Goal: Task Accomplishment & Management: Complete application form

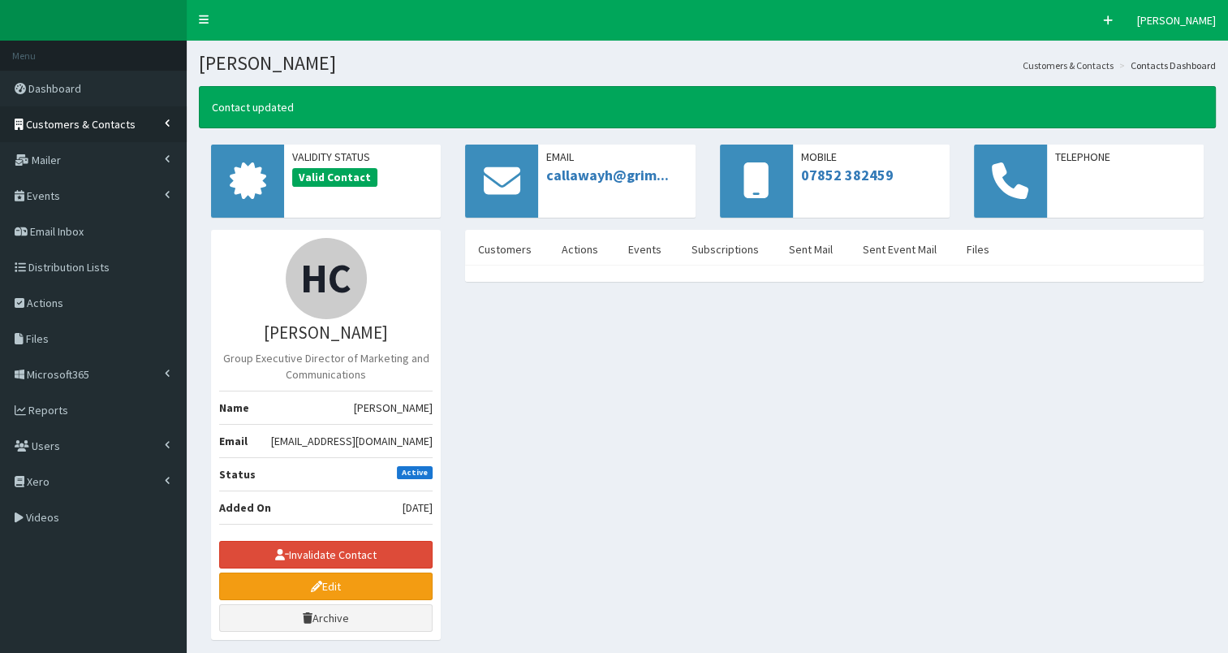
click at [75, 127] on span "Customers & Contacts" at bounding box center [81, 124] width 110 height 15
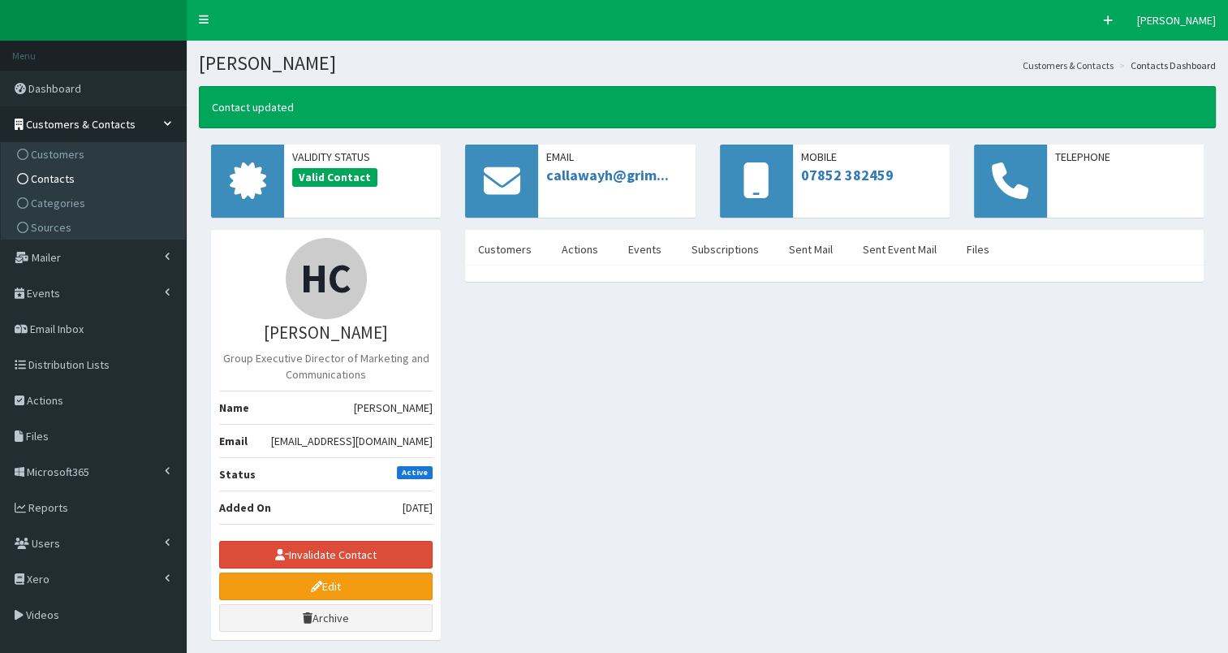
click at [58, 177] on span "Contacts" at bounding box center [53, 178] width 44 height 15
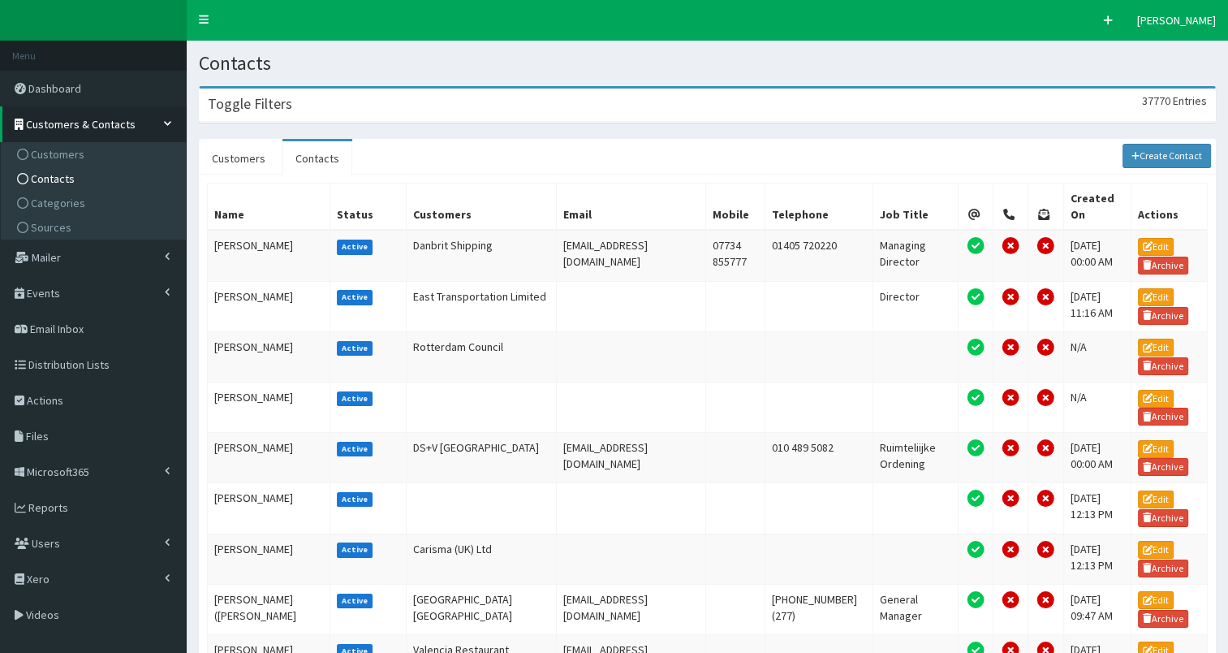
click at [409, 102] on div "Toggle Filters 37770 Entries" at bounding box center [707, 104] width 1015 height 33
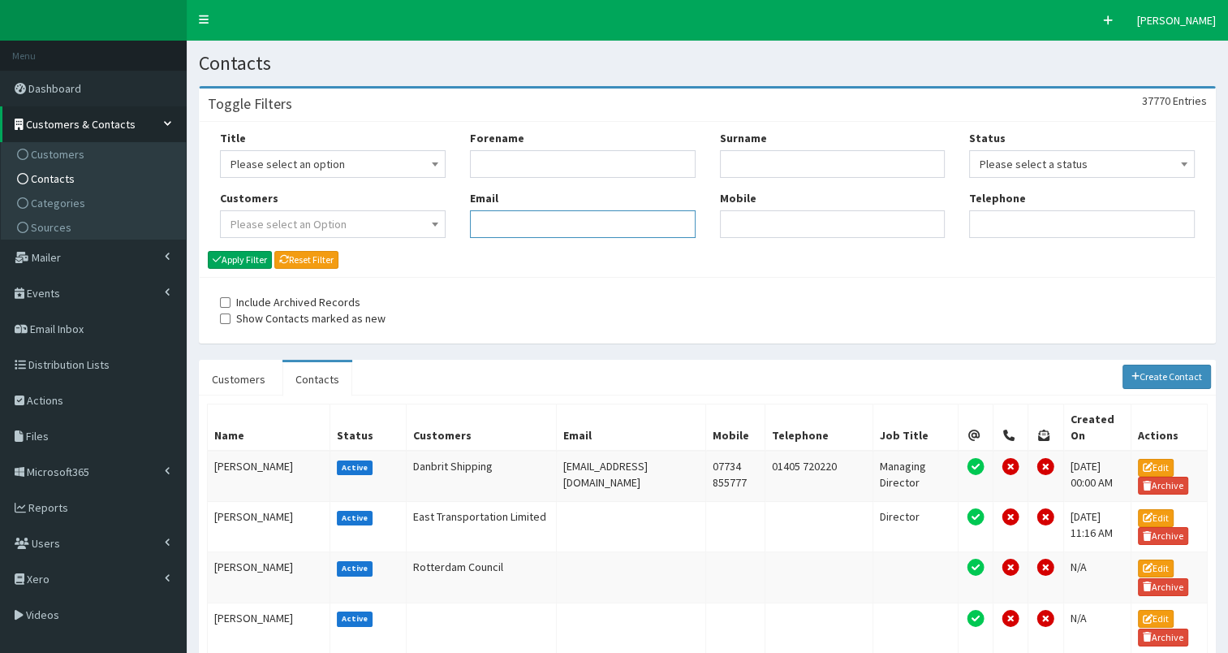
click at [500, 220] on input "Email" at bounding box center [583, 224] width 226 height 28
paste input "Diane.Wray@kcom.com"
type input "Diane.Wray@kcom.com"
click at [227, 258] on button "Apply Filter" at bounding box center [240, 260] width 64 height 18
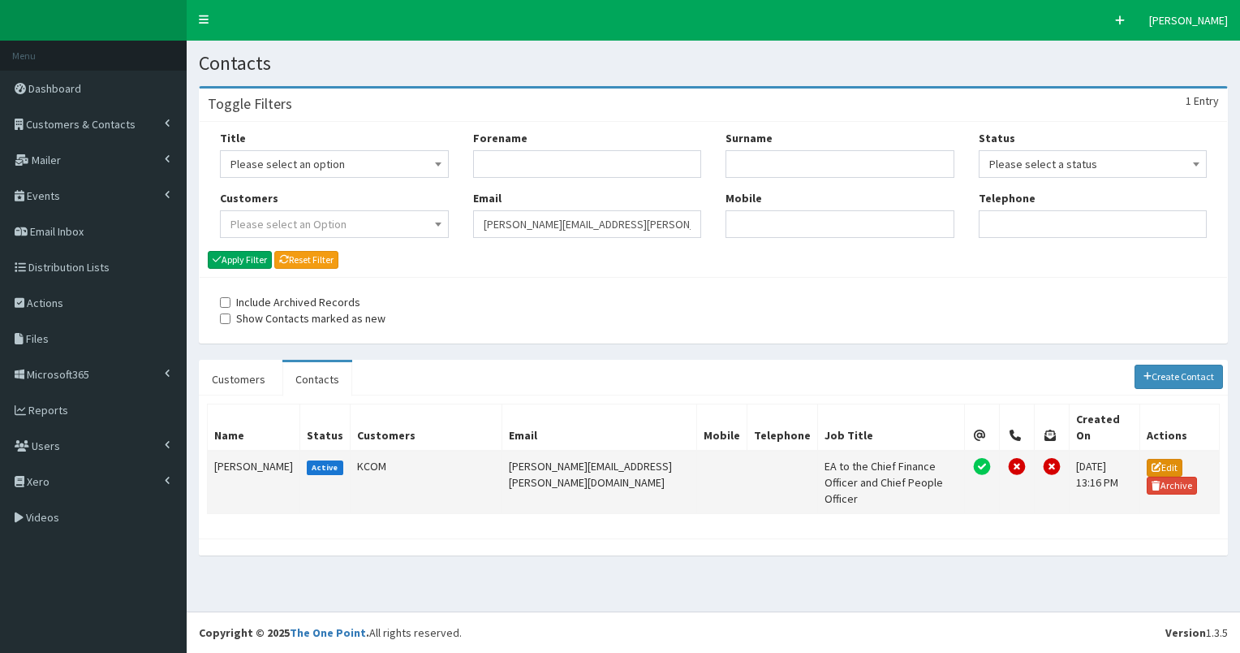
click at [1152, 459] on link "Edit" at bounding box center [1165, 468] width 36 height 18
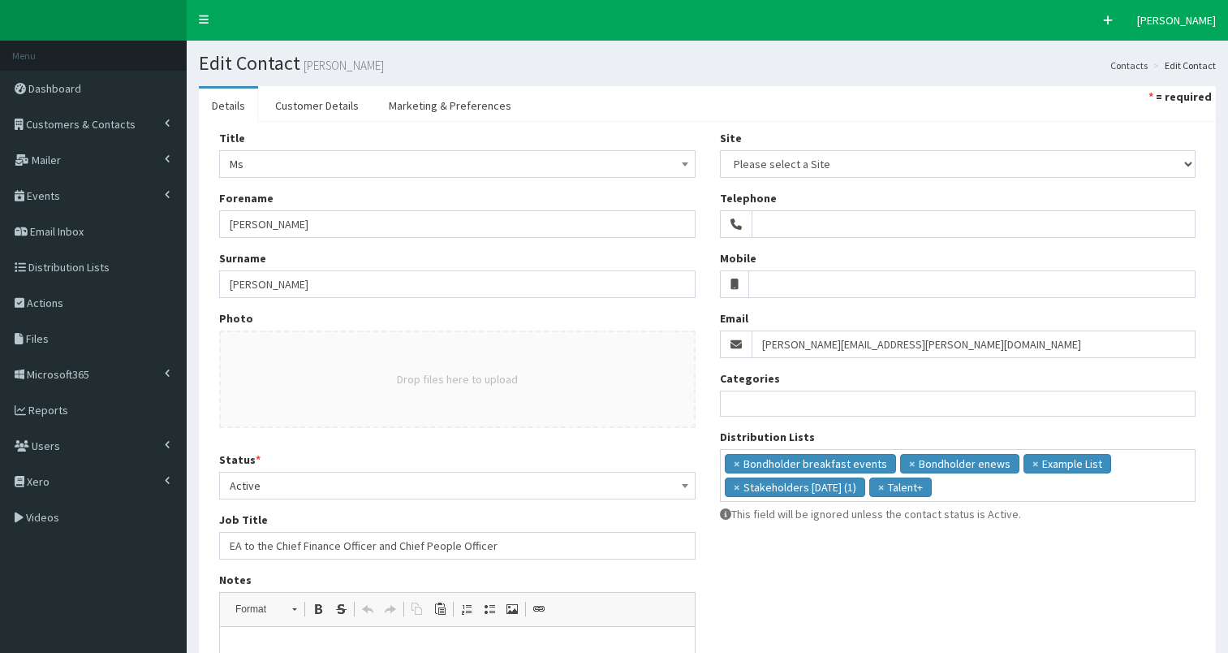
select select
click at [984, 494] on ul "× Bondholder breakfast events × Bondholder enews × Example List × Stakeholders …" at bounding box center [958, 473] width 475 height 47
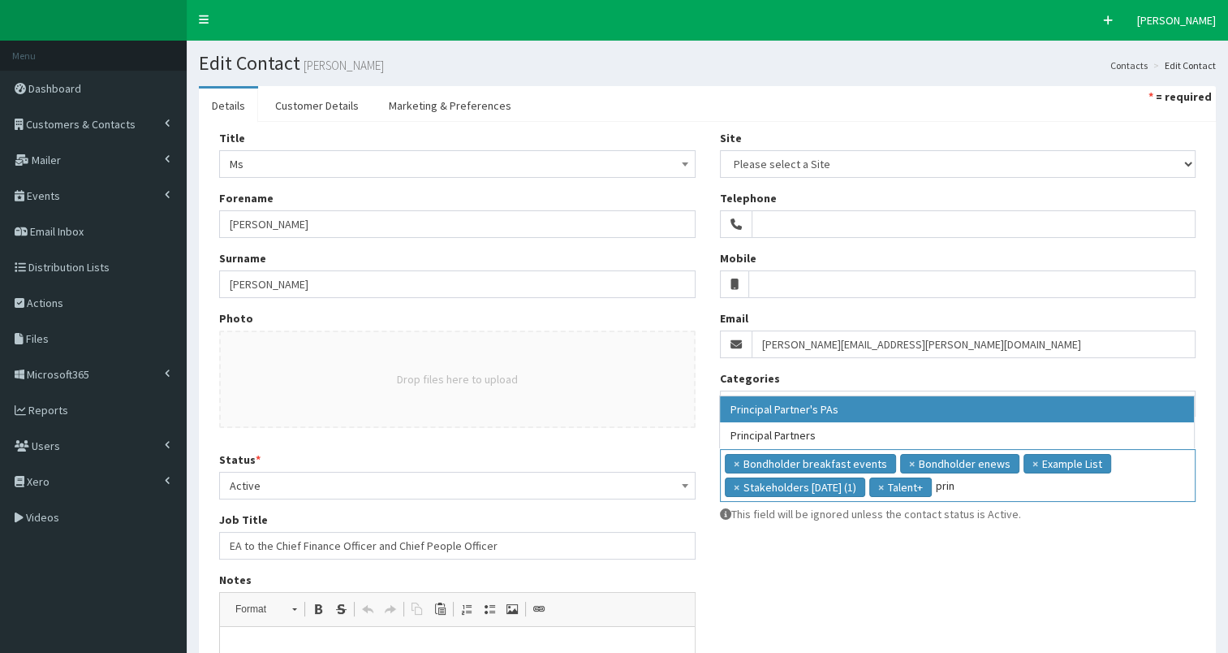
type input "prin"
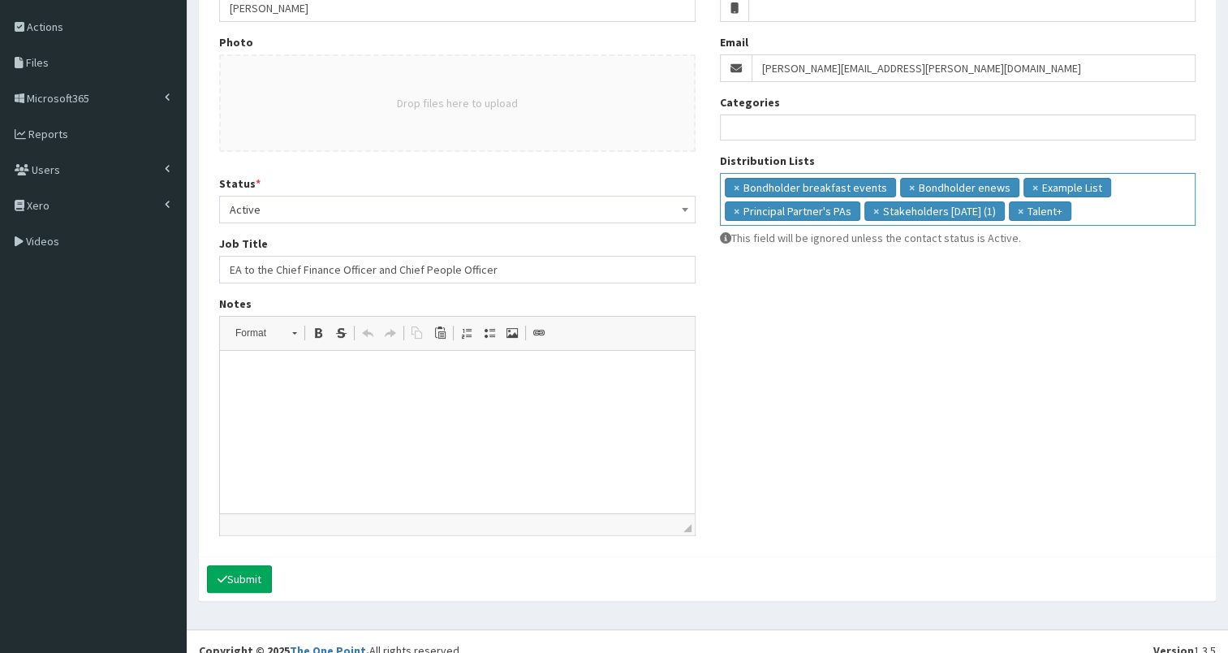
scroll to position [292, 0]
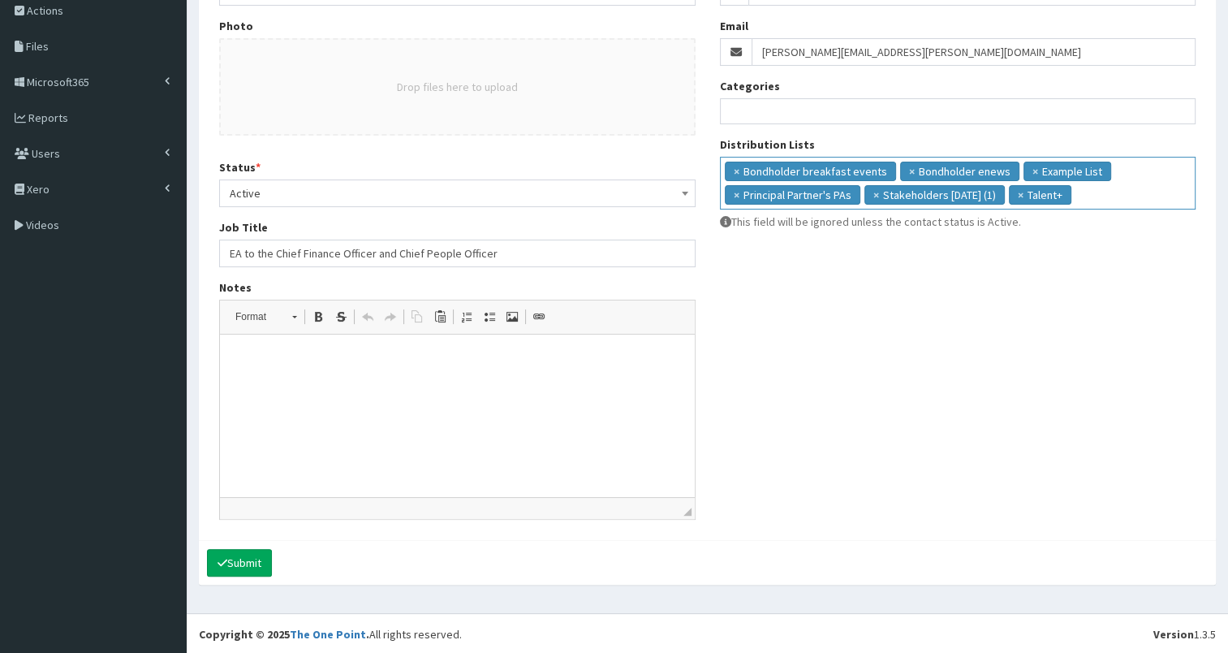
click at [408, 364] on p at bounding box center [457, 359] width 442 height 17
click at [314, 359] on p "Ea to Richard Scafer" at bounding box center [457, 359] width 442 height 17
click at [243, 360] on p "Ea to Richard Schafer" at bounding box center [457, 359] width 442 height 17
click at [440, 377] on html "EA to Richard Schafer" at bounding box center [457, 359] width 475 height 50
click at [230, 559] on button "Submit" at bounding box center [239, 563] width 65 height 28
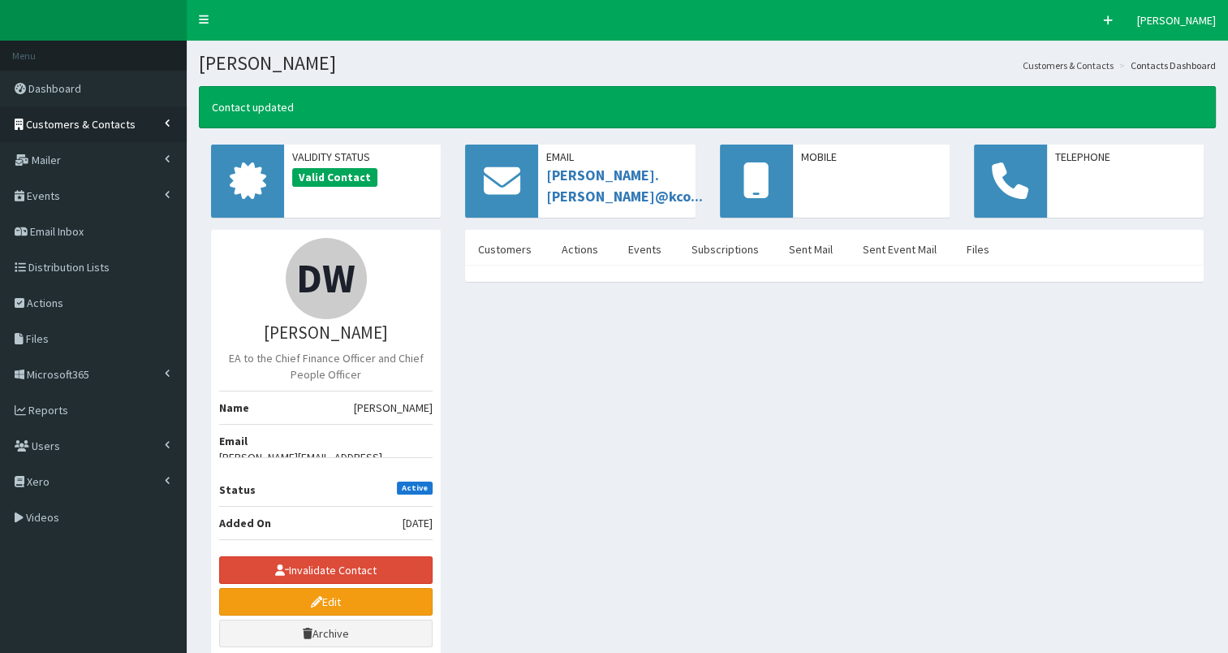
click at [106, 125] on span "Customers & Contacts" at bounding box center [81, 124] width 110 height 15
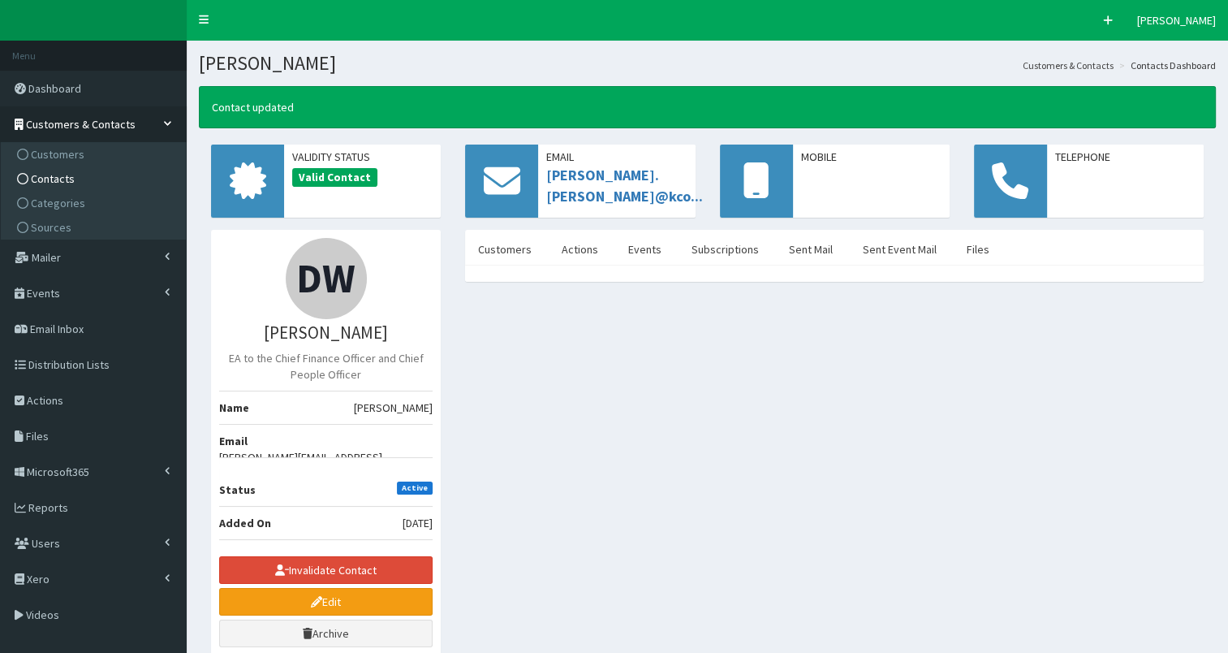
click at [97, 175] on link "Contacts" at bounding box center [95, 178] width 181 height 24
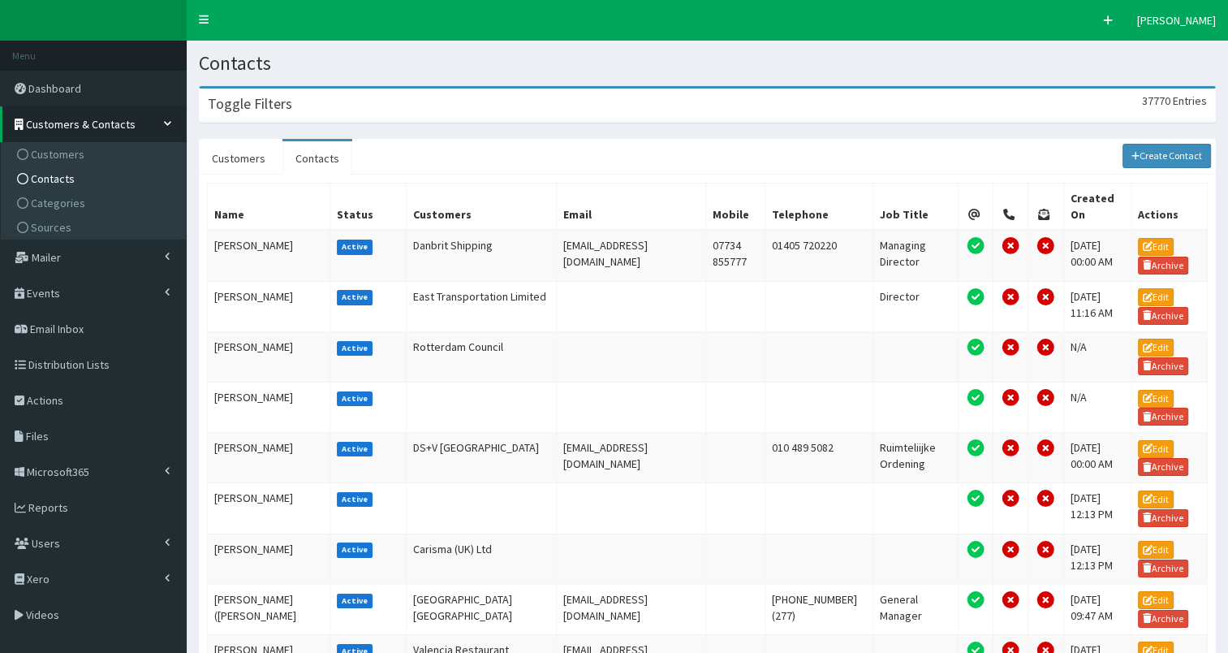
click at [358, 114] on div "Toggle Filters 37770 Entries" at bounding box center [707, 104] width 1015 height 33
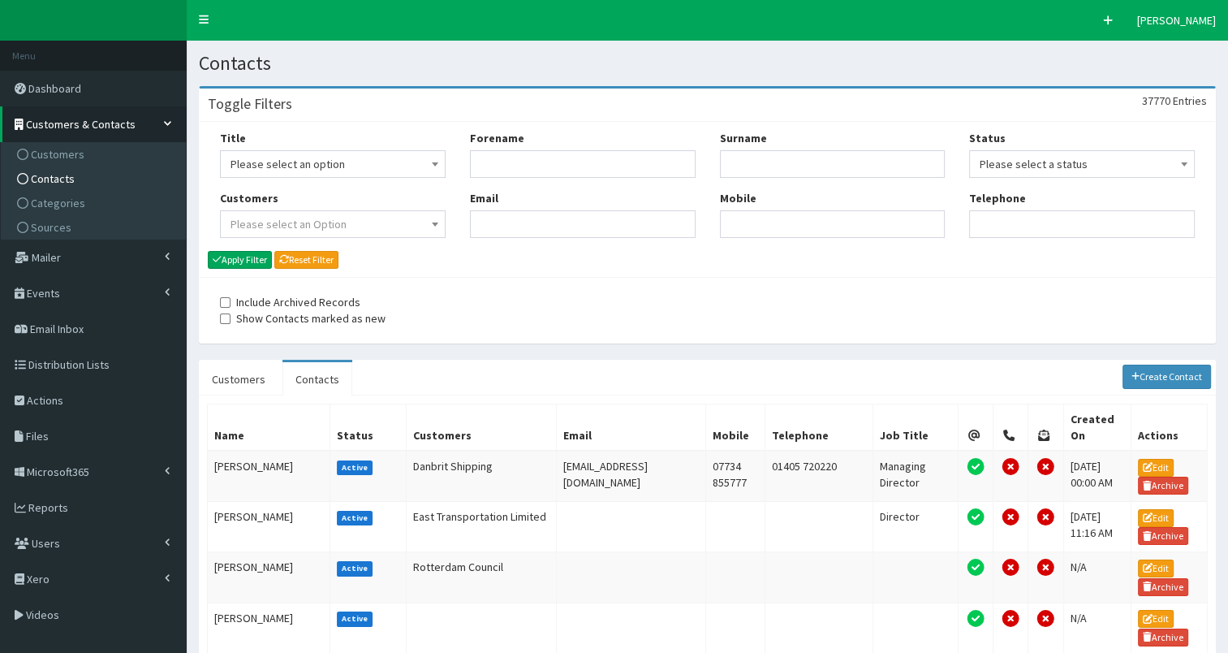
click at [563, 180] on div "Forename Email" at bounding box center [583, 190] width 250 height 120
click at [532, 157] on input "Forename" at bounding box center [583, 164] width 226 height 28
type input "rich"
type input "schaf"
click at [250, 256] on button "Apply Filter" at bounding box center [240, 260] width 64 height 18
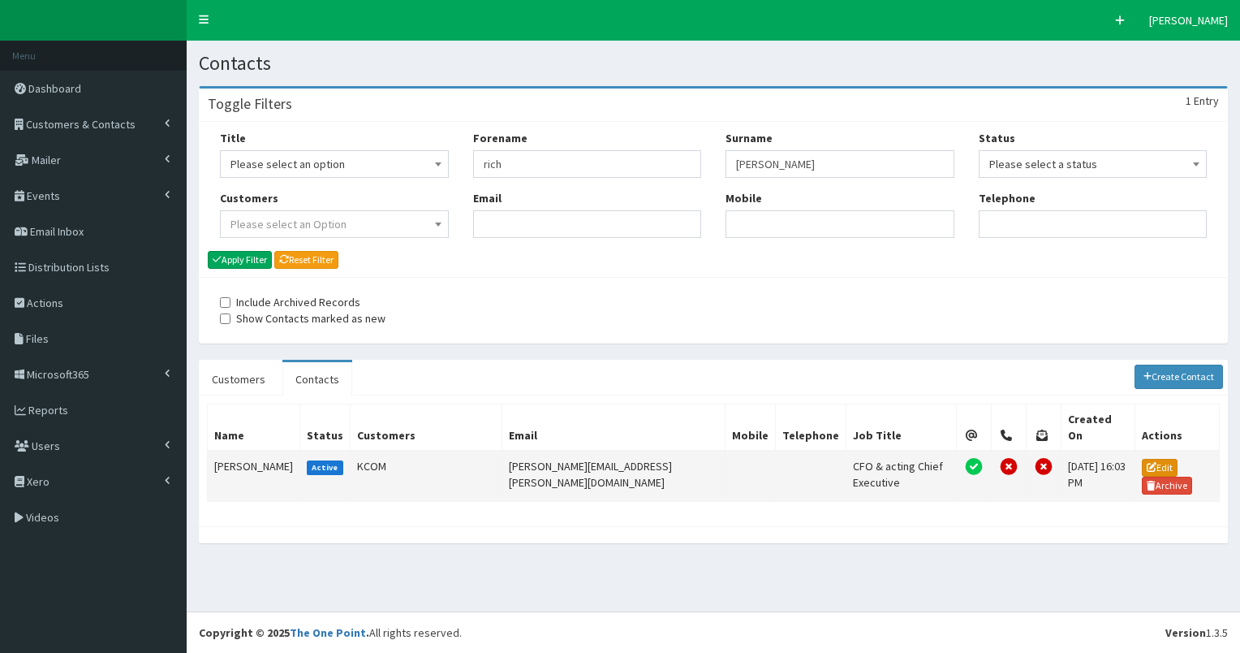
click at [1150, 459] on link "Edit" at bounding box center [1160, 468] width 36 height 18
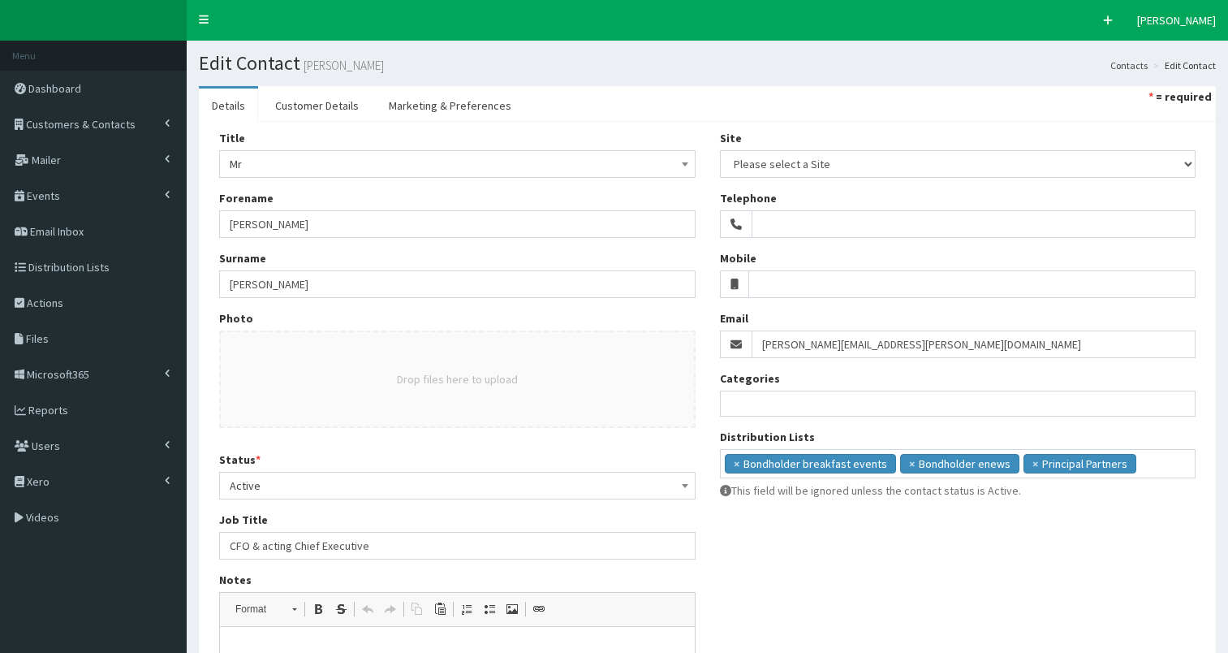
select select
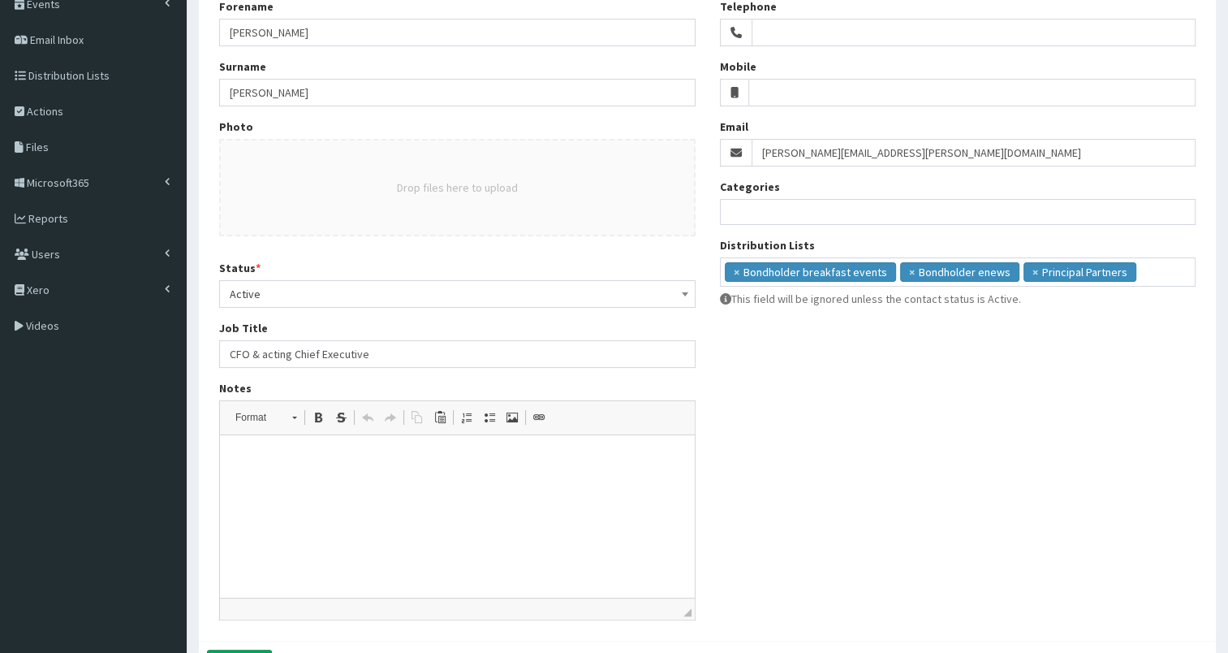
scroll to position [194, 0]
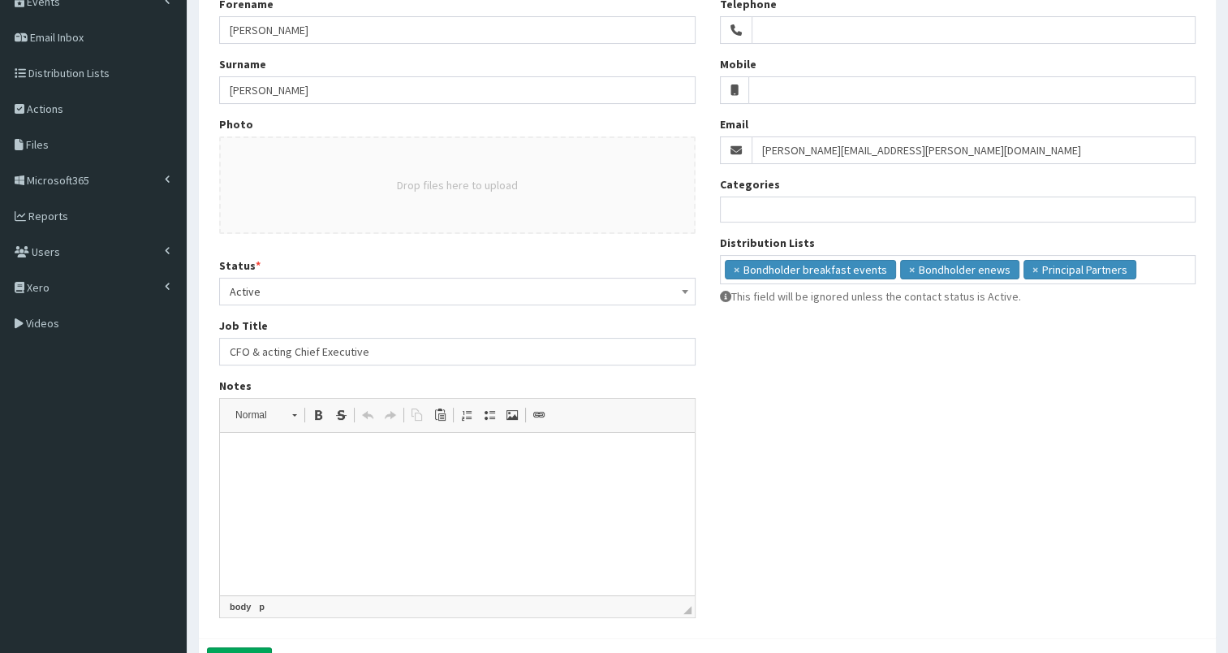
click at [264, 470] on html at bounding box center [457, 458] width 475 height 50
click at [261, 647] on button "Submit" at bounding box center [239, 661] width 65 height 28
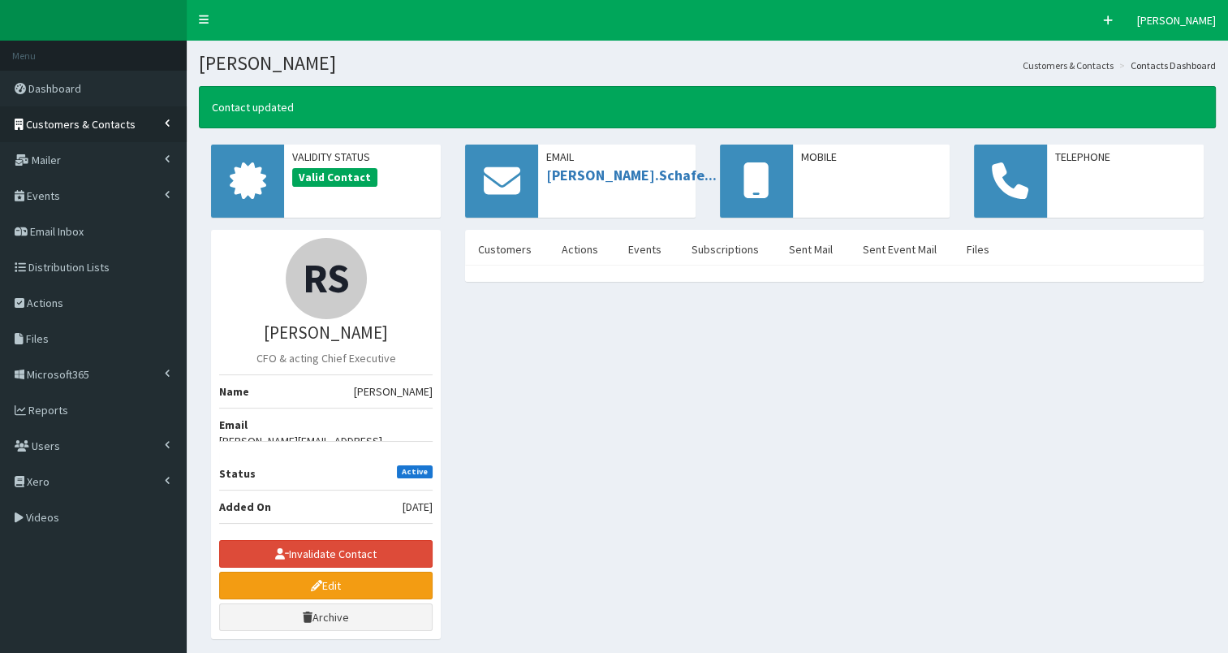
click at [44, 120] on span "Customers & Contacts" at bounding box center [81, 124] width 110 height 15
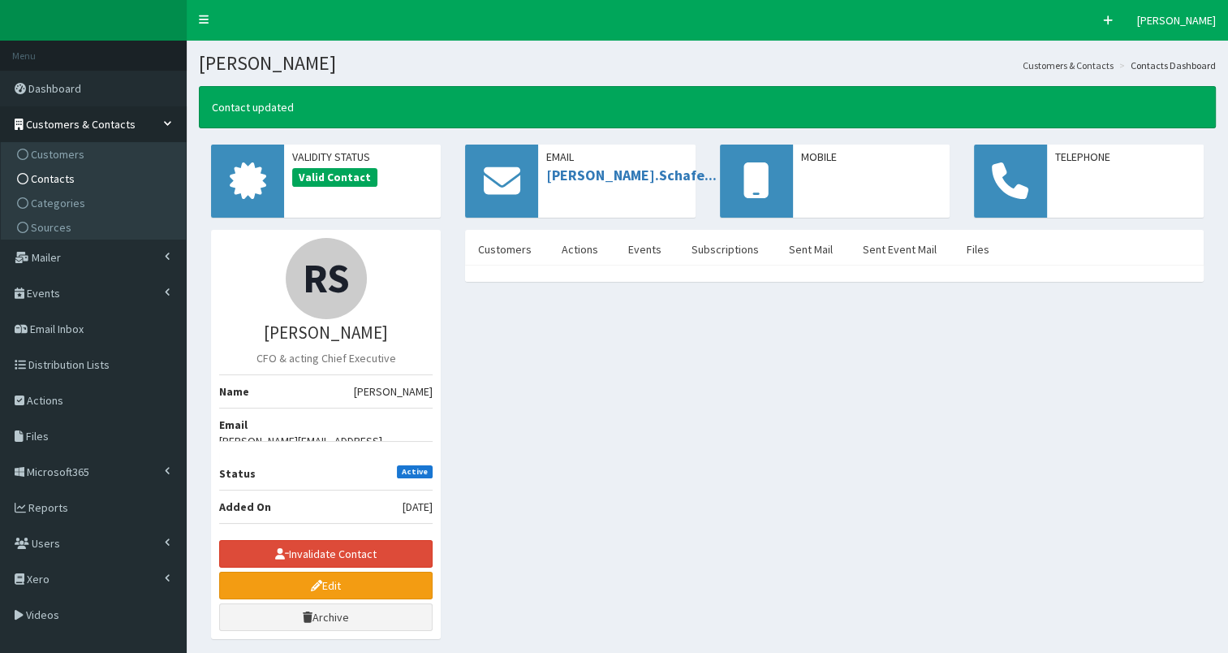
click at [55, 172] on span "Contacts" at bounding box center [53, 178] width 44 height 15
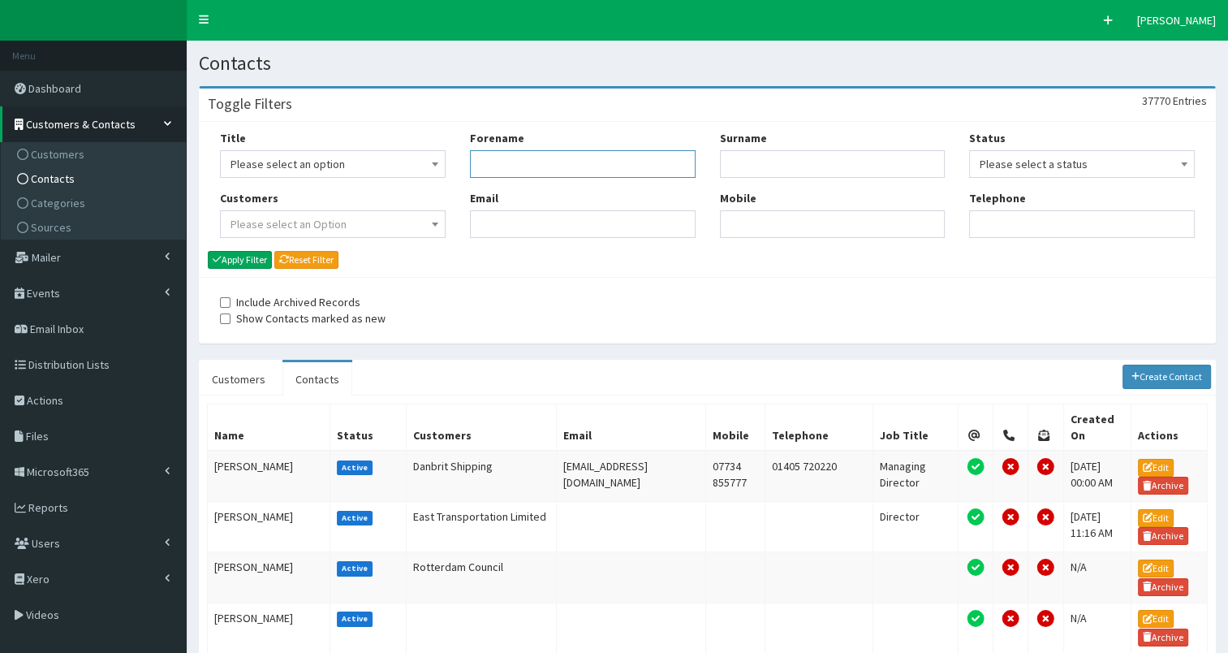
click at [541, 163] on input "Forename" at bounding box center [583, 164] width 226 height 28
type input "laura"
type input "thomp"
click at [234, 252] on button "Apply Filter" at bounding box center [240, 260] width 64 height 18
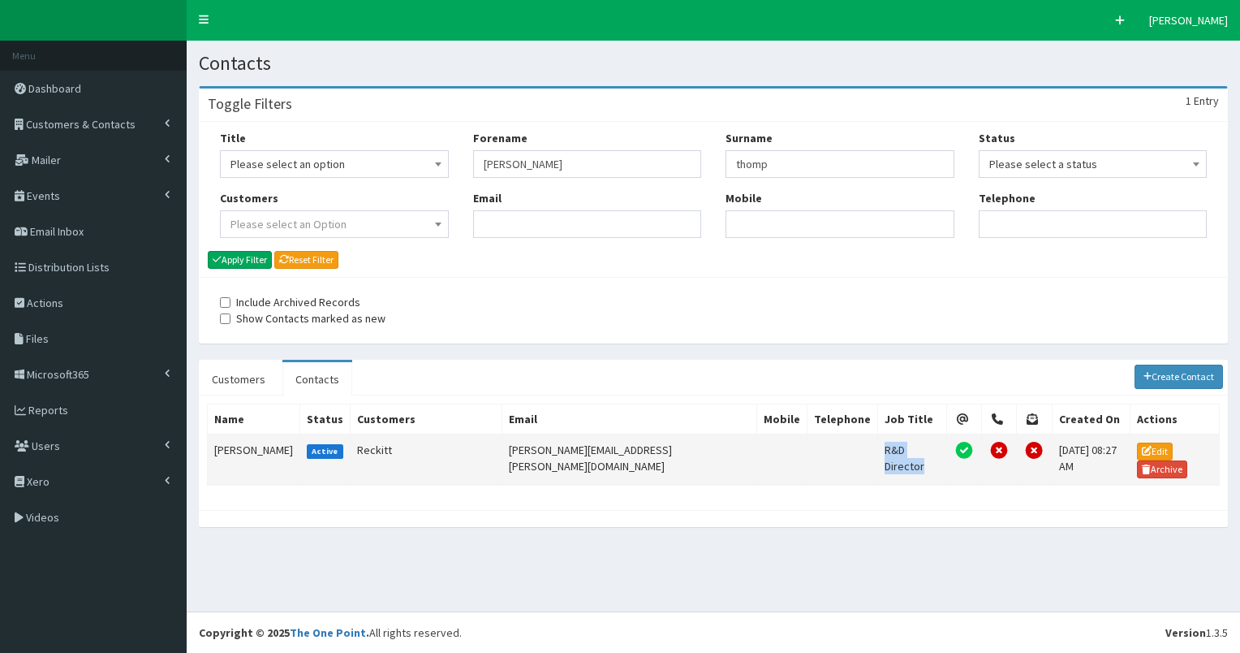
drag, startPoint x: 799, startPoint y: 445, endPoint x: 859, endPoint y: 446, distance: 60.1
click at [878, 446] on td "R&D Director" at bounding box center [912, 459] width 69 height 51
copy td "R&D Director"
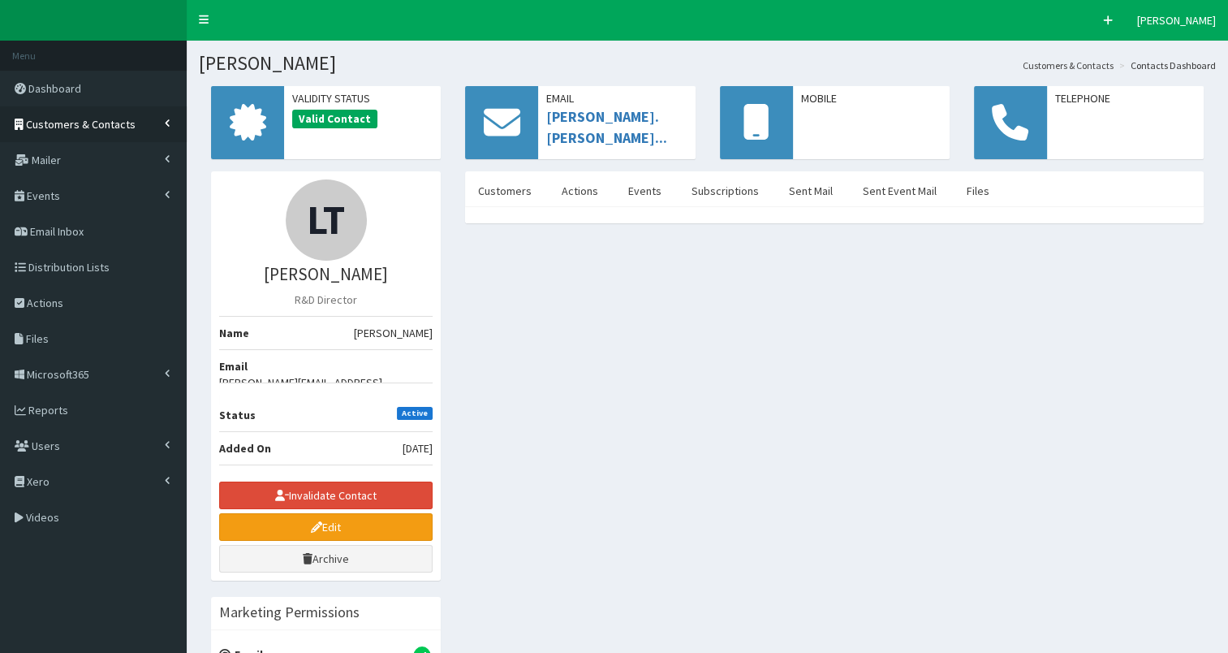
click at [131, 123] on link "Customers & Contacts" at bounding box center [93, 124] width 187 height 36
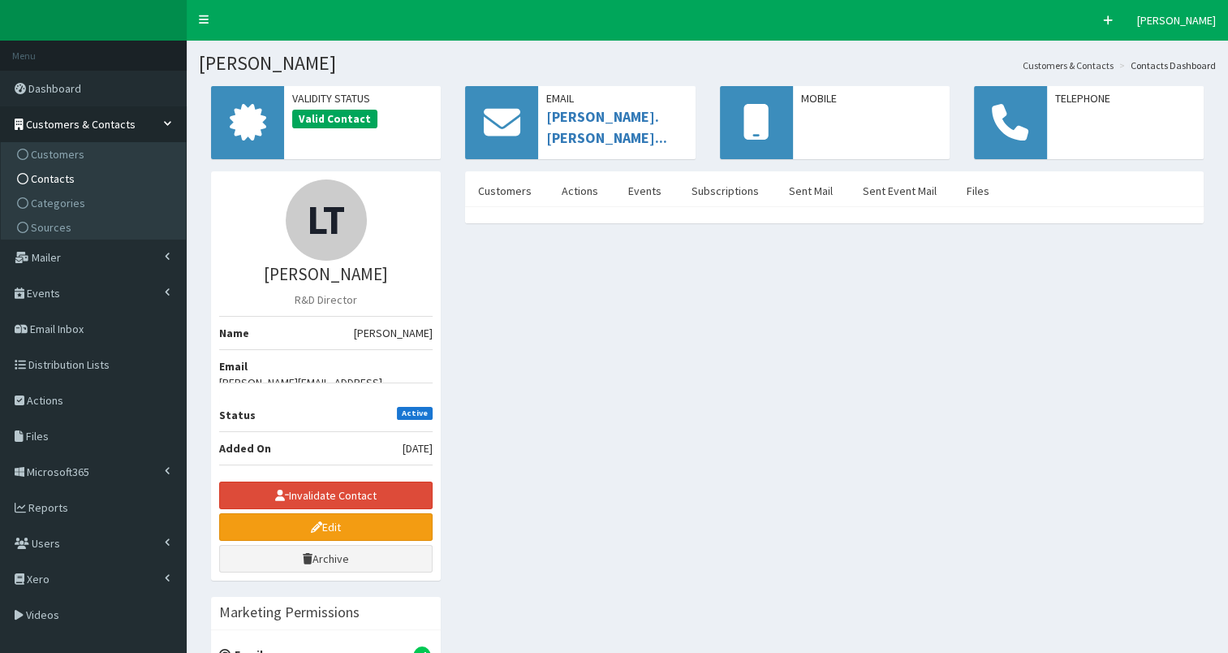
click at [80, 175] on link "Contacts" at bounding box center [95, 178] width 181 height 24
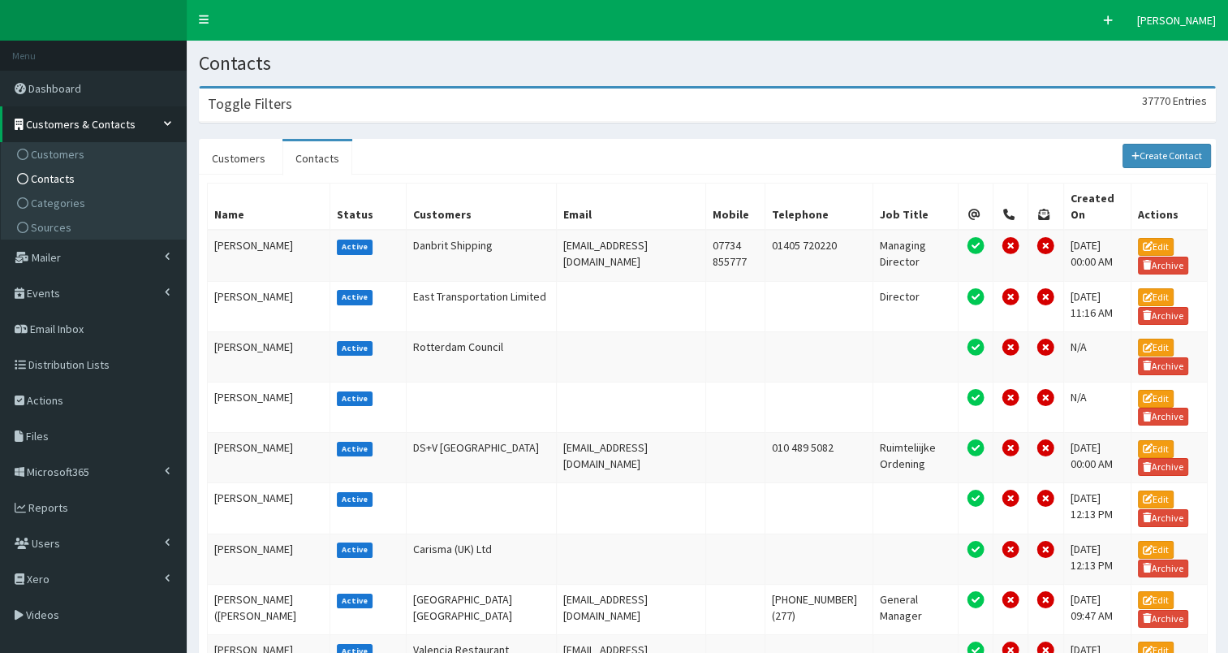
click at [390, 99] on div "Toggle Filters 37770 Entries" at bounding box center [707, 104] width 1015 height 33
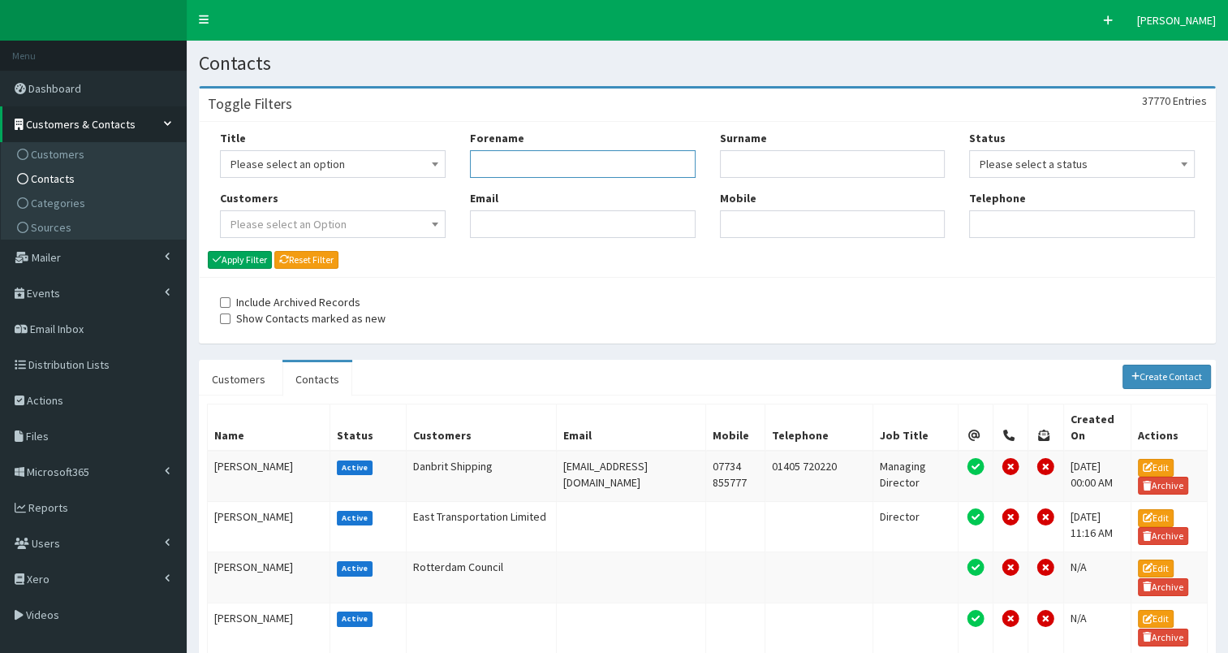
click at [516, 160] on input "Forename" at bounding box center [583, 164] width 226 height 28
type input "[PERSON_NAME]"
type input "jackso"
click at [252, 256] on button "Apply Filter" at bounding box center [240, 260] width 64 height 18
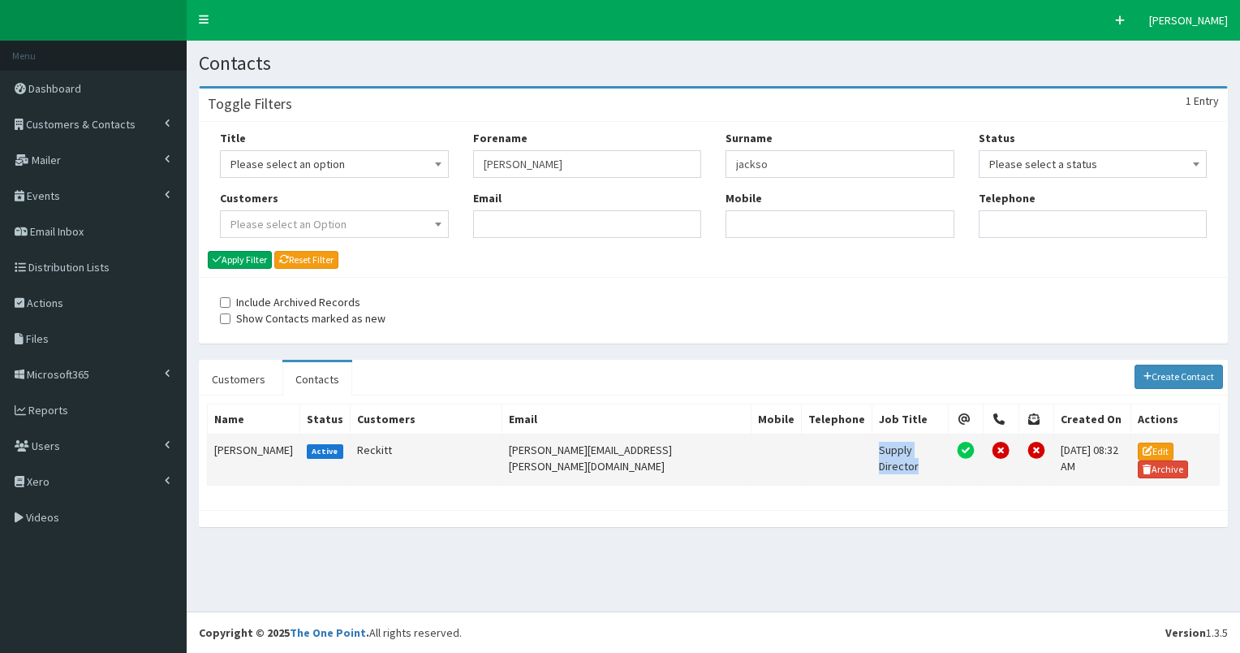
drag, startPoint x: 769, startPoint y: 443, endPoint x: 844, endPoint y: 451, distance: 75.9
click at [872, 451] on td "Supply Director" at bounding box center [910, 459] width 76 height 51
copy td "Supply Director"
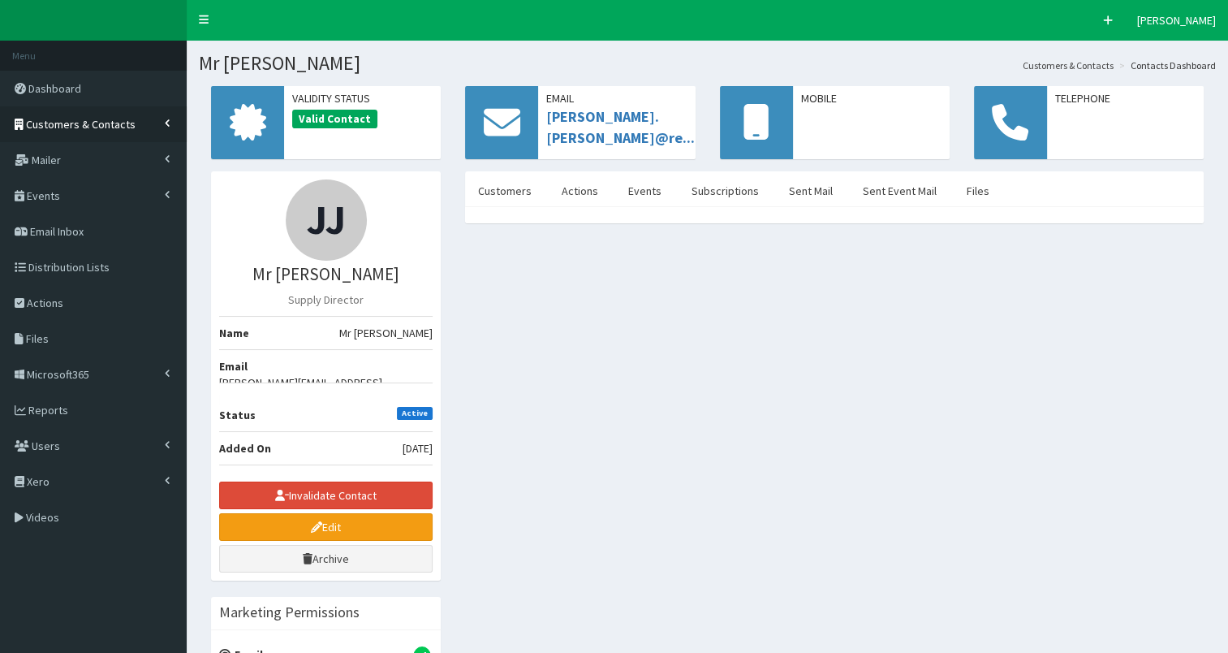
click at [110, 131] on link "Customers & Contacts" at bounding box center [93, 124] width 187 height 36
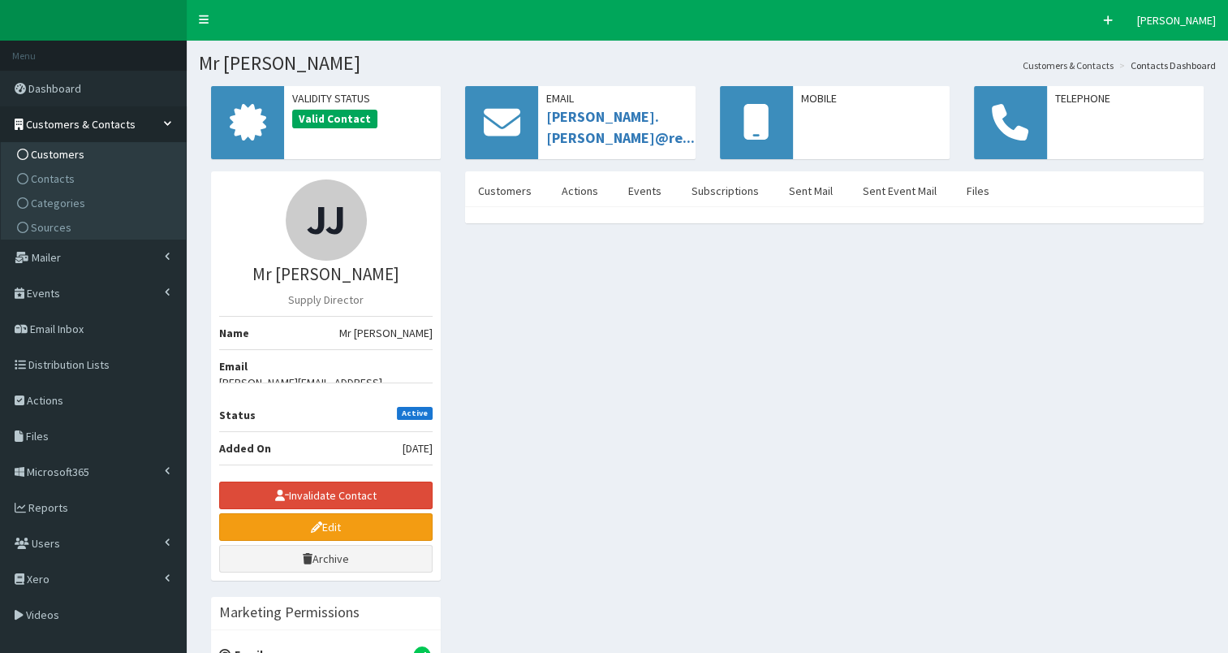
click at [67, 157] on span "Customers" at bounding box center [58, 154] width 54 height 15
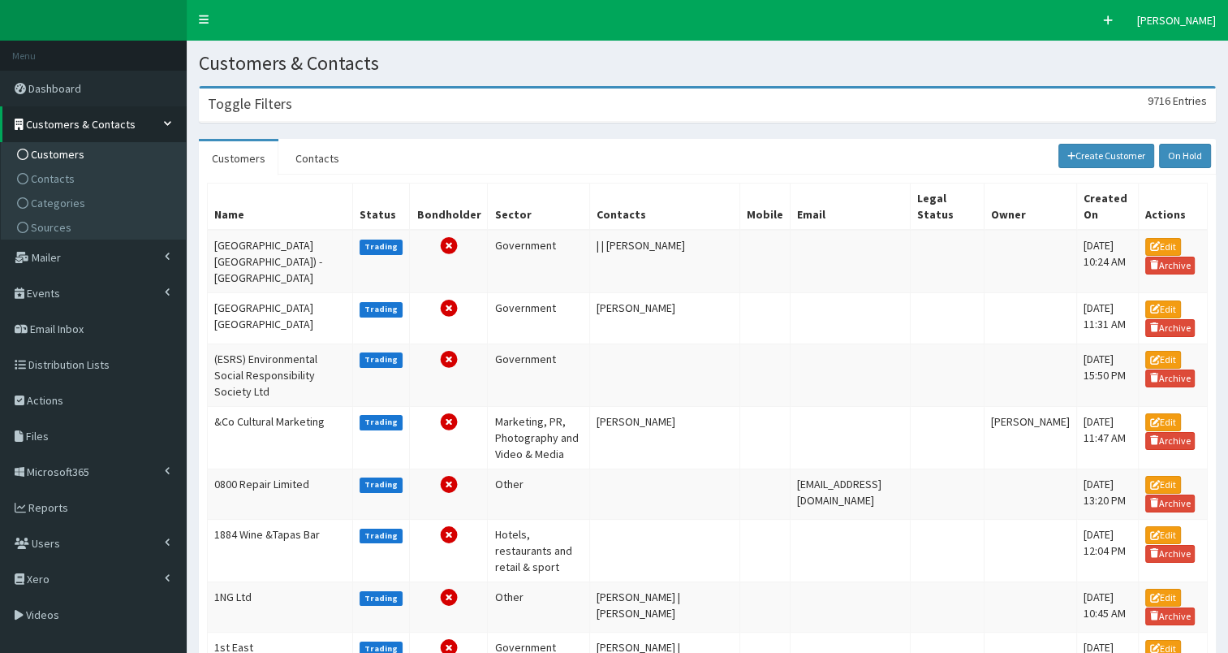
click at [239, 114] on div "Toggle Filters 9716 Entries" at bounding box center [707, 104] width 1015 height 33
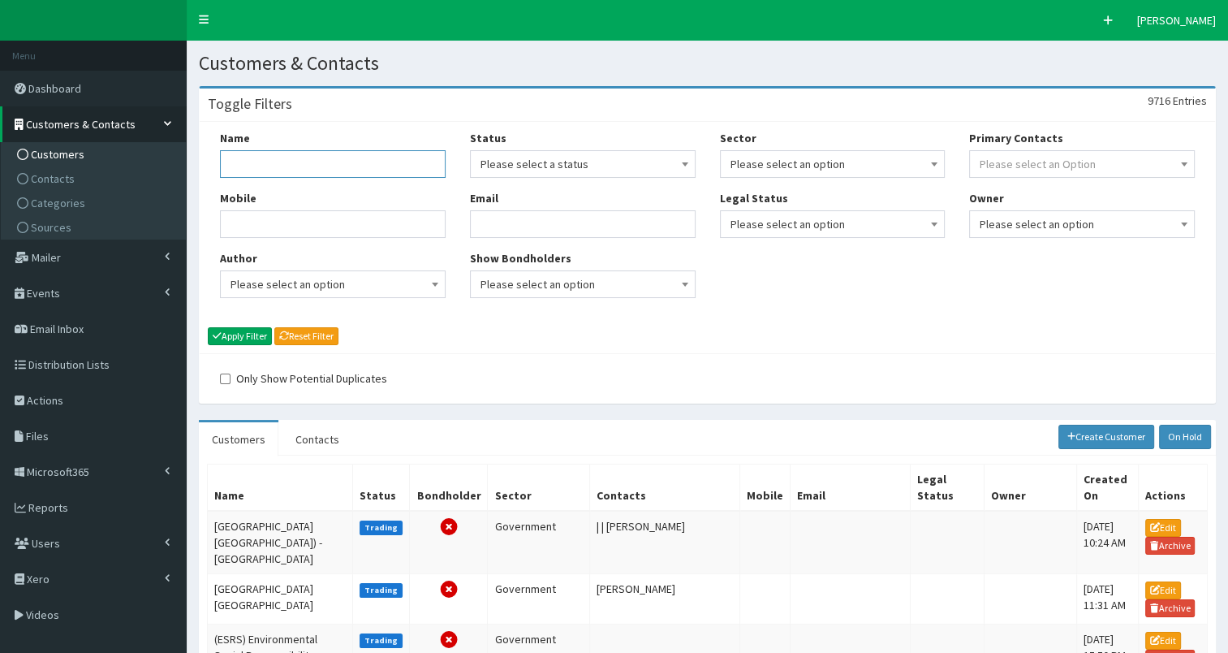
click at [261, 168] on input "Name" at bounding box center [333, 164] width 226 height 28
type input "Headscarf Revolutionaries"
click at [250, 330] on button "Apply Filter" at bounding box center [240, 336] width 64 height 18
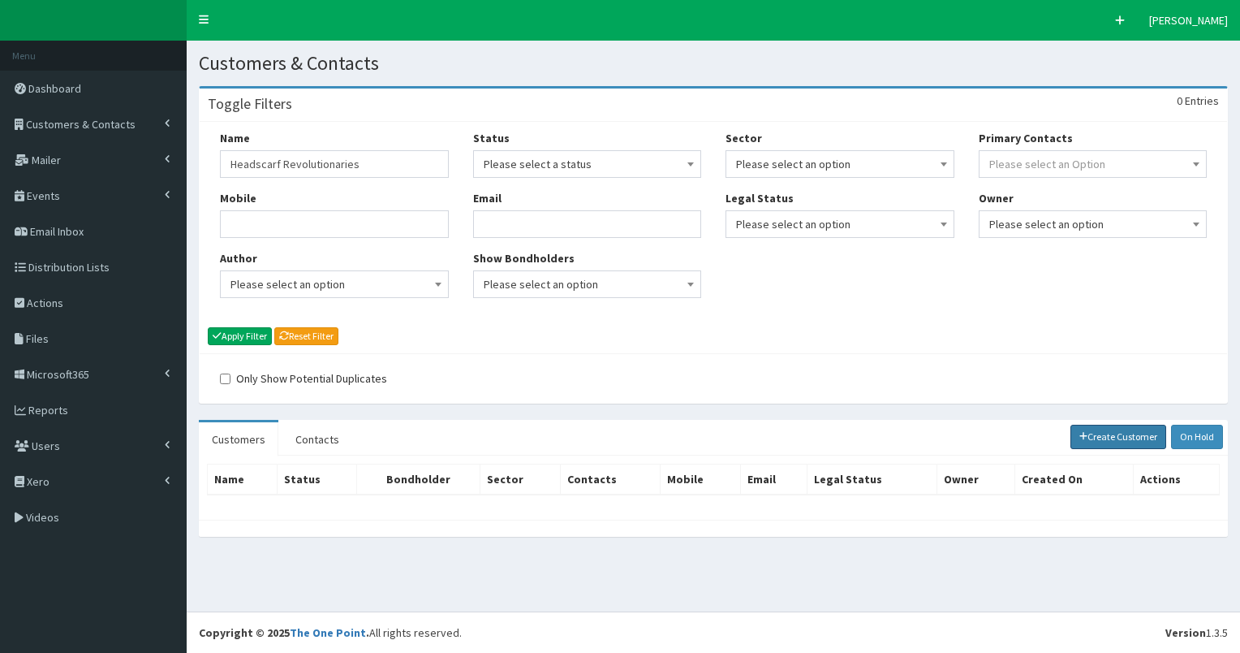
click at [1136, 436] on link "Create Customer" at bounding box center [1119, 436] width 97 height 24
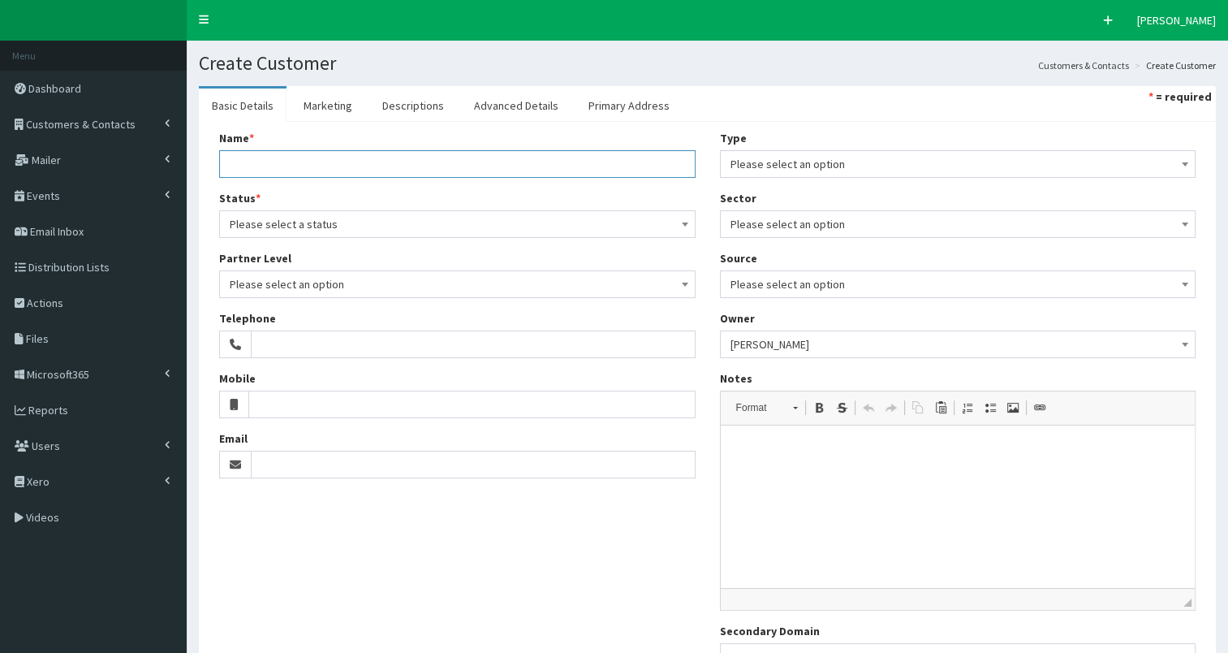
click at [312, 167] on input "Name *" at bounding box center [457, 164] width 476 height 28
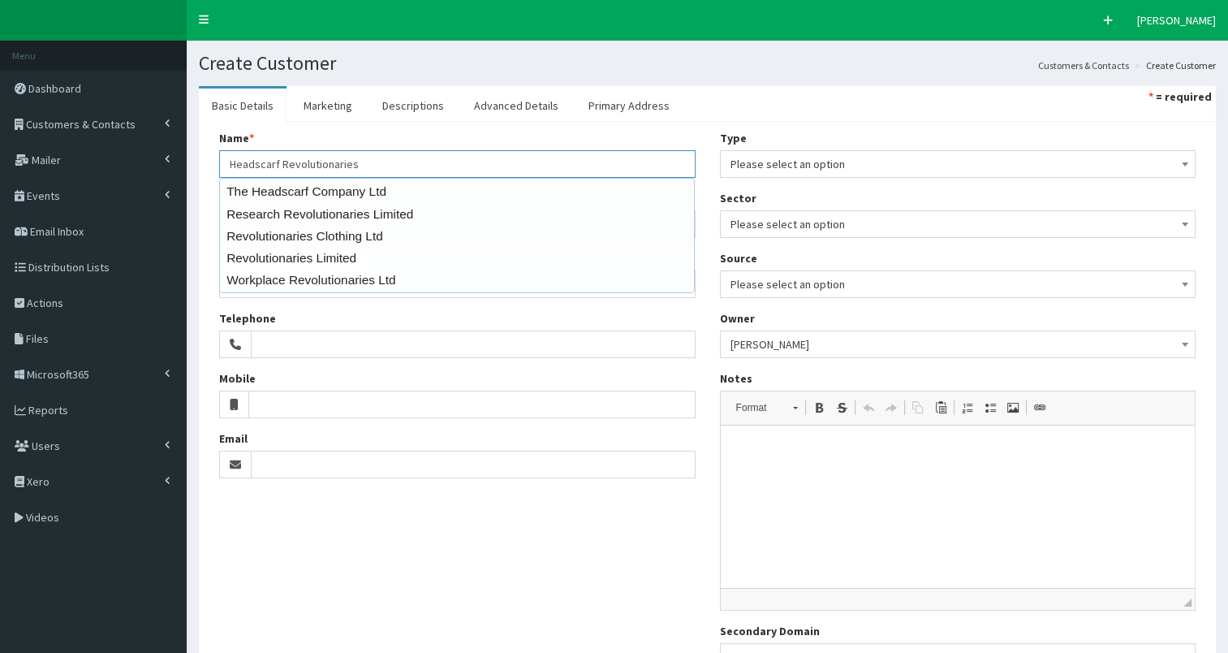
type input "Headscarf Revolutionaries"
click at [195, 177] on section "Basic Details Marketing Descriptions Advanced Details Primary Address * = requi…" at bounding box center [707, 419] width 1041 height 690
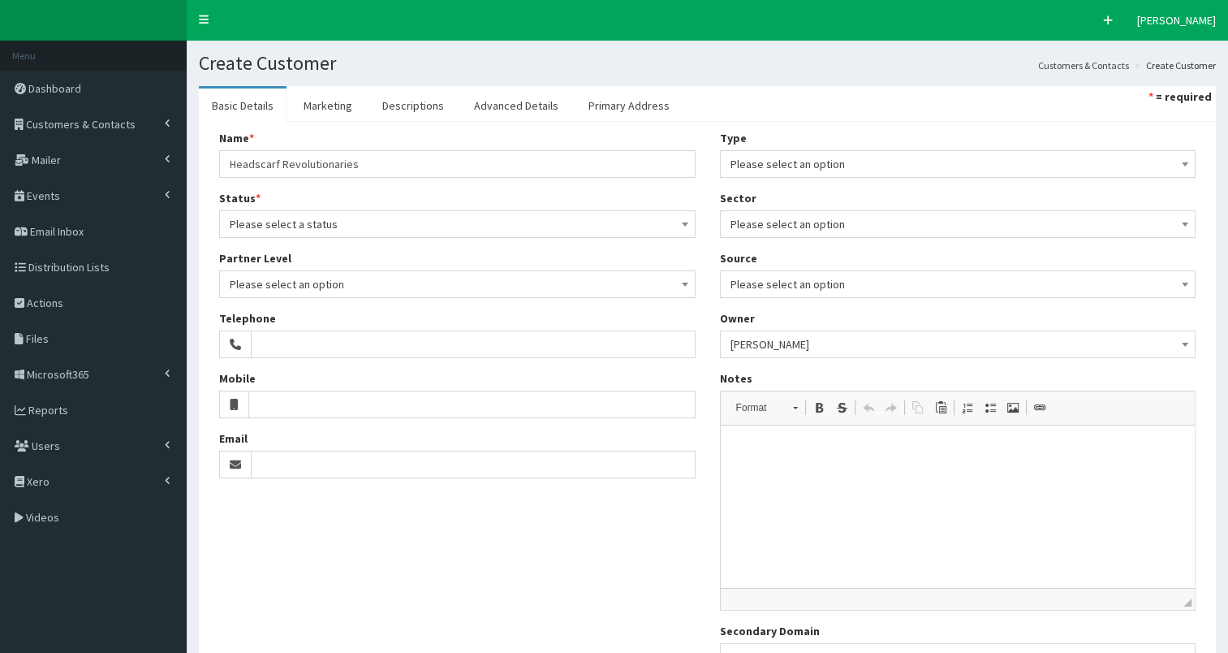
click at [293, 226] on span "Please select a status" at bounding box center [457, 224] width 455 height 23
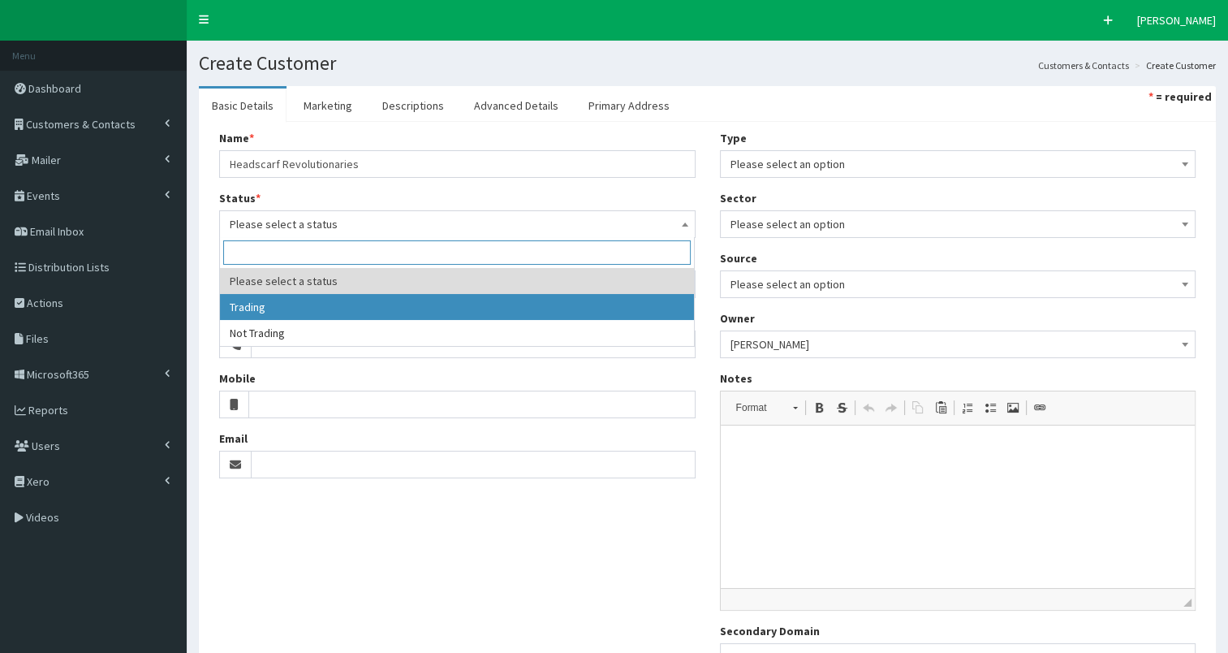
select select "1"
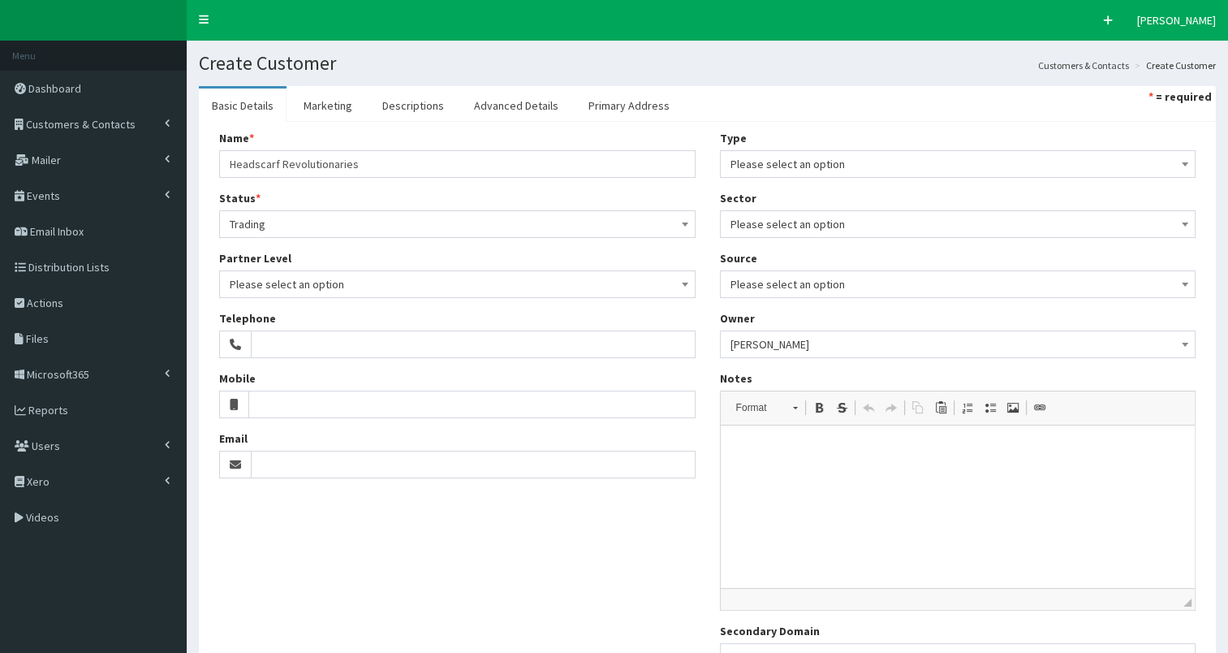
click at [782, 167] on span "Please select an option" at bounding box center [957, 164] width 455 height 23
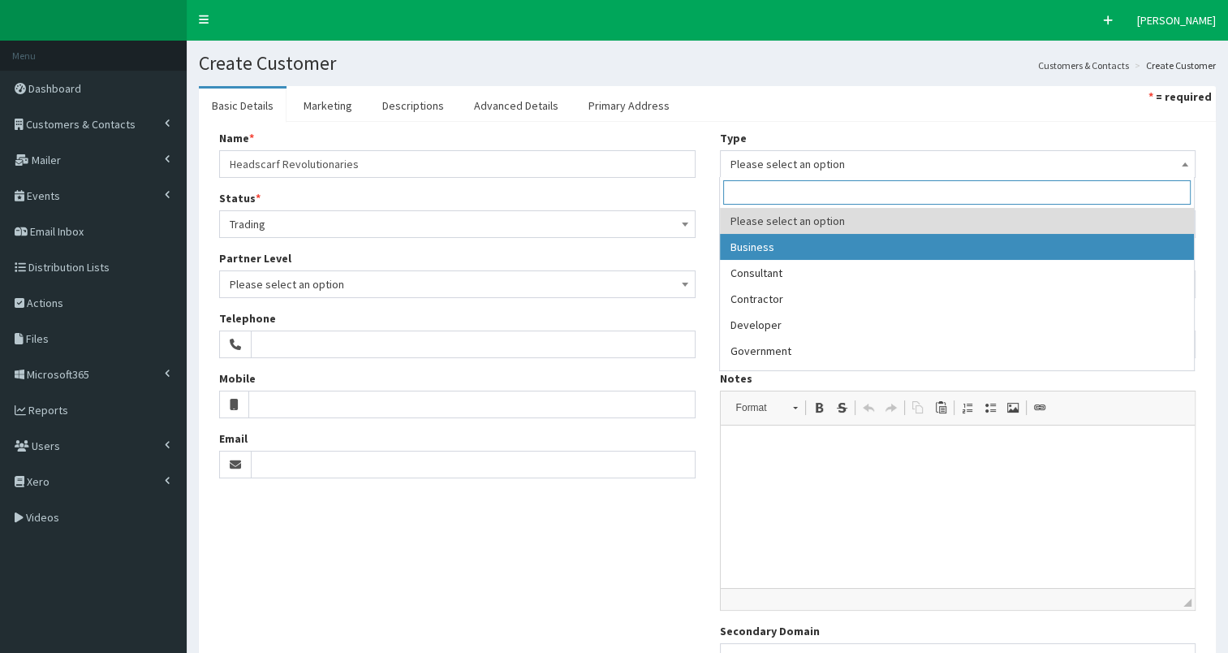
select select "1"
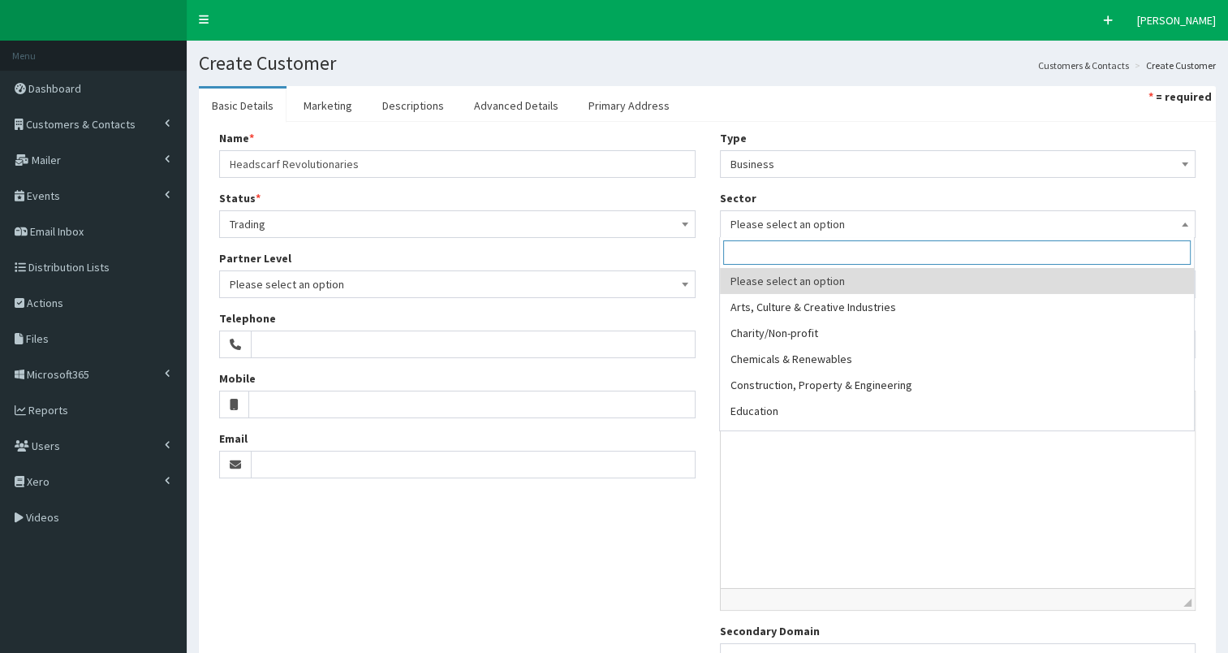
click at [810, 221] on span "Please select an option" at bounding box center [957, 224] width 455 height 23
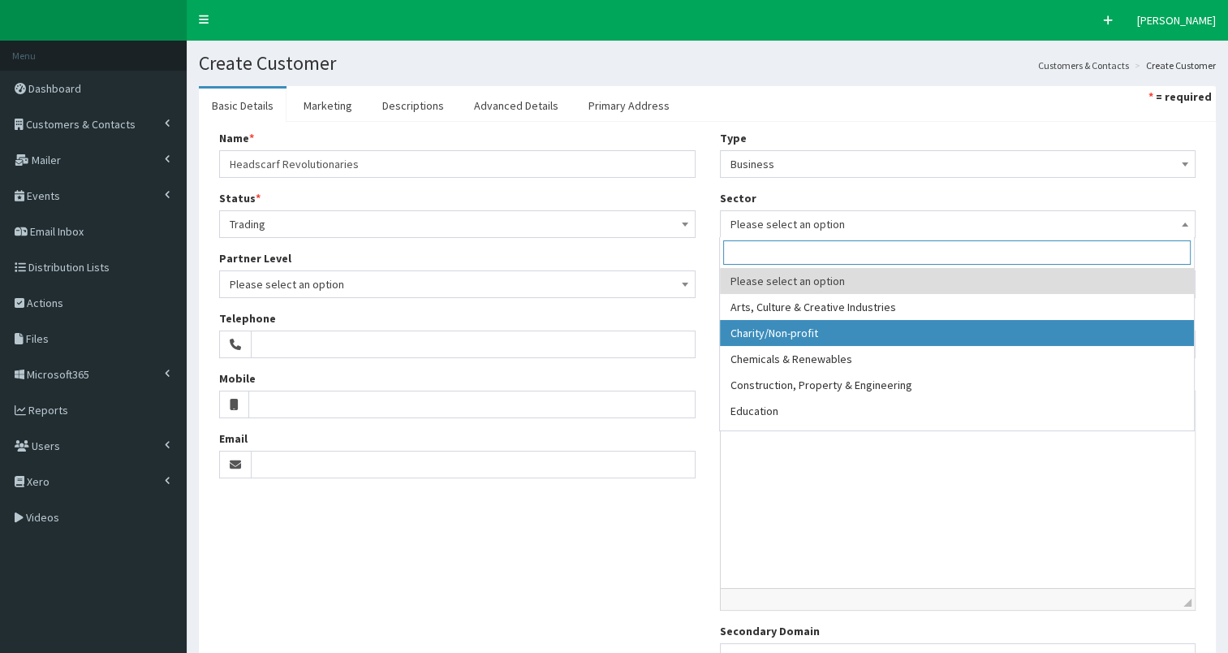
select select "2"
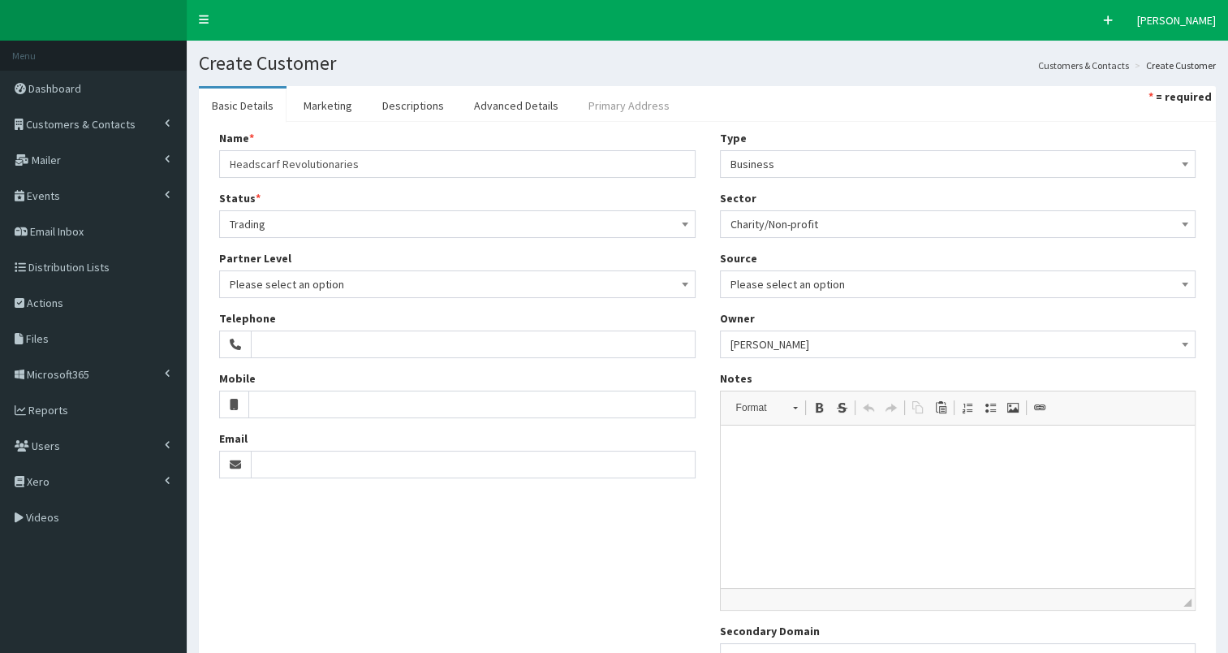
click at [608, 107] on link "Primary Address" at bounding box center [628, 105] width 107 height 34
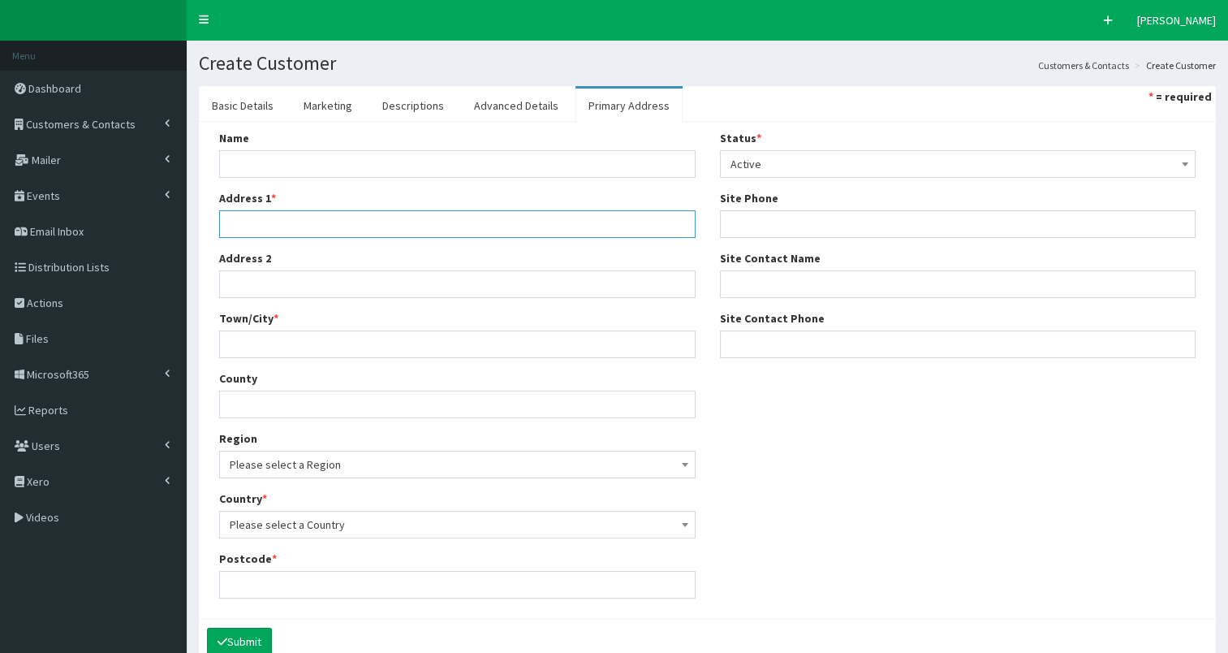
click at [247, 223] on input "Address 1 *" at bounding box center [457, 224] width 476 height 28
type input "tbc"
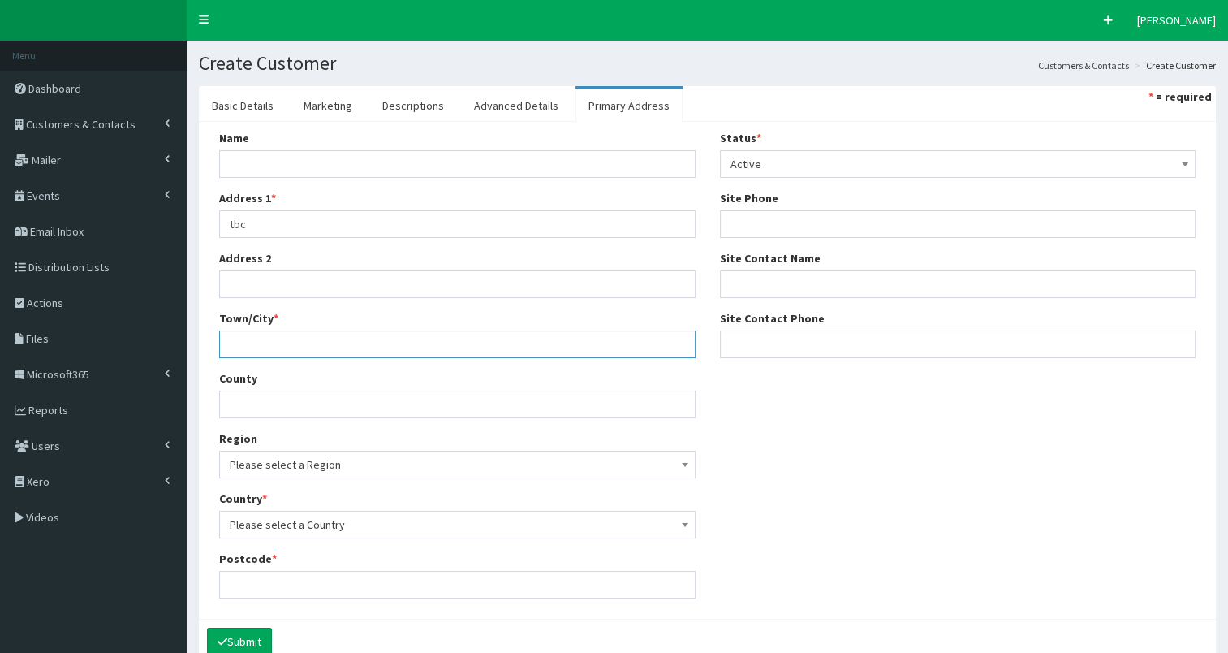
click at [258, 344] on input "Town/City *" at bounding box center [457, 344] width 476 height 28
type input "Hull"
click at [279, 468] on span "Please select a Region" at bounding box center [457, 464] width 455 height 23
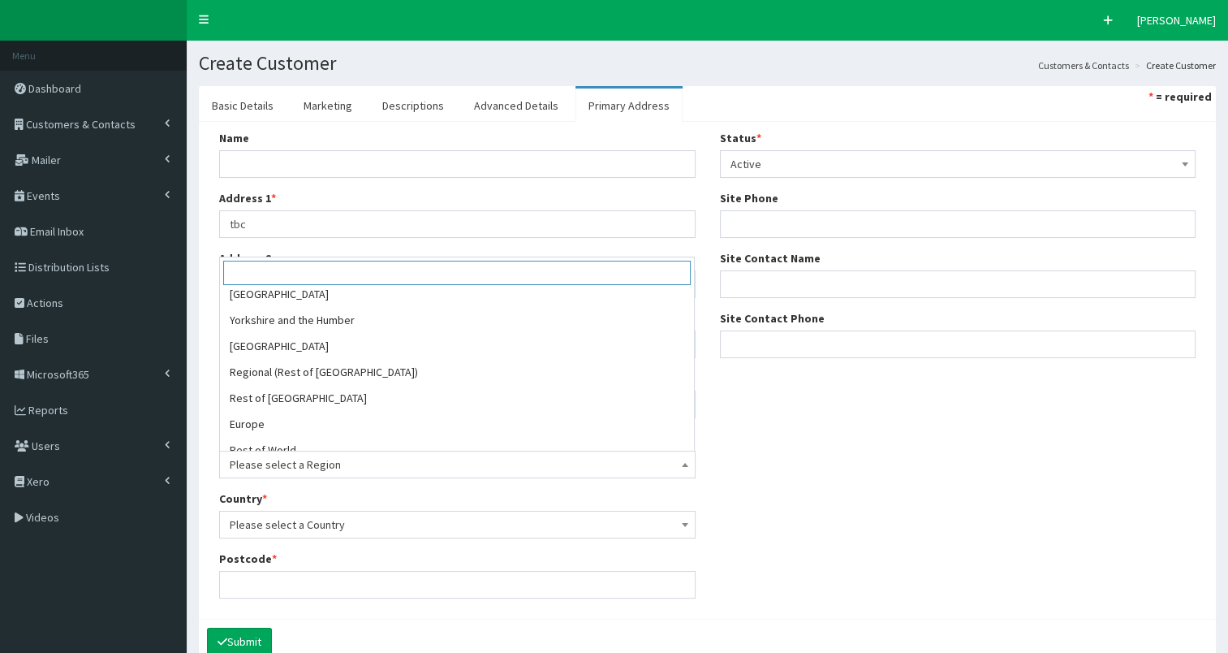
scroll to position [409, 0]
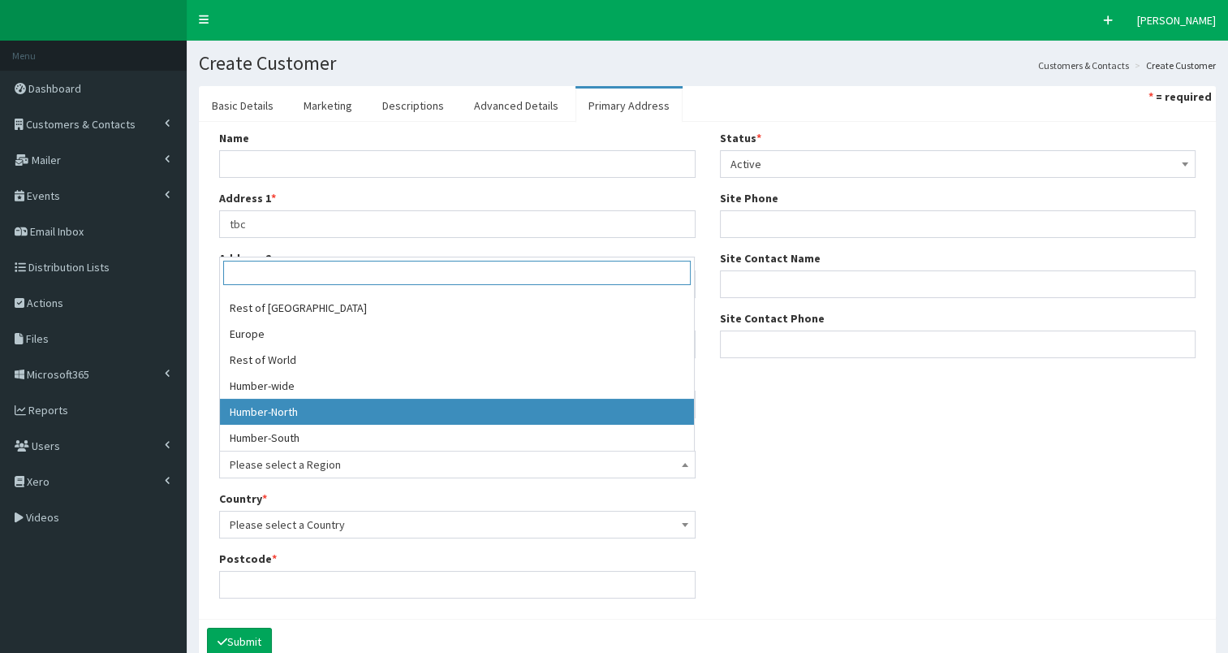
select select "20"
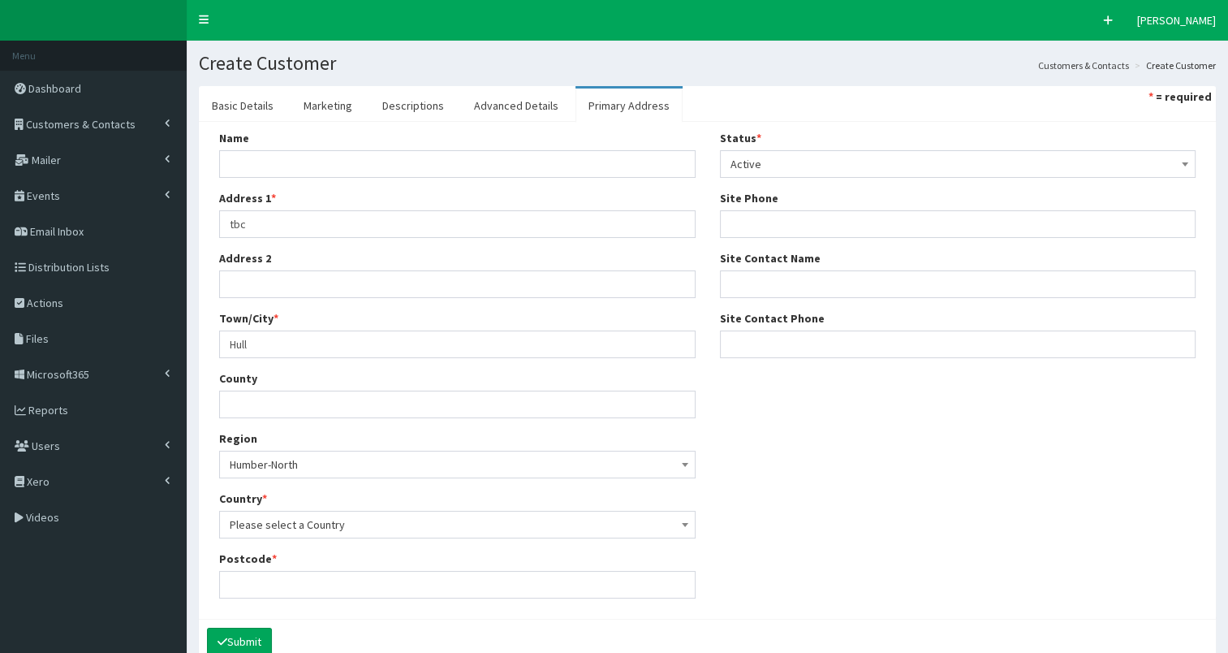
click at [321, 529] on span "Please select a Country" at bounding box center [457, 524] width 455 height 23
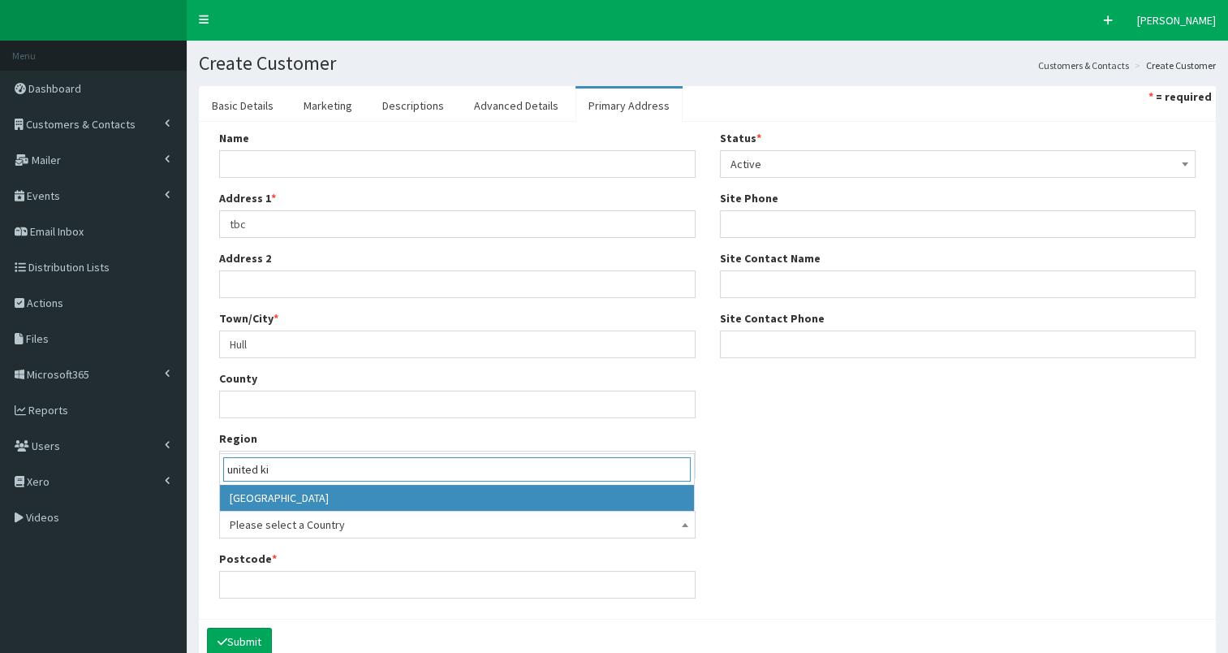
type input "united ki"
select select "225"
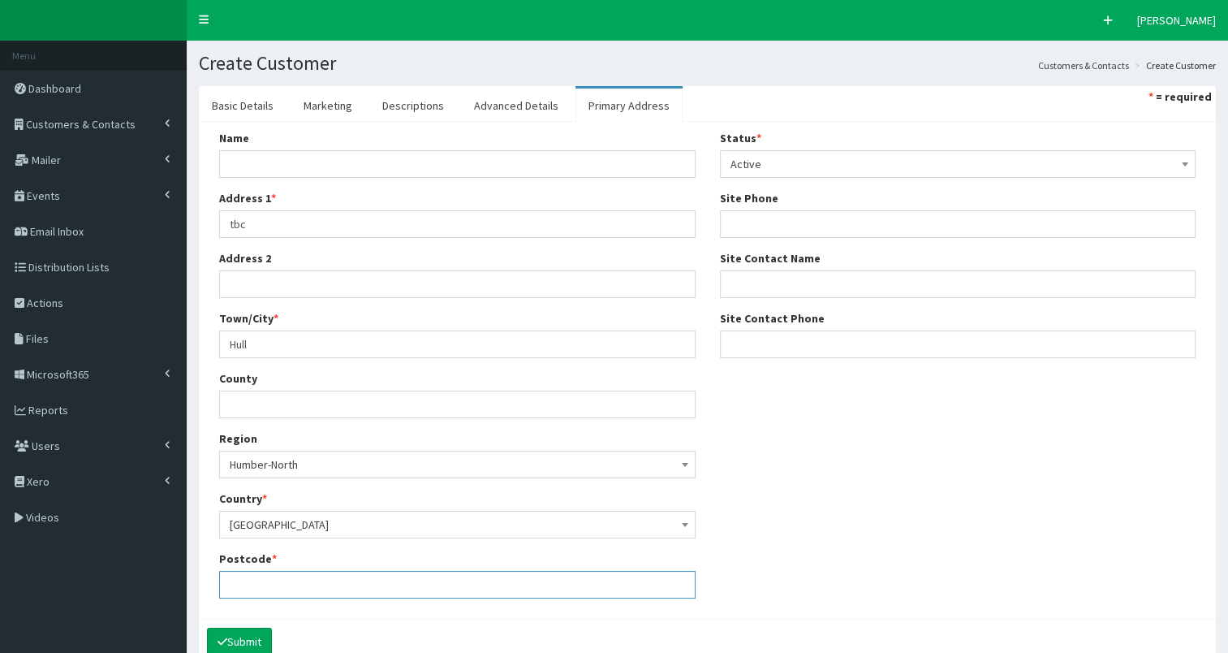
click at [269, 575] on input "Postcode *" at bounding box center [457, 585] width 476 height 28
type input "tbc"
click at [239, 636] on button "Submit" at bounding box center [239, 641] width 65 height 28
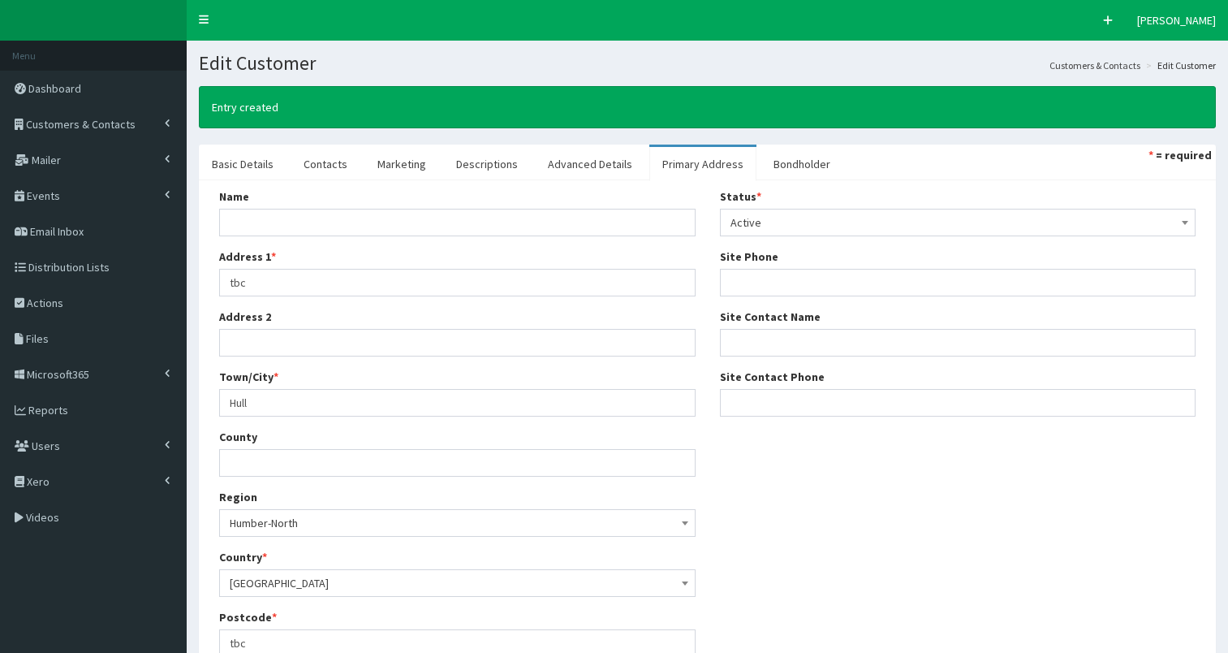
select select "50"
select select
click at [330, 162] on link "Contacts" at bounding box center [326, 164] width 70 height 34
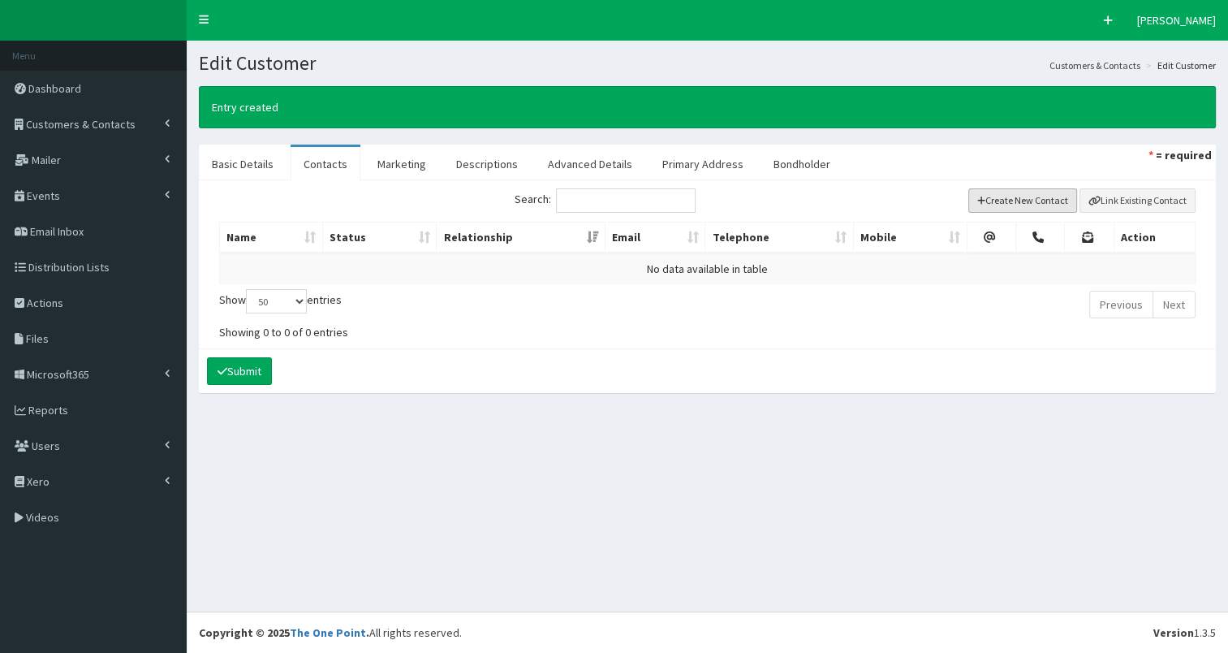
click at [1000, 199] on button "Create New Contact" at bounding box center [1023, 200] width 110 height 24
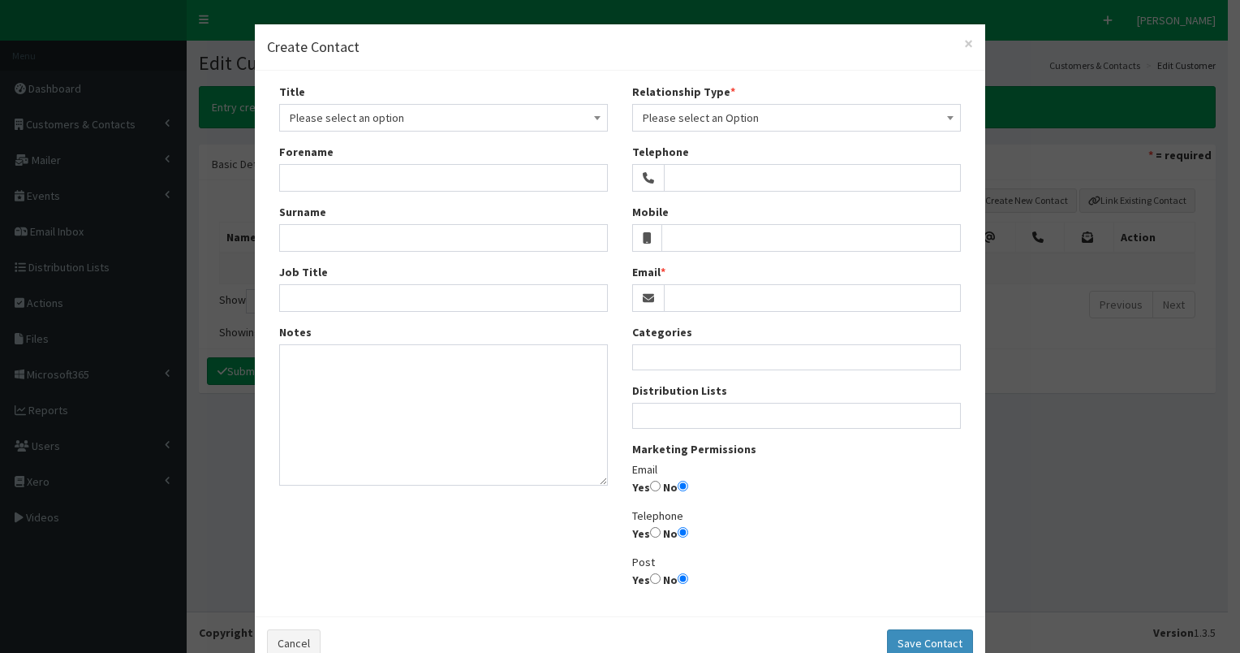
click at [388, 120] on span "Please select an option" at bounding box center [444, 117] width 308 height 23
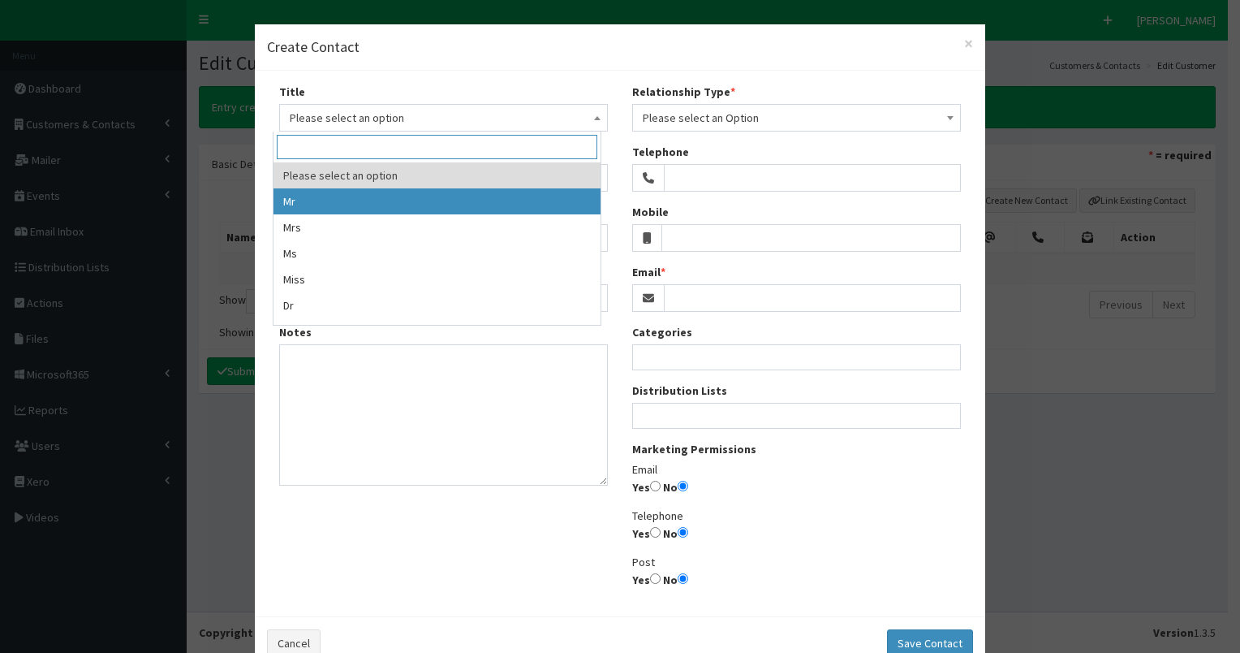
select select "1"
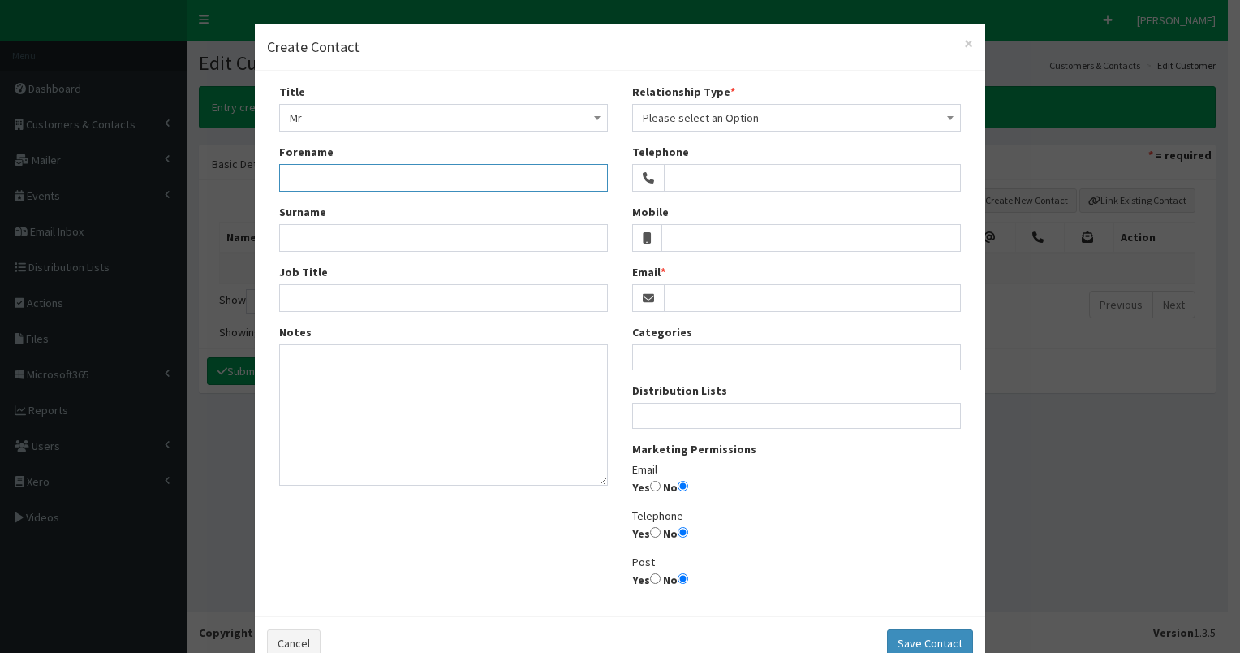
click at [309, 174] on input "Forename" at bounding box center [443, 178] width 329 height 28
type input "[PERSON_NAME]"
click at [297, 235] on input "Surname" at bounding box center [443, 238] width 329 height 28
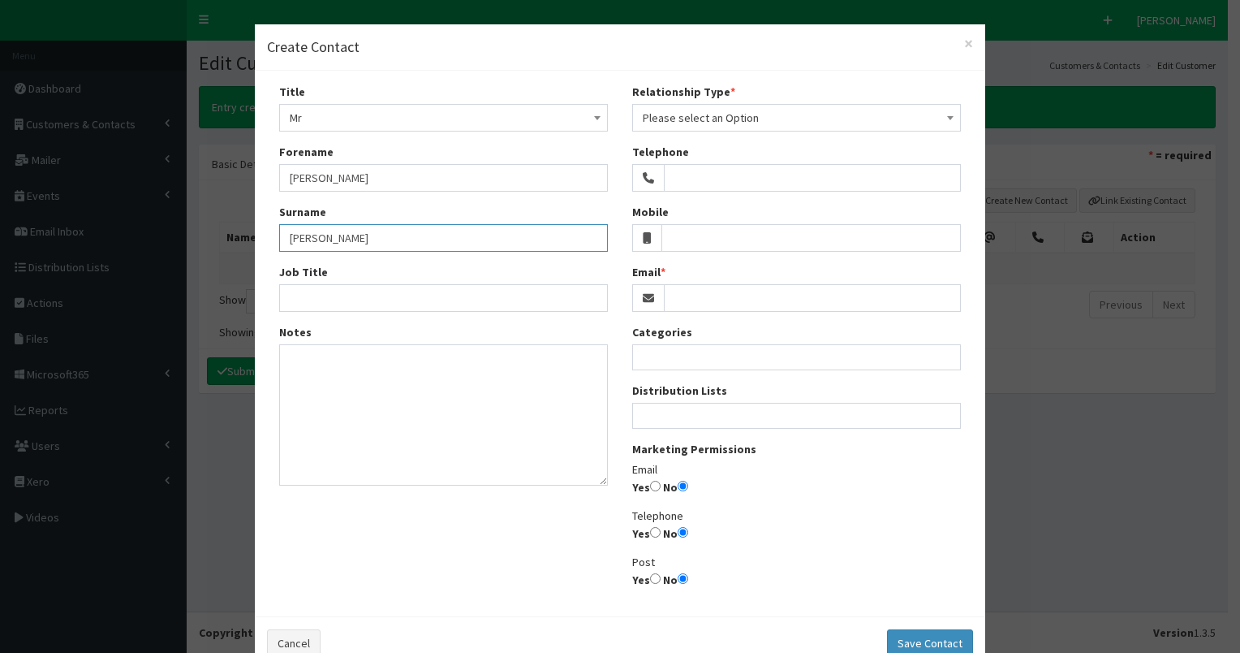
type input "[PERSON_NAME]"
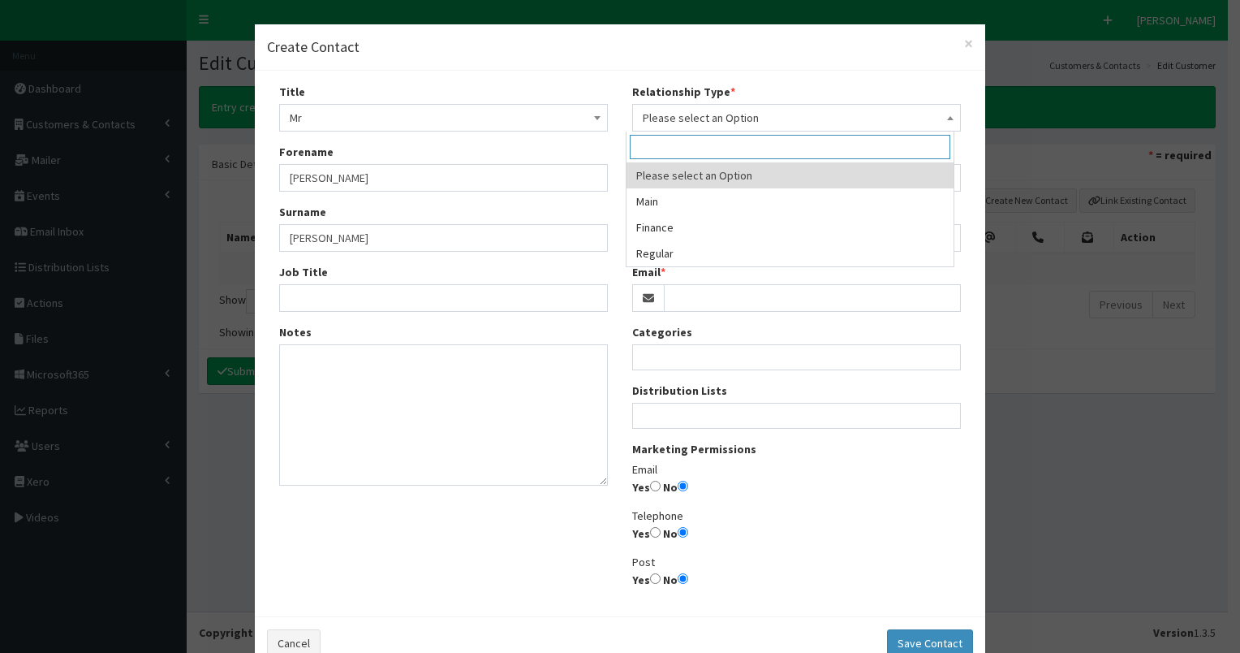
click at [748, 121] on span "Please select an Option" at bounding box center [797, 117] width 308 height 23
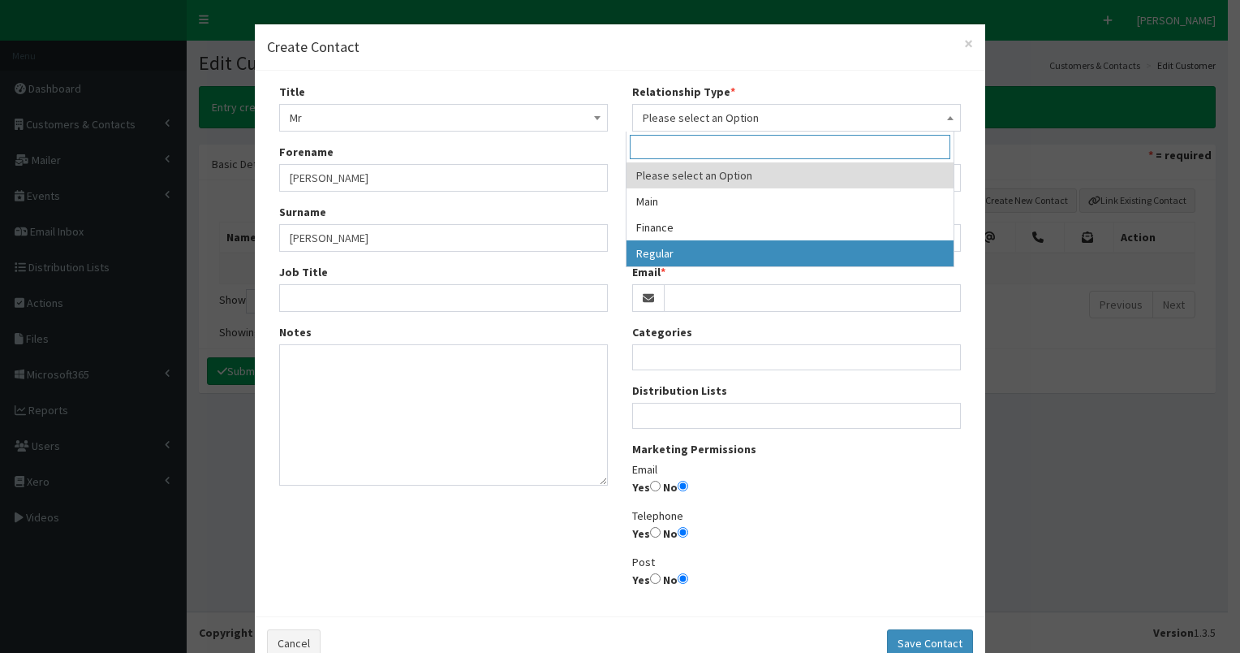
drag, startPoint x: 691, startPoint y: 250, endPoint x: 682, endPoint y: 261, distance: 14.4
select select "3"
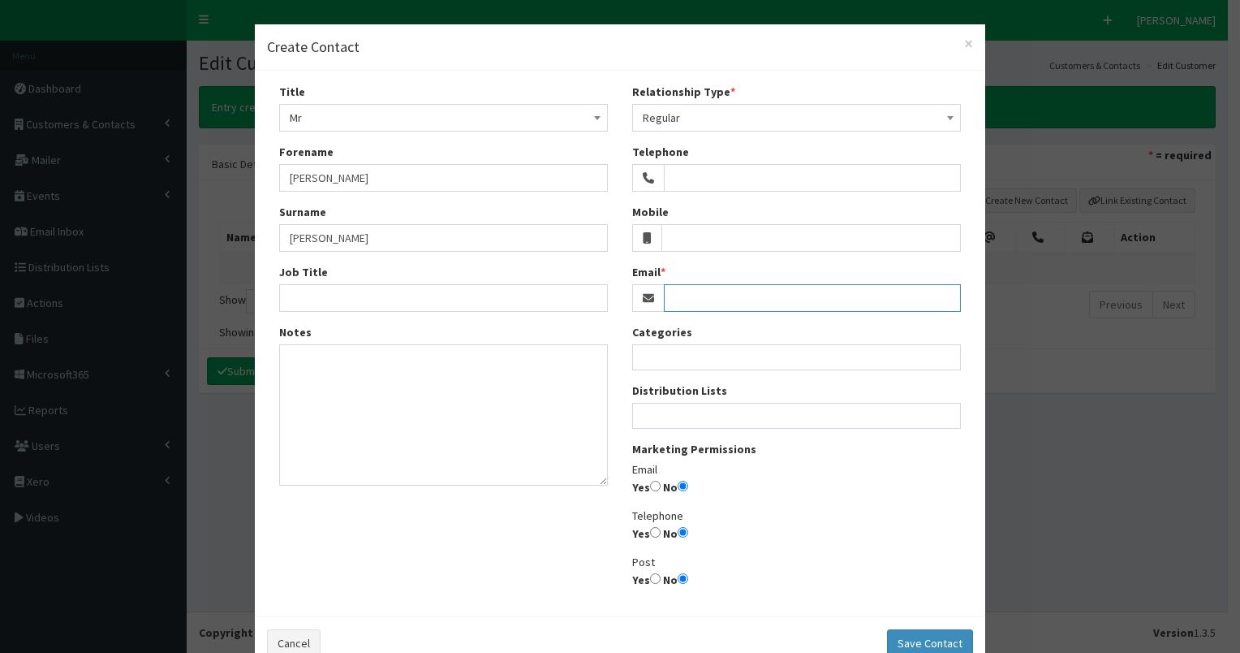
click at [682, 302] on input "Email" at bounding box center [812, 298] width 297 height 28
paste input "headscarfpride@yahoo.com"
type input "headscarfpride@yahoo.com"
drag, startPoint x: 648, startPoint y: 486, endPoint x: 669, endPoint y: 466, distance: 28.7
click at [650, 486] on input "Yes" at bounding box center [655, 485] width 11 height 11
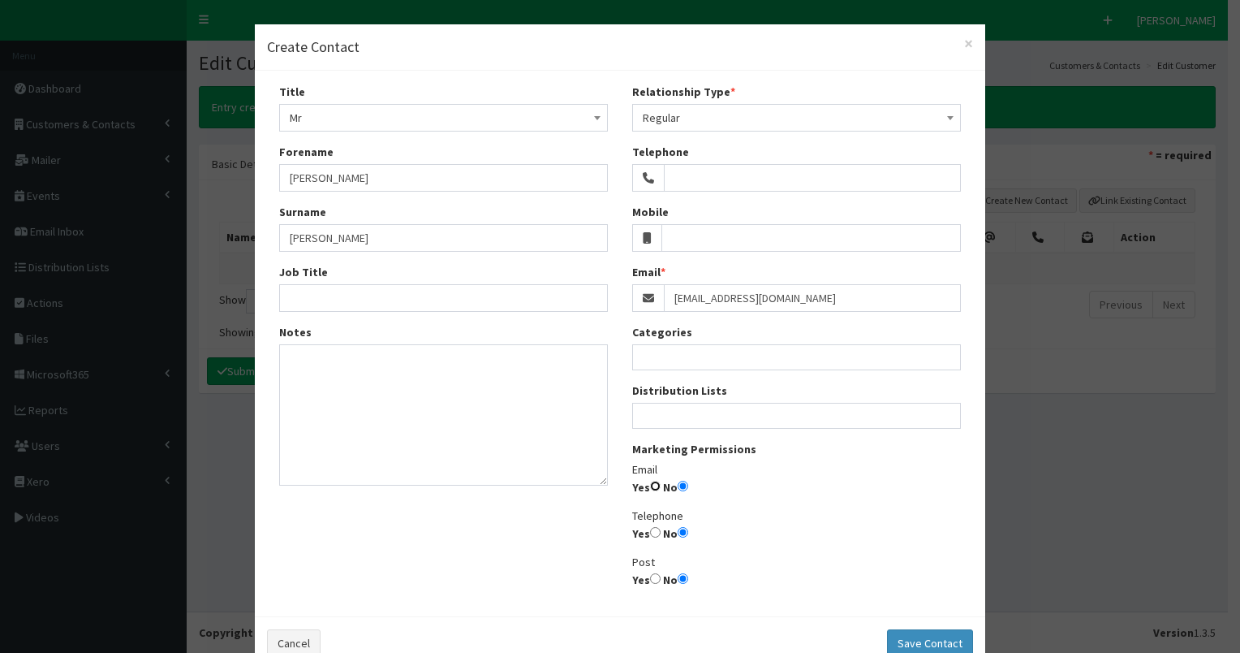
radio input "true"
click at [718, 415] on ul at bounding box center [796, 413] width 327 height 20
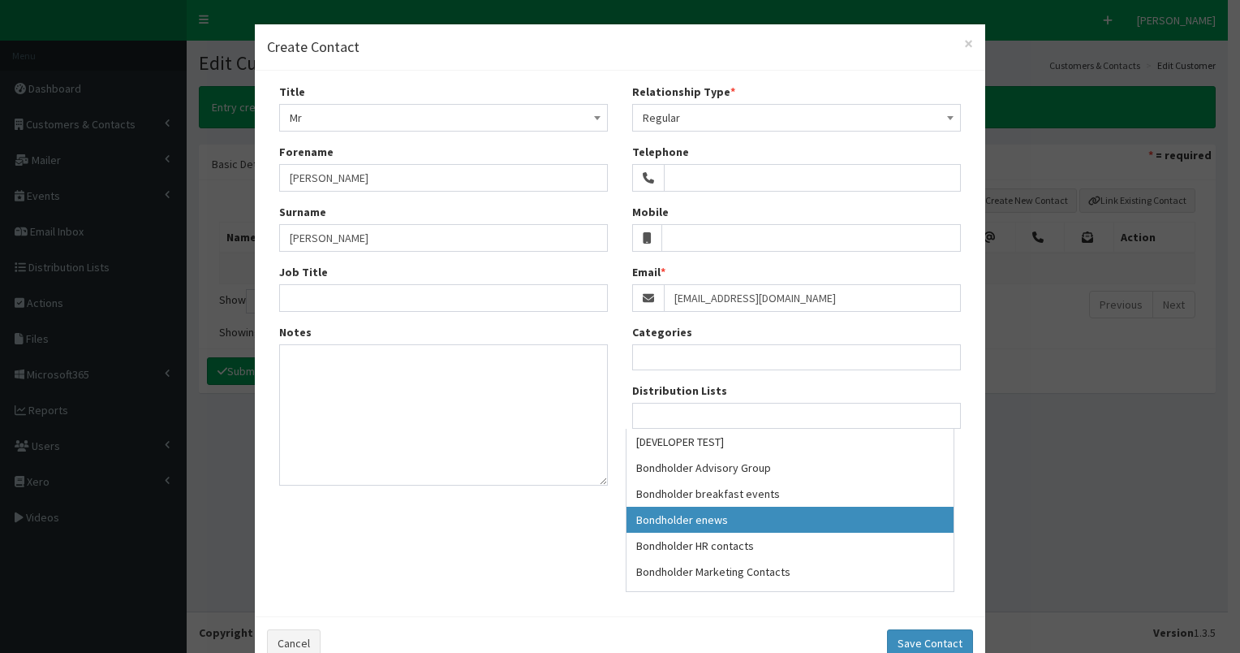
drag, startPoint x: 743, startPoint y: 515, endPoint x: 751, endPoint y: 510, distance: 8.8
select select "79"
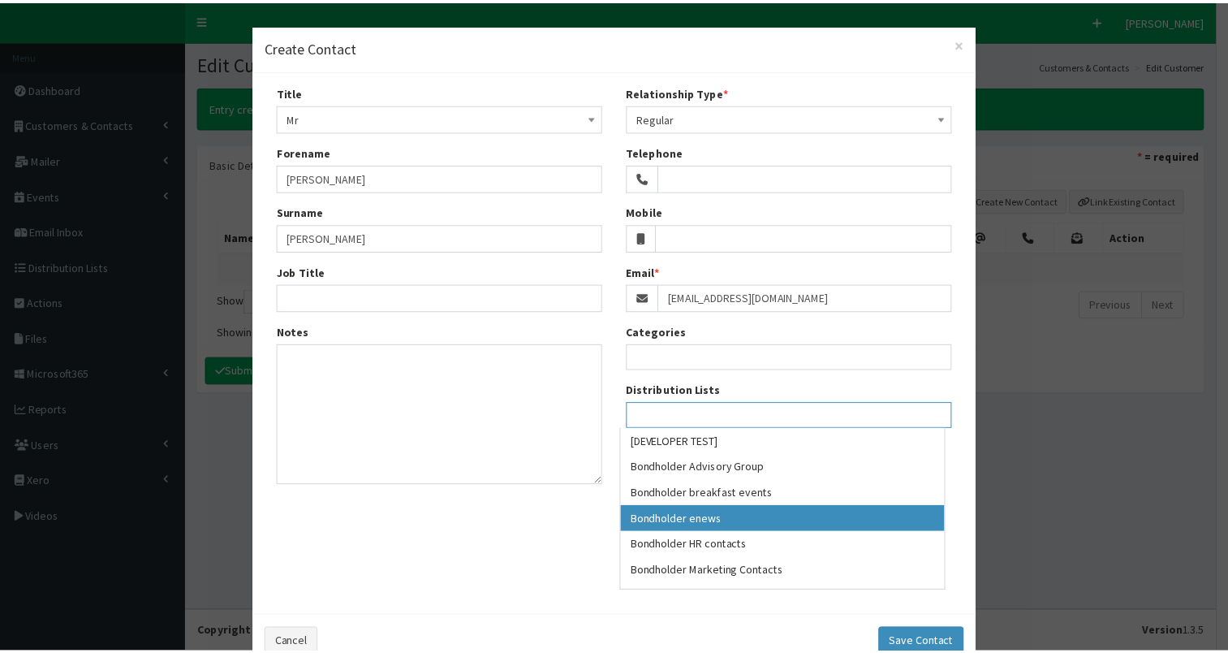
scroll to position [45, 0]
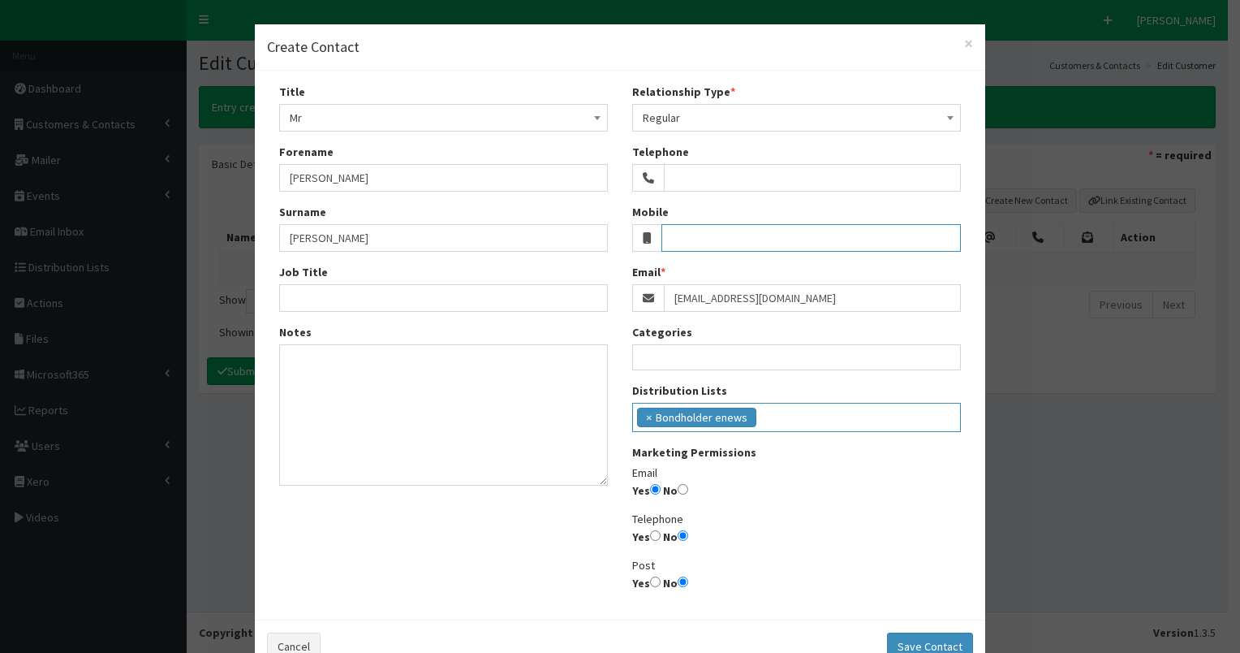
click at [676, 237] on input "Mobile" at bounding box center [811, 238] width 300 height 28
paste input "07562392770"
type input "07562392770"
click at [915, 641] on button "Save Contact" at bounding box center [930, 646] width 86 height 28
select select
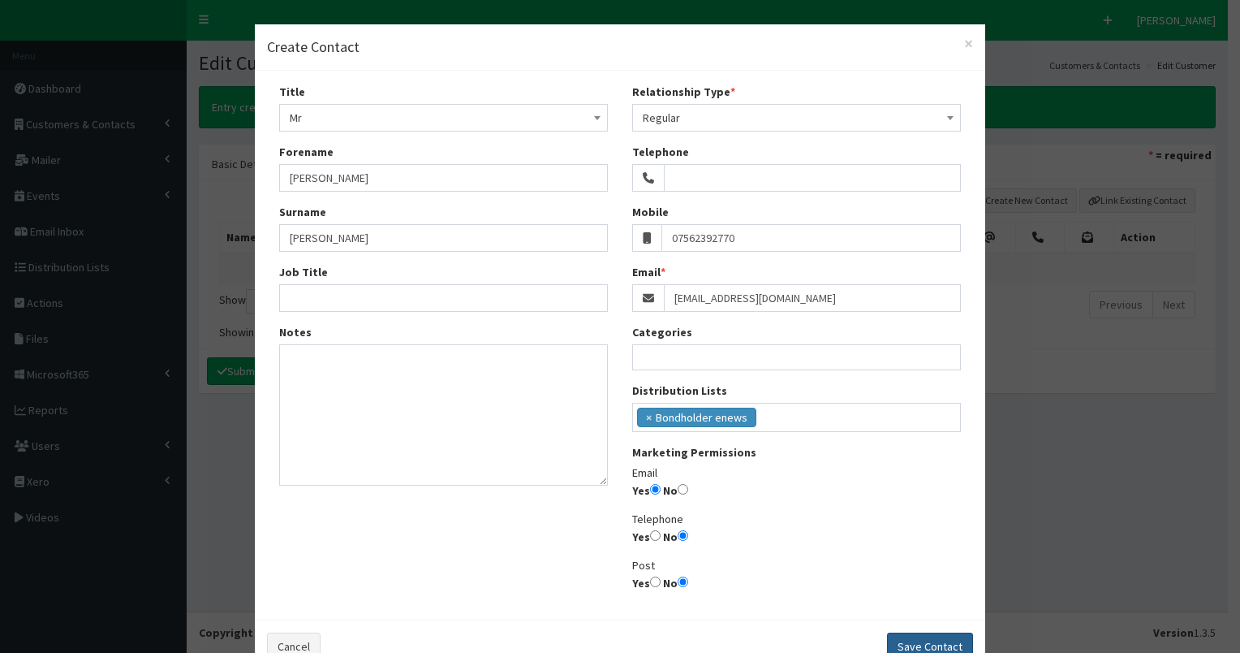
select select
radio input "false"
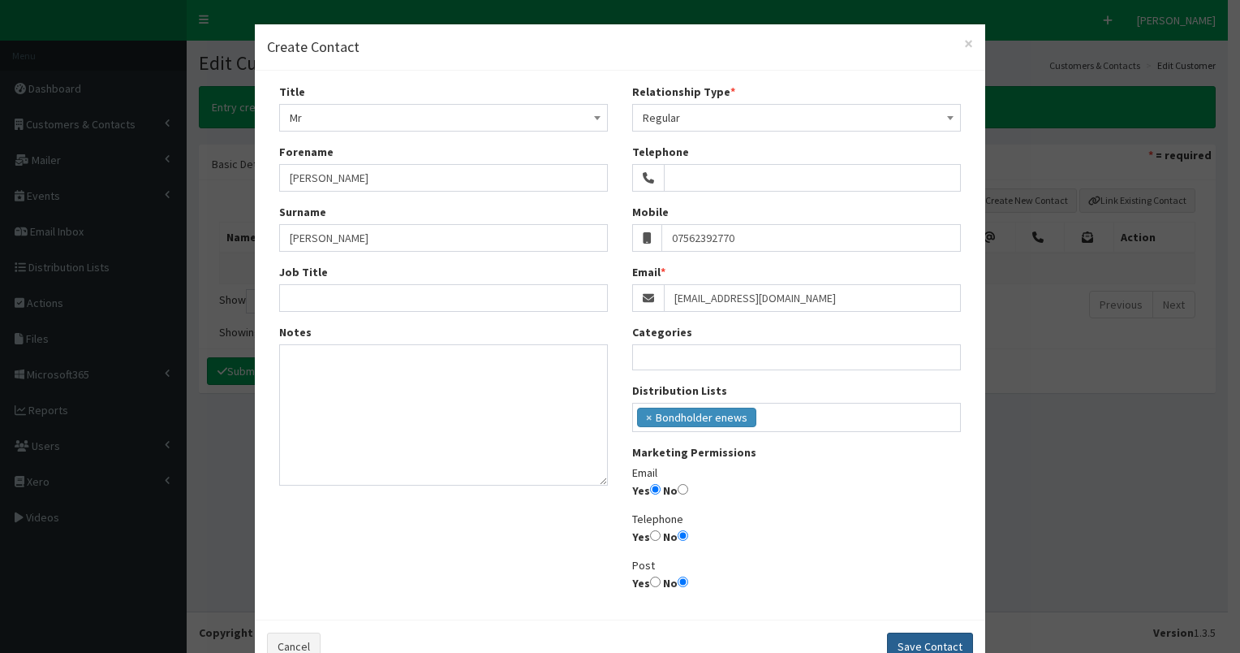
radio input "false"
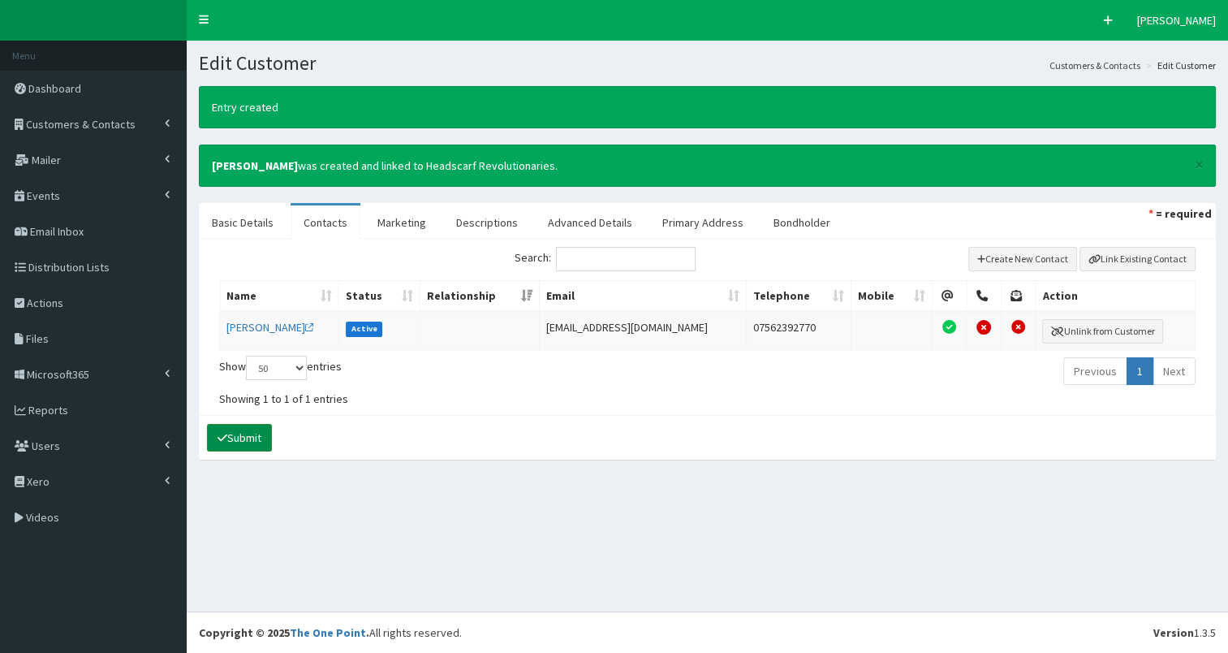
click at [238, 433] on button "Submit" at bounding box center [239, 438] width 65 height 28
click at [110, 128] on span "Customers & Contacts" at bounding box center [81, 124] width 110 height 15
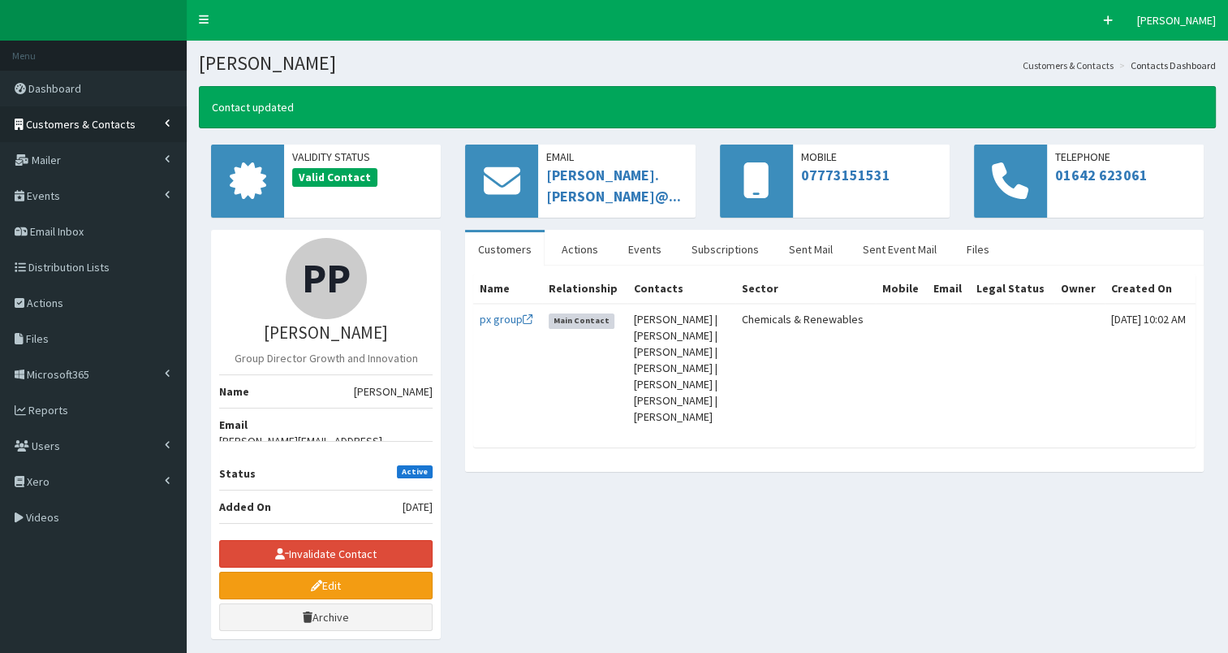
click at [112, 122] on span "Customers & Contacts" at bounding box center [81, 124] width 110 height 15
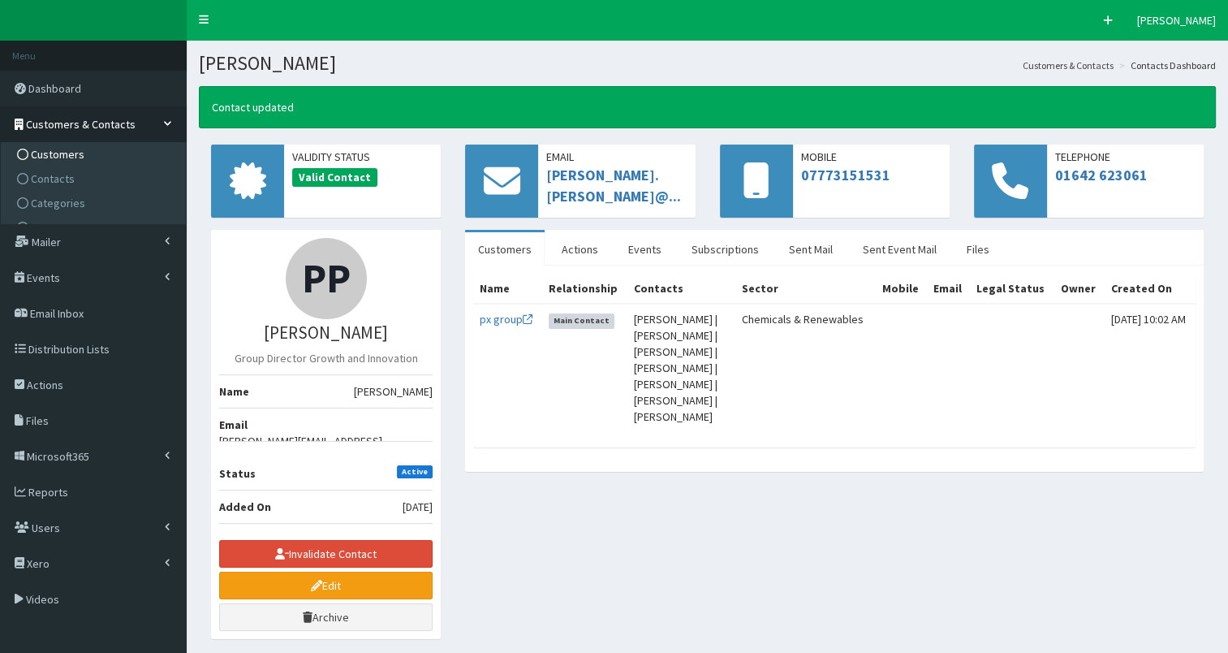
click at [76, 156] on span "Customers" at bounding box center [58, 154] width 54 height 15
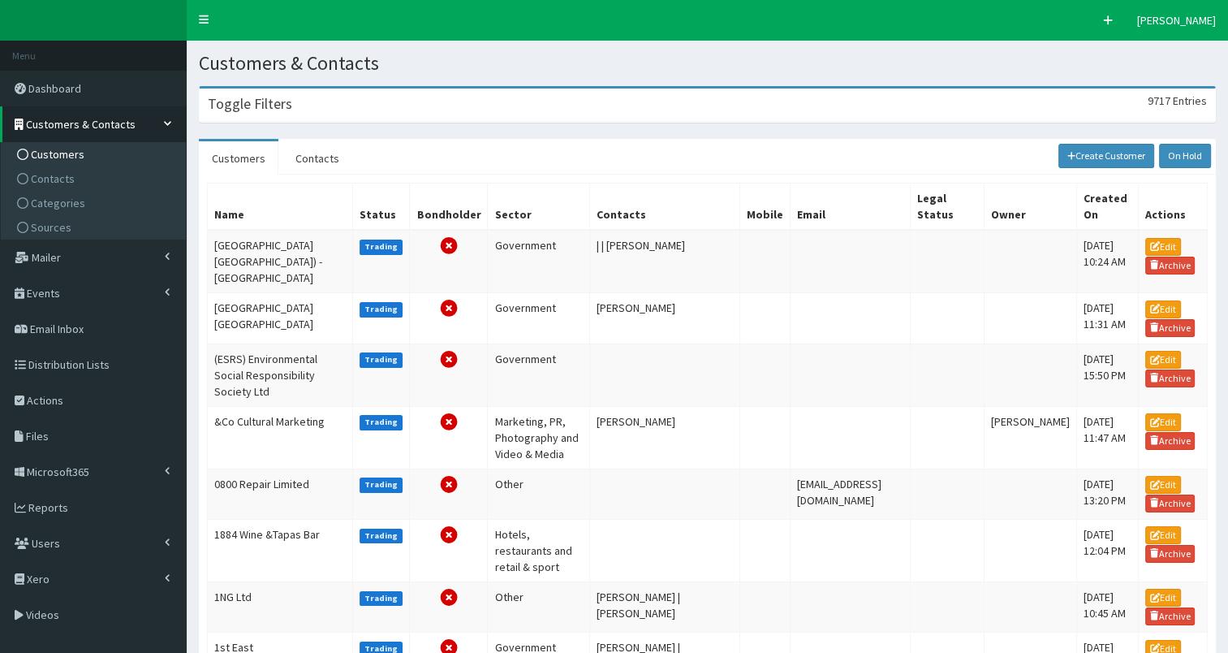
click at [273, 107] on h3 "Toggle Filters" at bounding box center [250, 104] width 84 height 15
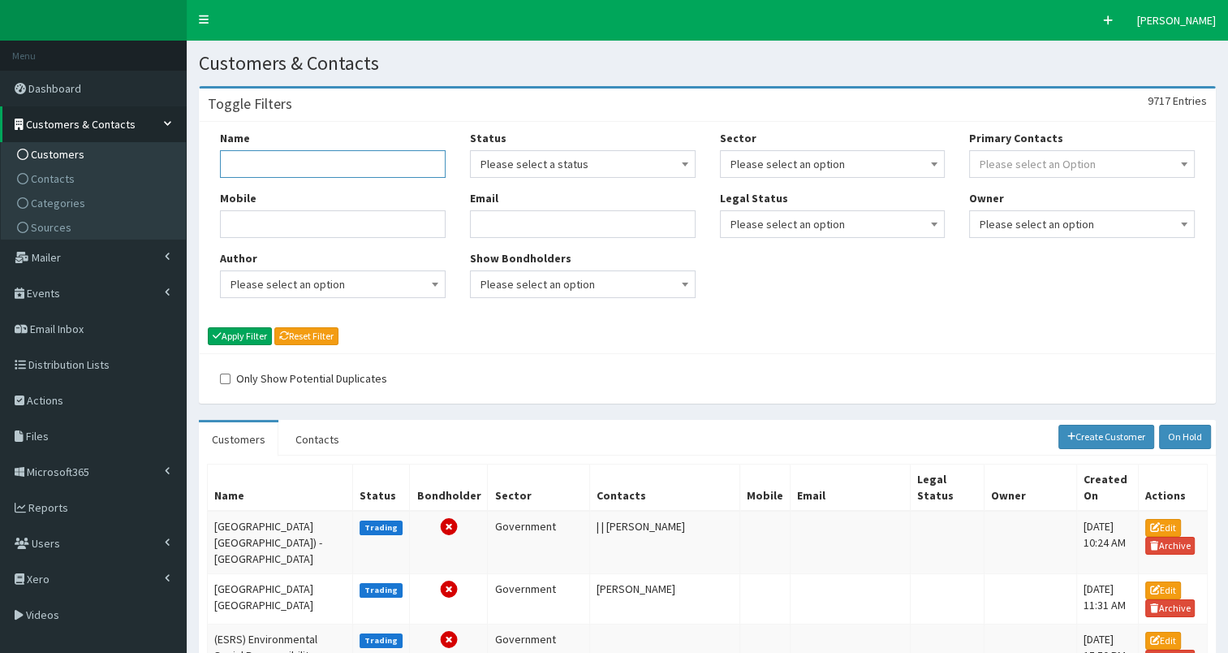
click at [273, 166] on input "Name" at bounding box center [333, 164] width 226 height 28
type input "Headscarf"
click at [235, 337] on button "Apply Filter" at bounding box center [240, 336] width 64 height 18
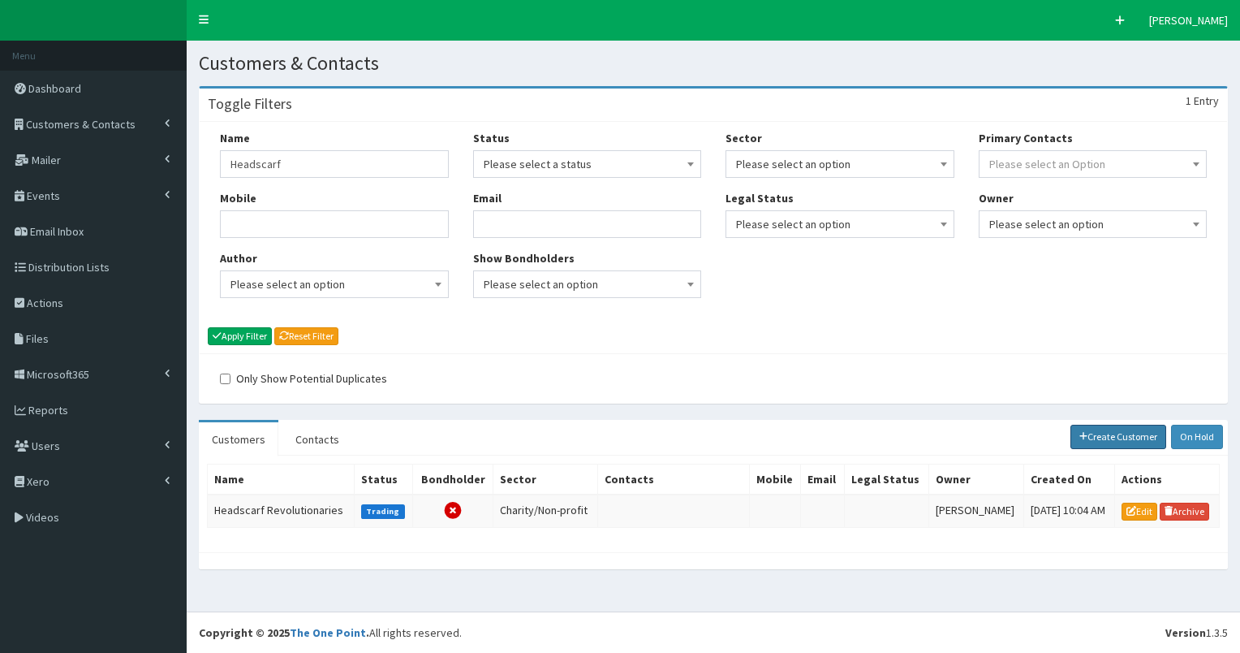
click at [1115, 442] on link "Create Customer" at bounding box center [1119, 436] width 97 height 24
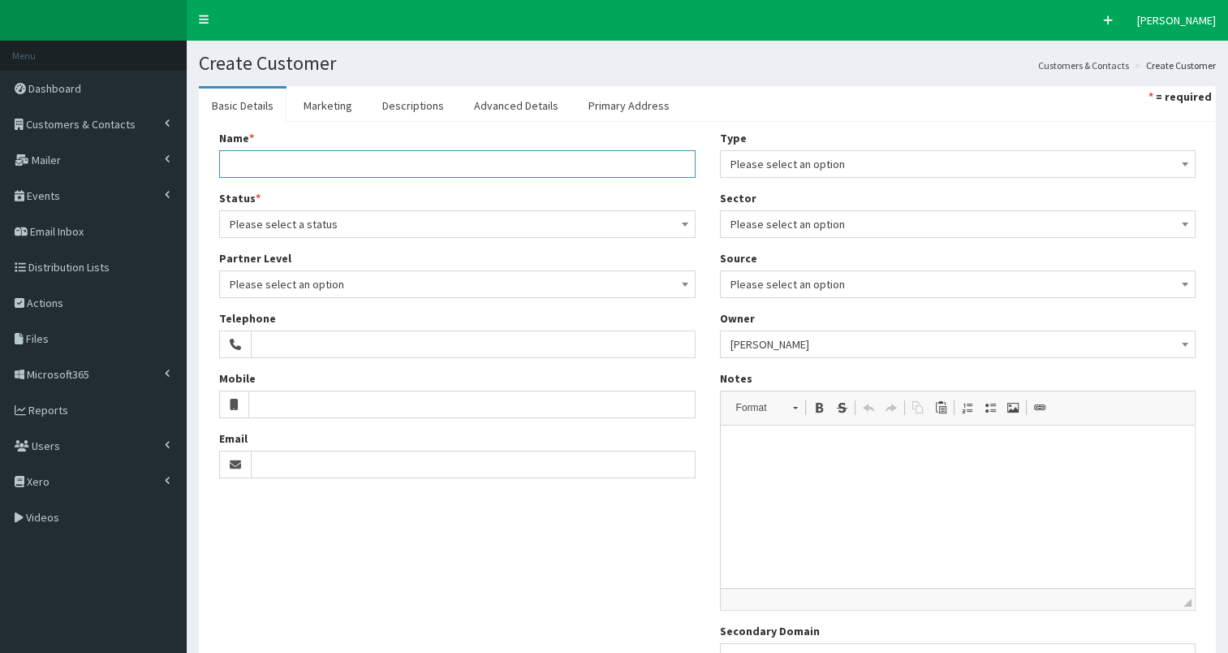
click at [274, 162] on input "Name *" at bounding box center [457, 164] width 476 height 28
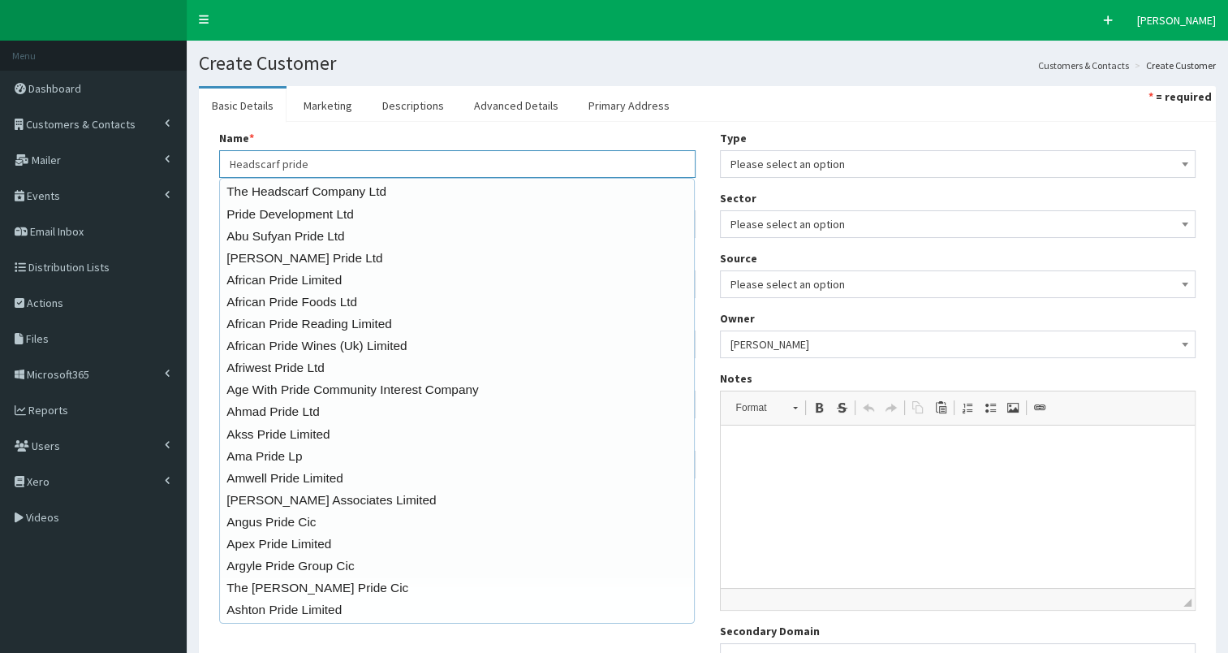
type input "Headscarf pride"
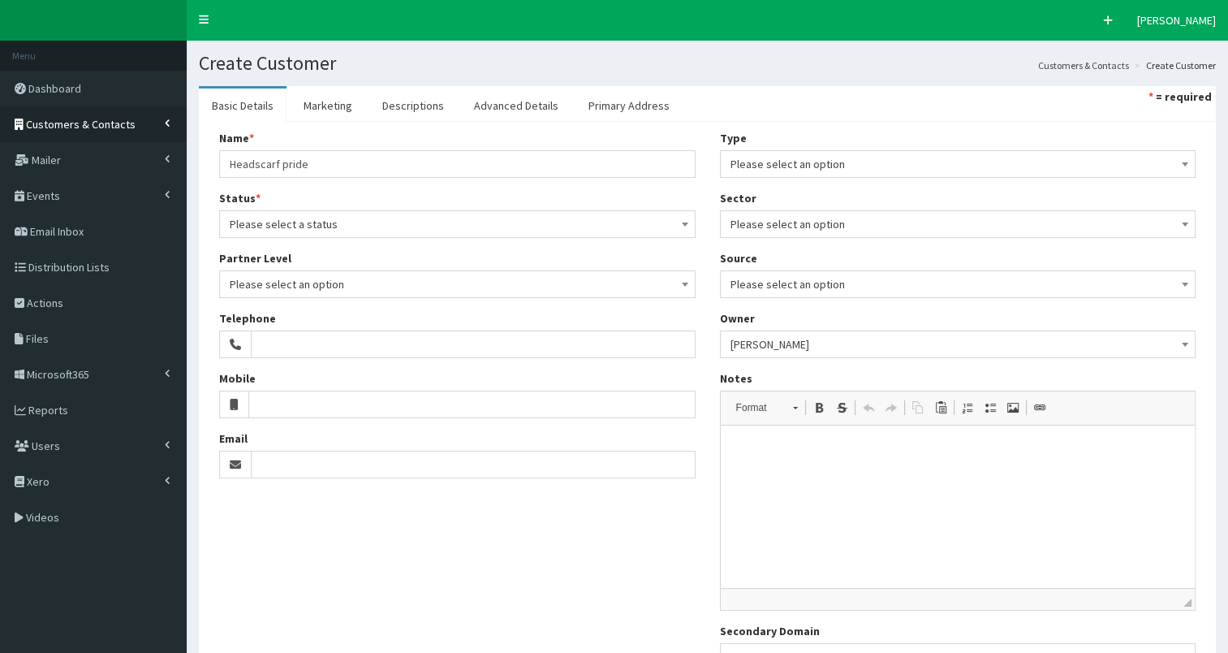
click at [111, 122] on span "Customers & Contacts" at bounding box center [81, 124] width 110 height 15
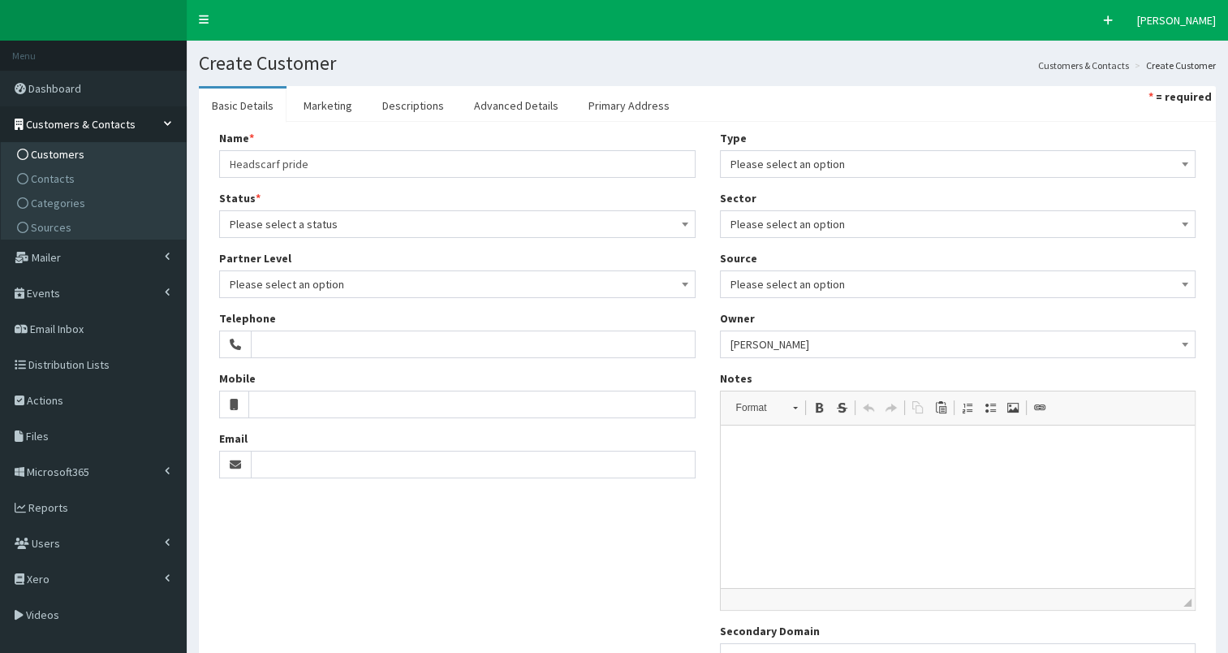
click at [81, 151] on span "Customers" at bounding box center [58, 154] width 54 height 15
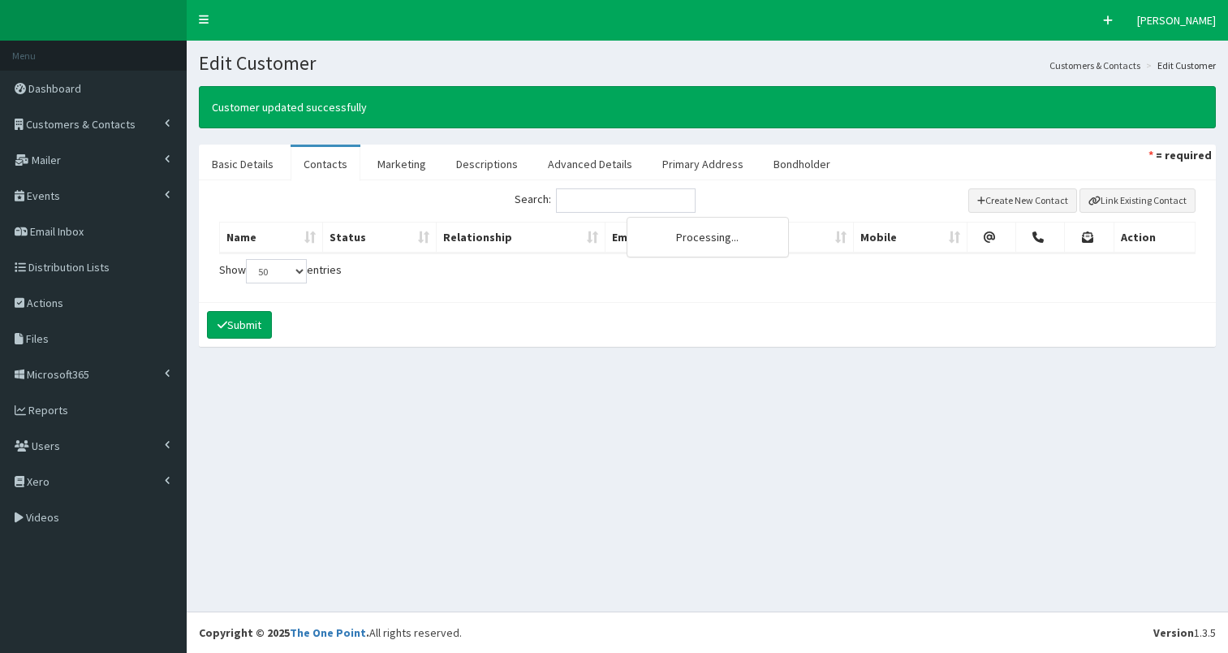
select select "50"
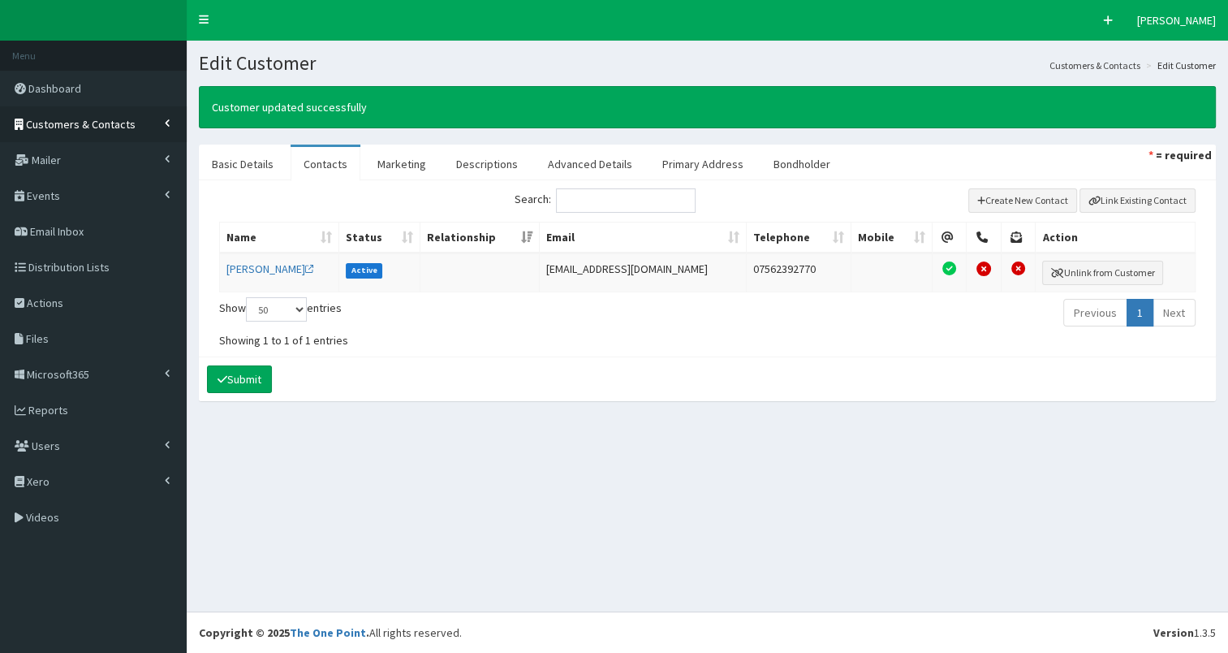
click at [98, 126] on span "Customers & Contacts" at bounding box center [81, 124] width 110 height 15
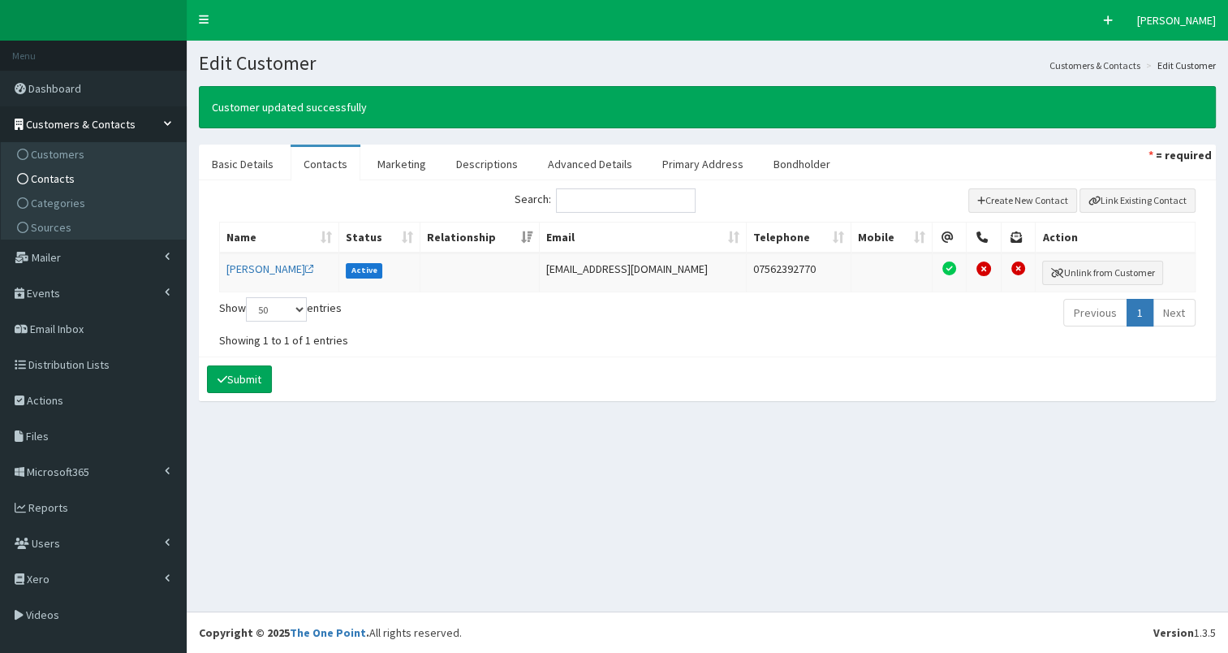
click at [41, 177] on span "Contacts" at bounding box center [53, 178] width 44 height 15
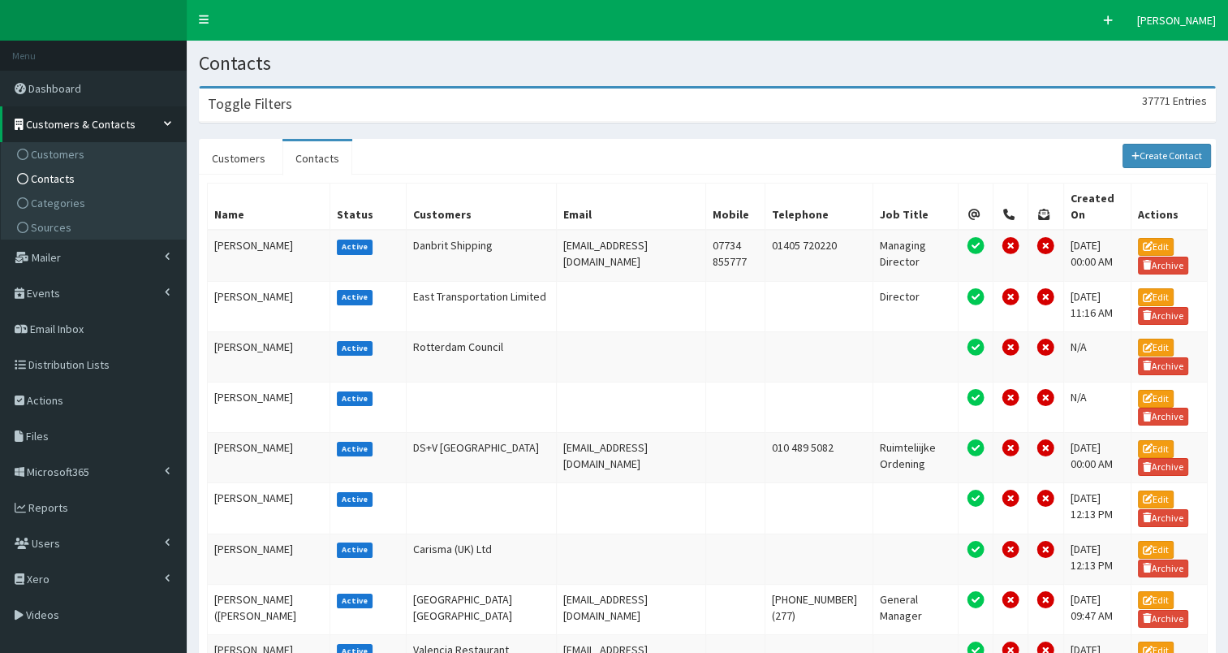
drag, startPoint x: 410, startPoint y: 103, endPoint x: 433, endPoint y: 129, distance: 35.0
click at [411, 103] on div "Toggle Filters 37771 Entries" at bounding box center [707, 104] width 1015 height 33
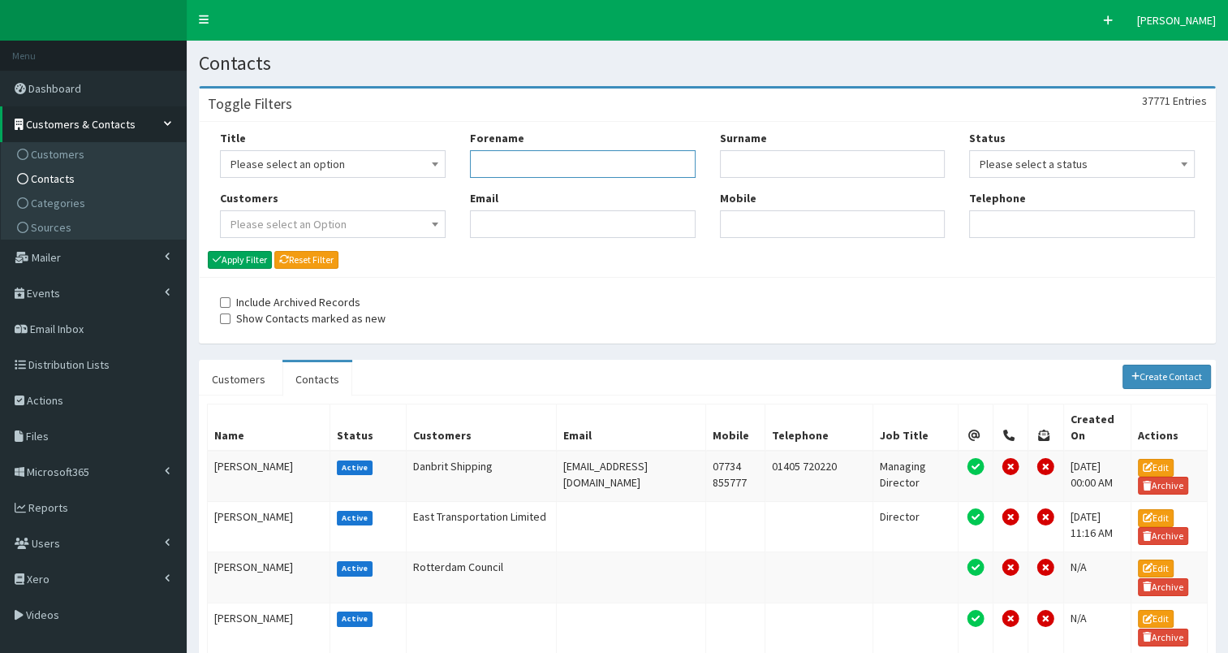
click at [523, 166] on input "Forename" at bounding box center [583, 164] width 226 height 28
type input "[PERSON_NAME]"
click at [253, 256] on button "Apply Filter" at bounding box center [240, 260] width 64 height 18
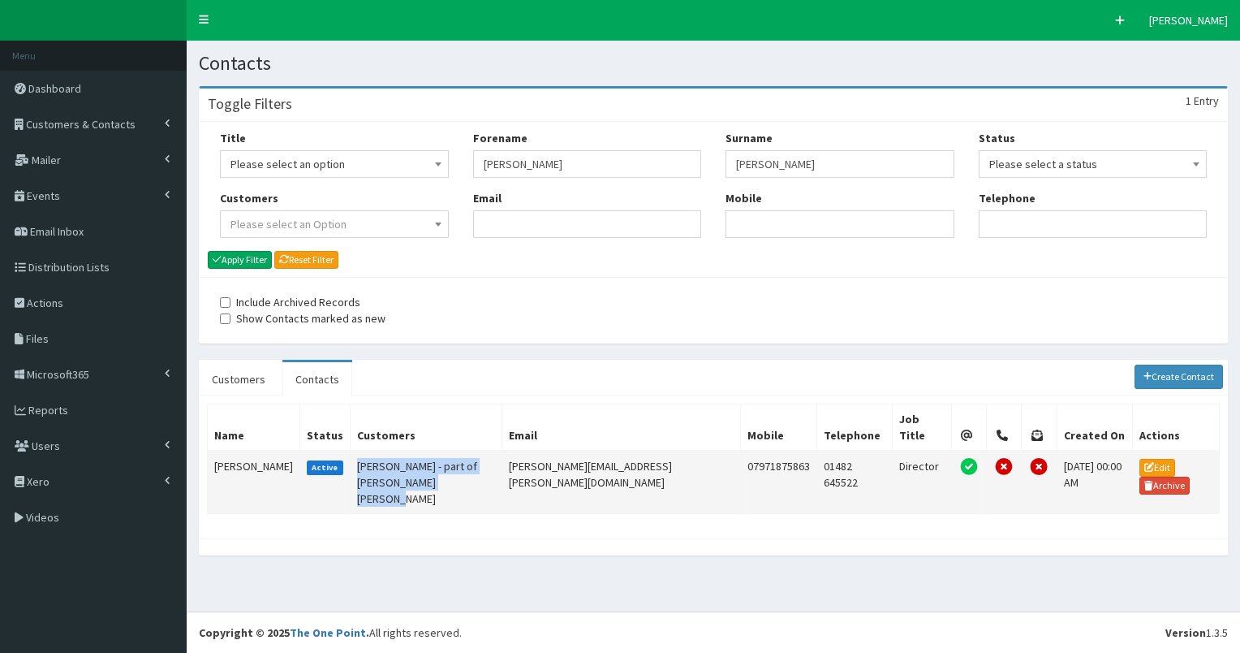
drag, startPoint x: 347, startPoint y: 443, endPoint x: 455, endPoint y: 464, distance: 110.0
click at [455, 464] on td "[PERSON_NAME] - part of [PERSON_NAME] [PERSON_NAME]" at bounding box center [427, 481] width 152 height 63
copy td "[PERSON_NAME] - part of [PERSON_NAME] [PERSON_NAME]"
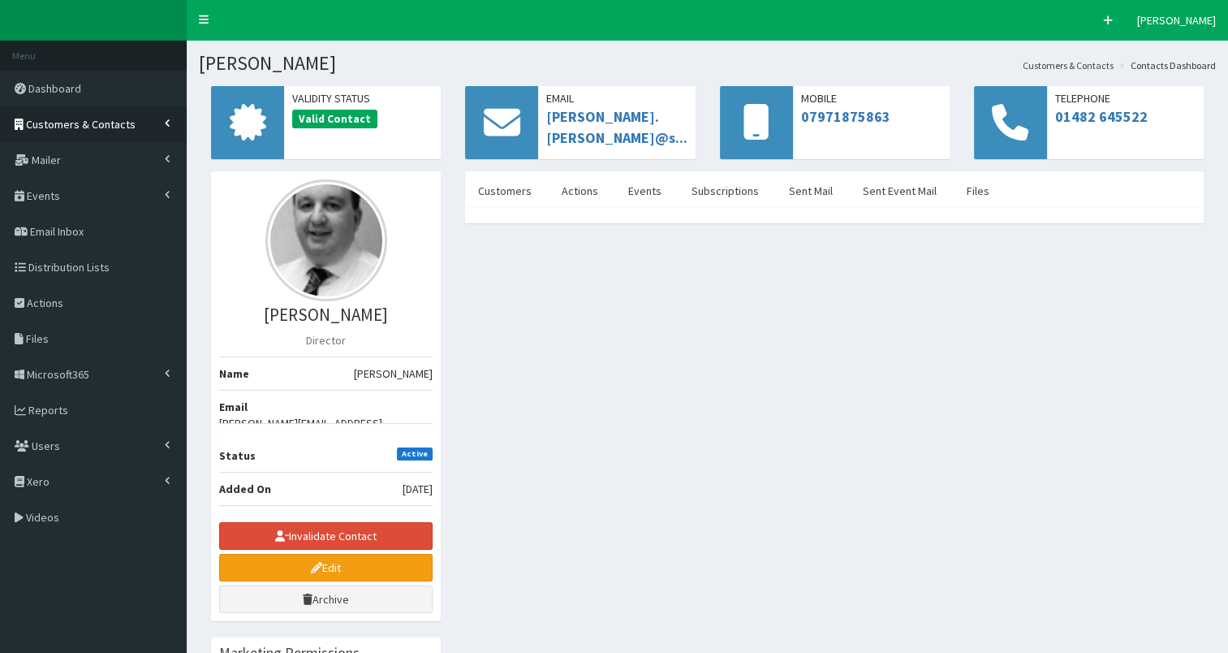
click at [107, 128] on span "Customers & Contacts" at bounding box center [81, 124] width 110 height 15
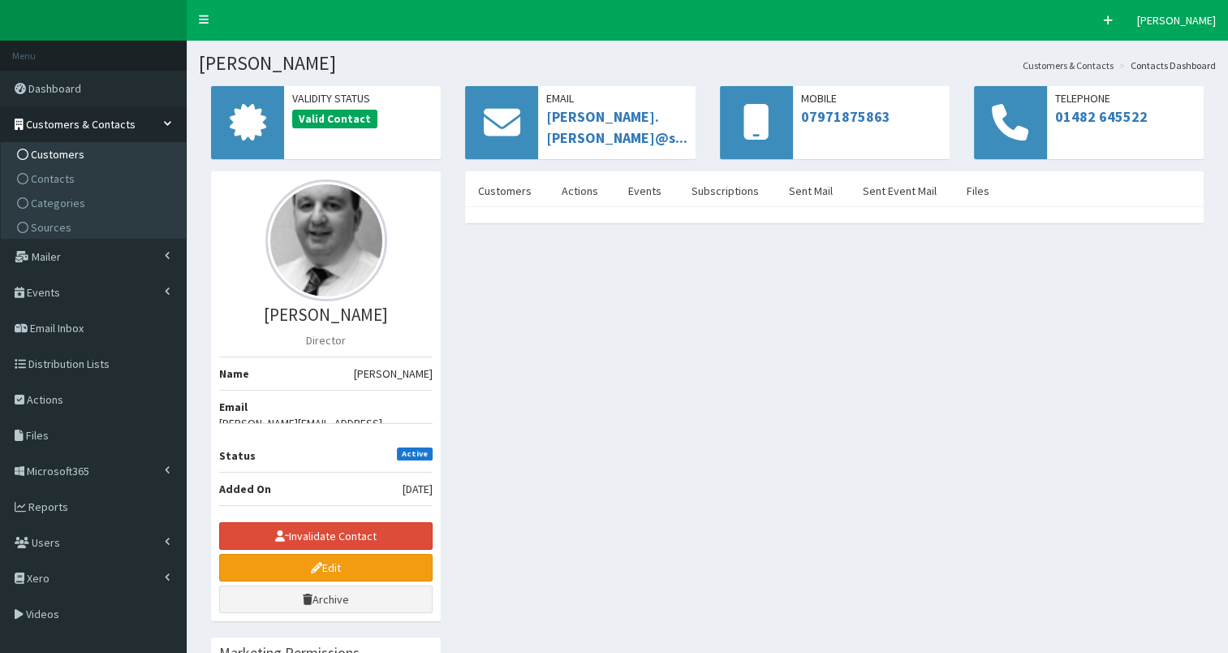
click at [85, 163] on link "Customers" at bounding box center [95, 154] width 181 height 24
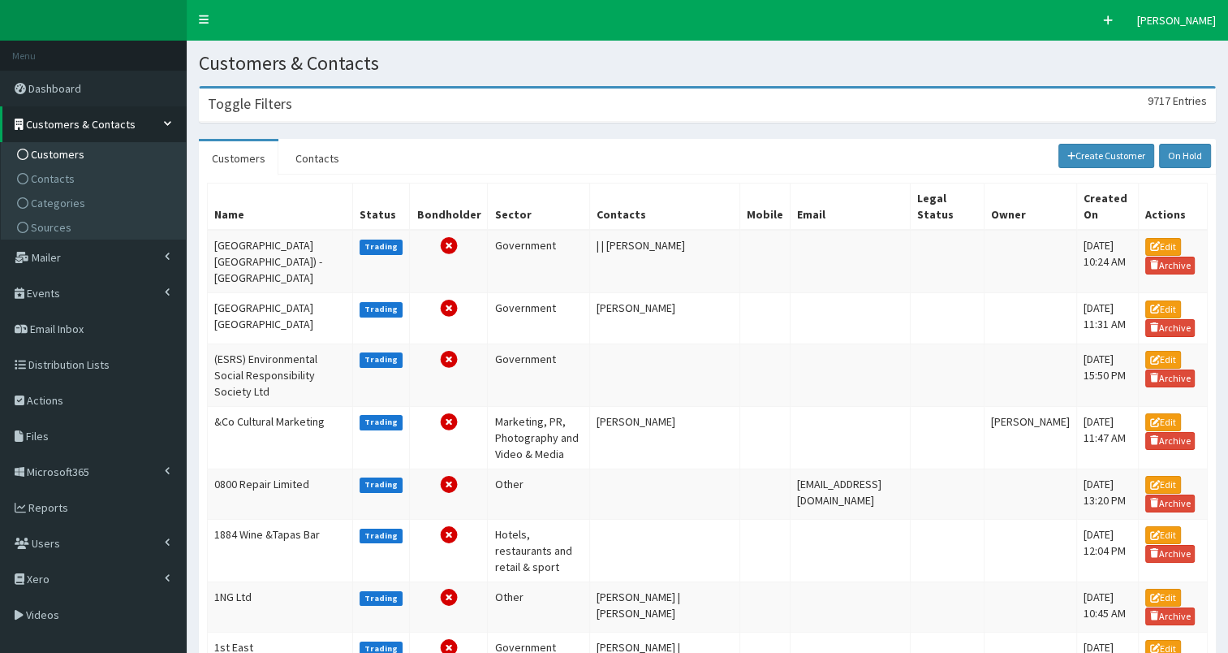
click at [237, 107] on h3 "Toggle Filters" at bounding box center [250, 104] width 84 height 15
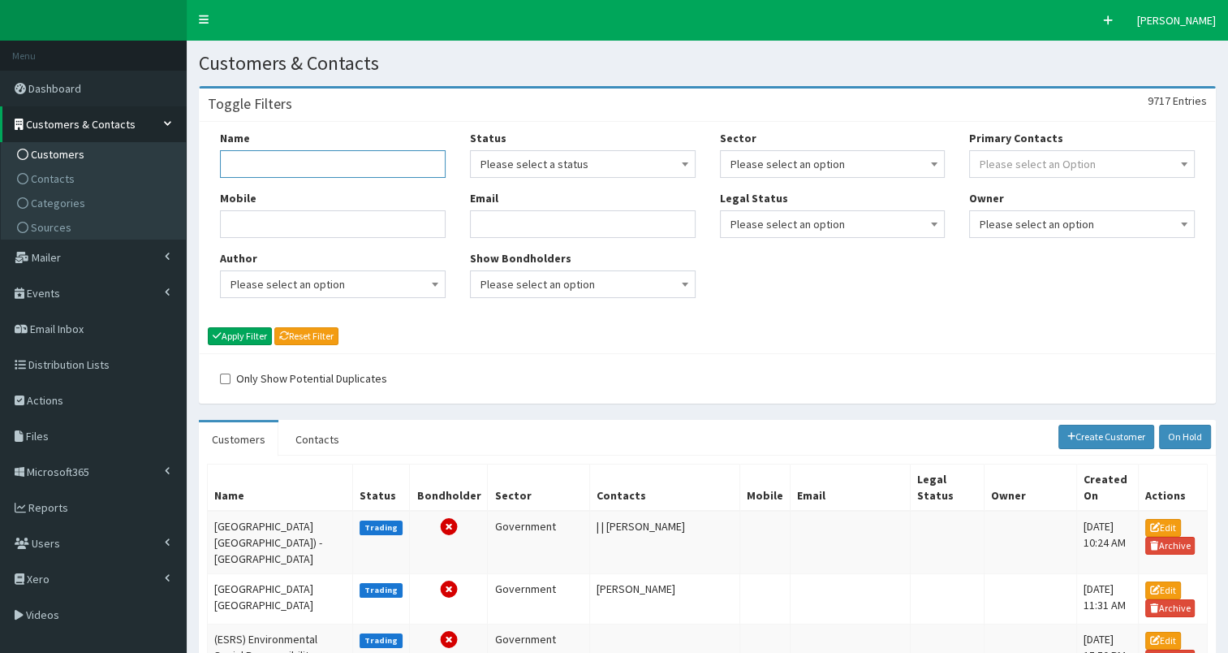
click at [259, 155] on input "Name" at bounding box center [333, 164] width 226 height 28
paste input "[PERSON_NAME] - part of [PERSON_NAME] [PERSON_NAME]"
type input "[PERSON_NAME] - part of [PERSON_NAME] [PERSON_NAME]"
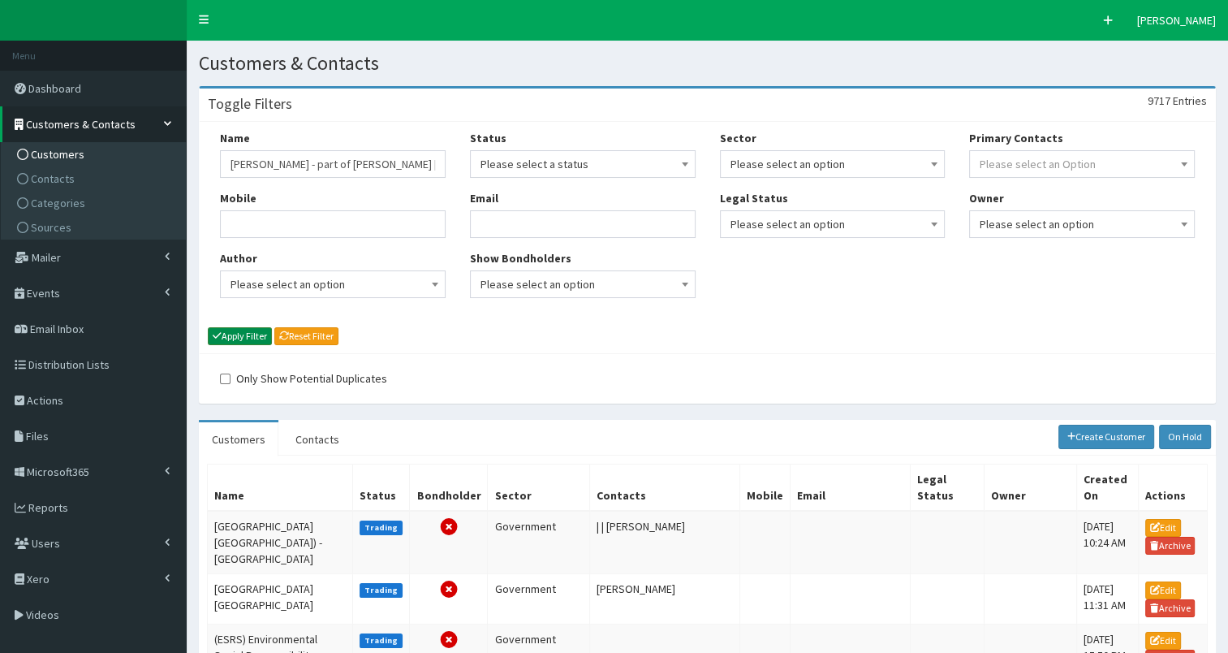
click at [243, 335] on button "Apply Filter" at bounding box center [240, 336] width 64 height 18
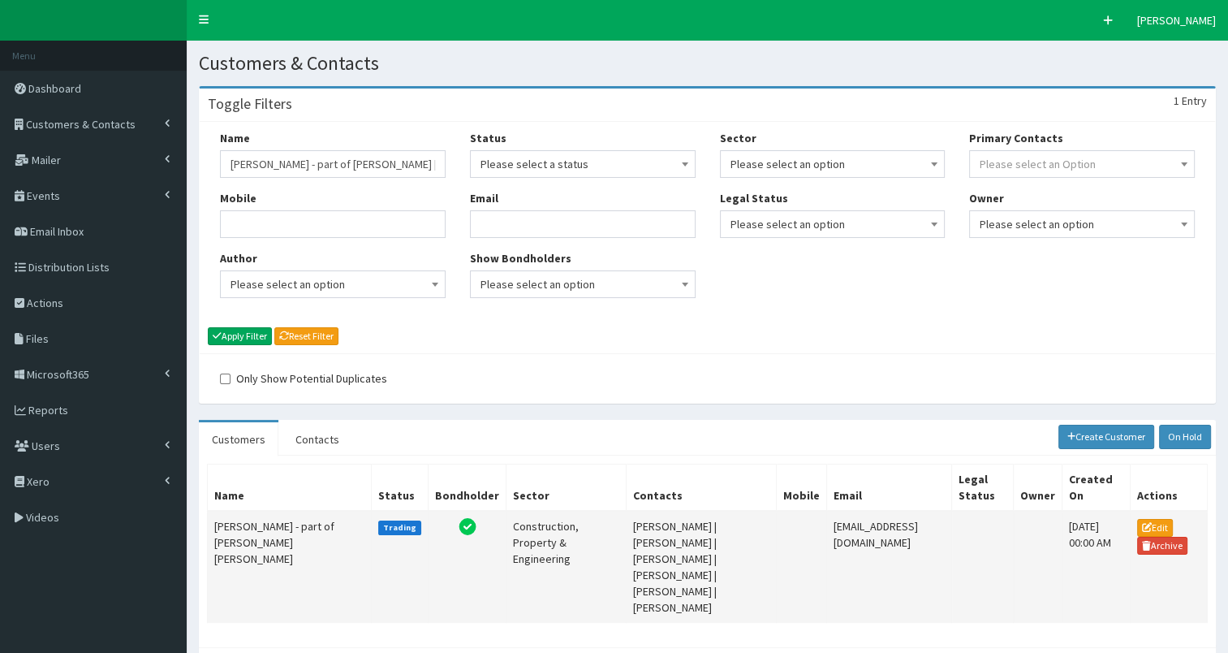
click at [253, 529] on td "[PERSON_NAME] - part of [PERSON_NAME] [PERSON_NAME]" at bounding box center [290, 567] width 164 height 112
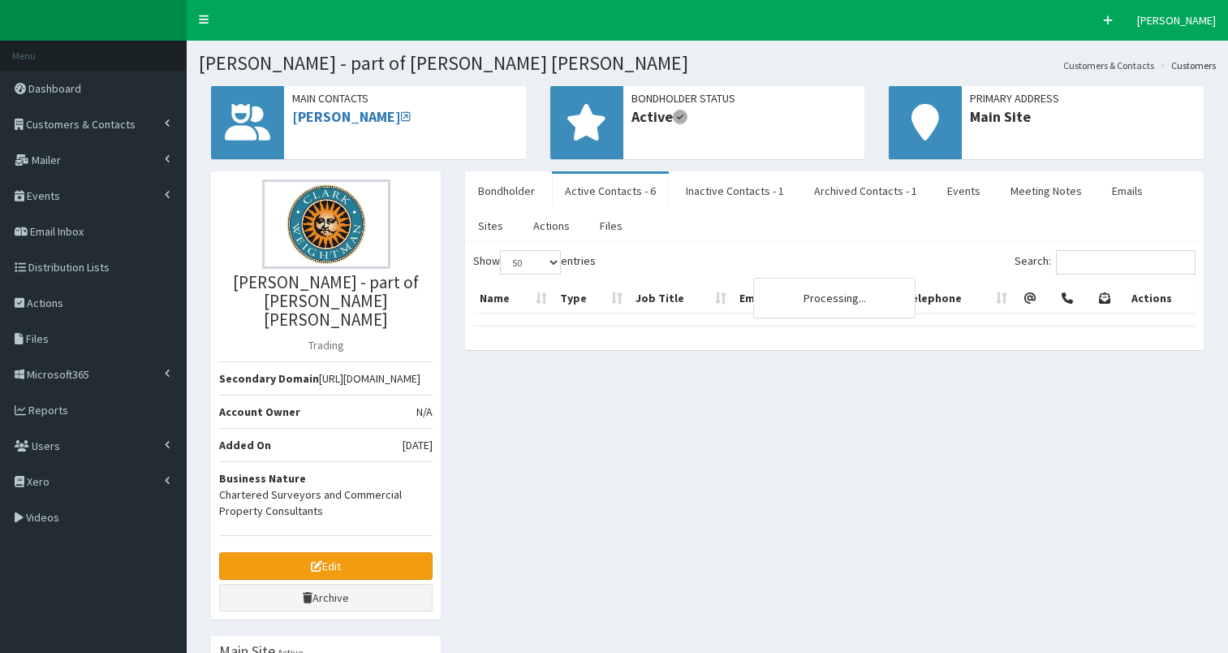
select select "50"
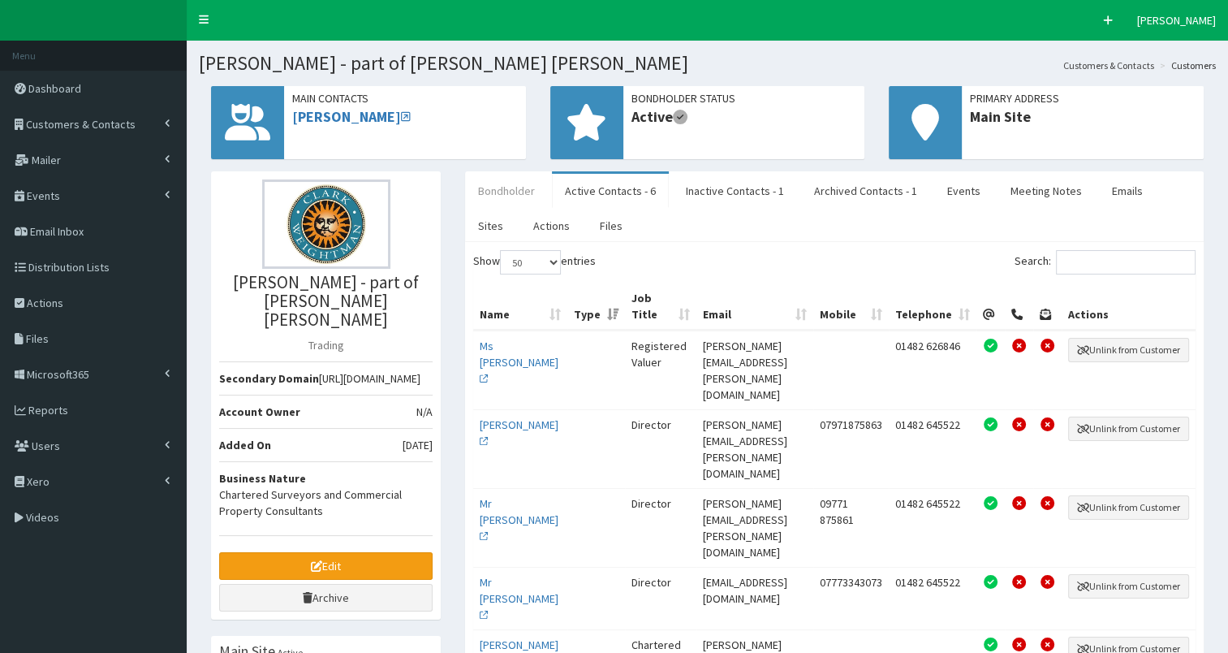
click at [499, 199] on link "Bondholder" at bounding box center [506, 191] width 83 height 34
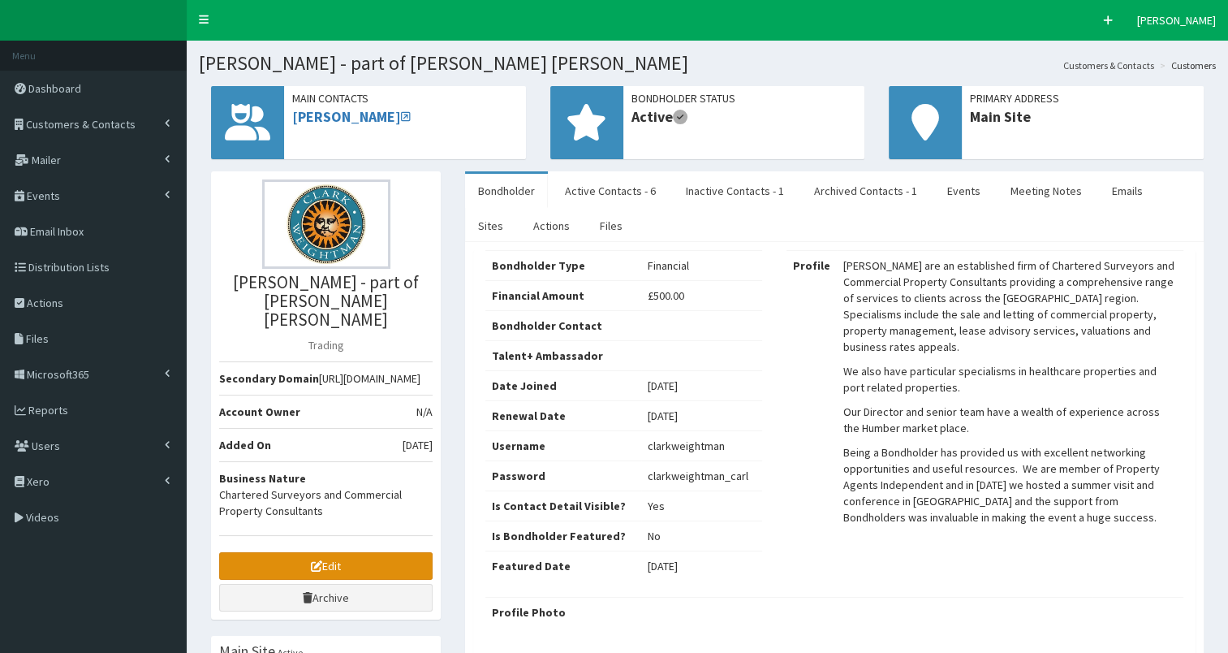
click at [323, 562] on link "Edit" at bounding box center [325, 566] width 213 height 28
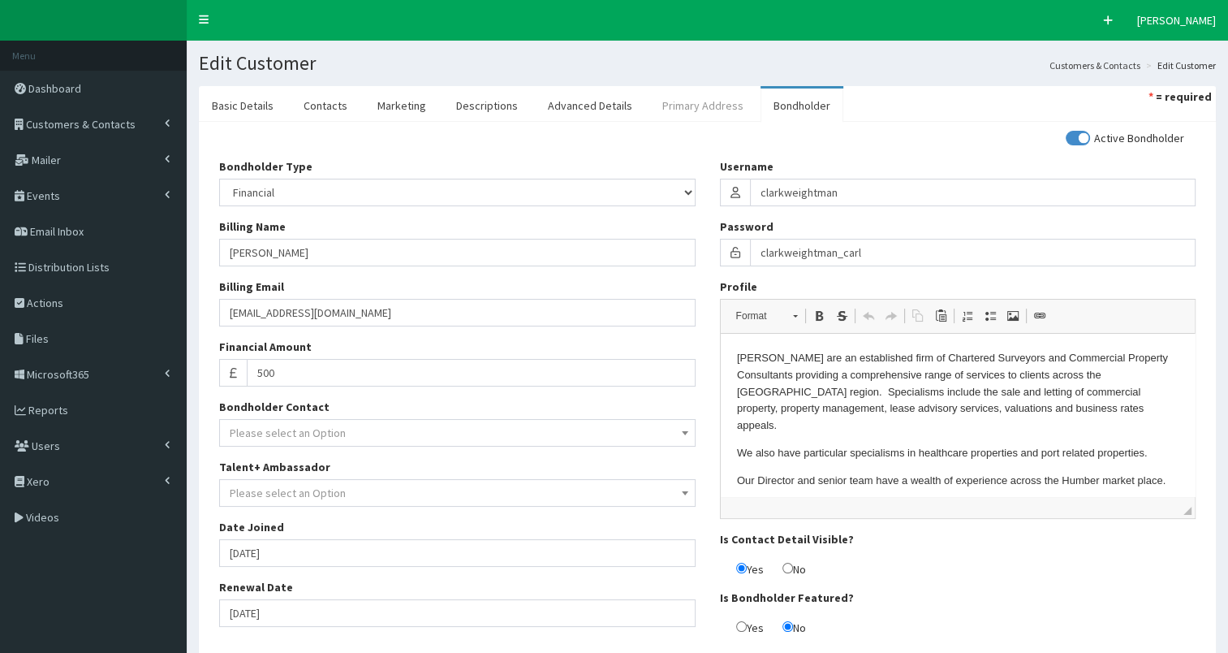
click at [688, 109] on link "Primary Address" at bounding box center [702, 105] width 107 height 34
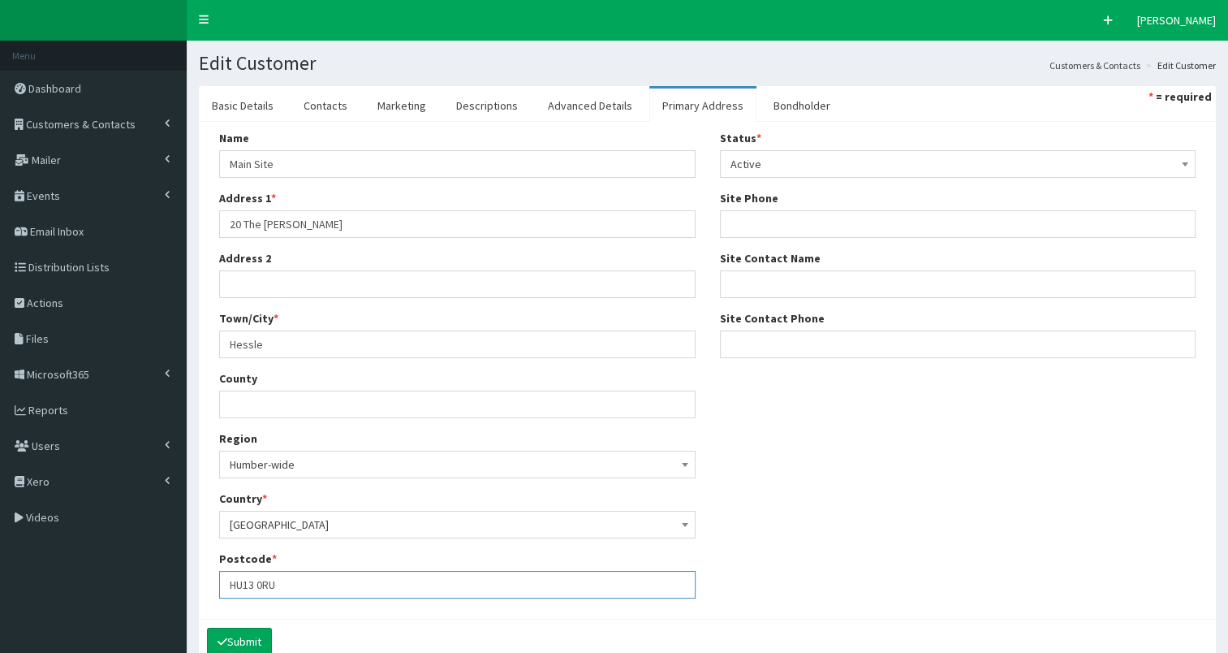
drag, startPoint x: 230, startPoint y: 583, endPoint x: 330, endPoint y: 587, distance: 99.9
click at [330, 587] on input "HU13 0RU" at bounding box center [457, 585] width 476 height 28
click at [104, 117] on span "Customers & Contacts" at bounding box center [81, 124] width 110 height 15
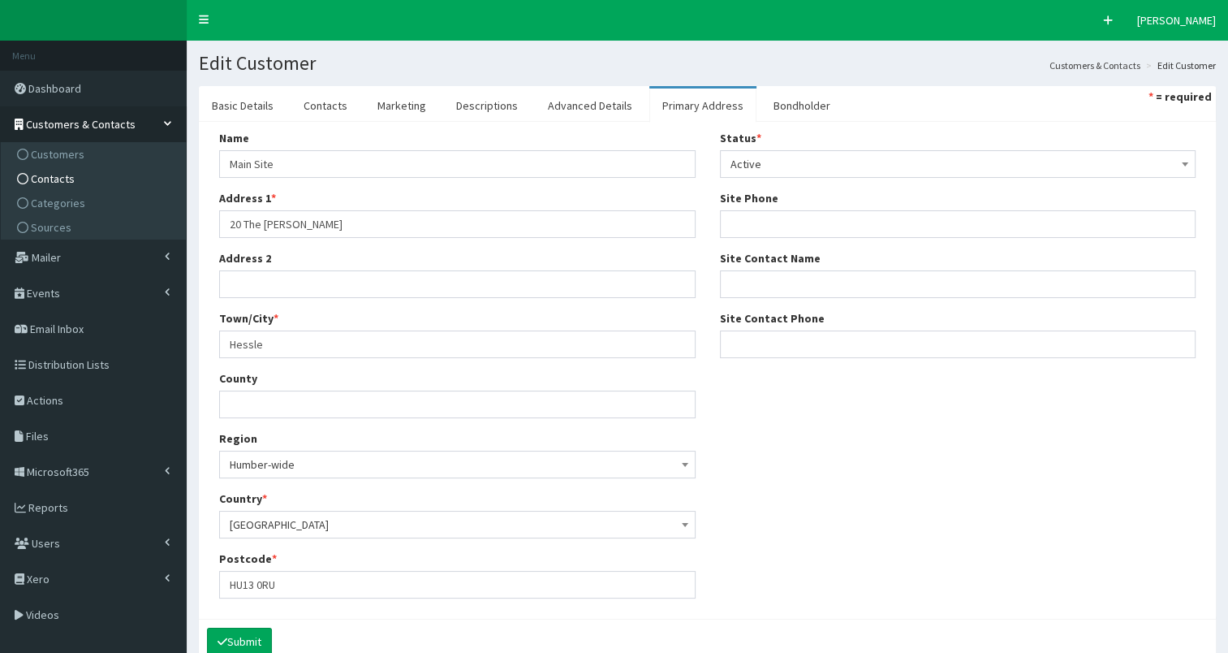
click at [62, 180] on span "Contacts" at bounding box center [53, 178] width 44 height 15
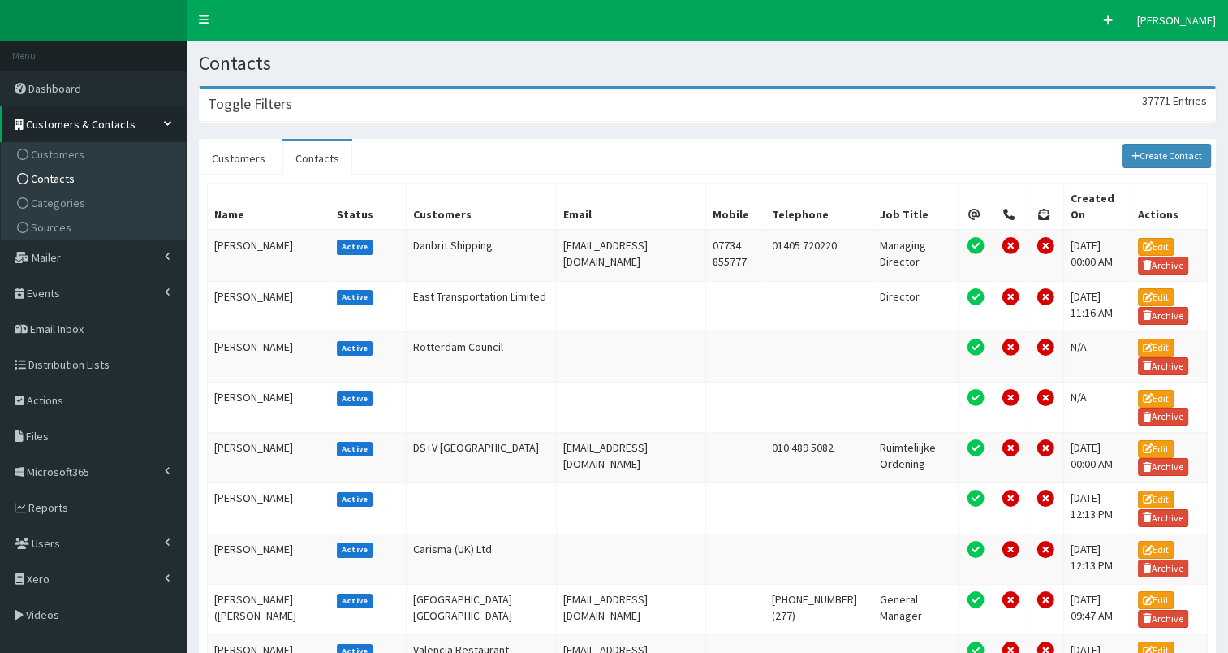
drag, startPoint x: 0, startPoint y: 0, endPoint x: 451, endPoint y: 115, distance: 465.7
click at [357, 106] on div "Toggle Filters 37771 Entries" at bounding box center [707, 104] width 1015 height 33
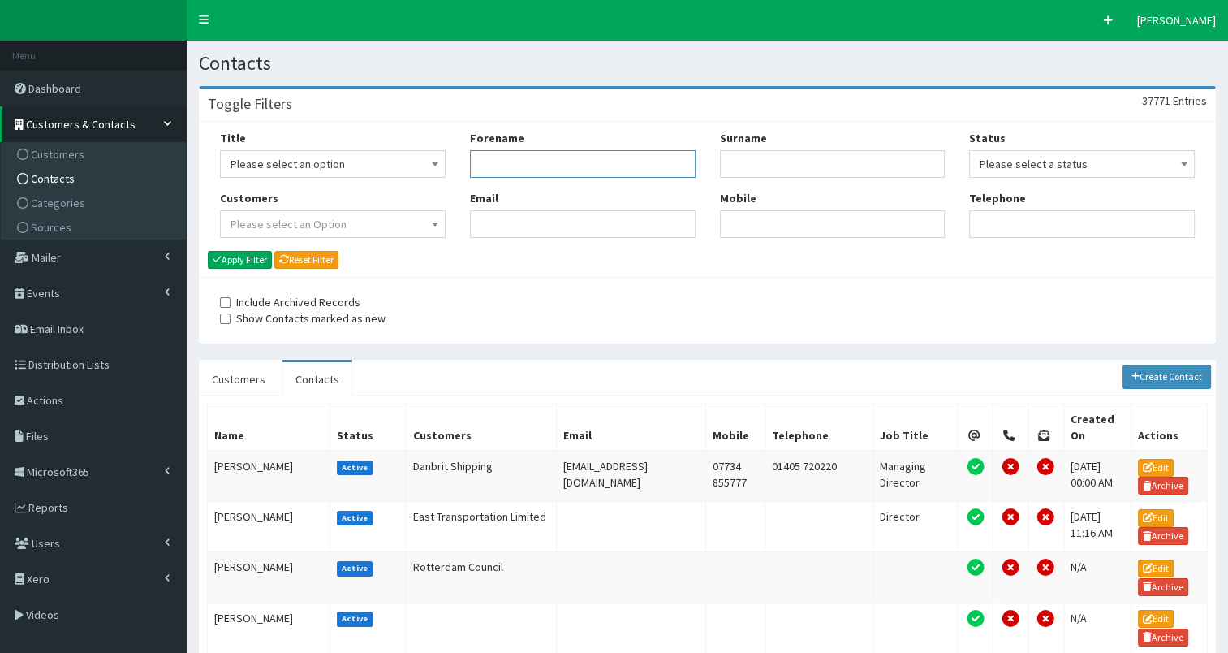
click at [546, 169] on input "Forename" at bounding box center [583, 164] width 226 height 28
type input "[PERSON_NAME]"
click at [237, 260] on button "Apply Filter" at bounding box center [240, 260] width 64 height 18
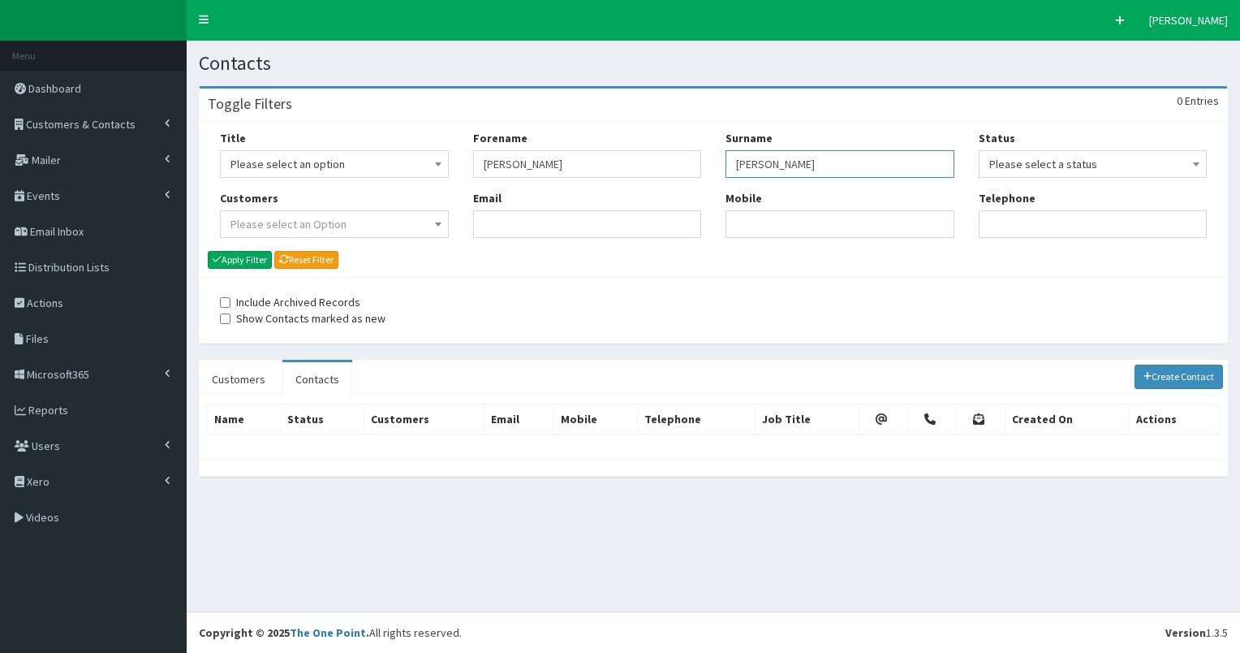
click at [745, 162] on input "[PERSON_NAME]" at bounding box center [840, 164] width 229 height 28
type input "weeldon"
click at [243, 259] on button "Apply Filter" at bounding box center [240, 260] width 64 height 18
click at [744, 166] on input "weeldon" at bounding box center [840, 164] width 229 height 28
type input "wheldon"
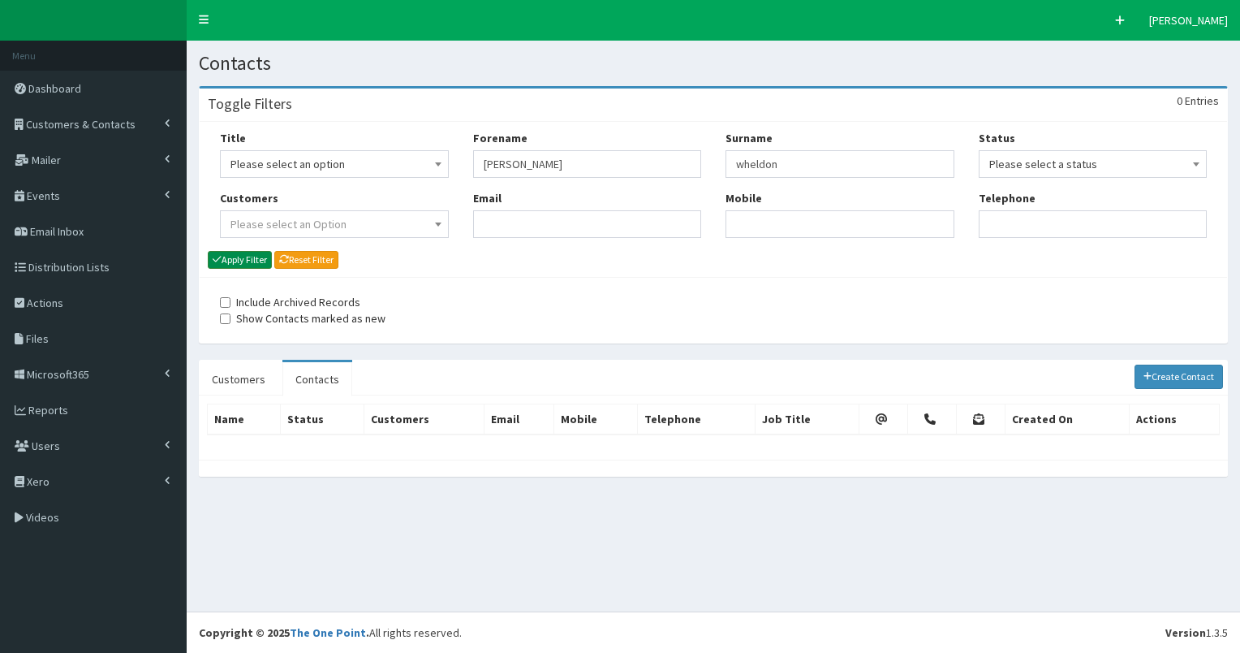
click at [230, 256] on button "Apply Filter" at bounding box center [240, 260] width 64 height 18
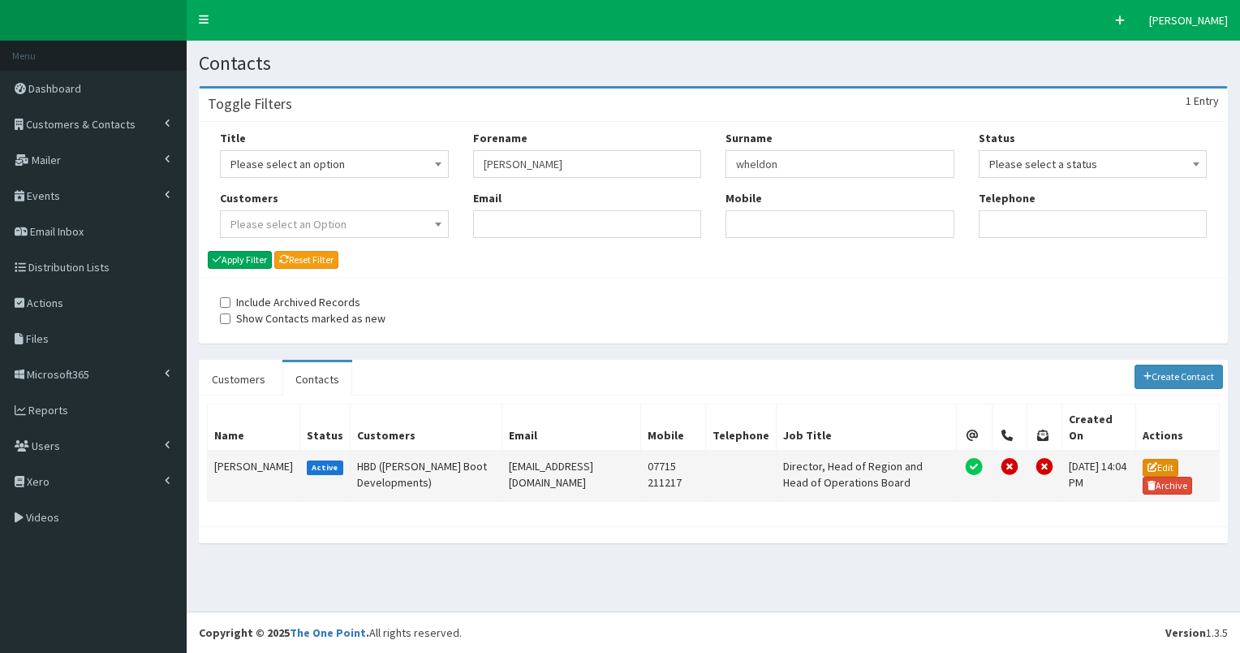
click at [1152, 459] on link "Edit" at bounding box center [1161, 468] width 36 height 18
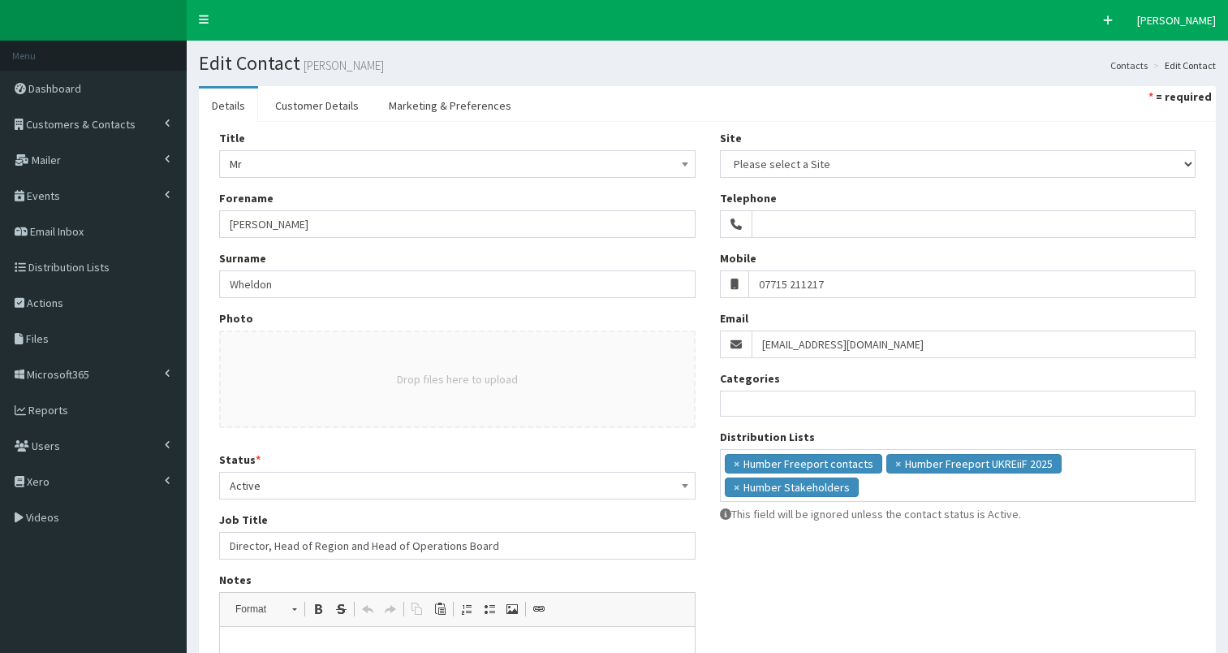
select select
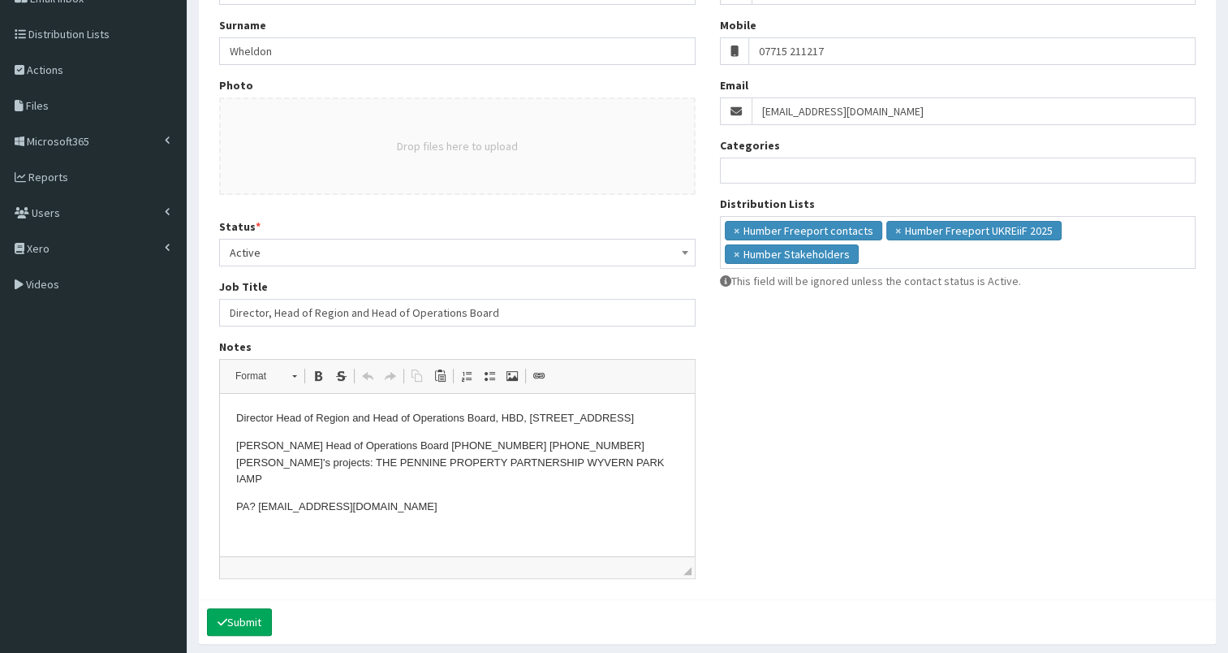
scroll to position [243, 0]
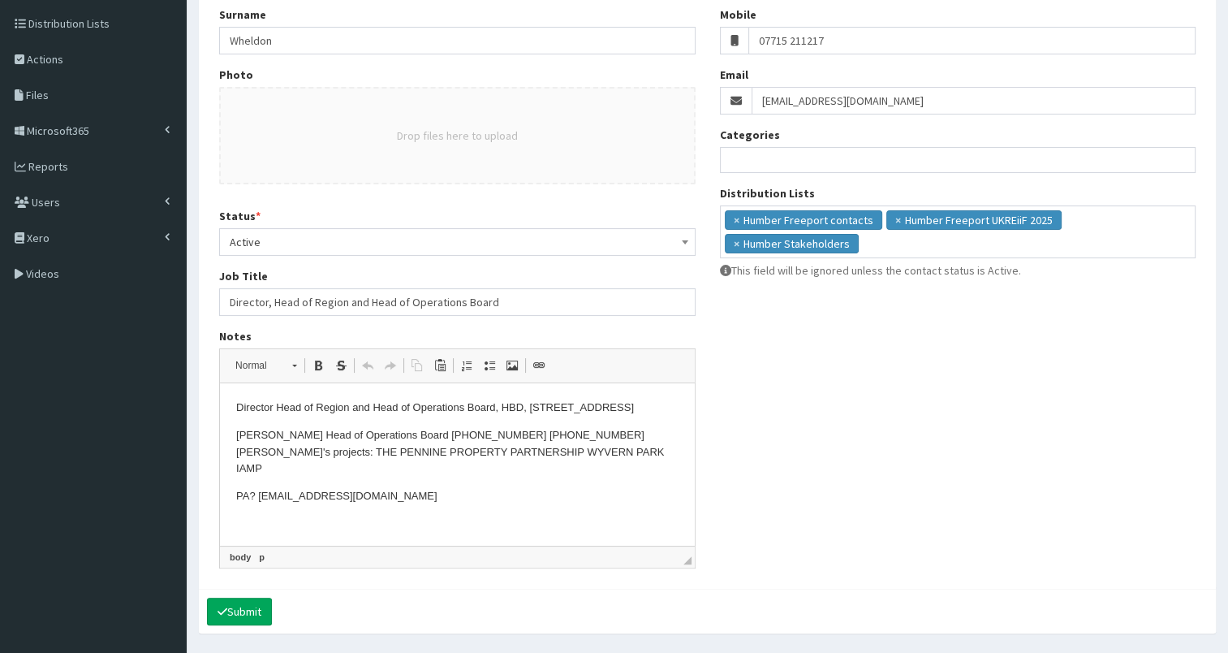
click at [251, 495] on p "PA? katiea@hbd.co.uk" at bounding box center [457, 496] width 442 height 17
click at [316, 502] on p "PA = Katie Abbot = katiea@hbd.co.uk" at bounding box center [457, 496] width 442 height 17
click at [878, 249] on ul "× Humber Freeport contacts × Humber Freeport UKREiiF 2025 × Humber Stakeholders" at bounding box center [958, 229] width 475 height 47
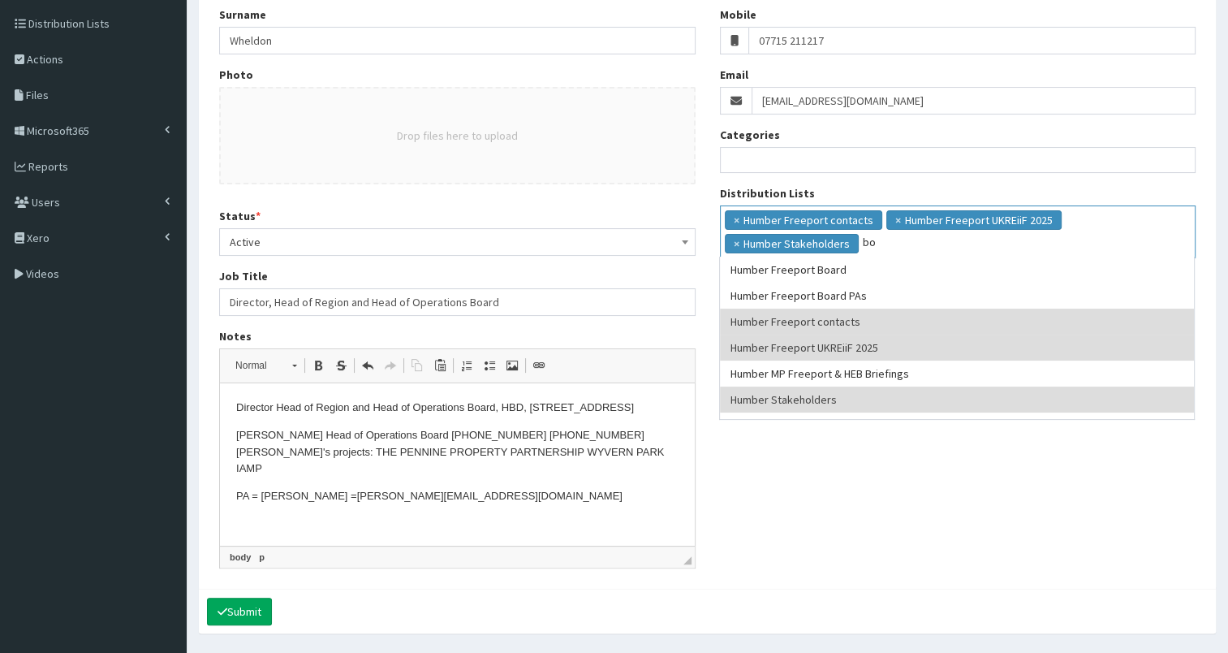
scroll to position [0, 0]
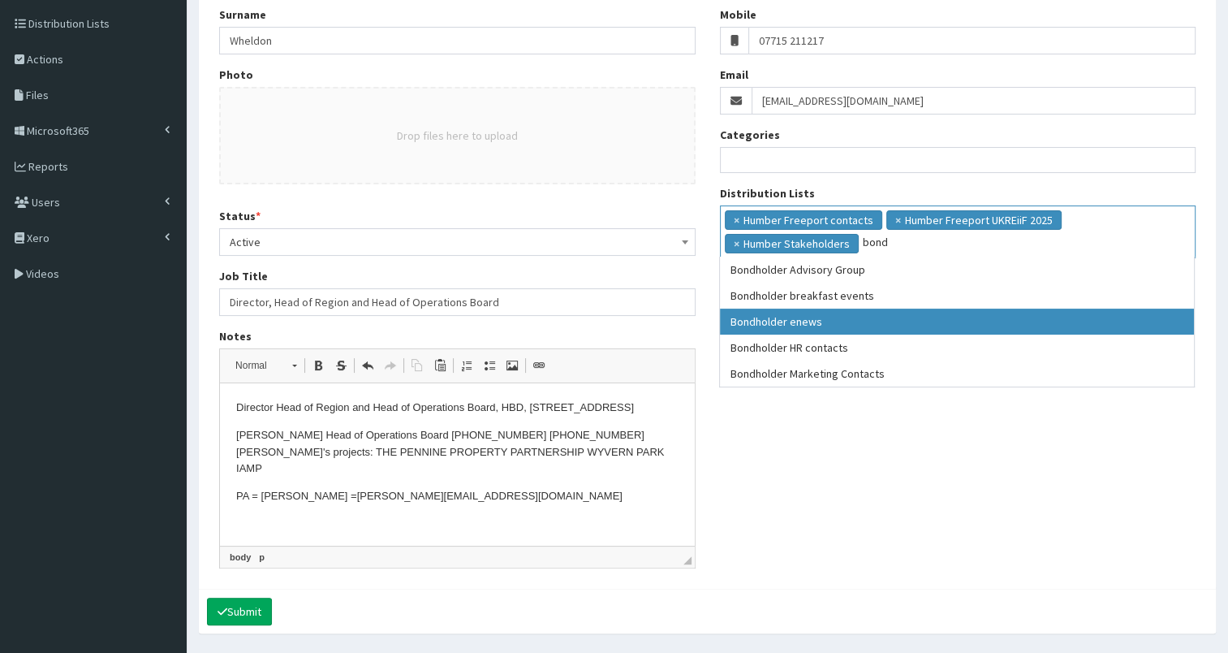
type input "bond"
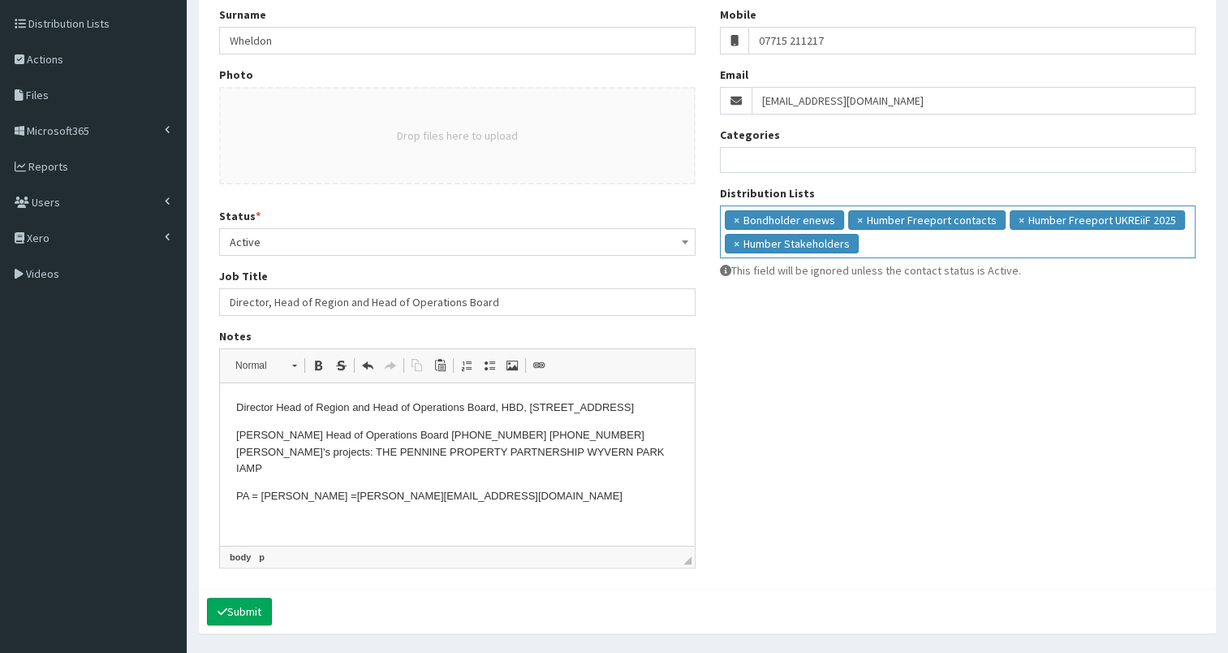
select select "79"
click at [251, 604] on button "Submit" at bounding box center [239, 611] width 65 height 28
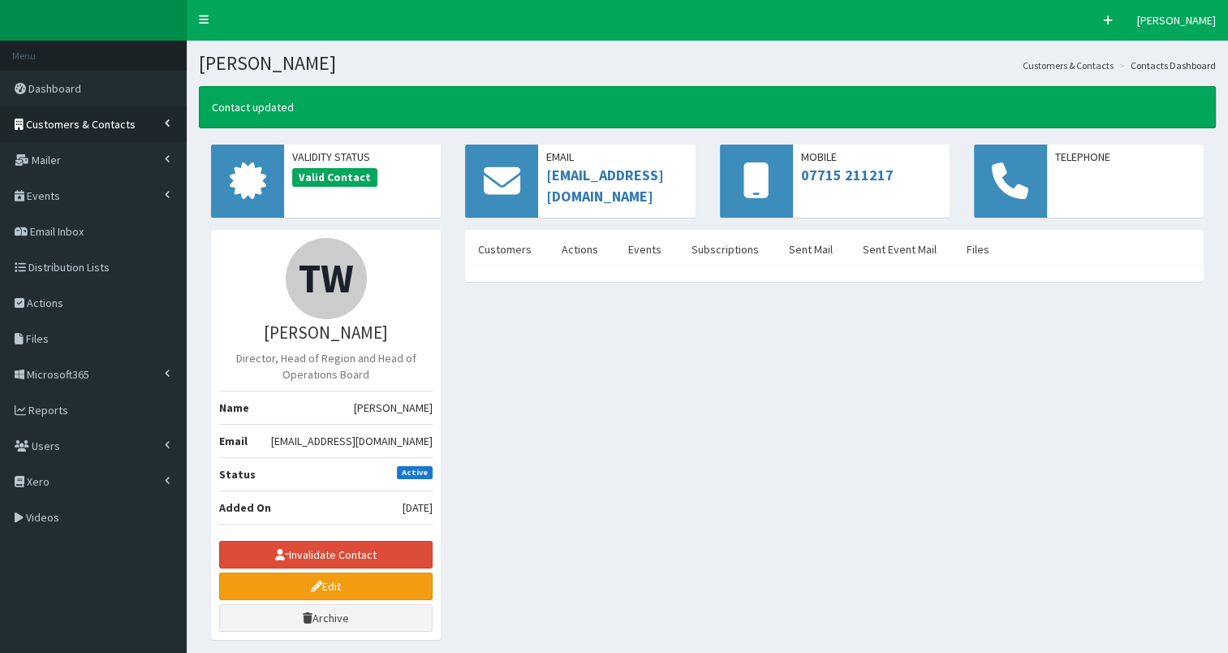
click at [117, 123] on span "Customers & Contacts" at bounding box center [81, 124] width 110 height 15
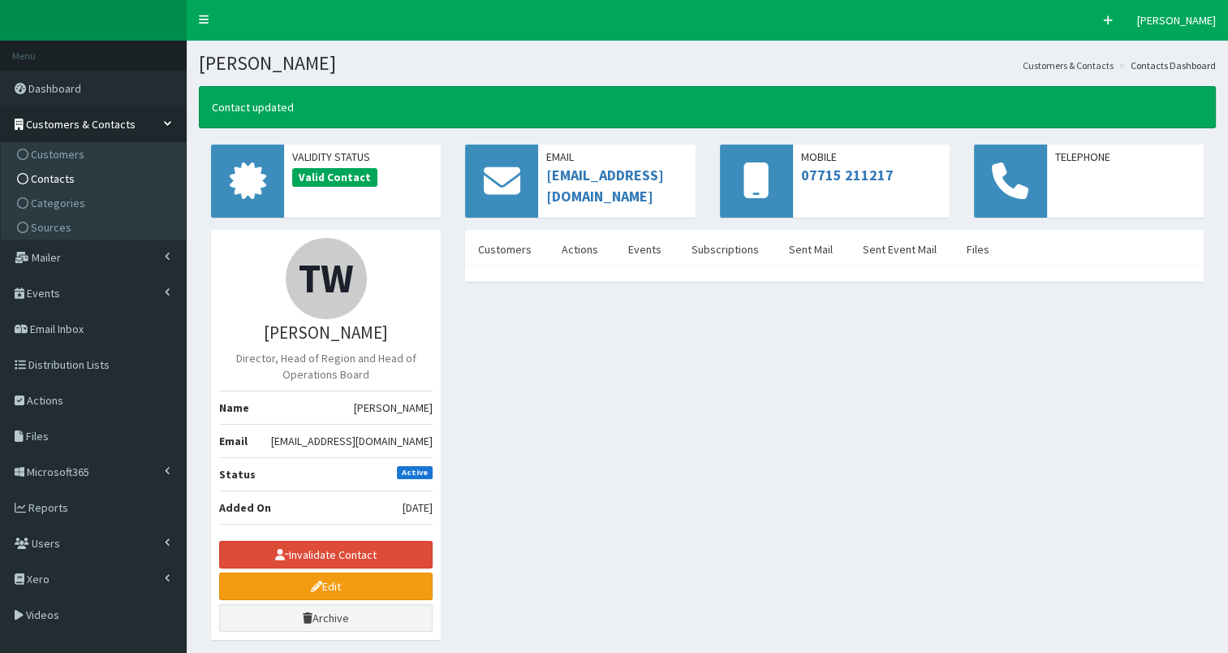
click at [84, 180] on link "Contacts" at bounding box center [95, 178] width 181 height 24
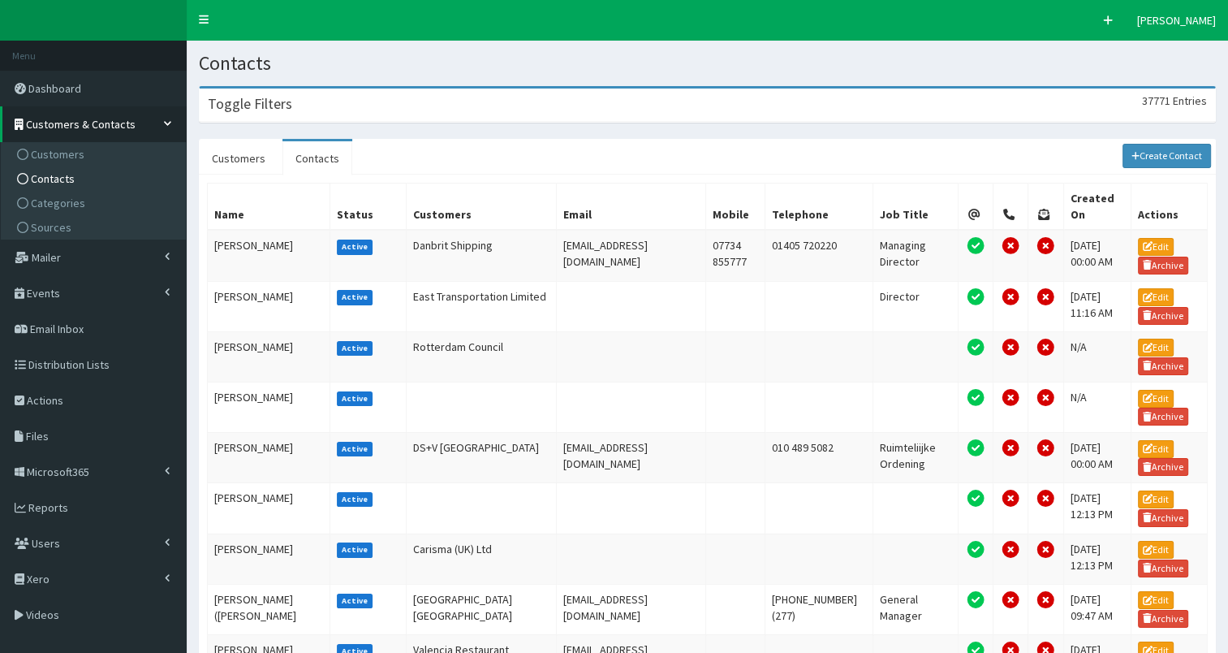
click at [431, 98] on div "Toggle Filters 37771 Entries" at bounding box center [707, 104] width 1015 height 33
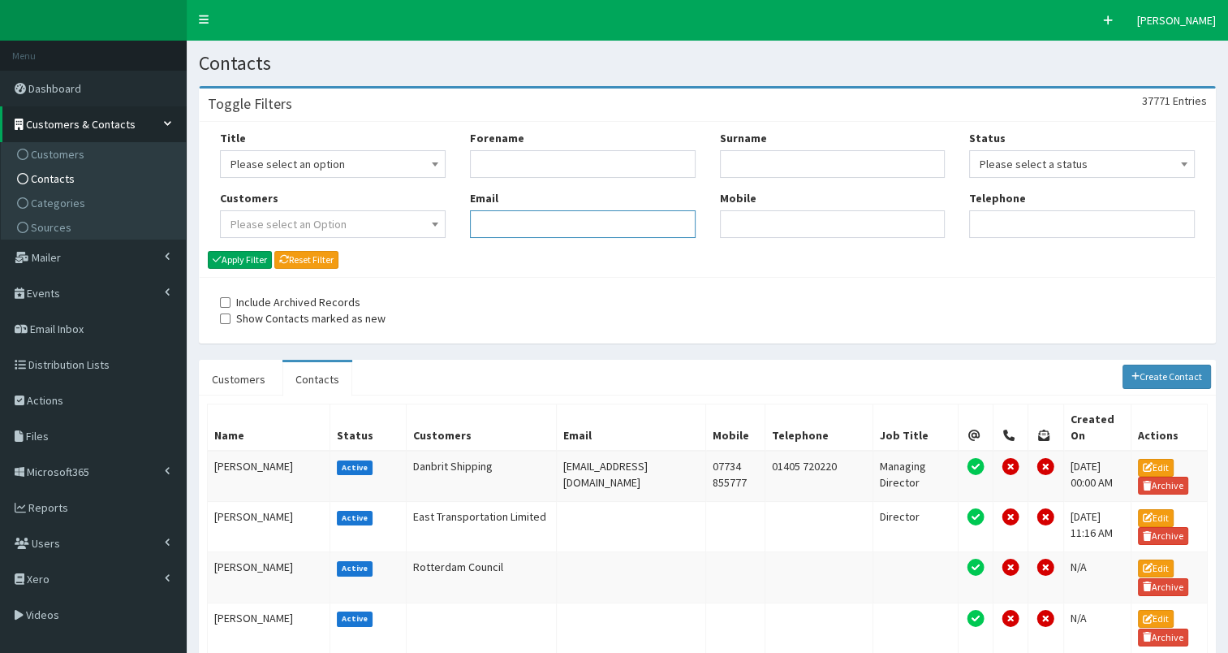
click at [528, 218] on input "Email" at bounding box center [583, 224] width 226 height 28
paste input "katiea@hbd.co.uk"
type input "[PERSON_NAME][EMAIL_ADDRESS][DOMAIN_NAME]"
click at [253, 261] on button "Apply Filter" at bounding box center [240, 260] width 64 height 18
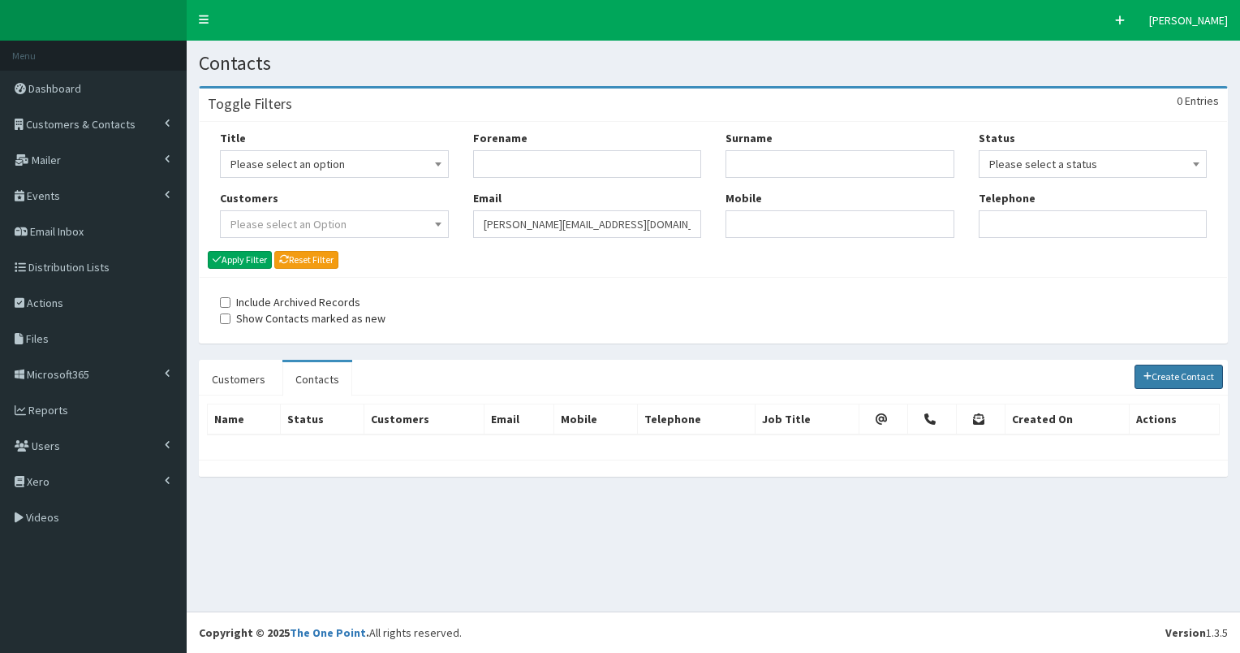
click at [1191, 375] on link "Create Contact" at bounding box center [1179, 376] width 89 height 24
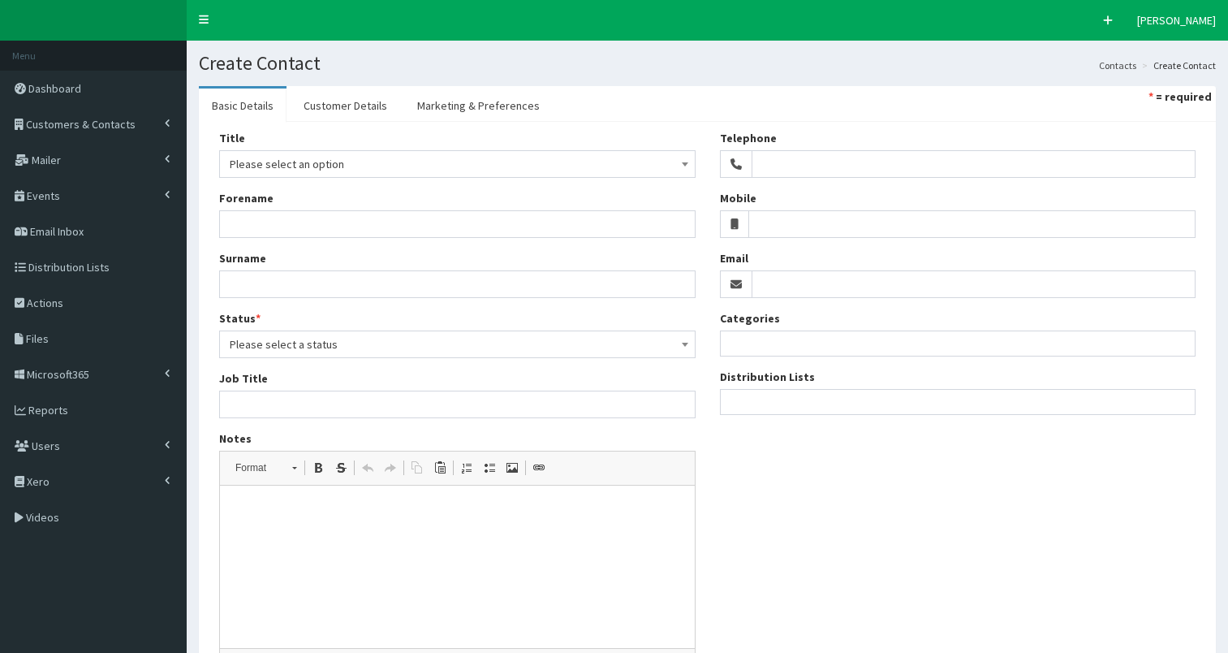
select select
click at [779, 289] on input "Email" at bounding box center [974, 284] width 445 height 28
paste input "katiea@hbd.co.uk"
type input "katiea@hbd.co.uk"
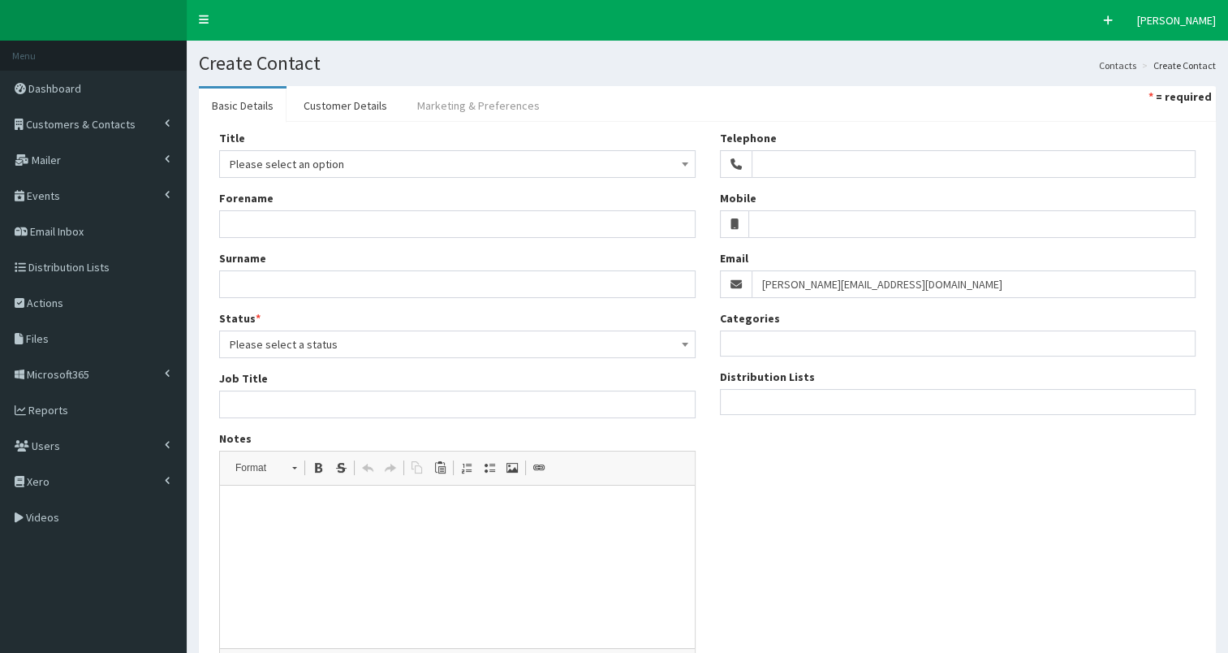
click at [494, 108] on link "Marketing & Preferences" at bounding box center [478, 105] width 149 height 34
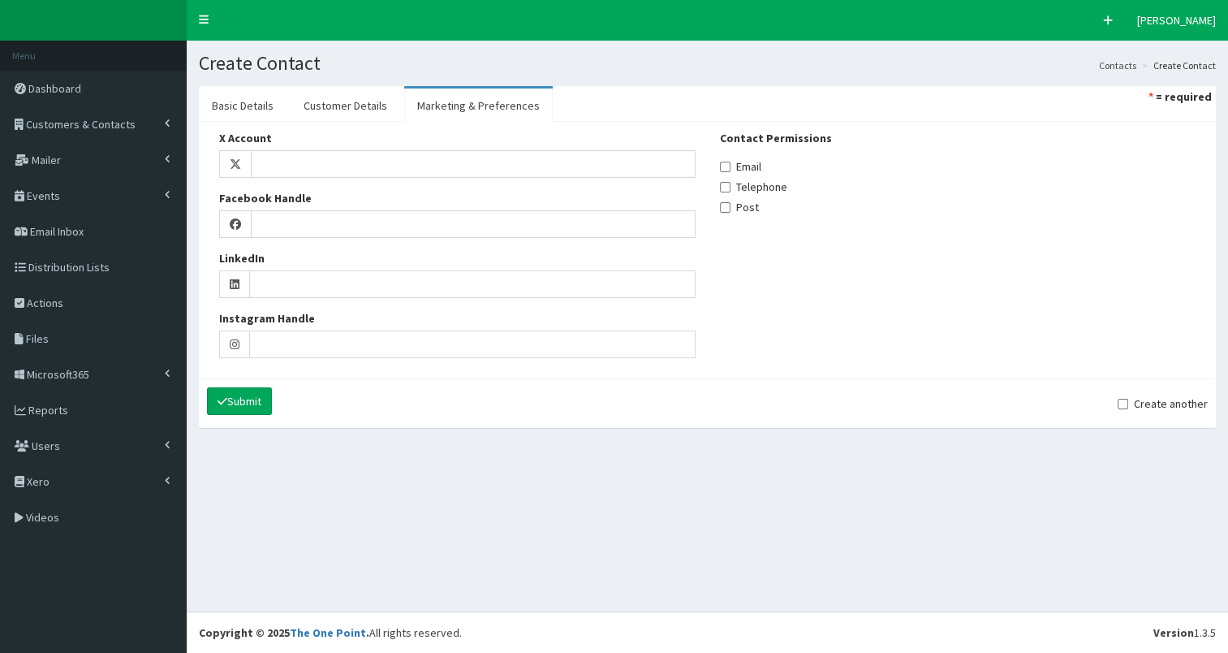
click at [753, 168] on label "Email" at bounding box center [740, 166] width 41 height 16
click at [730, 168] on input "Email" at bounding box center [725, 167] width 11 height 11
checkbox input "true"
click at [354, 100] on link "Customer Details" at bounding box center [346, 105] width 110 height 34
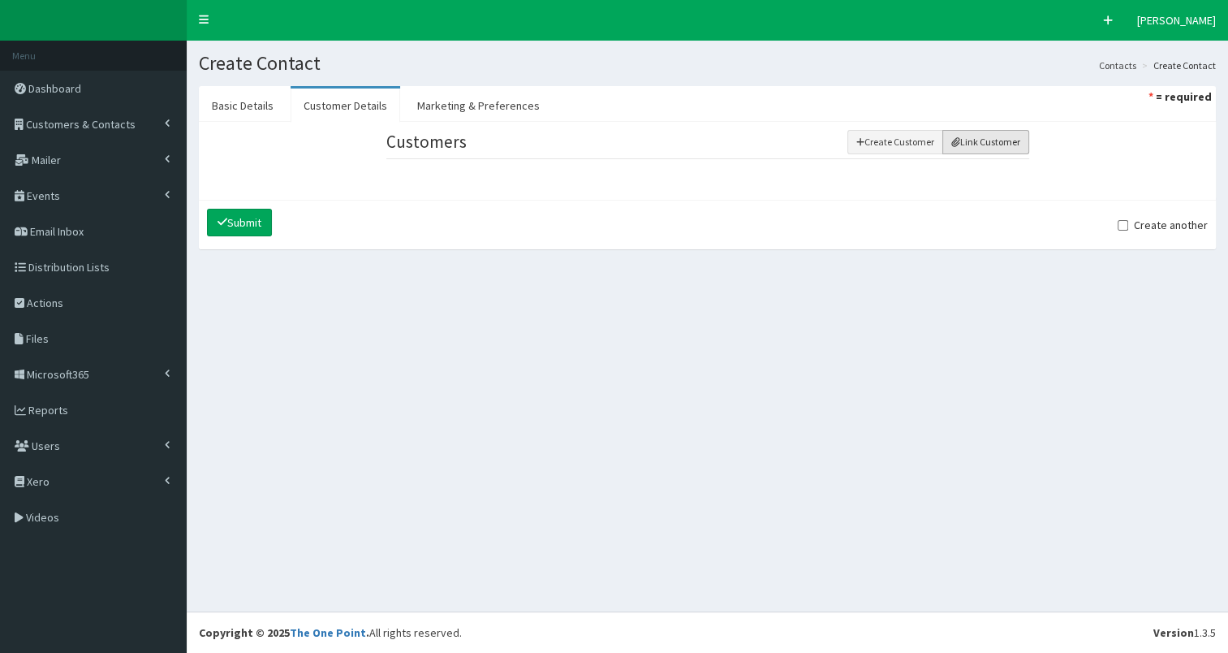
drag, startPoint x: 974, startPoint y: 142, endPoint x: 966, endPoint y: 143, distance: 8.2
click at [973, 142] on button "Link Customer" at bounding box center [985, 142] width 87 height 24
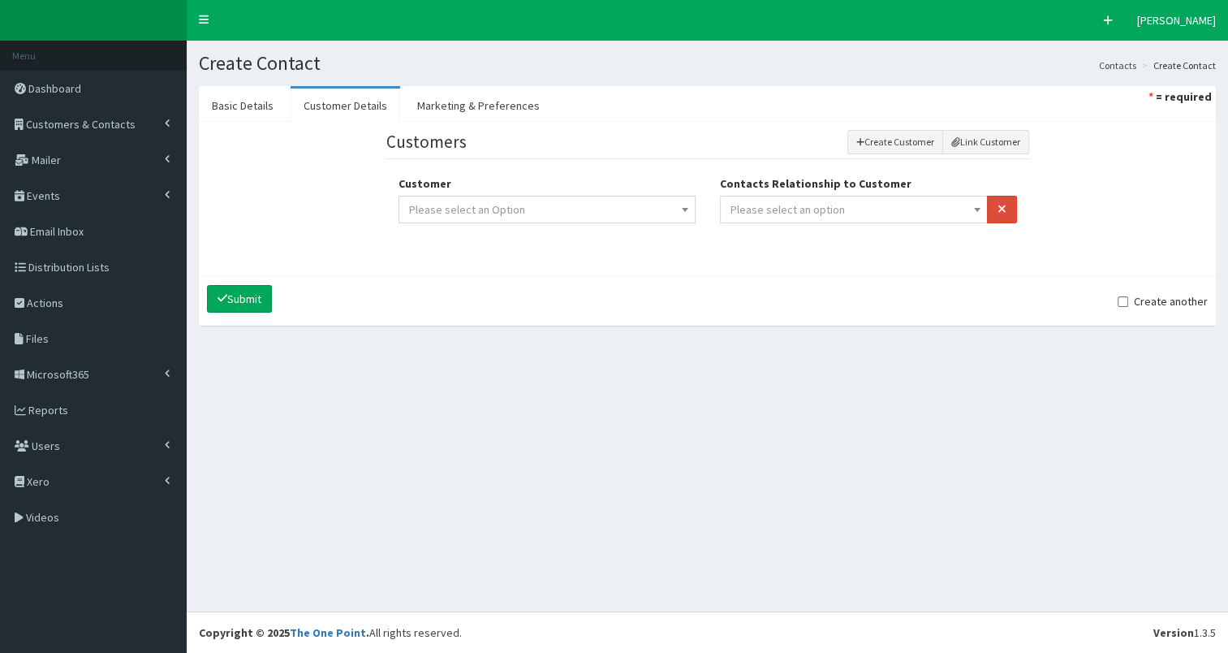
click at [804, 218] on span "Please select an option" at bounding box center [854, 209] width 248 height 23
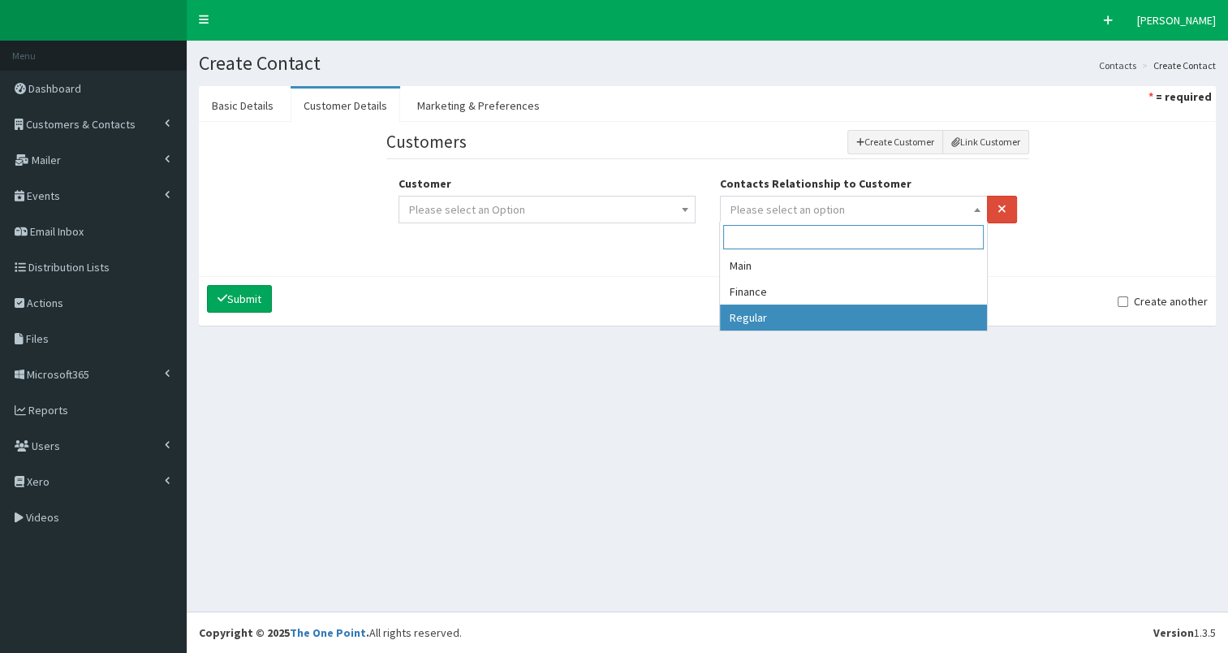
drag, startPoint x: 768, startPoint y: 317, endPoint x: 598, endPoint y: 216, distance: 197.2
select select "3"
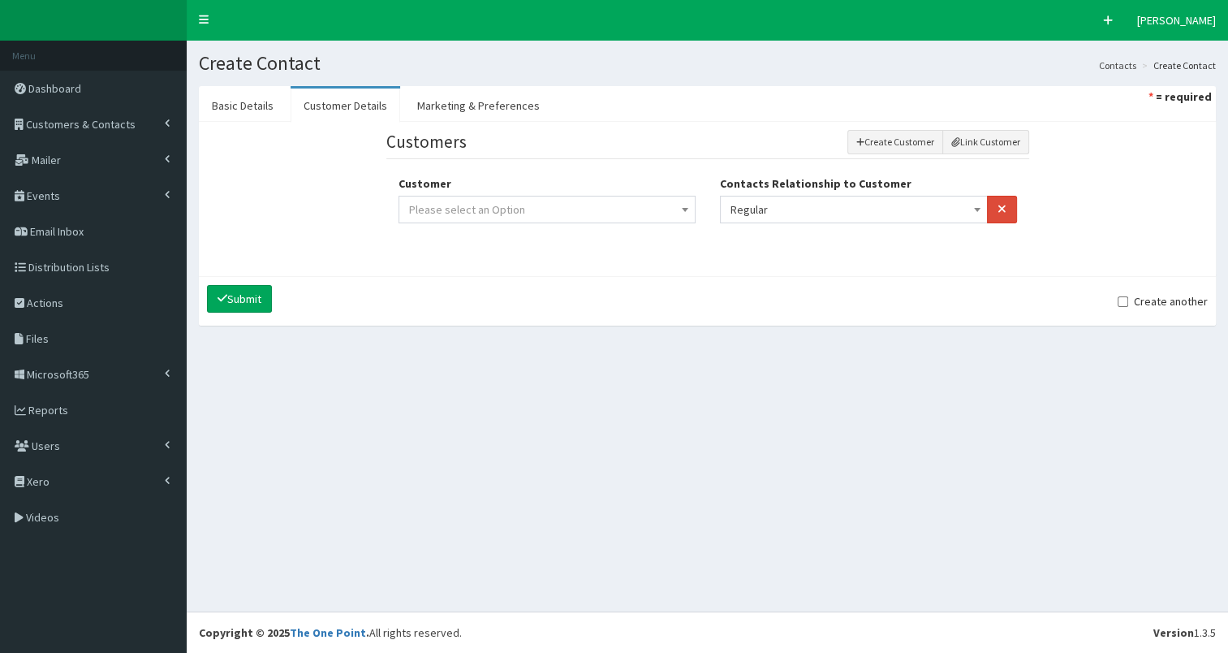
click at [584, 209] on span "Please select an Option" at bounding box center [547, 209] width 276 height 23
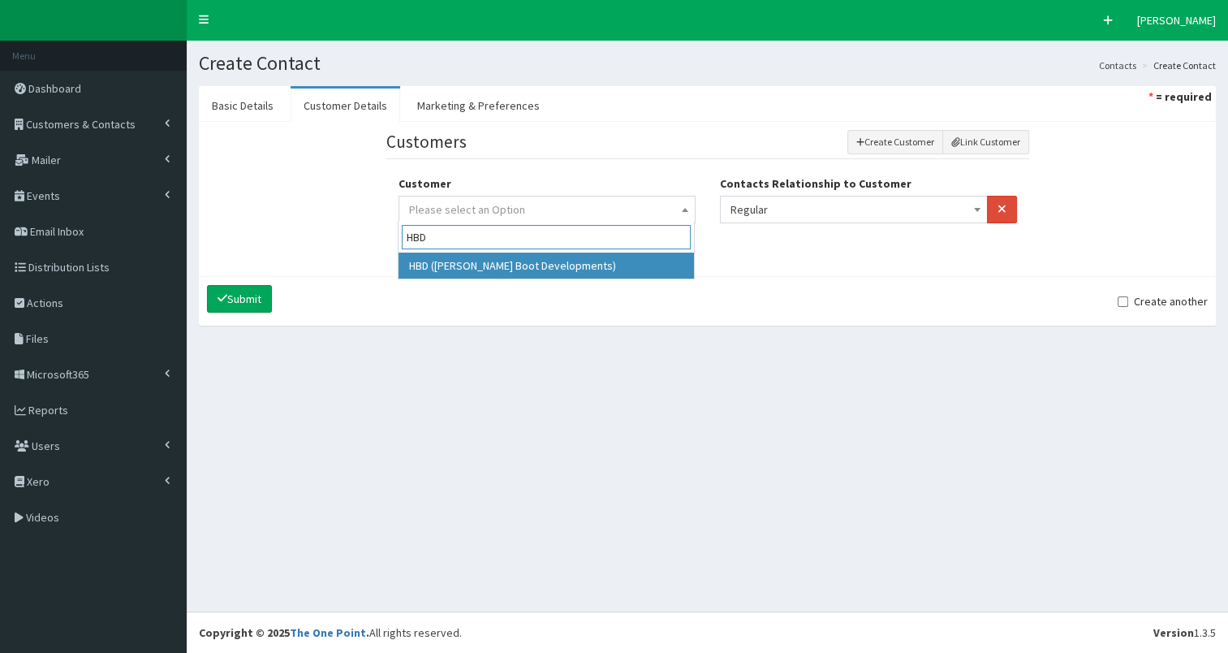
type input "HBD"
select select "3142"
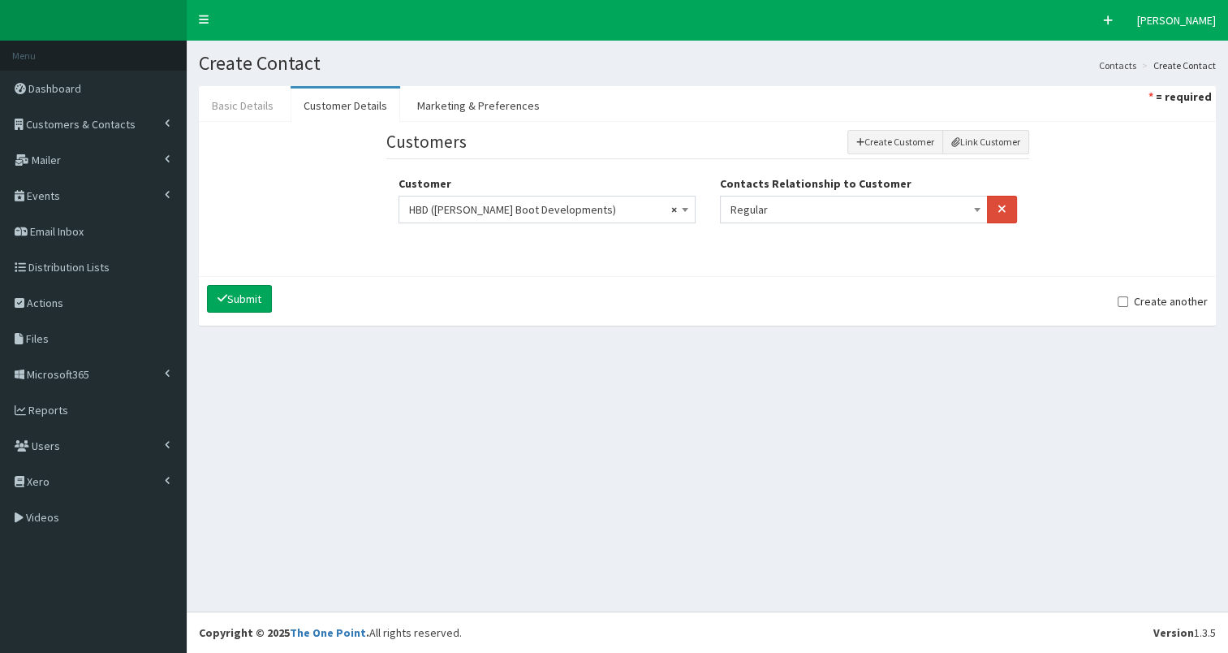
click at [244, 107] on link "Basic Details" at bounding box center [243, 105] width 88 height 34
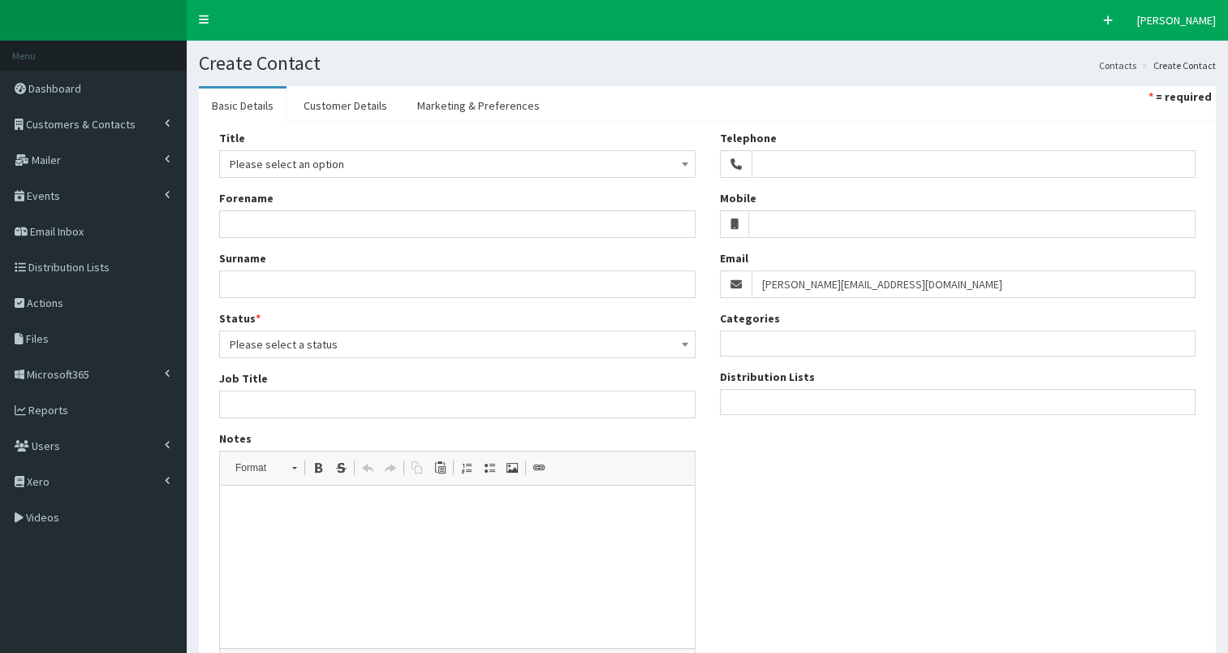
click at [289, 170] on span "Please select an option" at bounding box center [457, 164] width 455 height 23
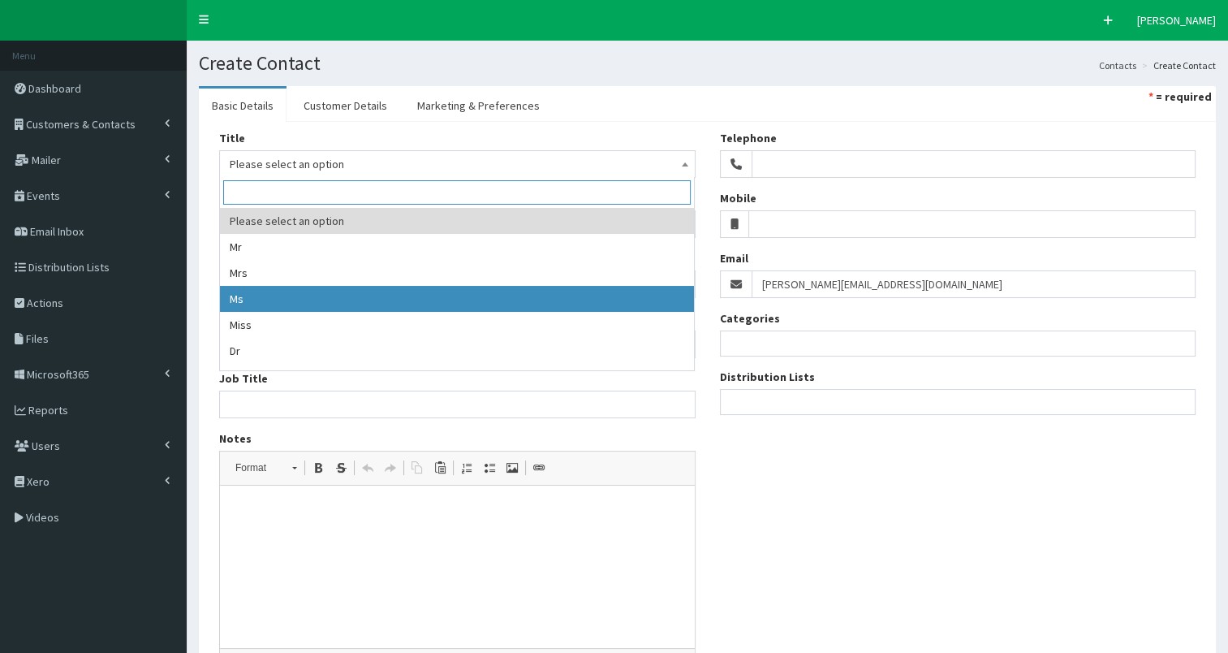
select select "3"
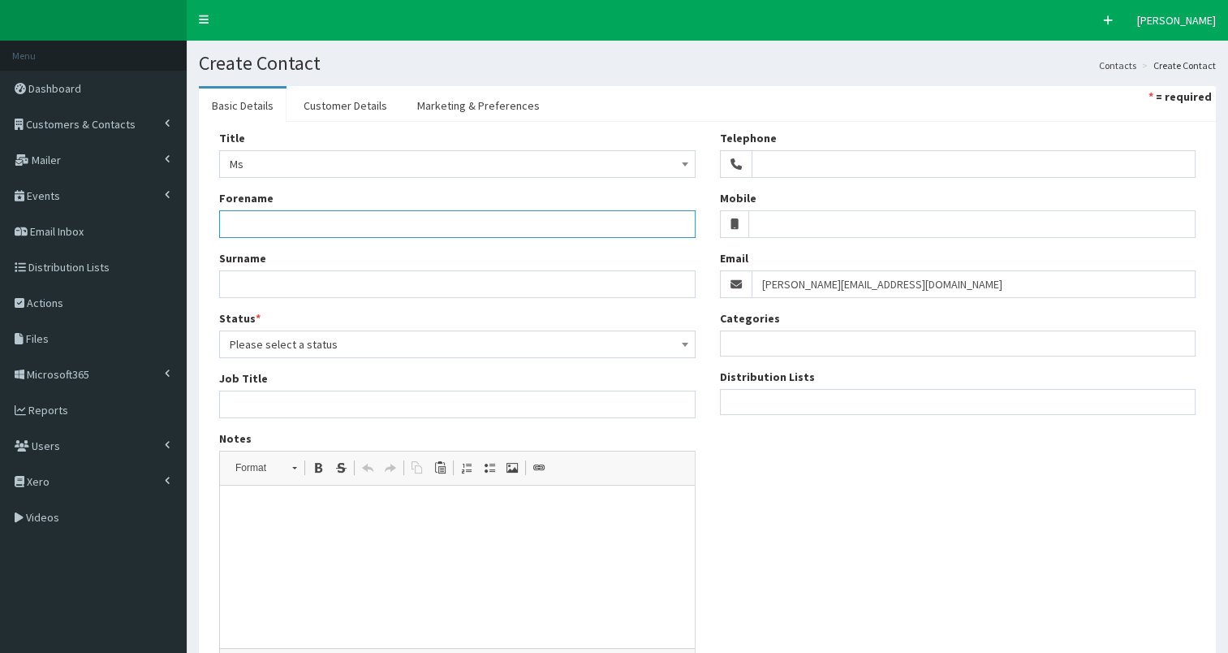
click at [271, 228] on input "Forename" at bounding box center [457, 224] width 476 height 28
type input "Katie"
click at [272, 288] on input "Surname" at bounding box center [457, 284] width 476 height 28
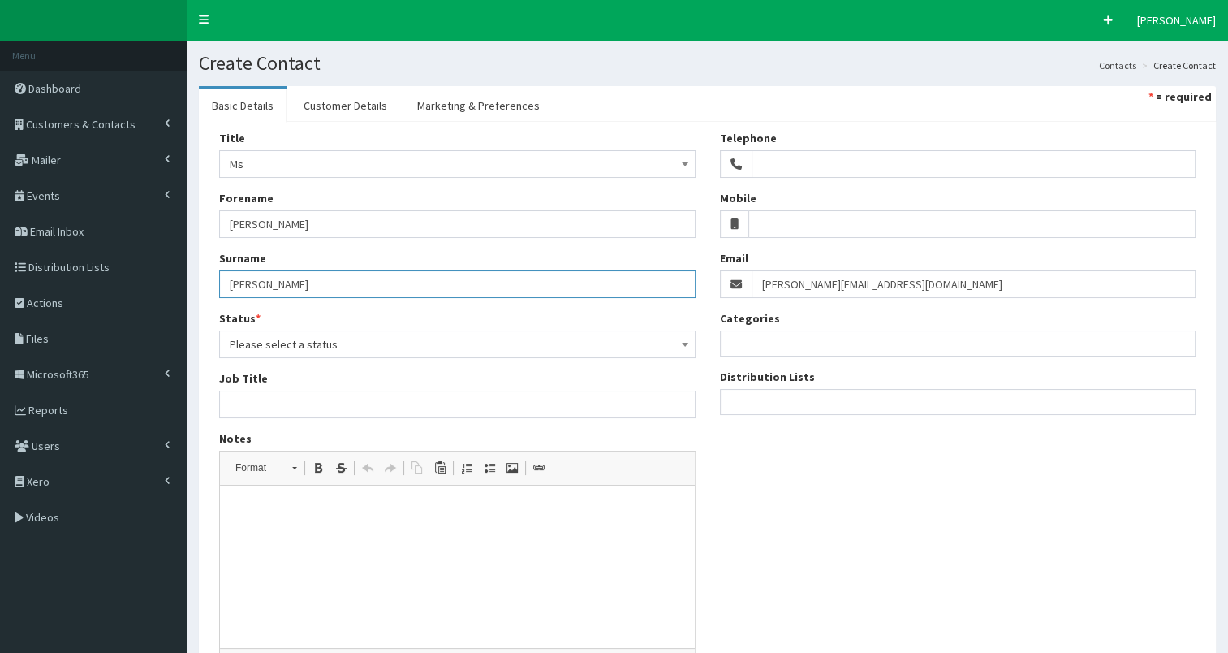
type input "Abbott"
click at [257, 535] on html at bounding box center [457, 510] width 475 height 50
drag, startPoint x: 235, startPoint y: 510, endPoint x: 307, endPoint y: 511, distance: 72.2
click at [307, 511] on html "Office Manager, HBD 5th Floor, Tailors Corner, No1 Thirsk Row, Leeds LS1 4DP 01…" at bounding box center [457, 545] width 475 height 121
copy p "Office Manager"
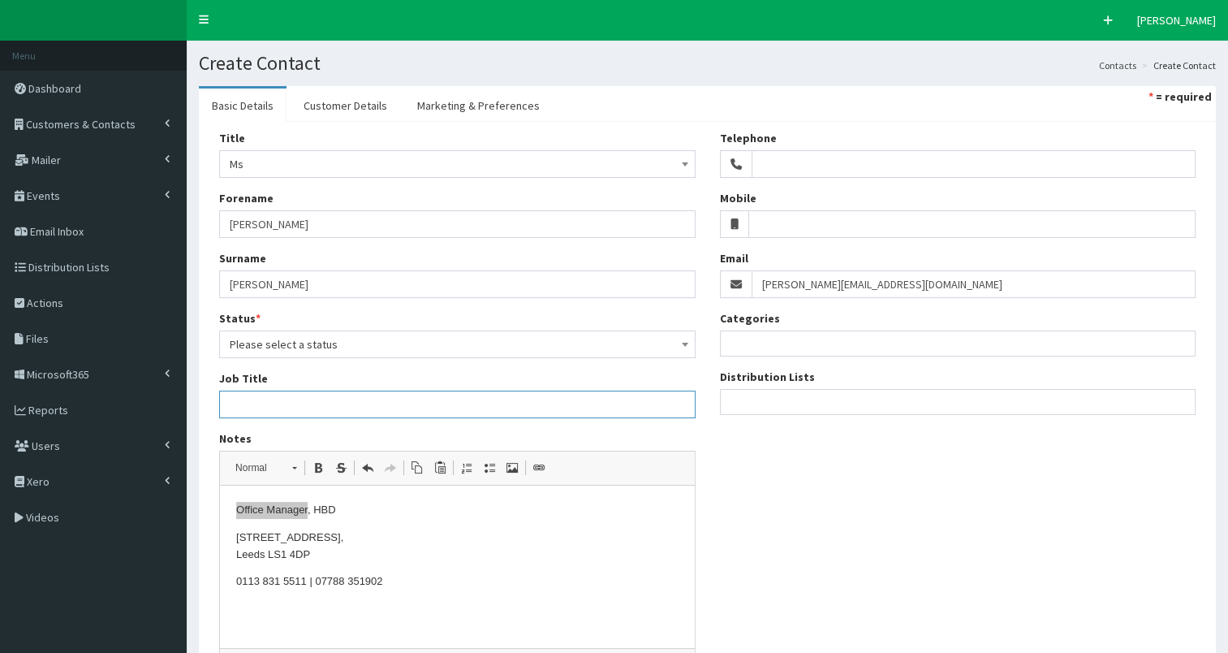
click at [252, 394] on input "Job Title" at bounding box center [457, 404] width 476 height 28
type input "Office Manager"
click at [302, 334] on span "Please select a status" at bounding box center [457, 344] width 455 height 23
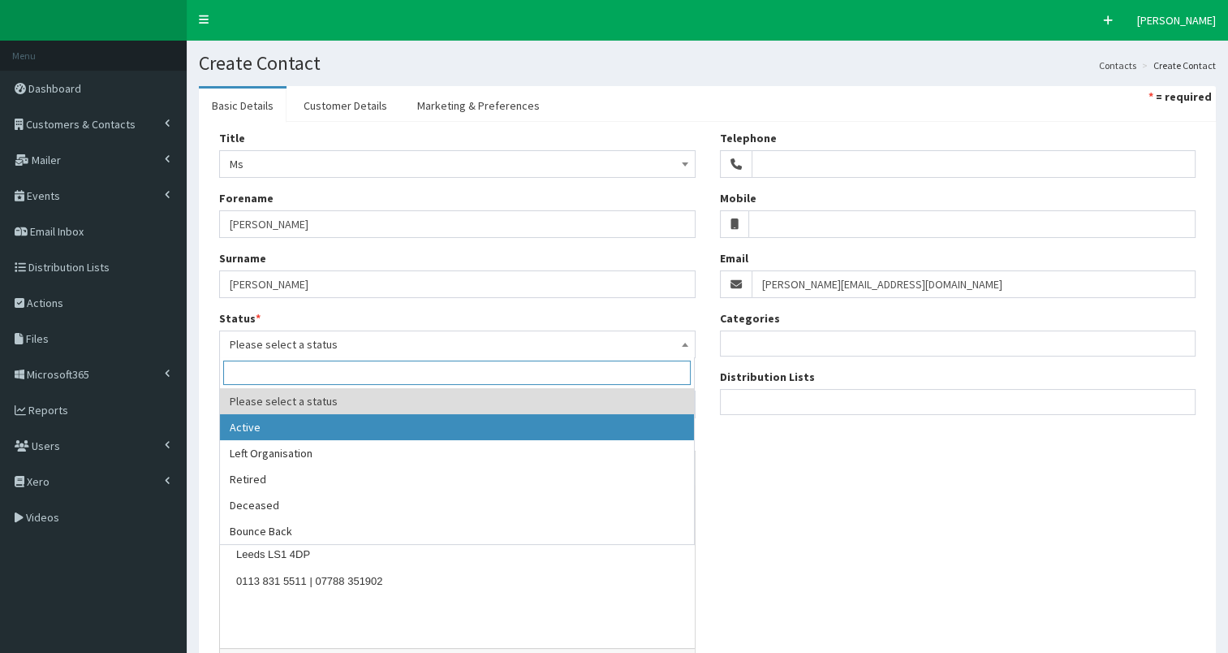
select select "1"
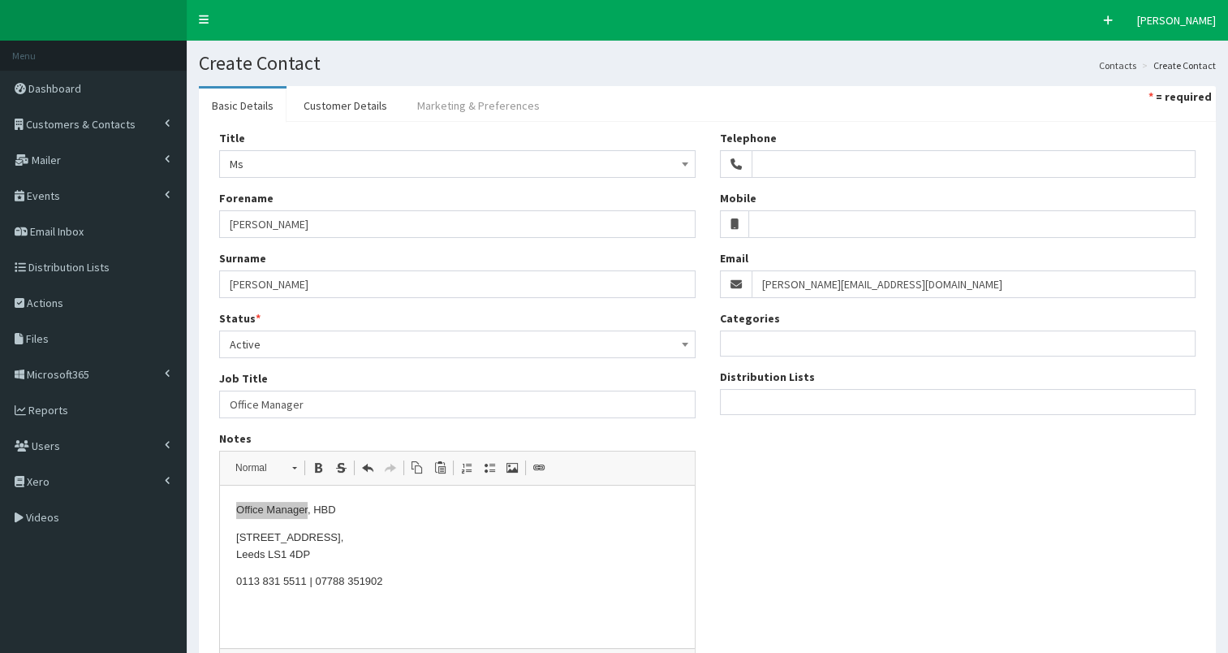
click at [468, 106] on link "Marketing & Preferences" at bounding box center [478, 105] width 149 height 34
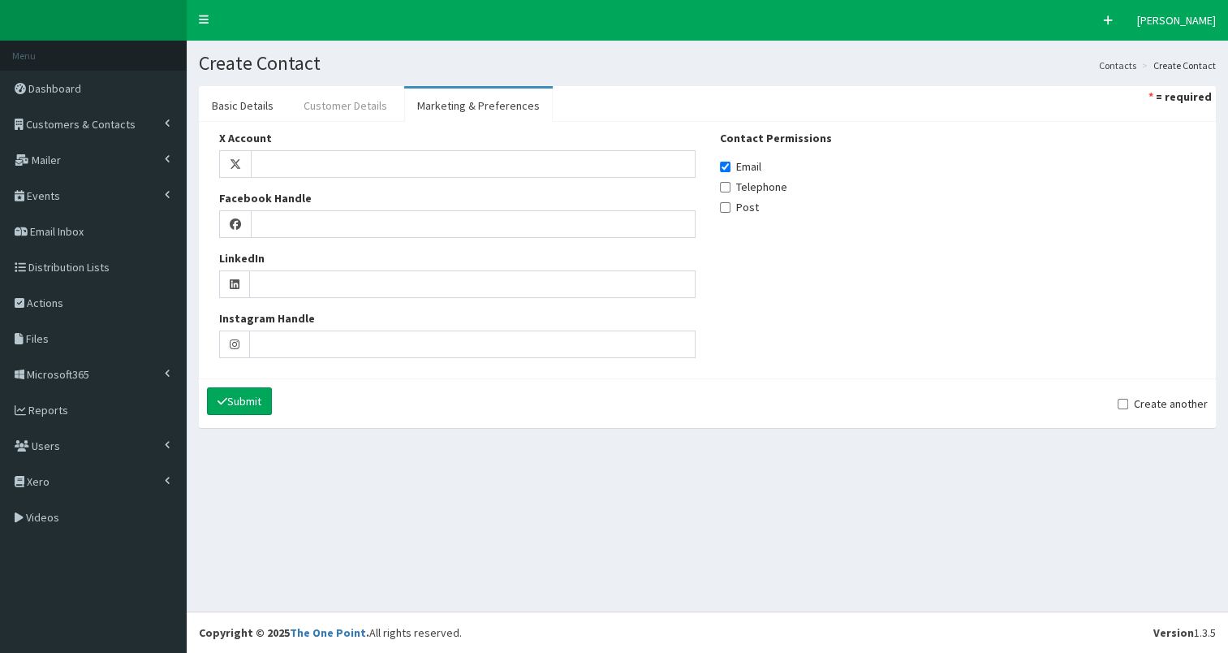
click at [343, 106] on link "Customer Details" at bounding box center [346, 105] width 110 height 34
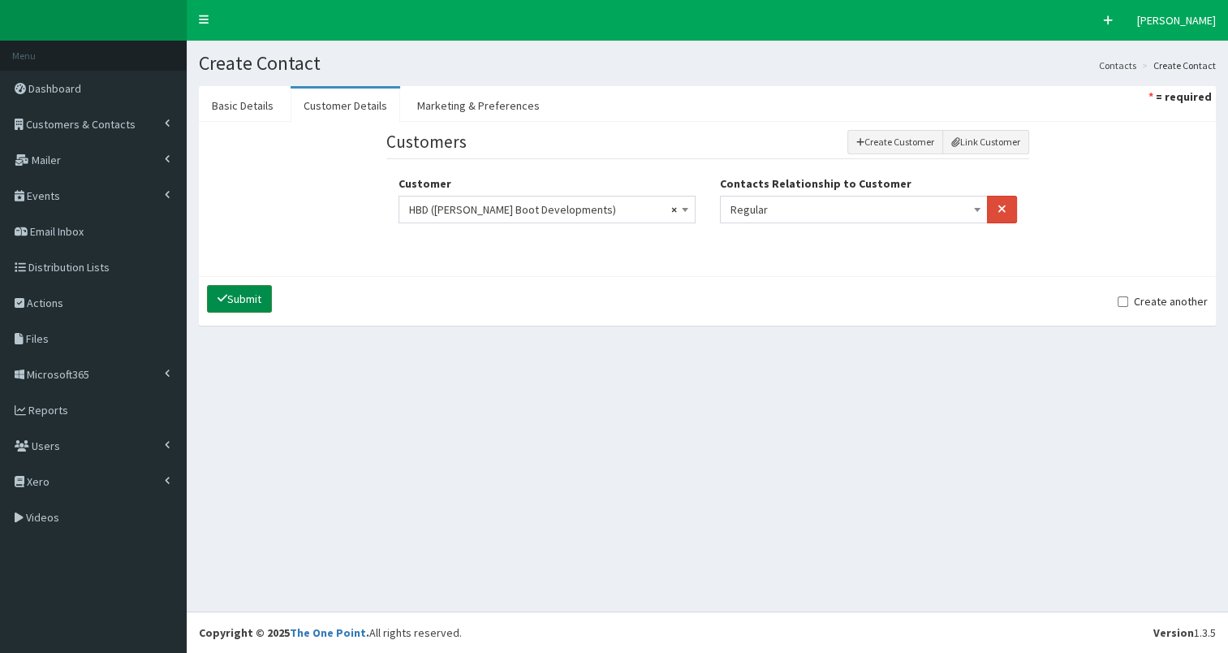
click at [239, 296] on button "Submit" at bounding box center [239, 299] width 65 height 28
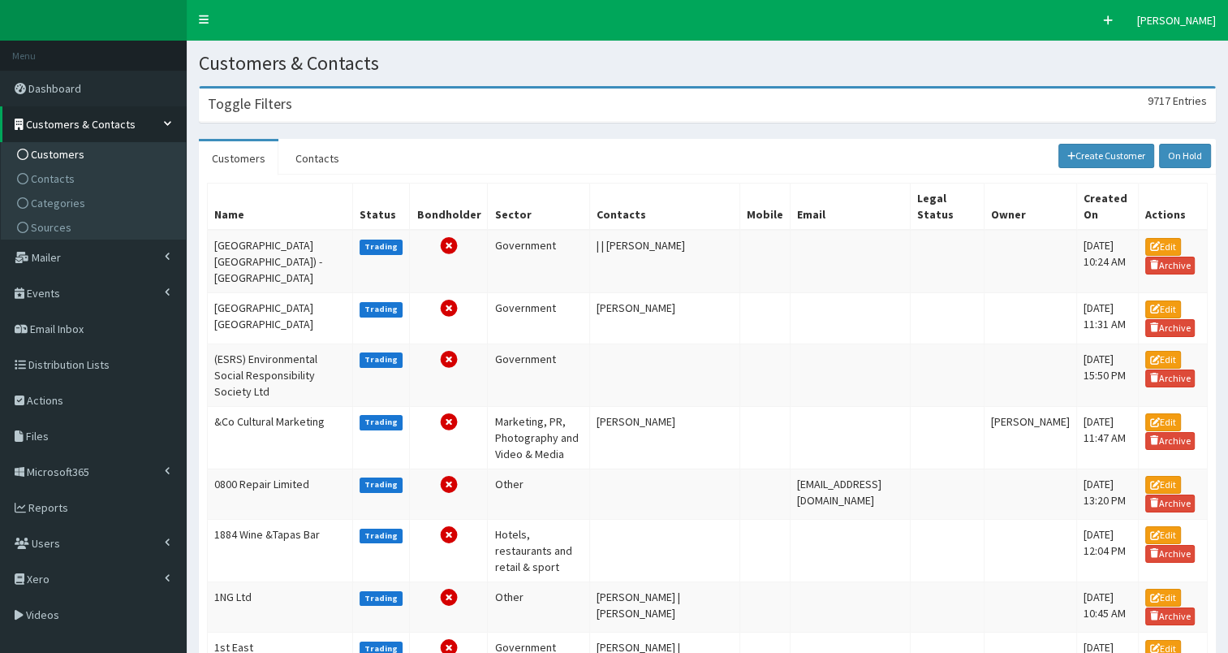
click at [299, 106] on div "Toggle Filters 9717 Entries" at bounding box center [707, 104] width 1015 height 33
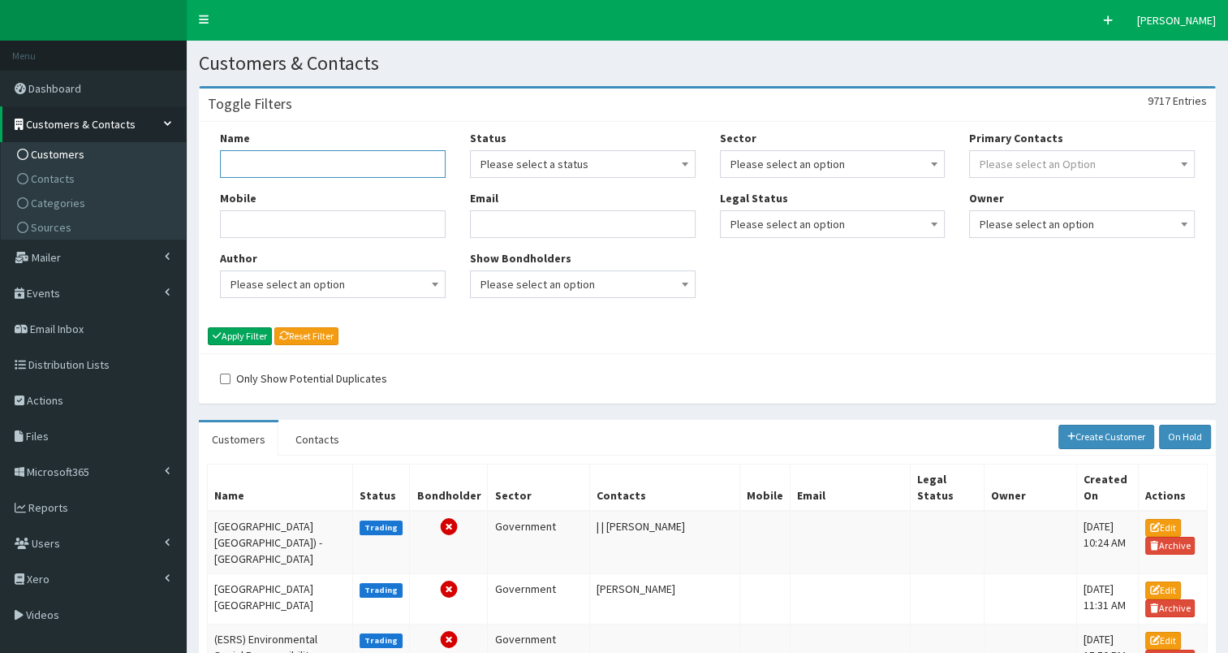
click at [270, 166] on input "Name" at bounding box center [333, 164] width 226 height 28
type input "[PERSON_NAME]"
click at [239, 336] on button "Apply Filter" at bounding box center [240, 336] width 64 height 18
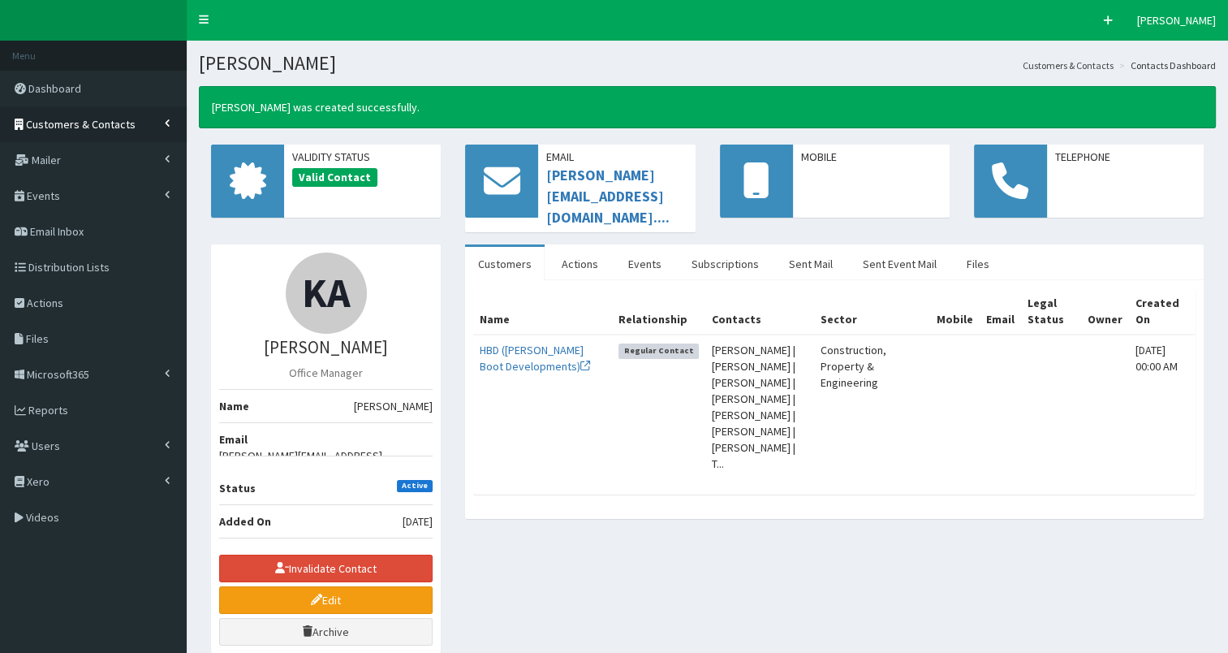
click at [78, 121] on span "Customers & Contacts" at bounding box center [81, 124] width 110 height 15
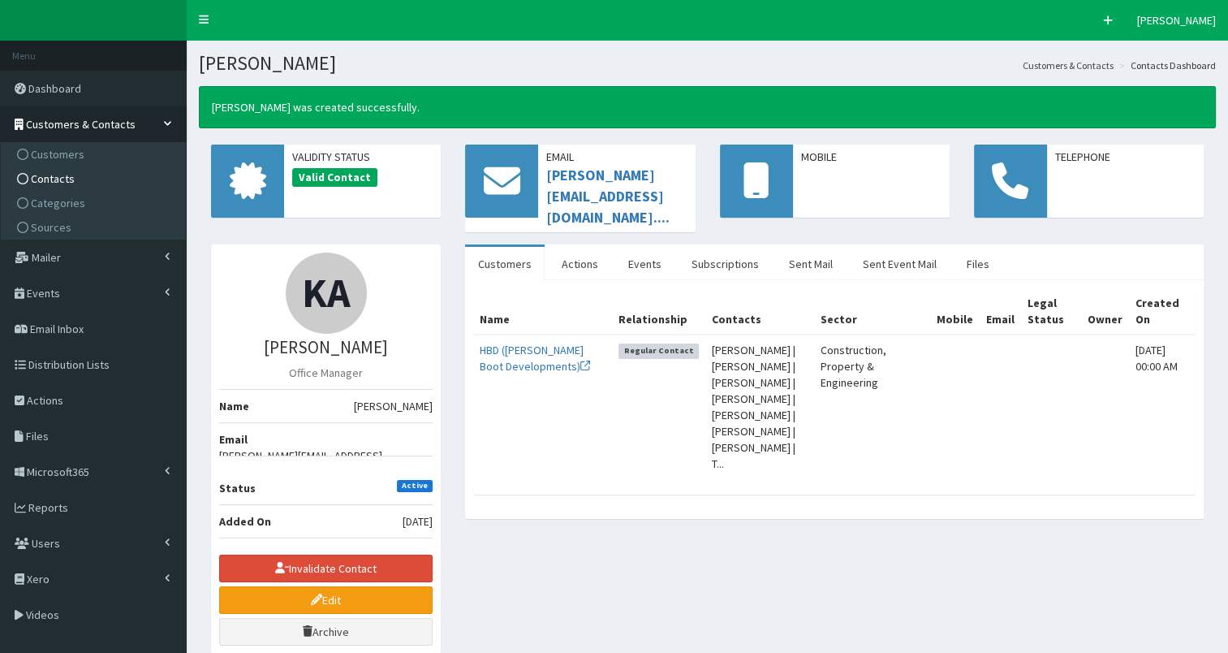
drag, startPoint x: 78, startPoint y: 183, endPoint x: 127, endPoint y: 175, distance: 49.2
click at [79, 183] on link "Contacts" at bounding box center [95, 178] width 181 height 24
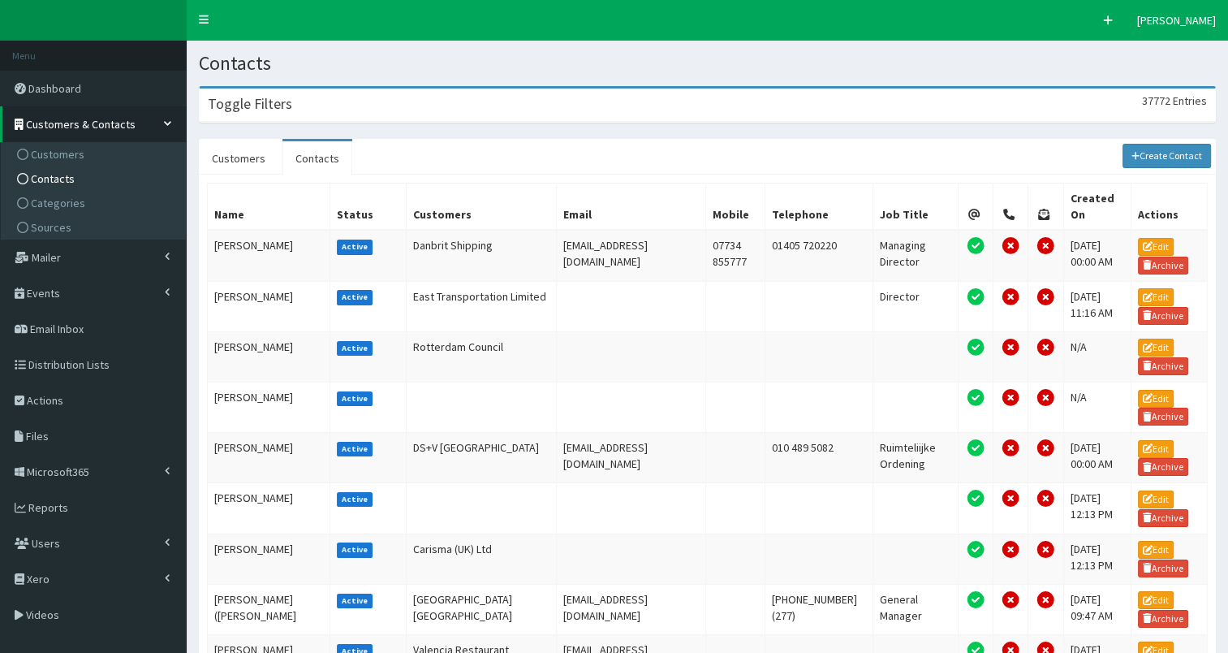
click at [404, 105] on div "Toggle Filters 37772 Entries" at bounding box center [707, 104] width 1015 height 33
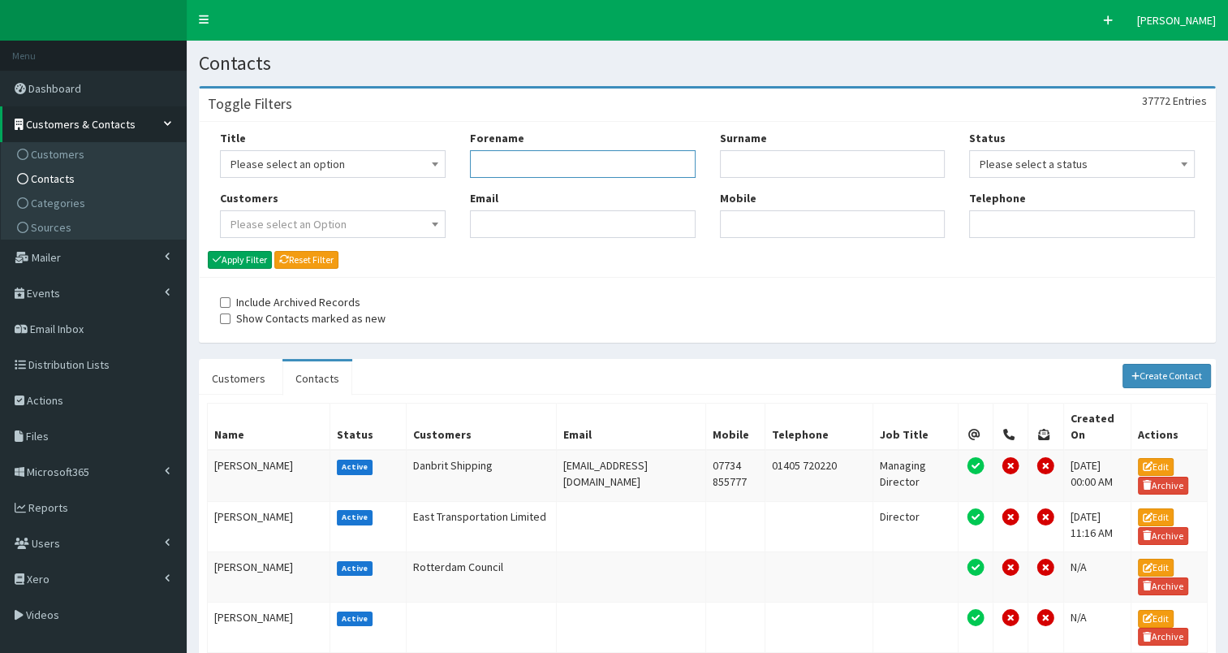
click at [557, 167] on input "Forename" at bounding box center [583, 164] width 226 height 28
type input "tom"
type input "whe"
click at [248, 264] on button "Apply Filter" at bounding box center [240, 260] width 64 height 18
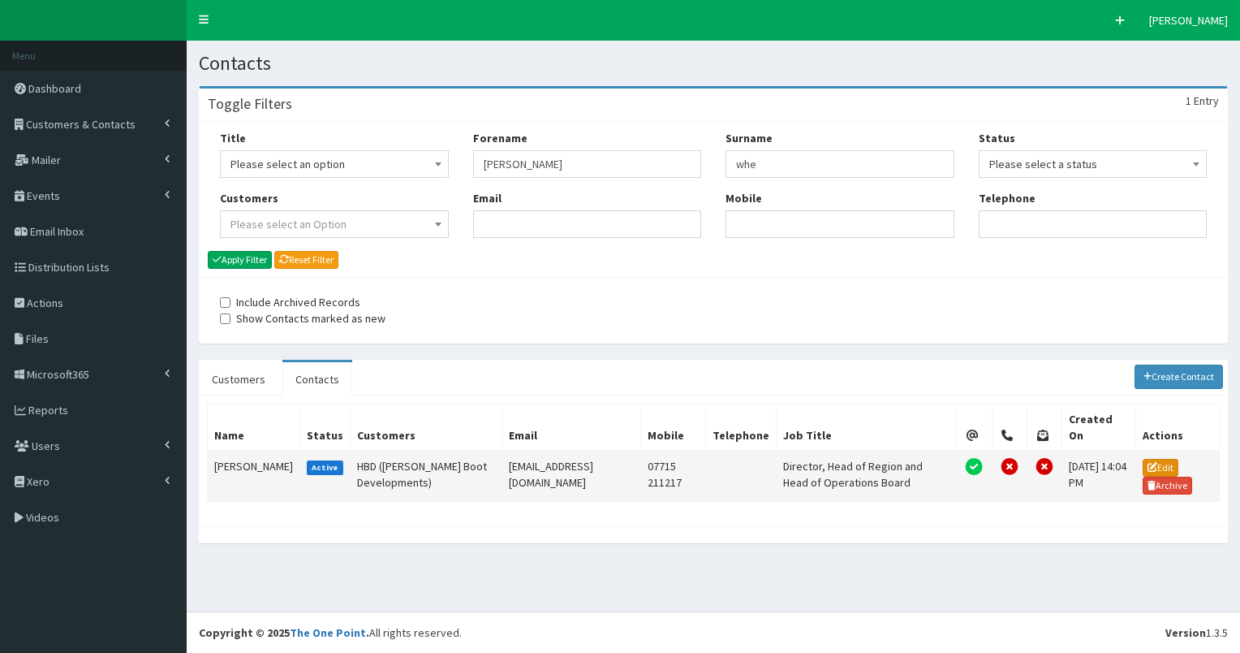
click at [1161, 459] on link "Edit" at bounding box center [1161, 468] width 36 height 18
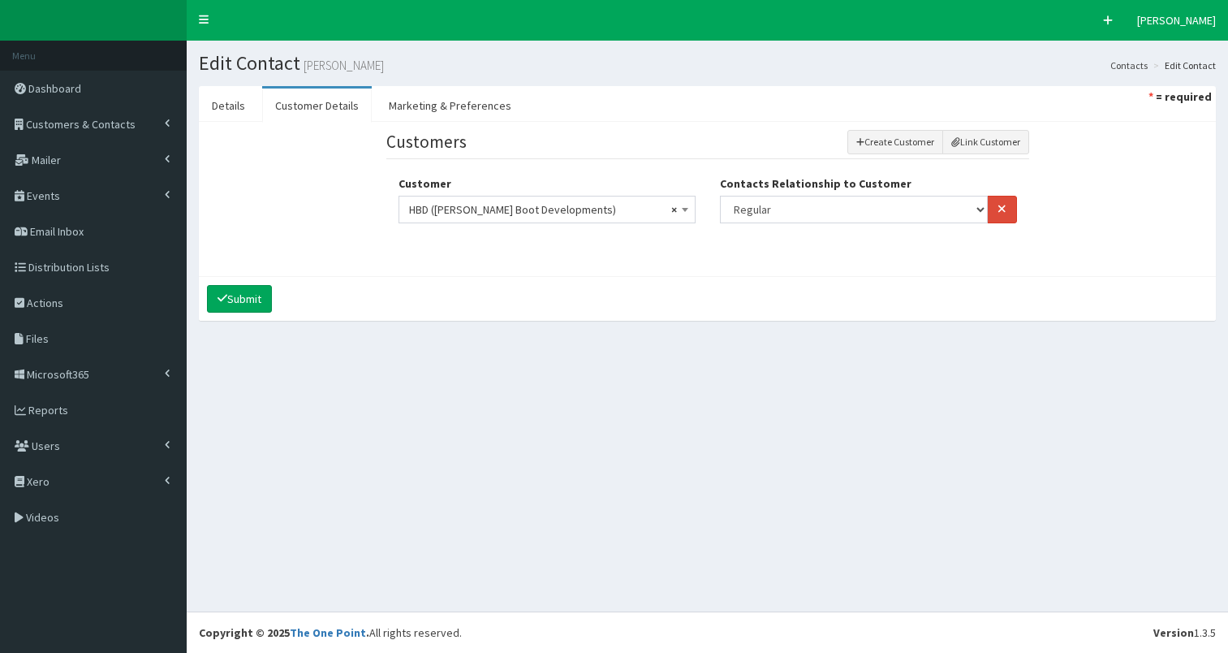
select select
click at [212, 109] on link "Details" at bounding box center [228, 105] width 59 height 34
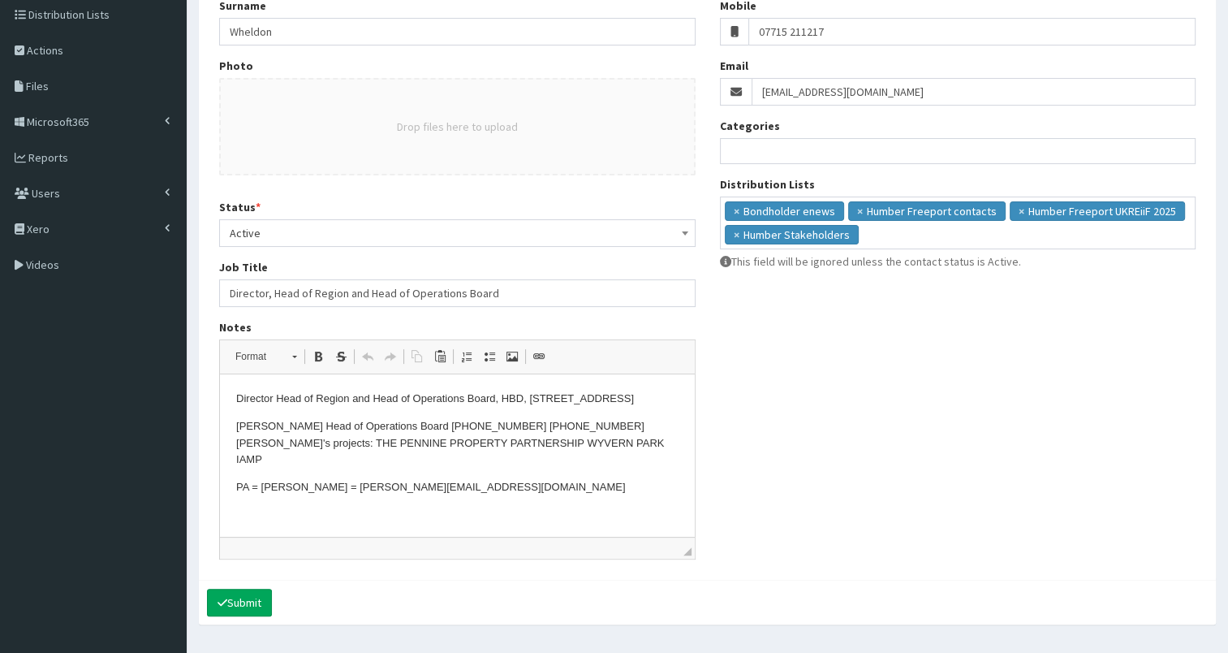
scroll to position [255, 0]
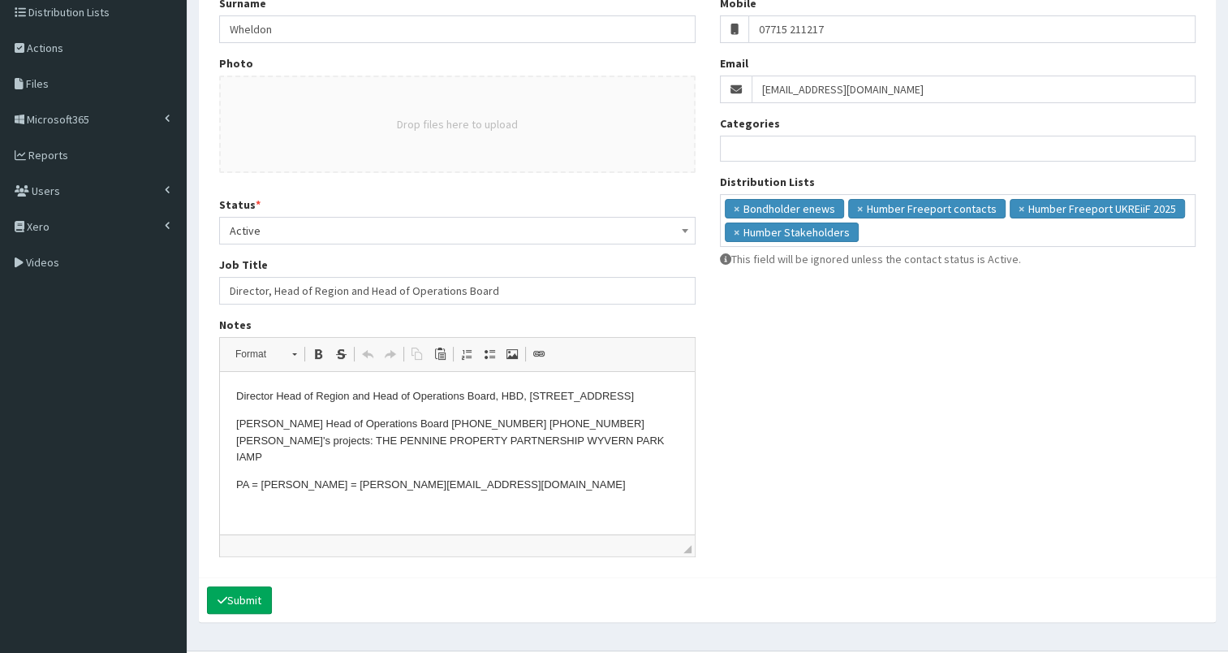
click at [445, 490] on p "PA = Katie Abbott = katiea@hbd.co.uk" at bounding box center [457, 484] width 442 height 17
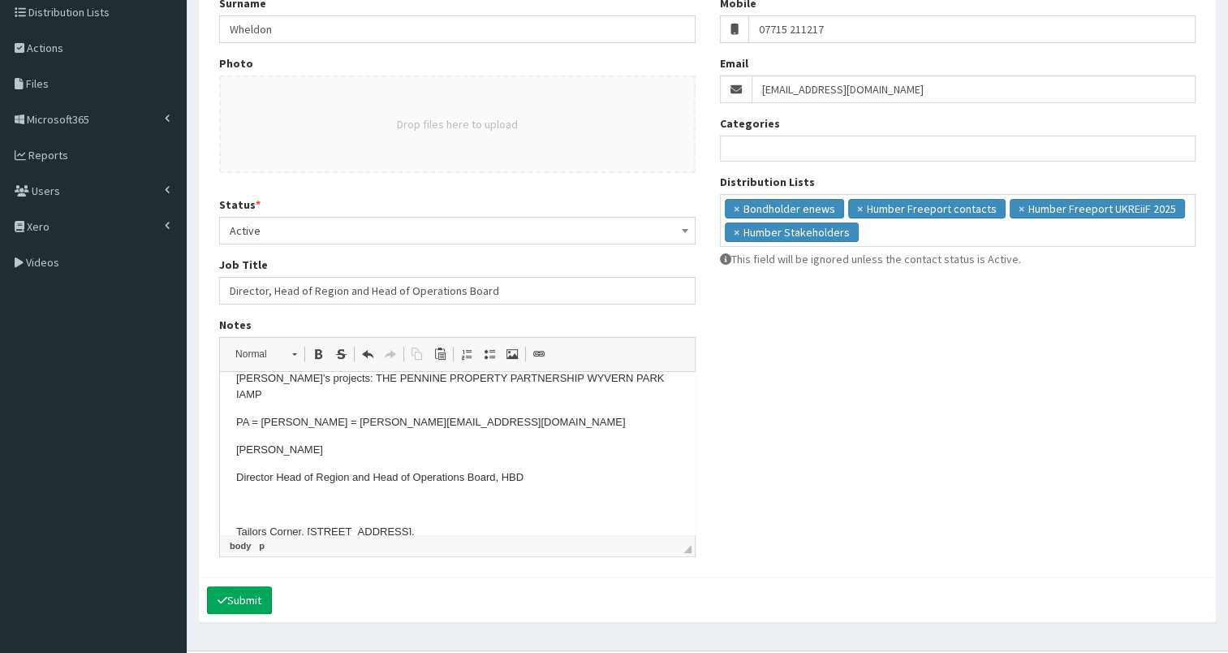
scroll to position [68, 0]
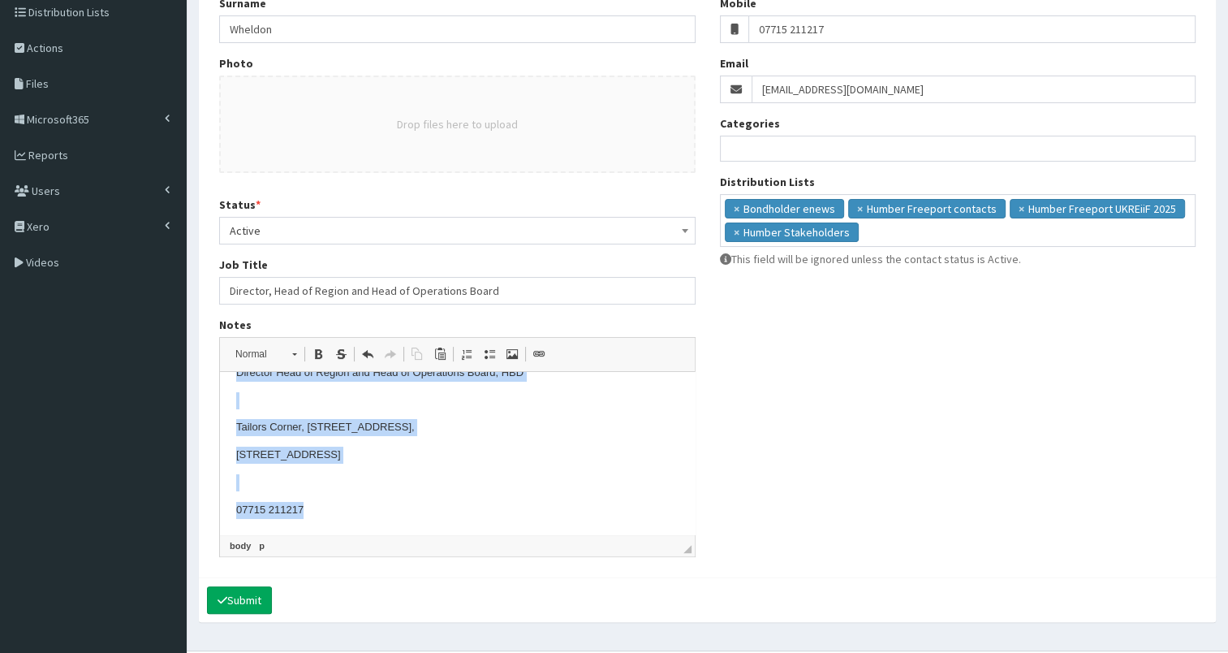
drag, startPoint x: 232, startPoint y: 445, endPoint x: 499, endPoint y: 532, distance: 281.0
click at [511, 532] on html "Director Head of Region and Head of Operations Board, HBD, Tailors Corner, No1 …" at bounding box center [457, 370] width 475 height 330
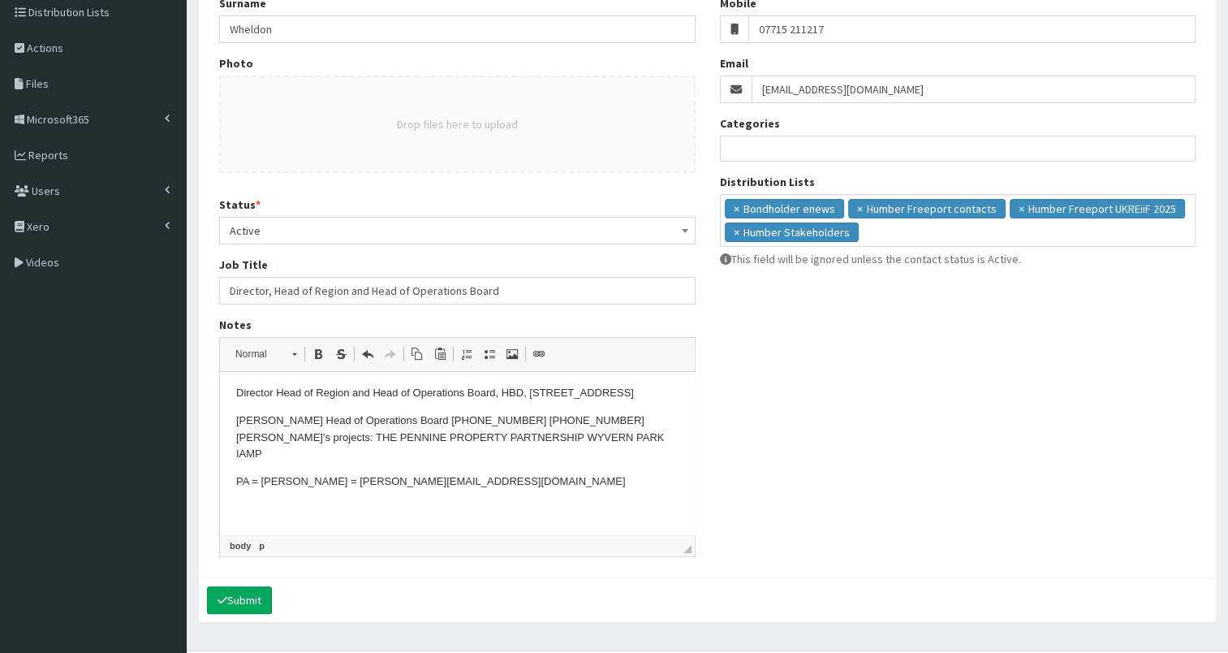
scroll to position [3, 0]
click at [248, 591] on button "Submit" at bounding box center [239, 600] width 65 height 28
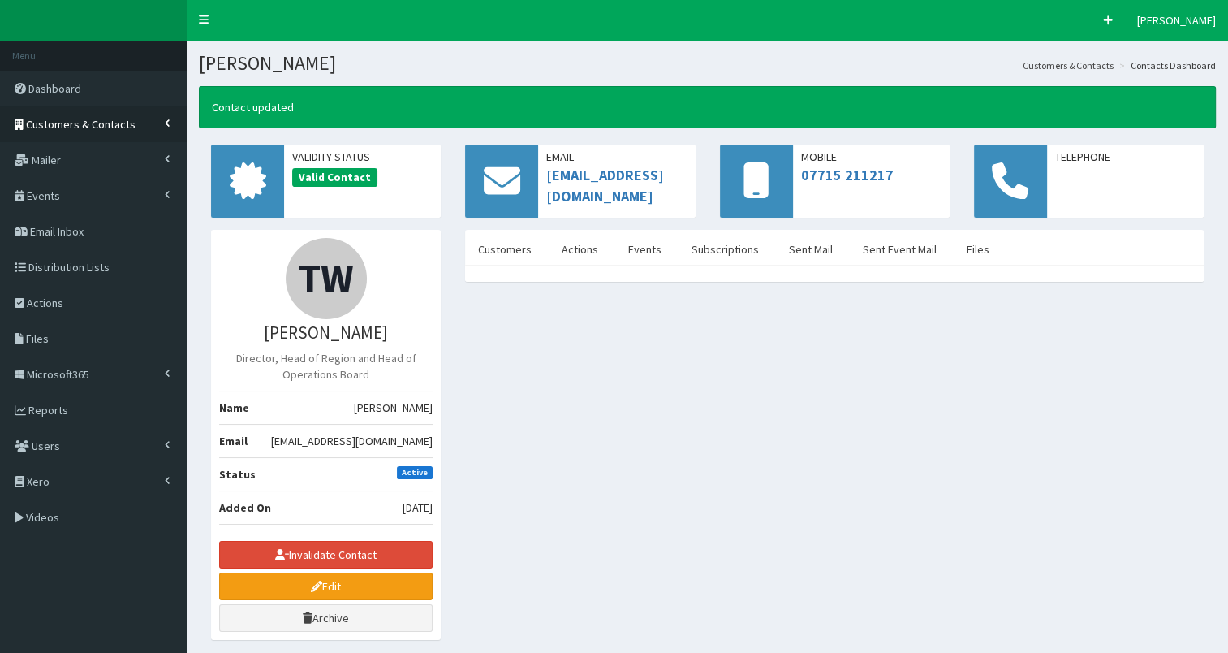
click at [119, 133] on link "Customers & Contacts" at bounding box center [93, 124] width 187 height 36
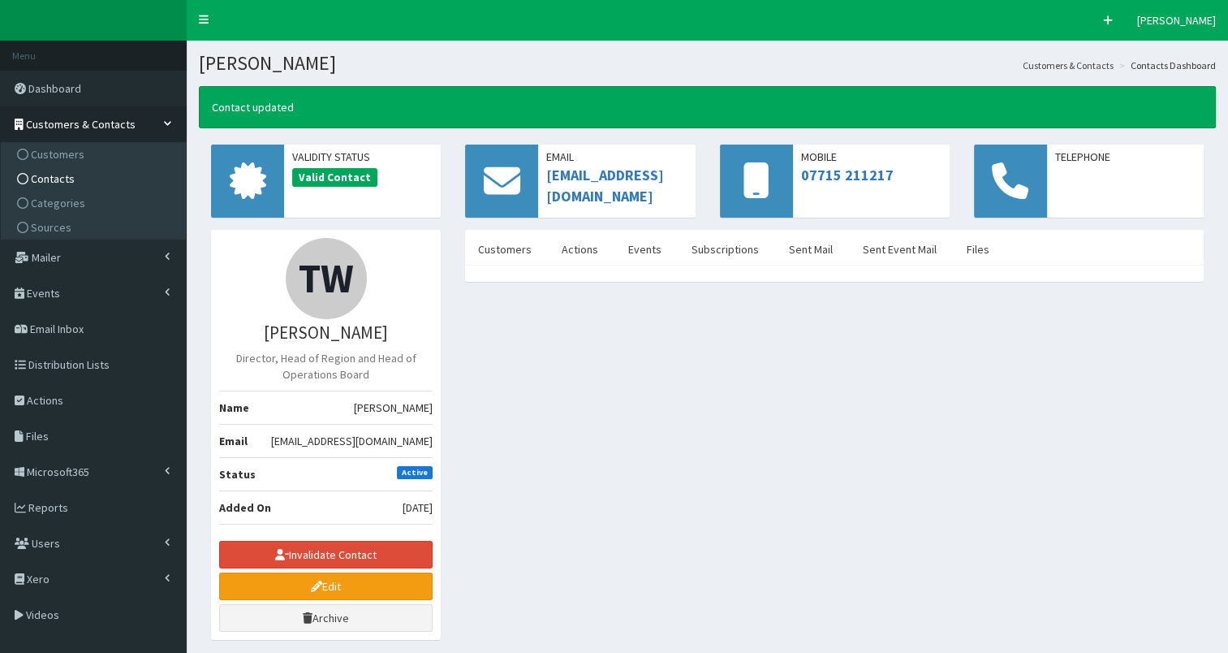
click at [110, 179] on link "Contacts" at bounding box center [95, 178] width 181 height 24
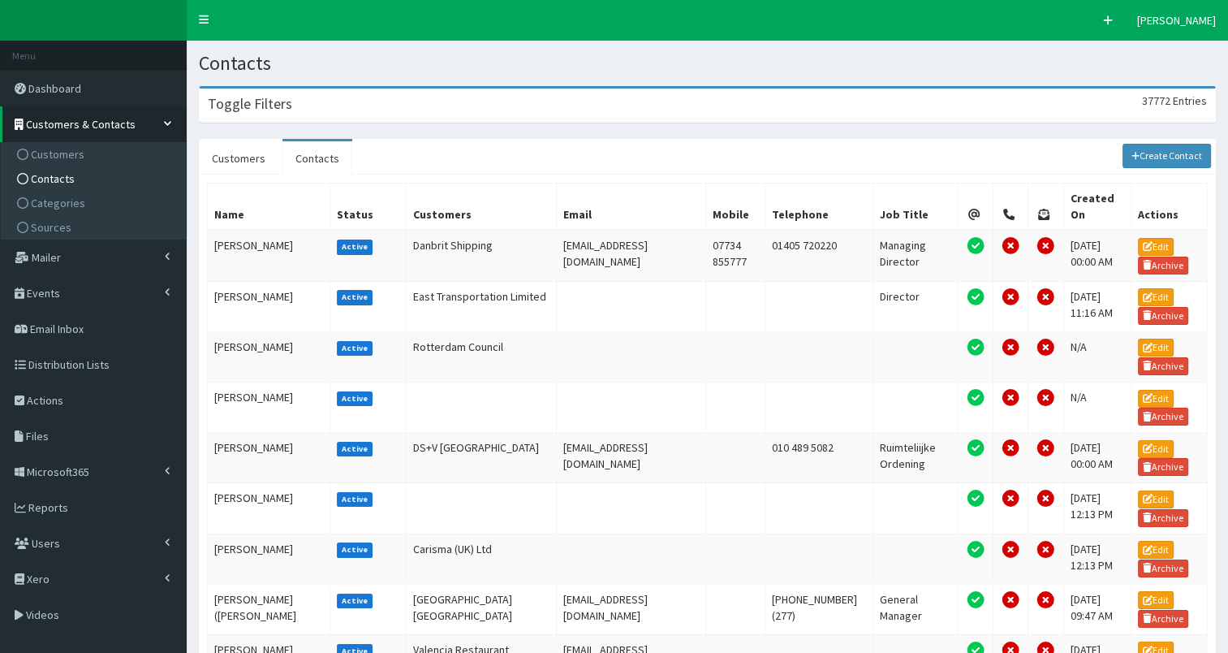
click at [449, 114] on div "Toggle Filters 37772 Entries" at bounding box center [707, 104] width 1015 height 33
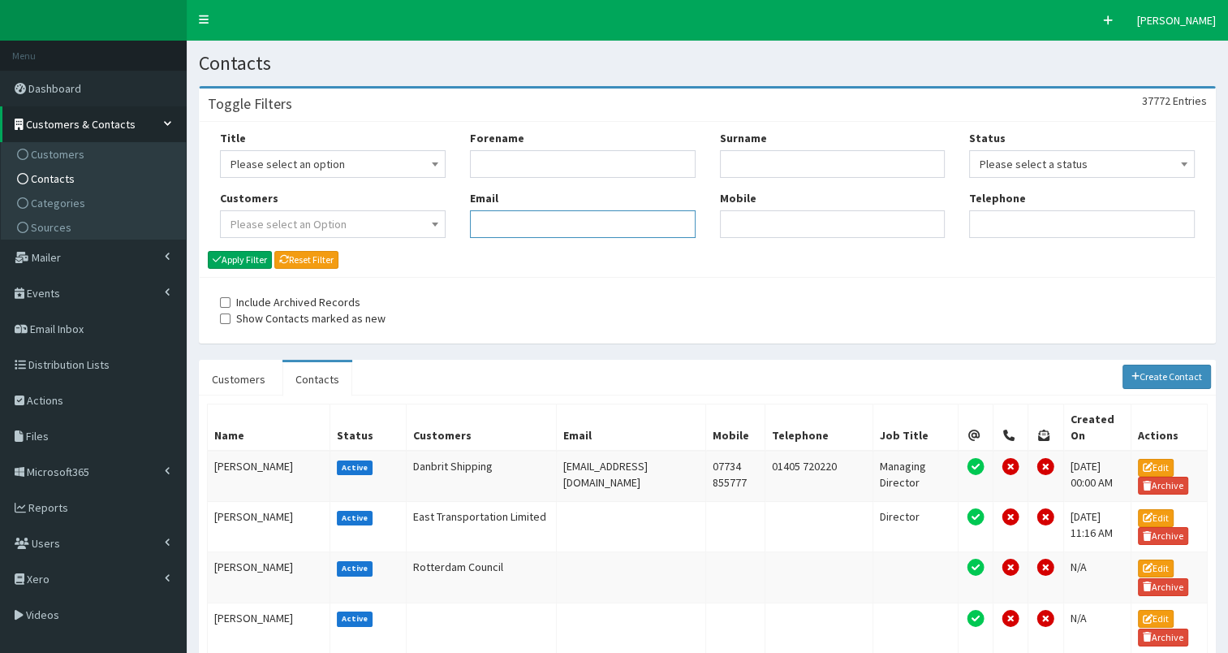
click at [552, 224] on input "Email" at bounding box center [583, 224] width 226 height 28
paste input "[PERSON_NAME][EMAIL_ADDRESS][DOMAIN_NAME]"
type input "[PERSON_NAME][EMAIL_ADDRESS][DOMAIN_NAME]"
click at [235, 258] on button "Apply Filter" at bounding box center [240, 260] width 64 height 18
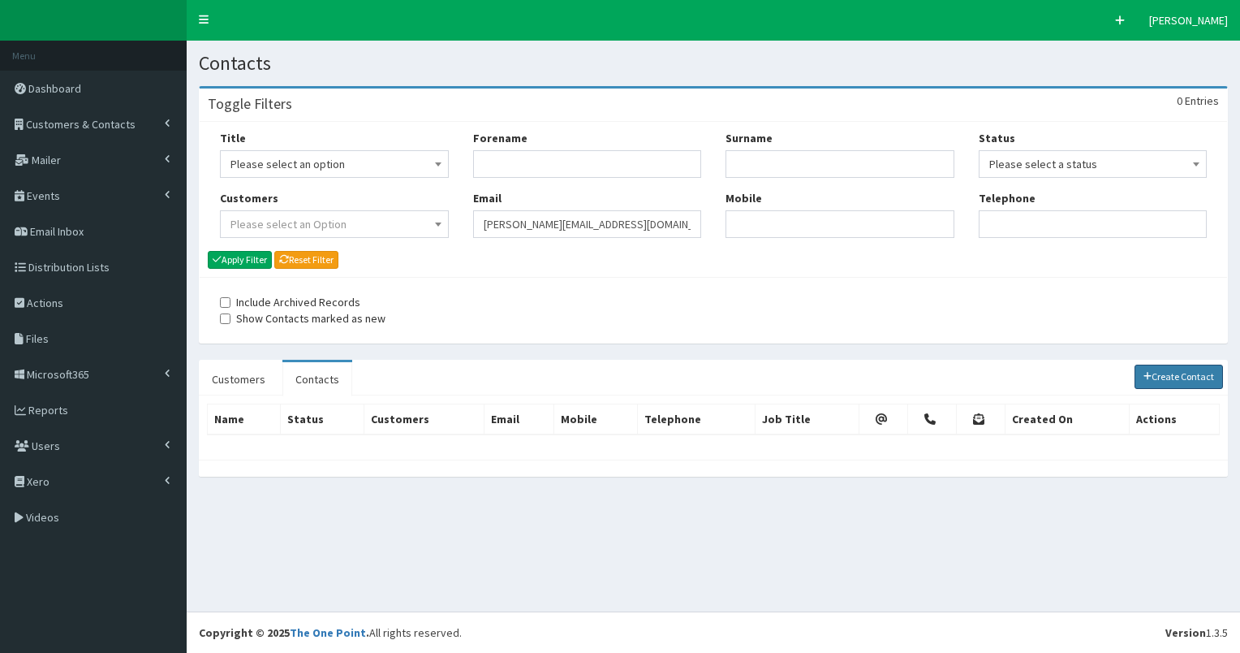
click at [1170, 373] on link "Create Contact" at bounding box center [1179, 376] width 89 height 24
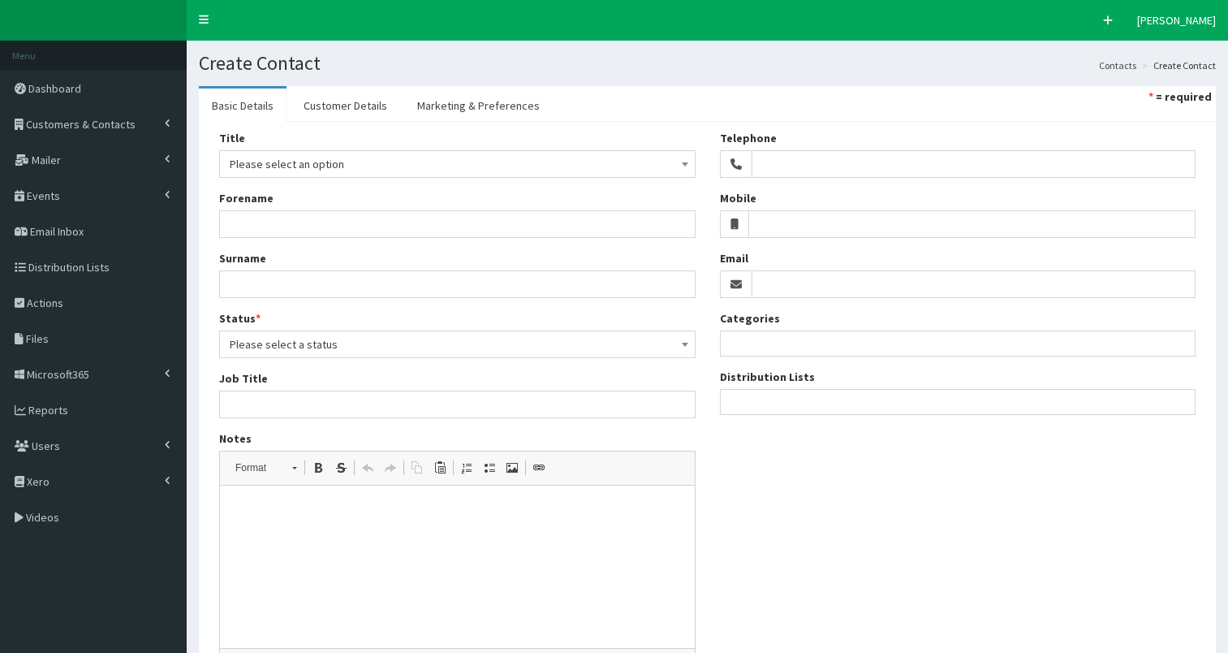
select select
click at [816, 287] on input "Email" at bounding box center [974, 284] width 445 height 28
paste input "[PERSON_NAME][EMAIL_ADDRESS][DOMAIN_NAME]"
type input "[PERSON_NAME][EMAIL_ADDRESS][DOMAIN_NAME]"
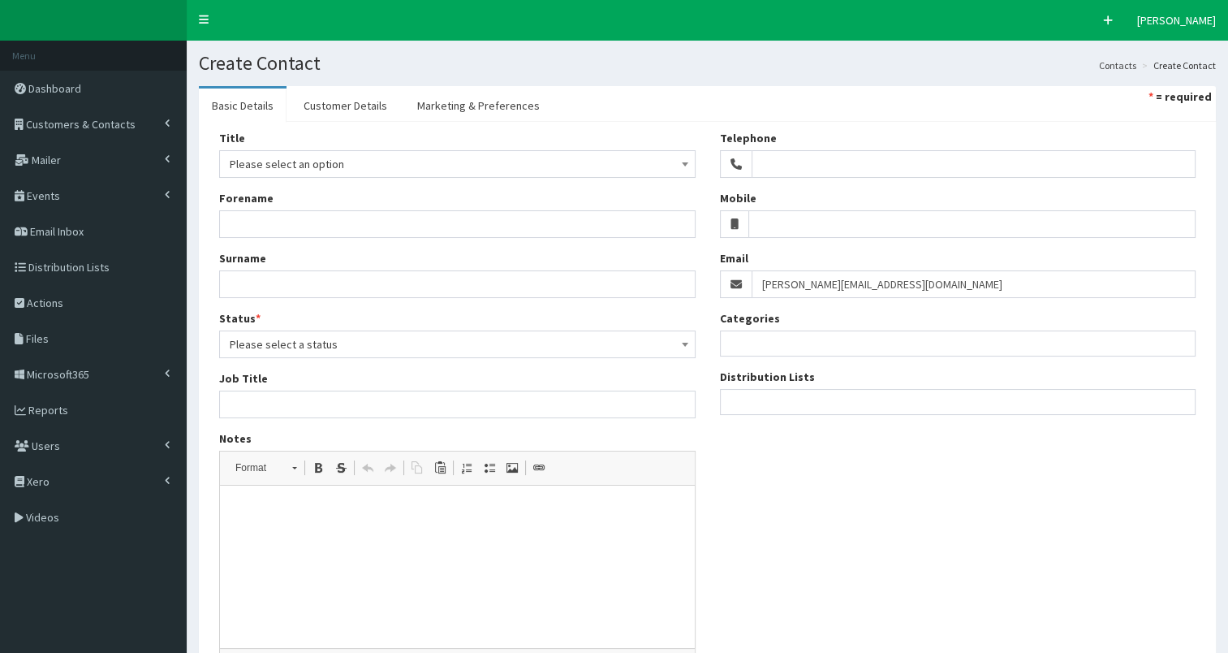
click at [760, 403] on ul at bounding box center [958, 400] width 475 height 20
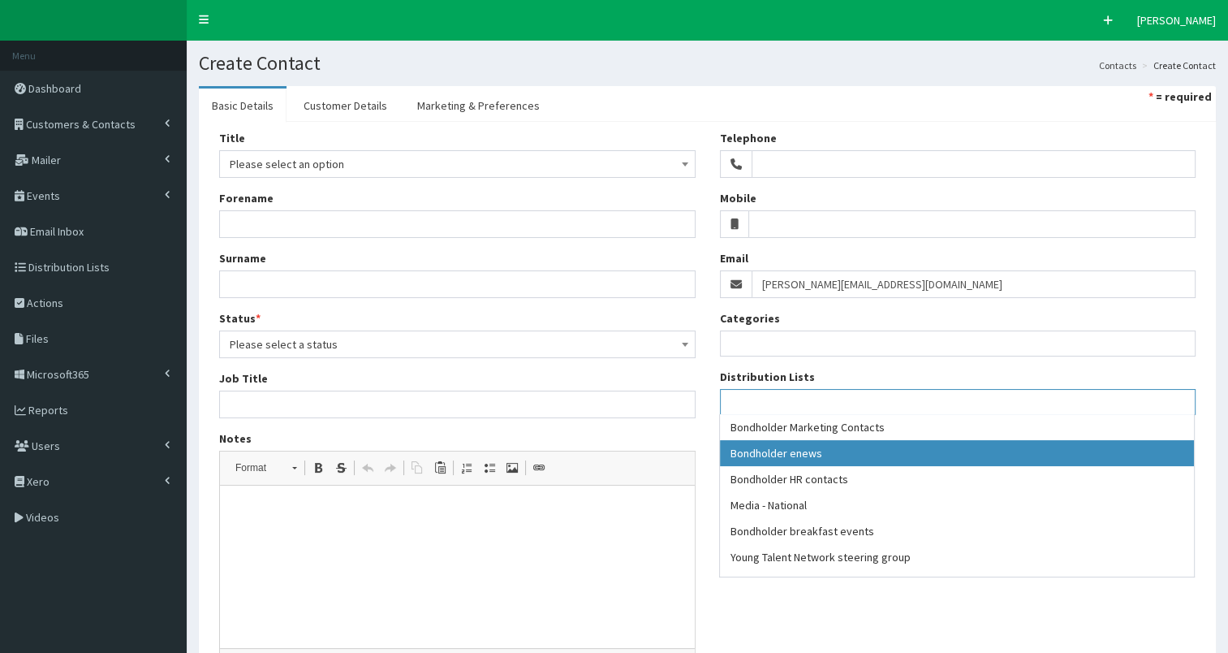
select select "79"
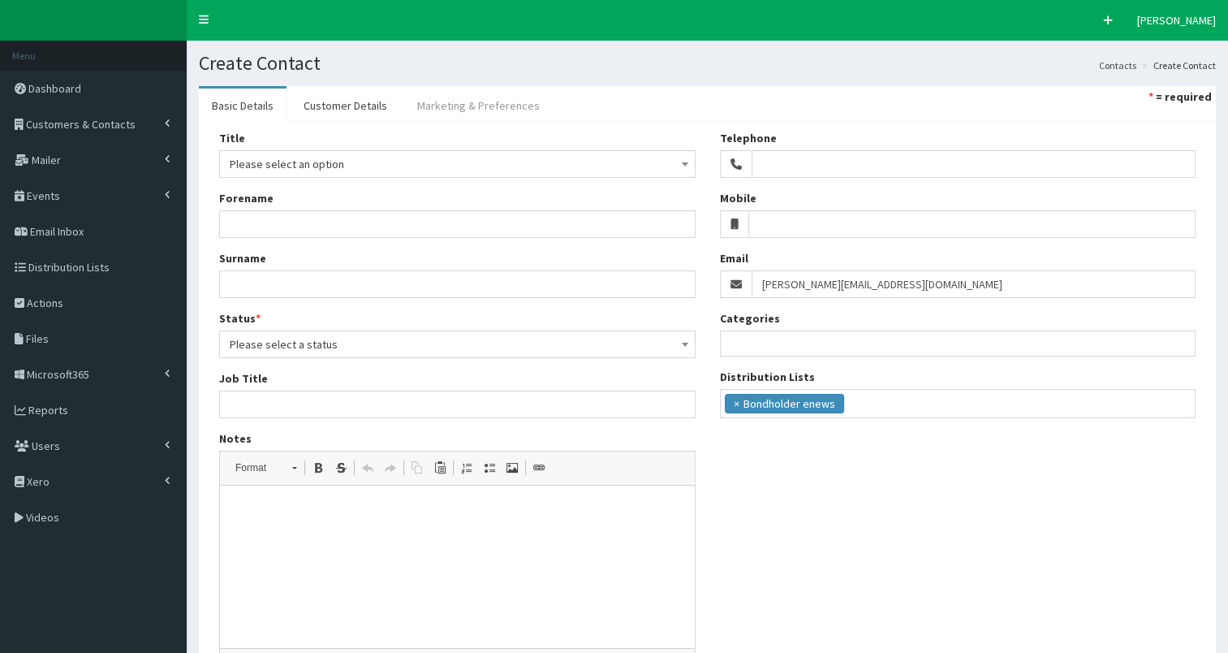
drag, startPoint x: 523, startPoint y: 113, endPoint x: 489, endPoint y: 110, distance: 33.4
click at [521, 113] on link "Marketing & Preferences" at bounding box center [478, 105] width 149 height 34
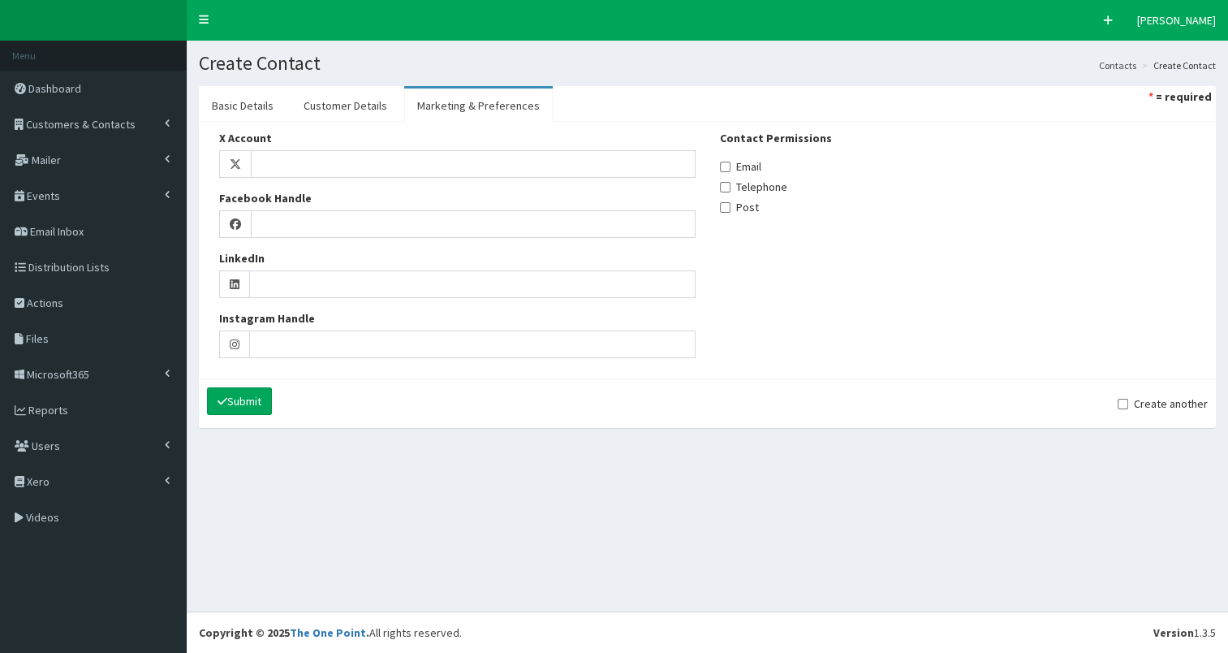
click at [753, 165] on label "Email" at bounding box center [740, 166] width 41 height 16
click at [730, 165] on input "Email" at bounding box center [725, 167] width 11 height 11
checkbox input "true"
click at [334, 104] on link "Customer Details" at bounding box center [346, 105] width 110 height 34
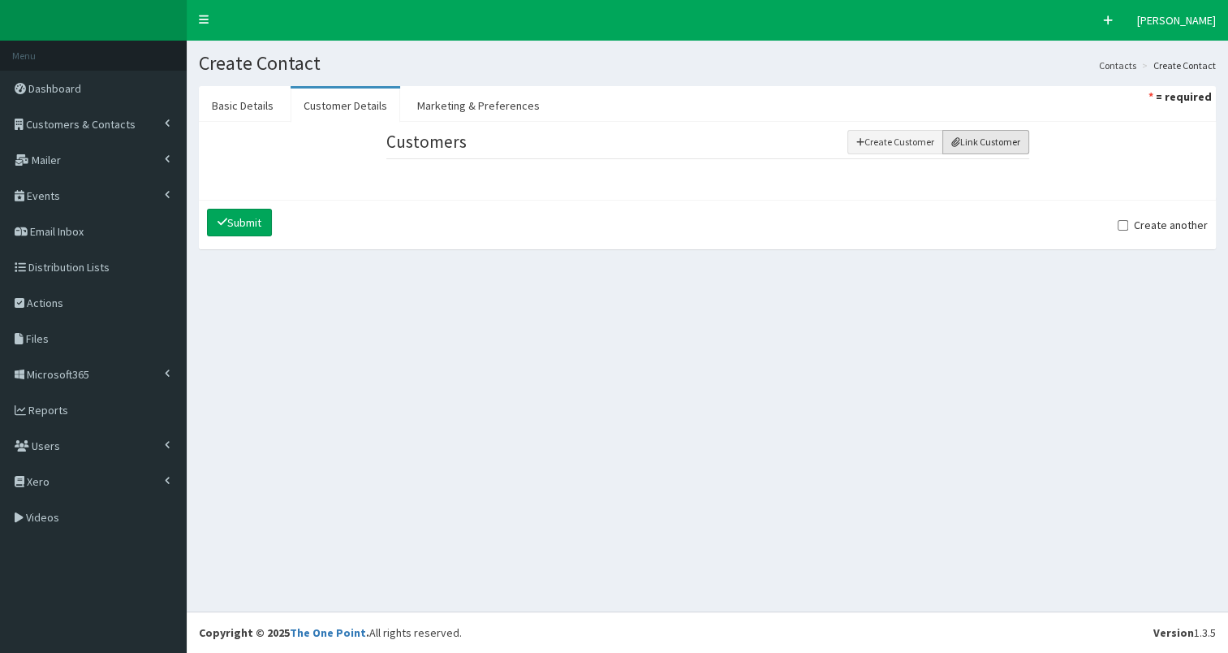
click at [986, 143] on button "Link Customer" at bounding box center [985, 142] width 87 height 24
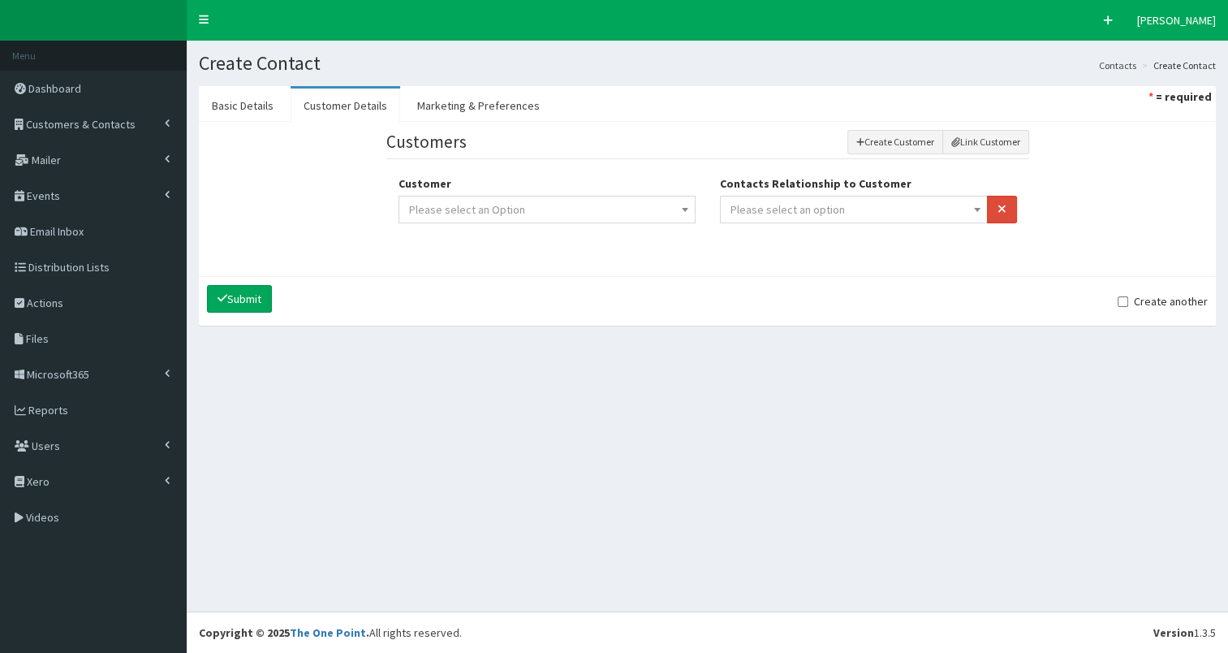
click at [864, 208] on span "Please select an option" at bounding box center [854, 209] width 248 height 23
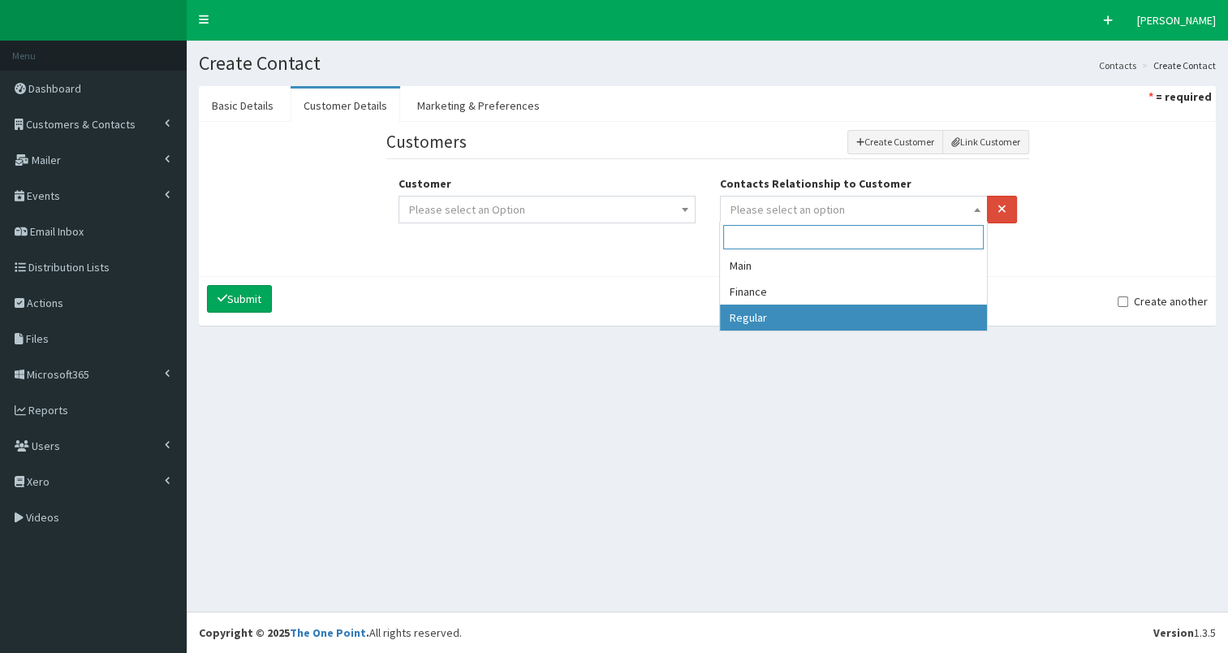
drag, startPoint x: 805, startPoint y: 325, endPoint x: 684, endPoint y: 278, distance: 129.8
select select "3"
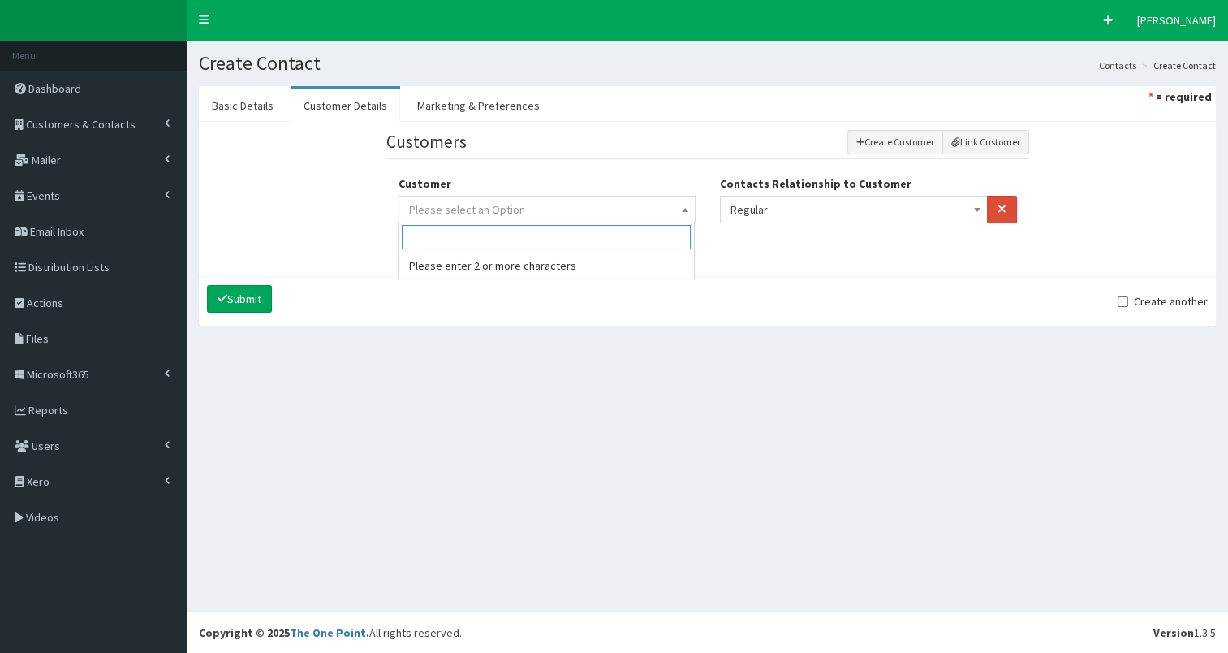
click at [609, 209] on span "Please select an Option" at bounding box center [547, 209] width 276 height 23
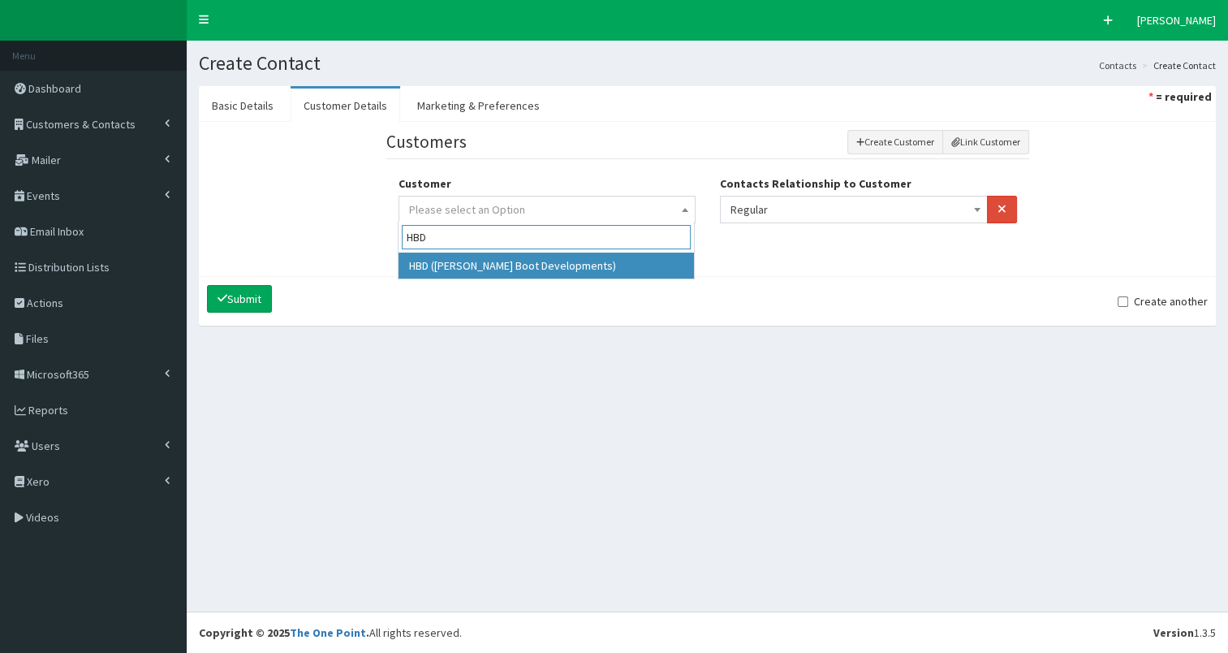
type input "HBD"
select select "3142"
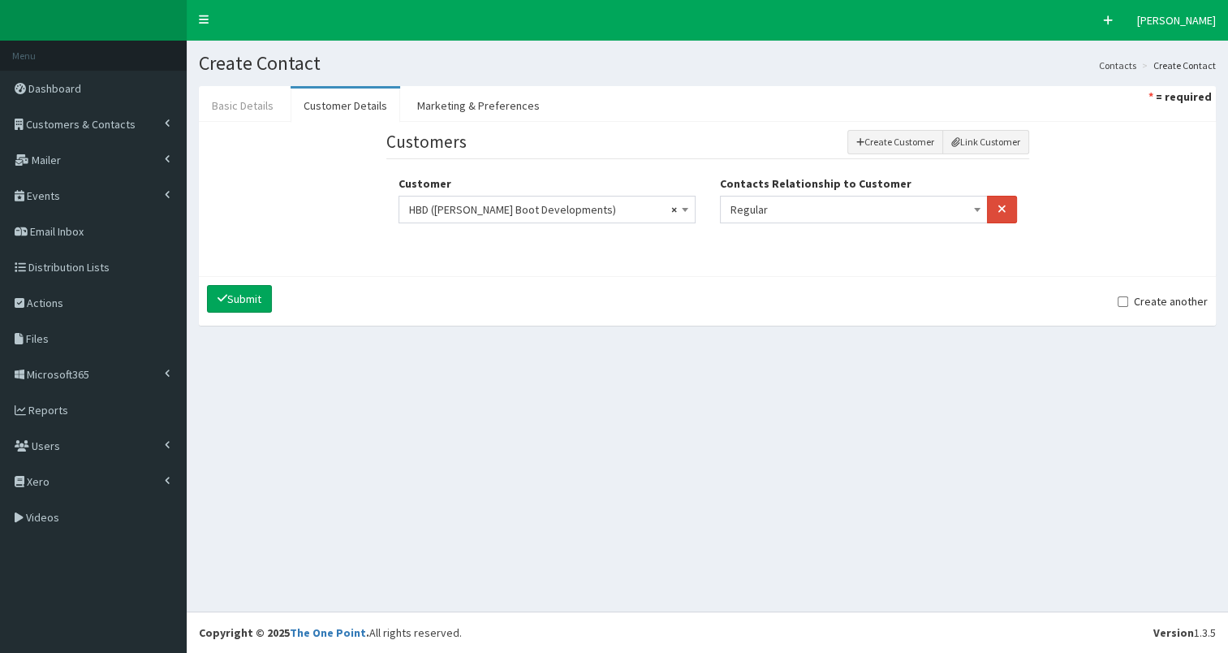
click at [236, 112] on link "Basic Details" at bounding box center [243, 105] width 88 height 34
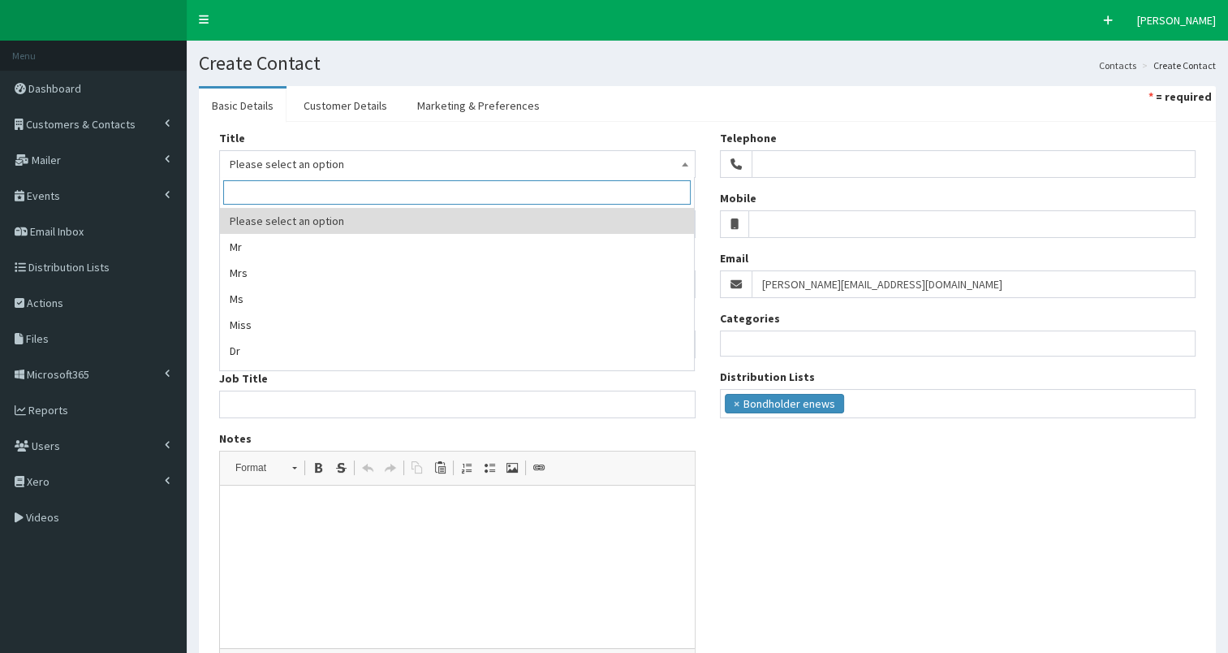
click at [255, 167] on span "Please select an option" at bounding box center [457, 164] width 455 height 23
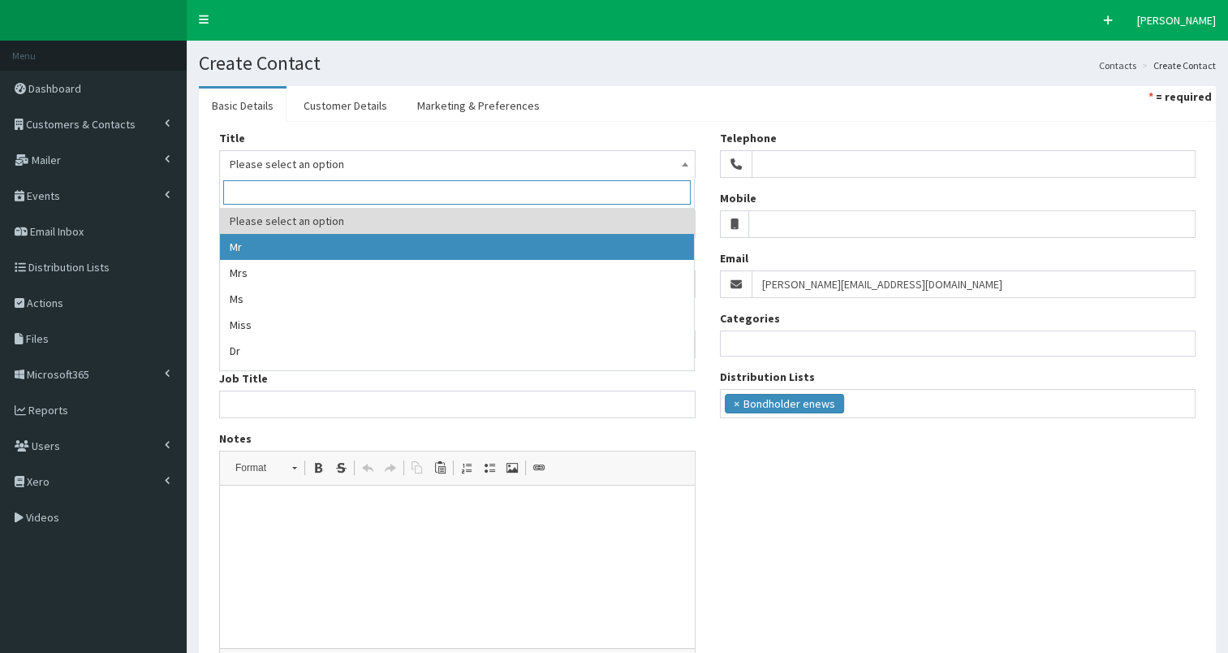
select select "1"
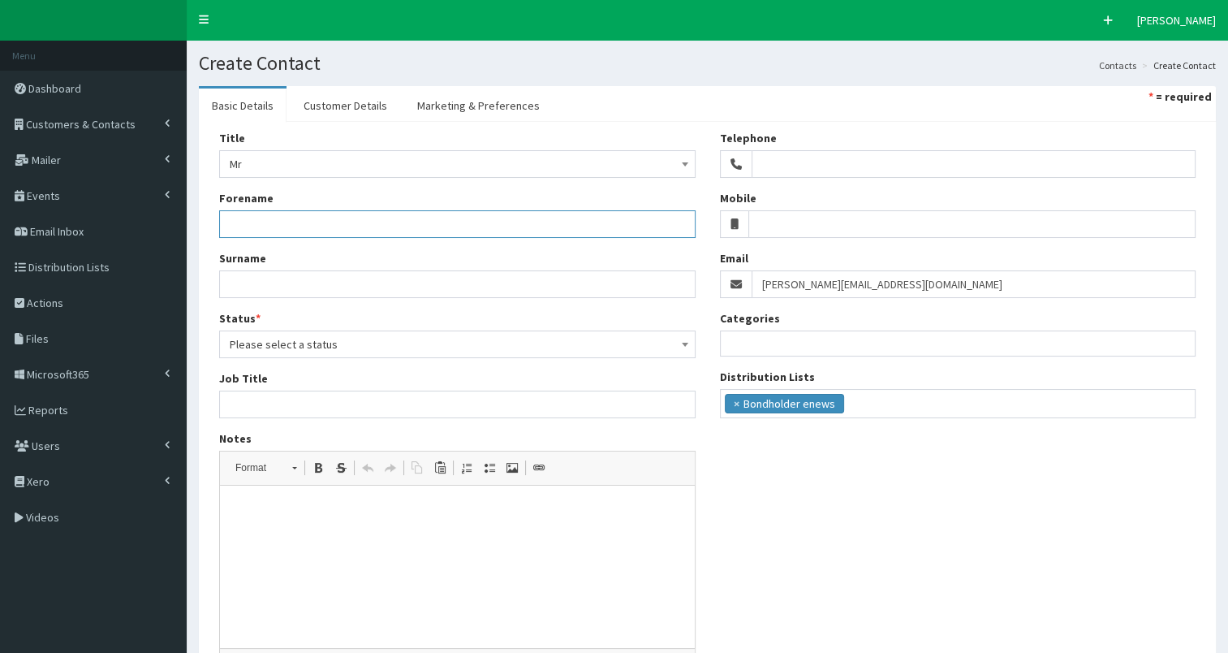
click at [272, 218] on input "Forename" at bounding box center [457, 224] width 476 height 28
type input "David"
click at [270, 284] on input "Surname" at bounding box center [457, 284] width 476 height 28
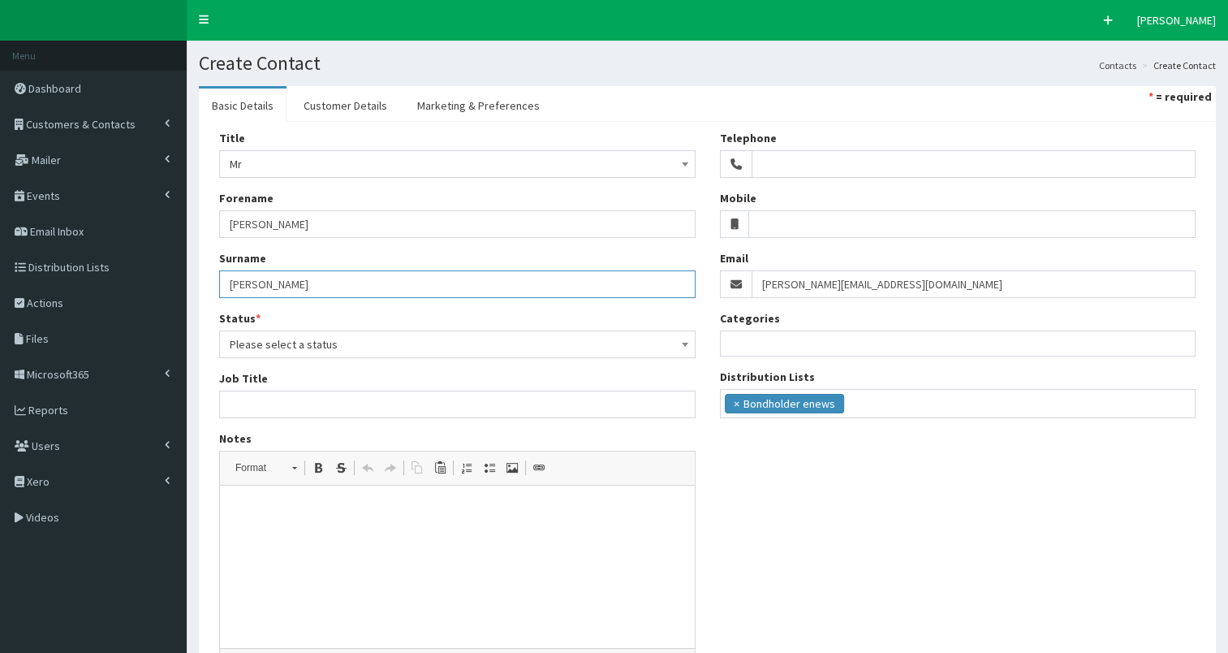
type input "Wells"
click at [292, 351] on span "Please select a status" at bounding box center [457, 344] width 455 height 23
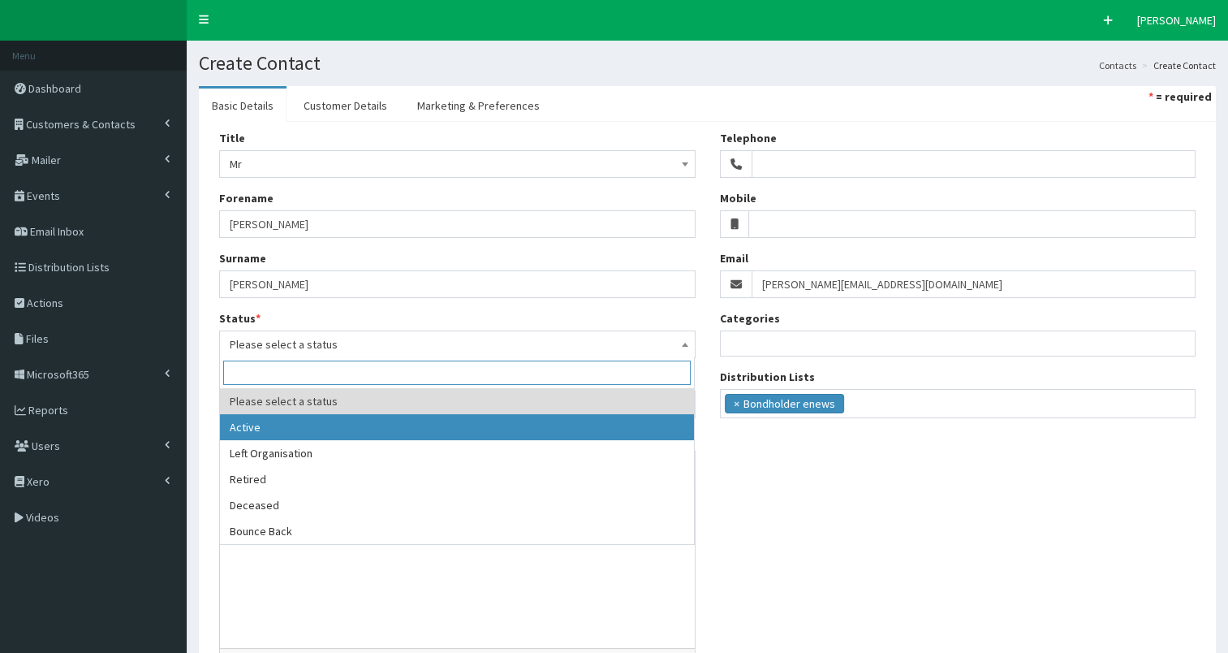
drag, startPoint x: 273, startPoint y: 419, endPoint x: 256, endPoint y: 427, distance: 18.1
select select "1"
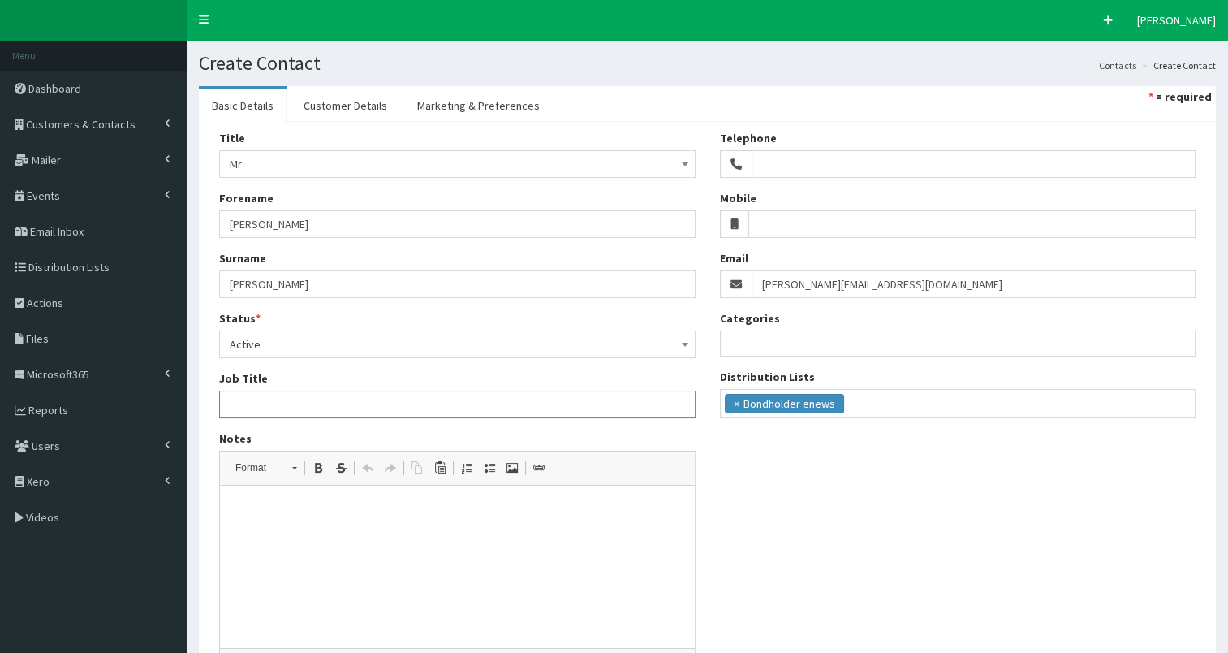
click at [256, 407] on input "Job Title" at bounding box center [457, 404] width 476 height 28
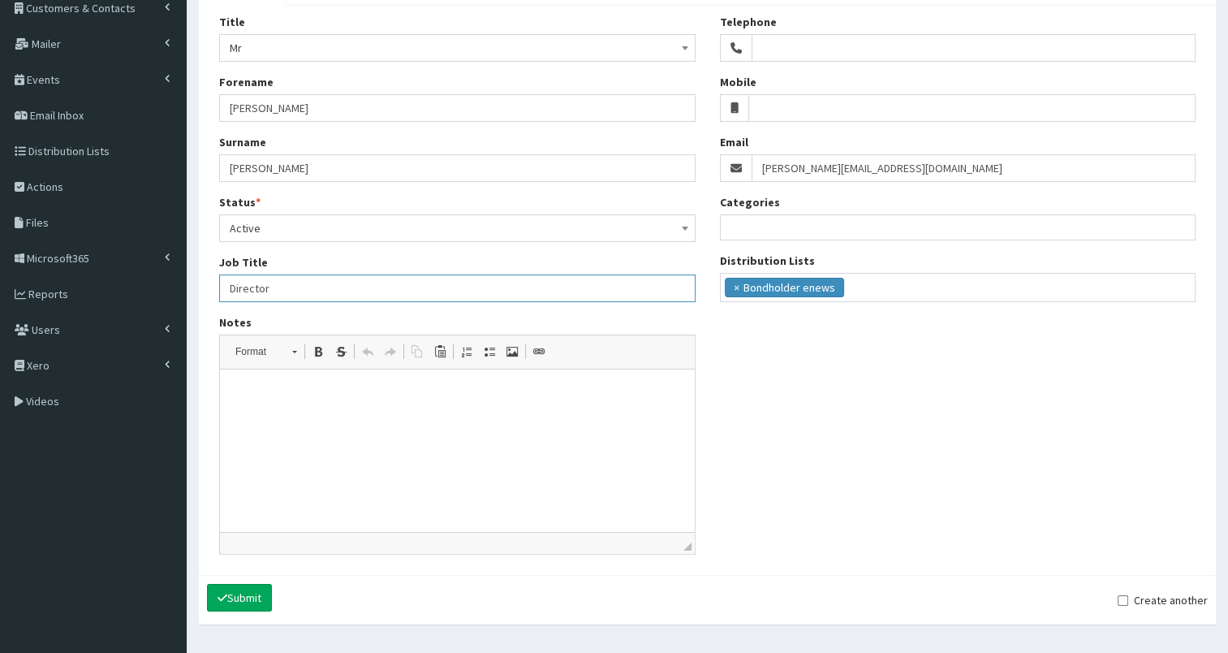
scroll to position [156, 0]
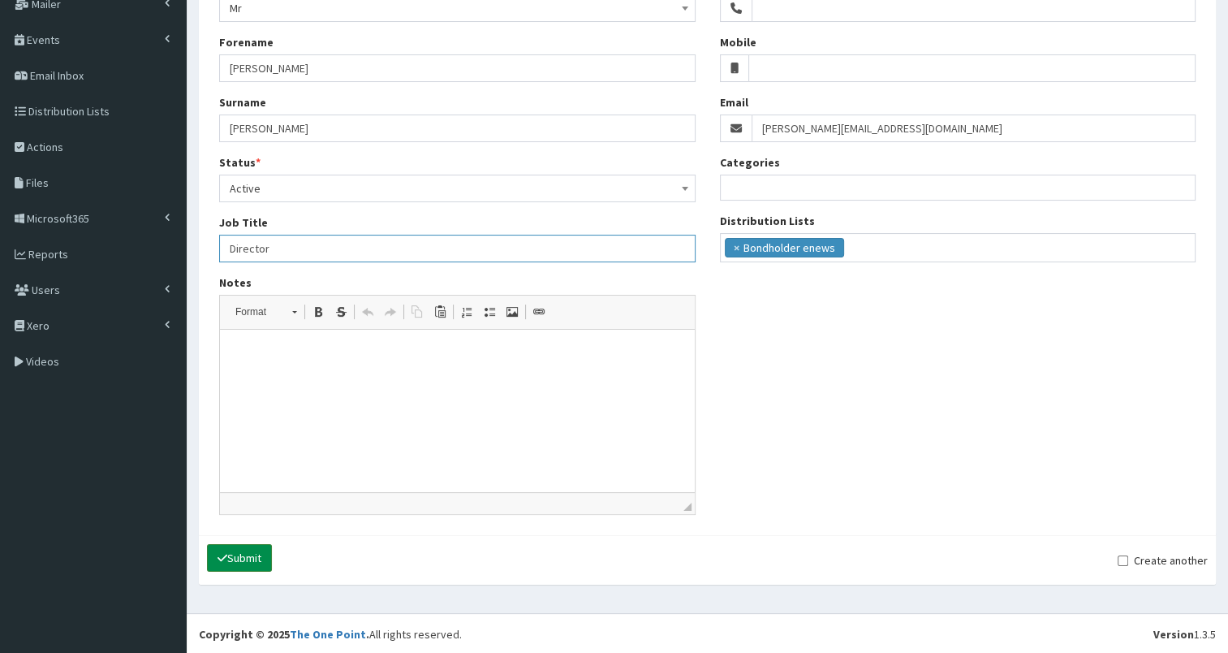
type input "Director"
click at [223, 552] on icon "submit" at bounding box center [223, 557] width 10 height 11
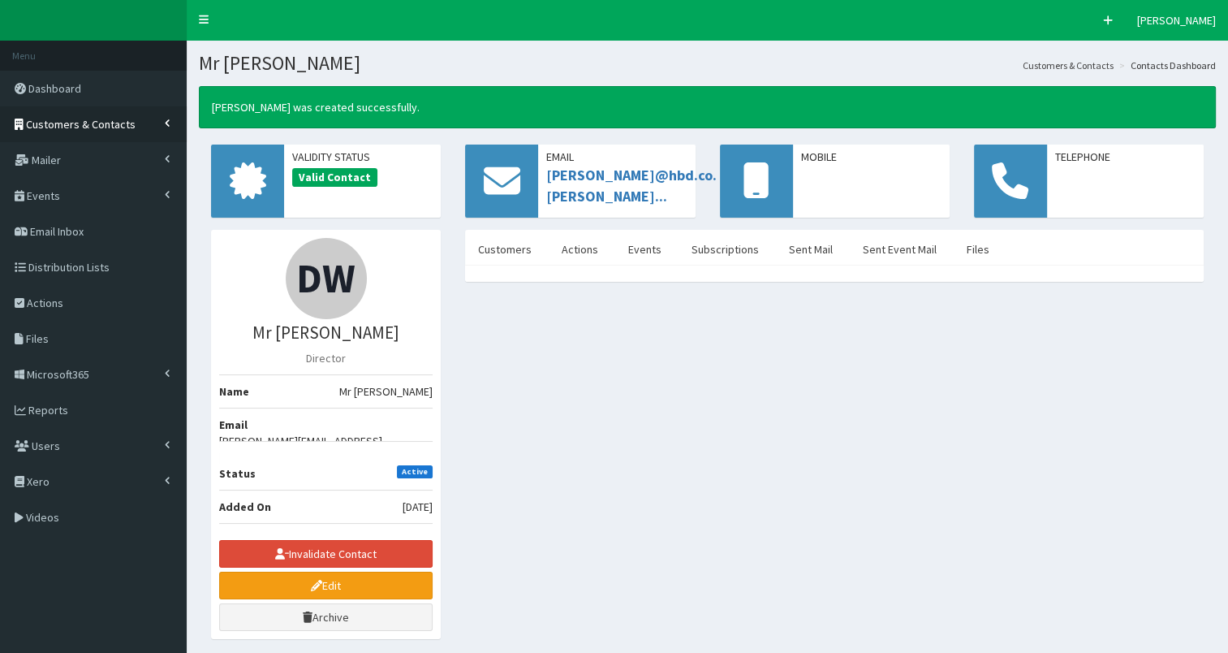
click at [90, 123] on span "Customers & Contacts" at bounding box center [81, 124] width 110 height 15
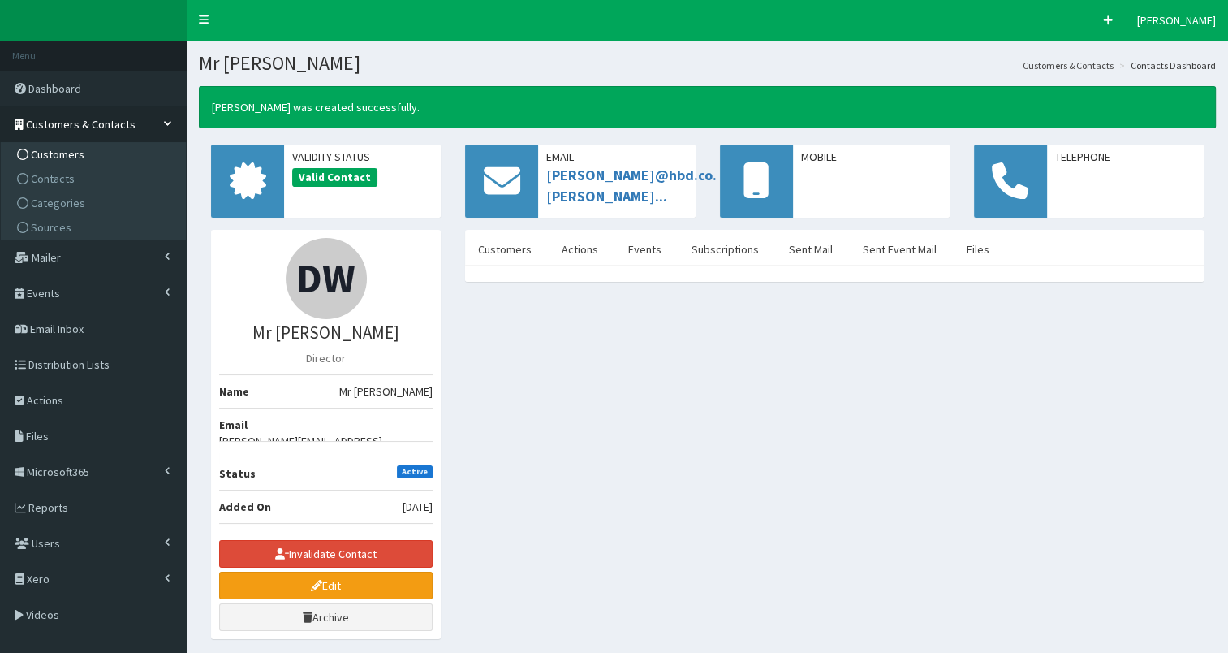
click at [75, 158] on span "Customers" at bounding box center [58, 154] width 54 height 15
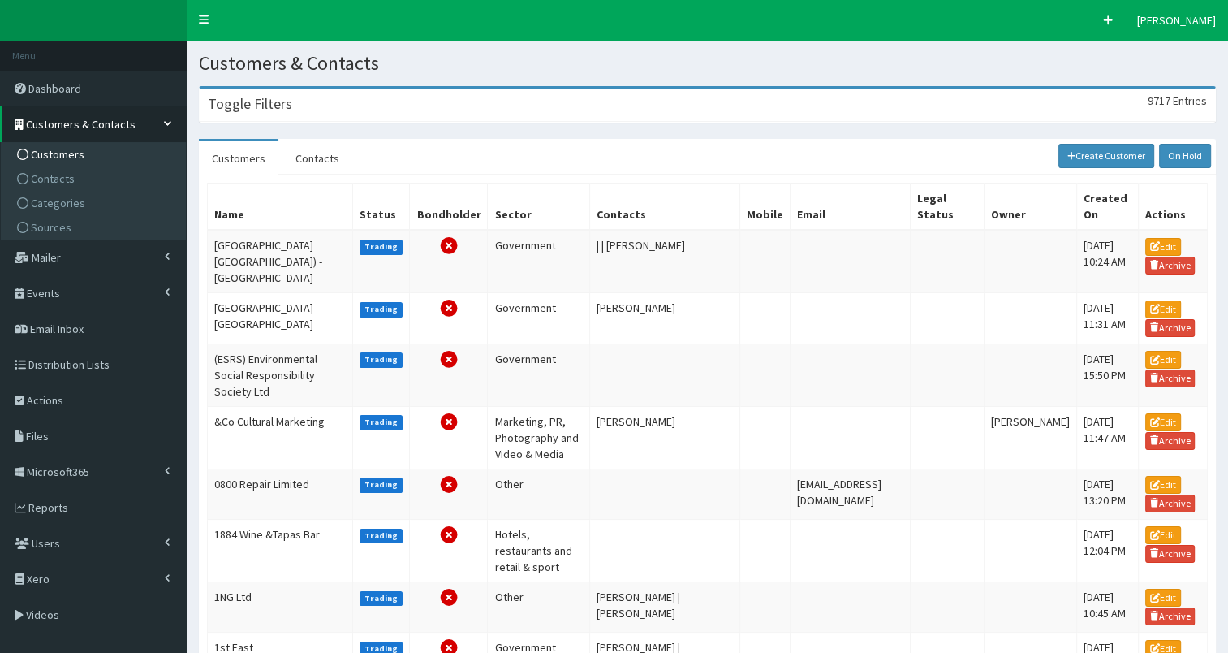
drag, startPoint x: 0, startPoint y: 0, endPoint x: 261, endPoint y: 113, distance: 284.6
click at [261, 113] on div "Toggle Filters 9717 Entries" at bounding box center [707, 104] width 1015 height 33
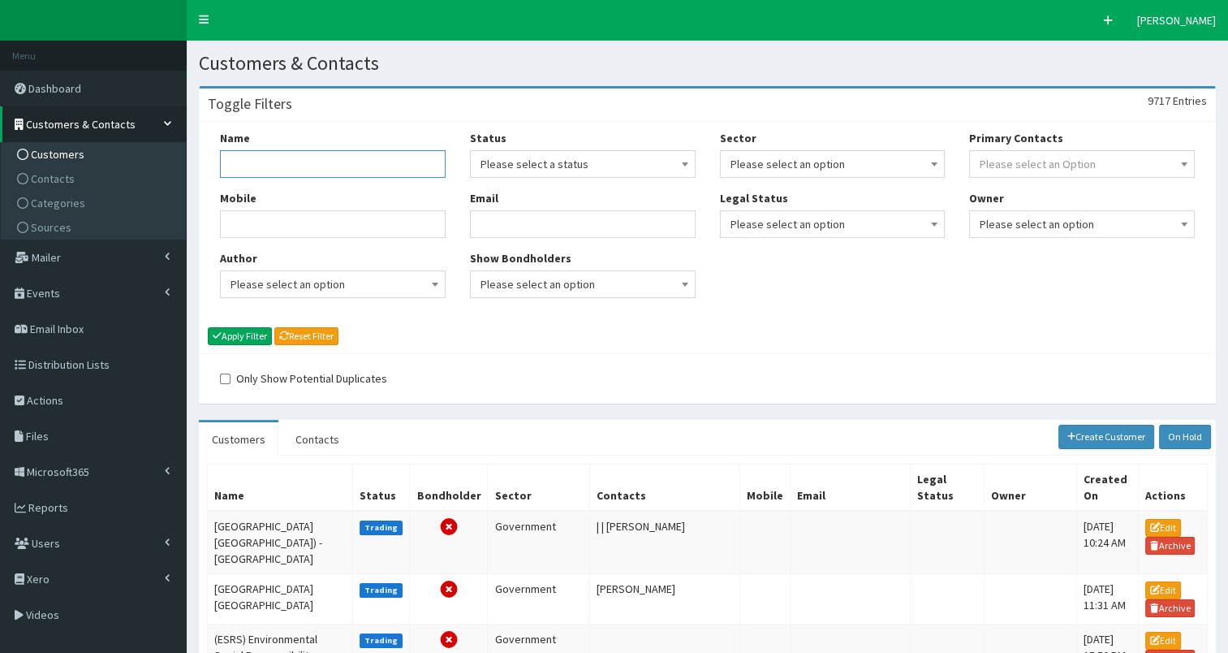
click at [260, 169] on input "Name" at bounding box center [333, 164] width 226 height 28
type input "HBD"
click at [240, 336] on button "Apply Filter" at bounding box center [240, 336] width 64 height 18
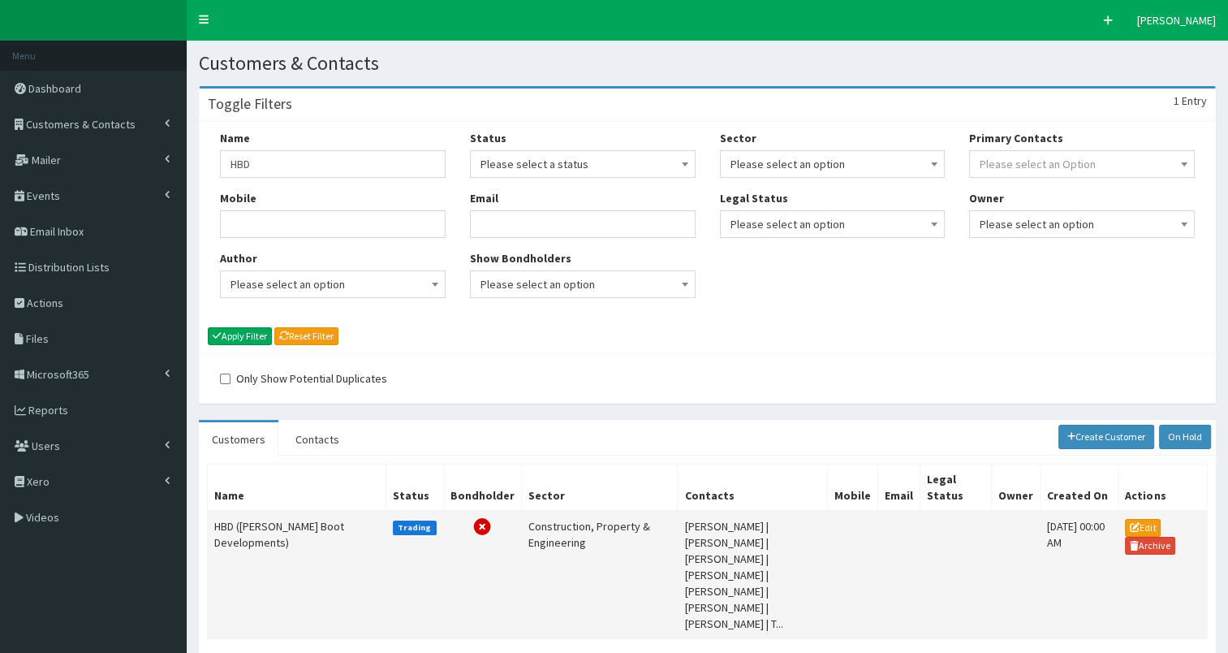
click at [257, 519] on td "HBD ([PERSON_NAME] Boot Developments)" at bounding box center [297, 575] width 179 height 128
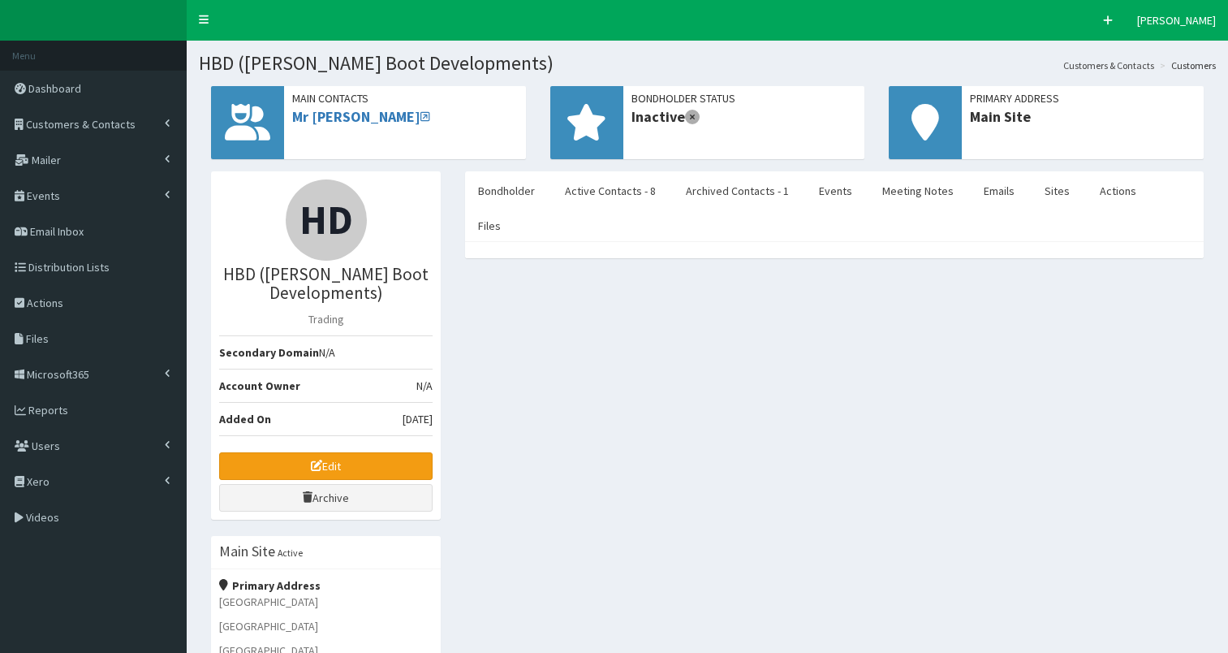
select select "50"
click at [637, 192] on link "Active Contacts - 8" at bounding box center [610, 191] width 117 height 34
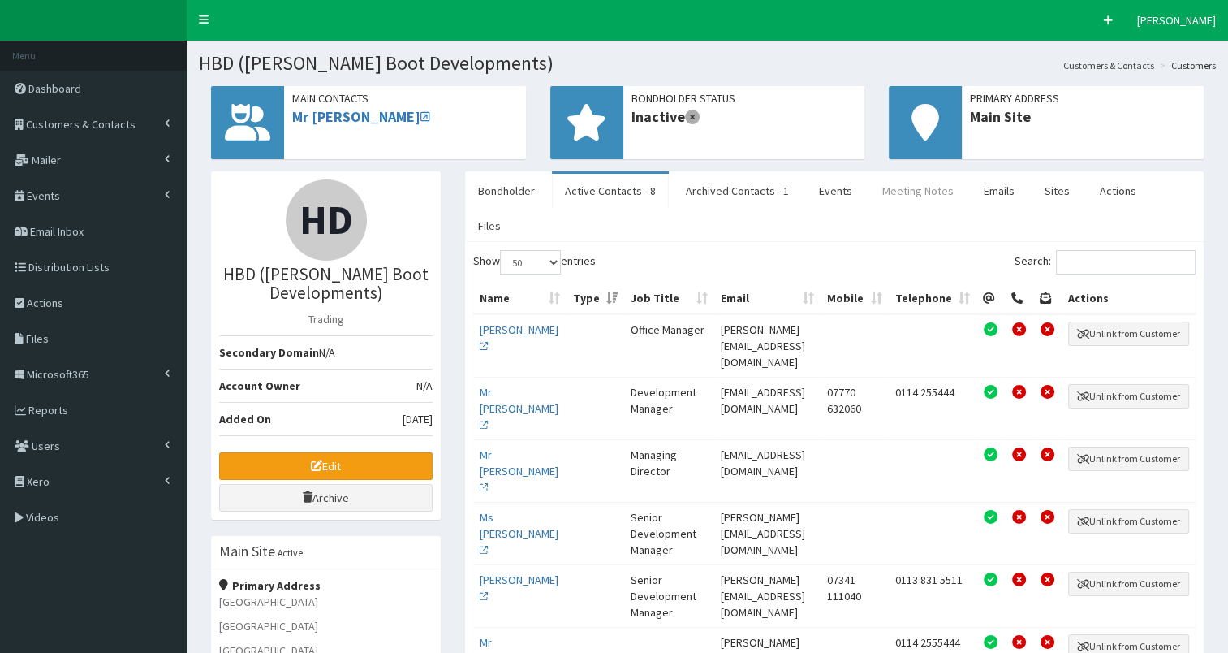
click at [898, 192] on link "Meeting Notes" at bounding box center [917, 191] width 97 height 34
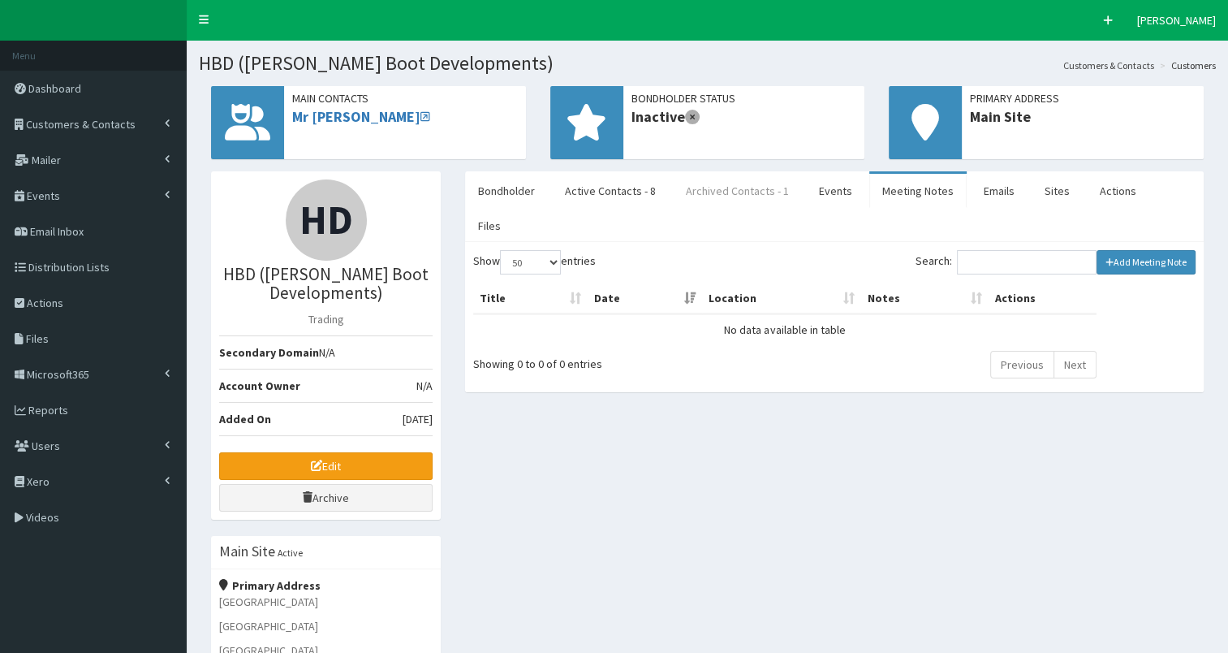
click at [727, 196] on link "Archived Contacts - 1" at bounding box center [737, 191] width 129 height 34
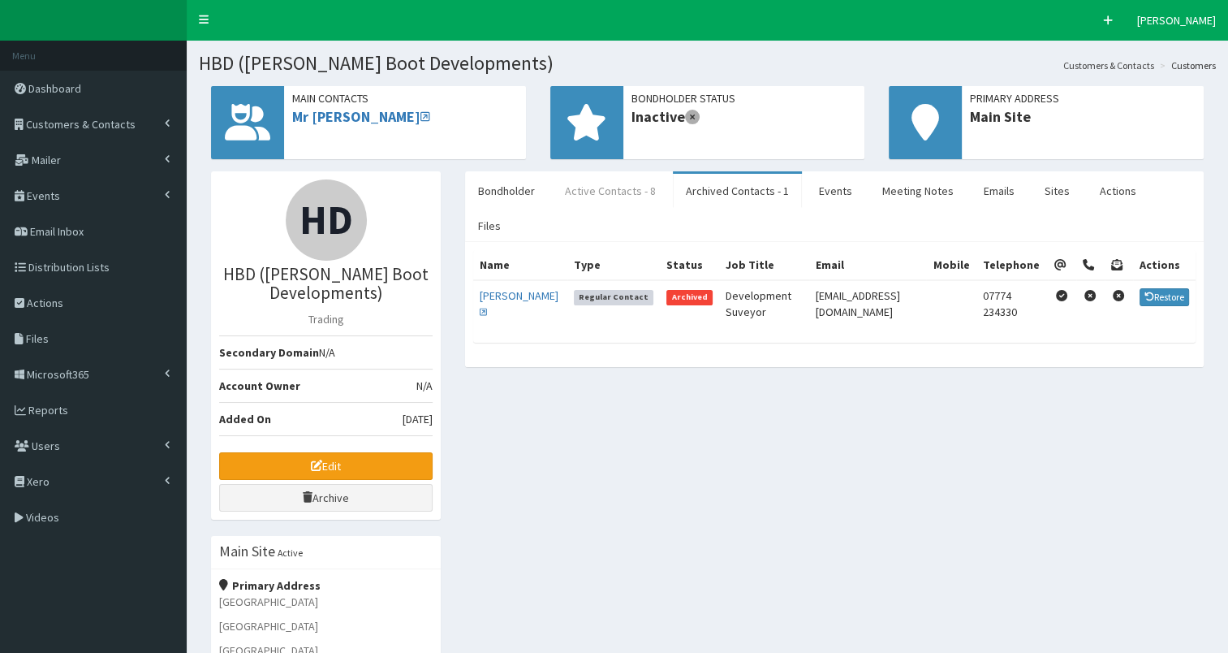
click at [606, 195] on link "Active Contacts - 8" at bounding box center [610, 191] width 117 height 34
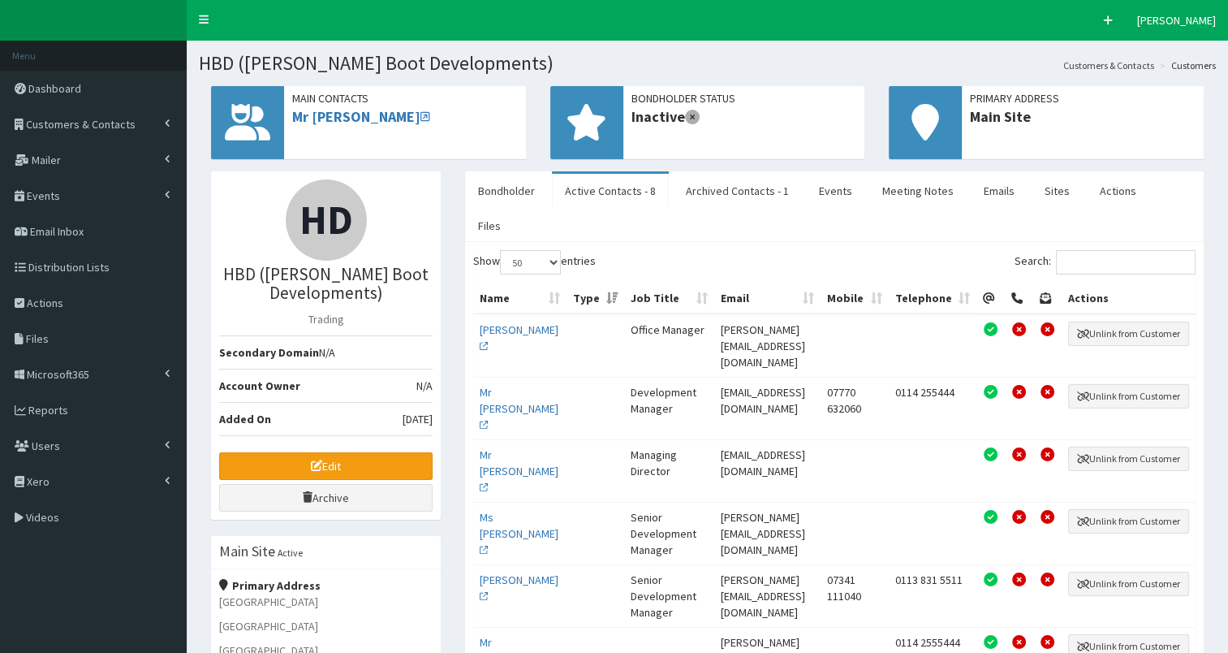
click at [500, 564] on td "Ms Katie McManus" at bounding box center [519, 595] width 93 height 62
click at [498, 572] on link "Ms Katie McManus" at bounding box center [519, 587] width 79 height 31
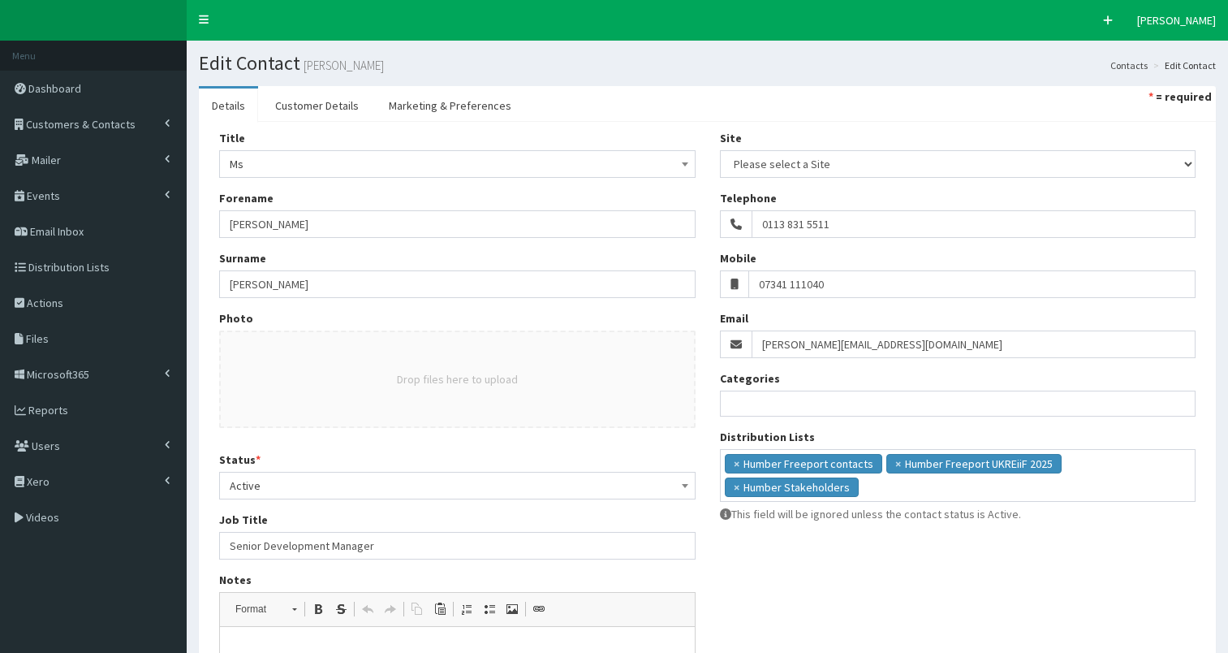
select select
